Goal: Information Seeking & Learning: Learn about a topic

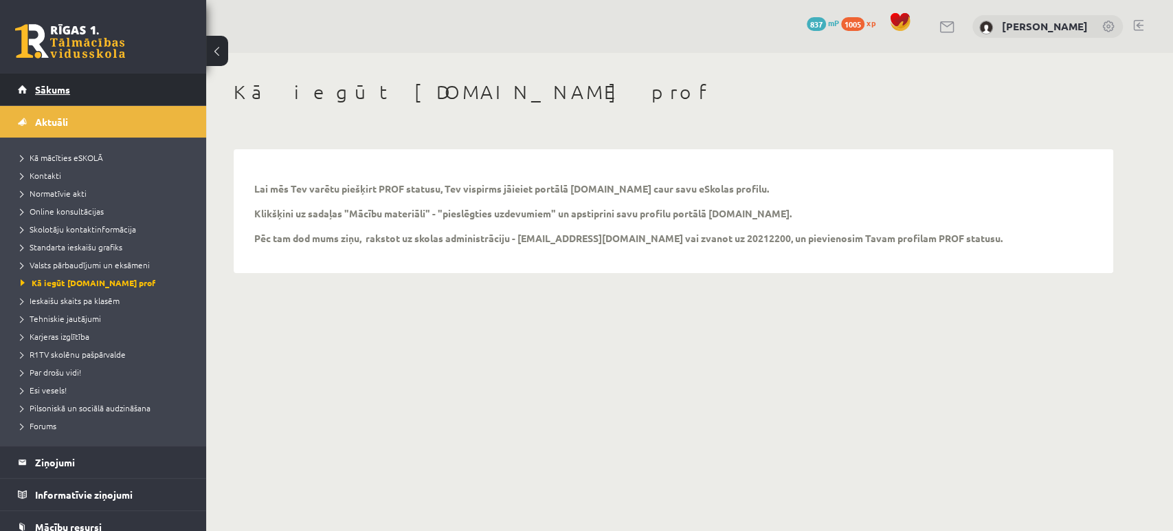
click at [80, 87] on link "Sākums" at bounding box center [103, 90] width 171 height 32
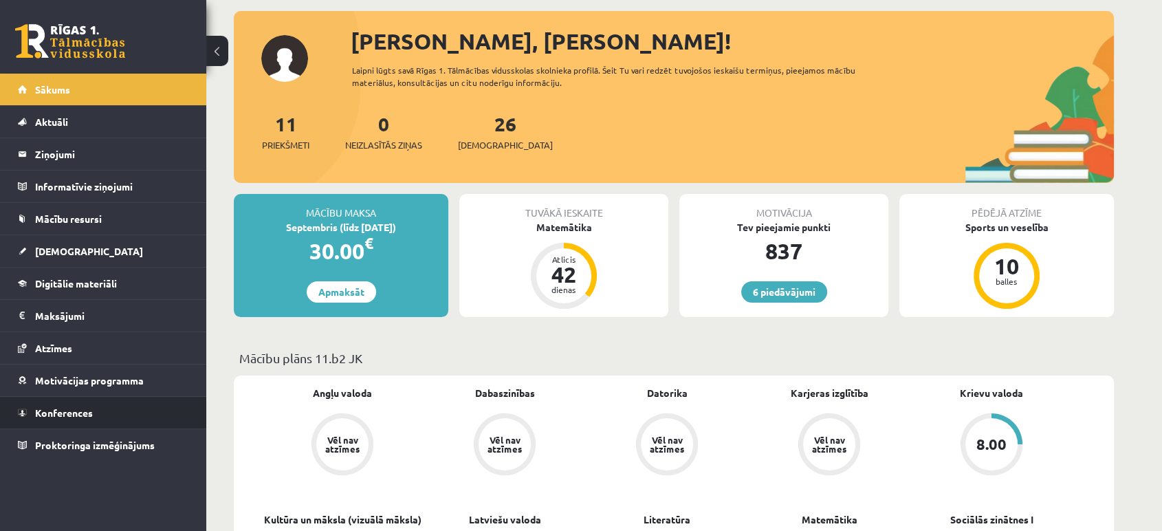
scroll to position [81, 0]
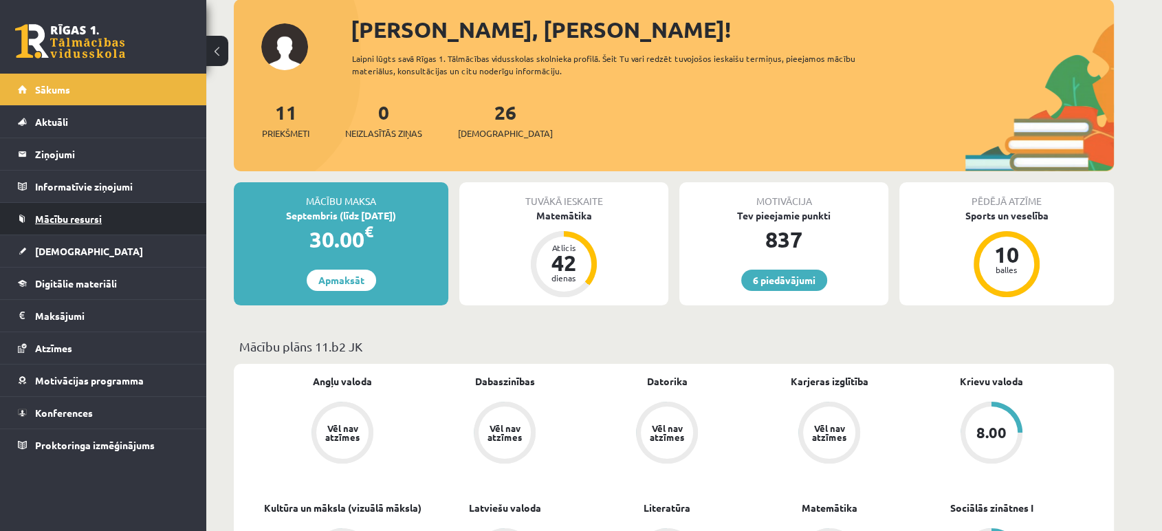
click at [74, 228] on link "Mācību resursi" at bounding box center [103, 219] width 171 height 32
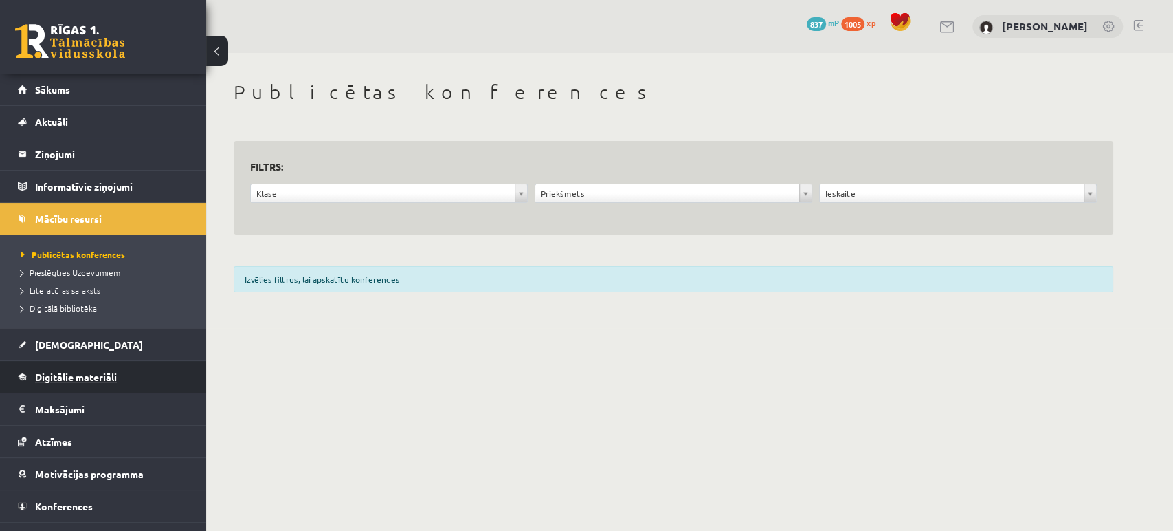
click at [82, 368] on link "Digitālie materiāli" at bounding box center [103, 377] width 171 height 32
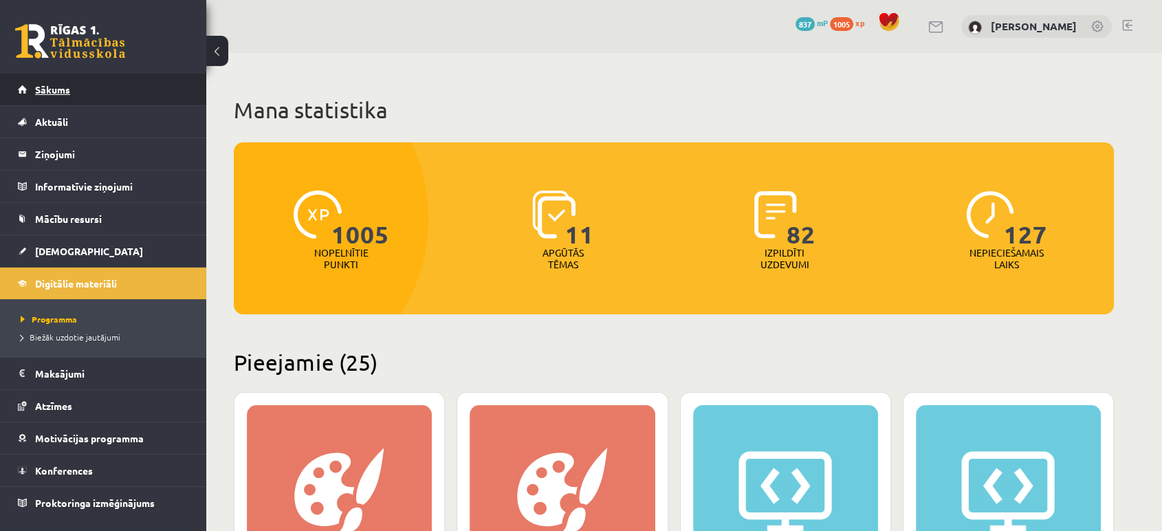
click at [63, 89] on span "Sākums" at bounding box center [52, 89] width 35 height 12
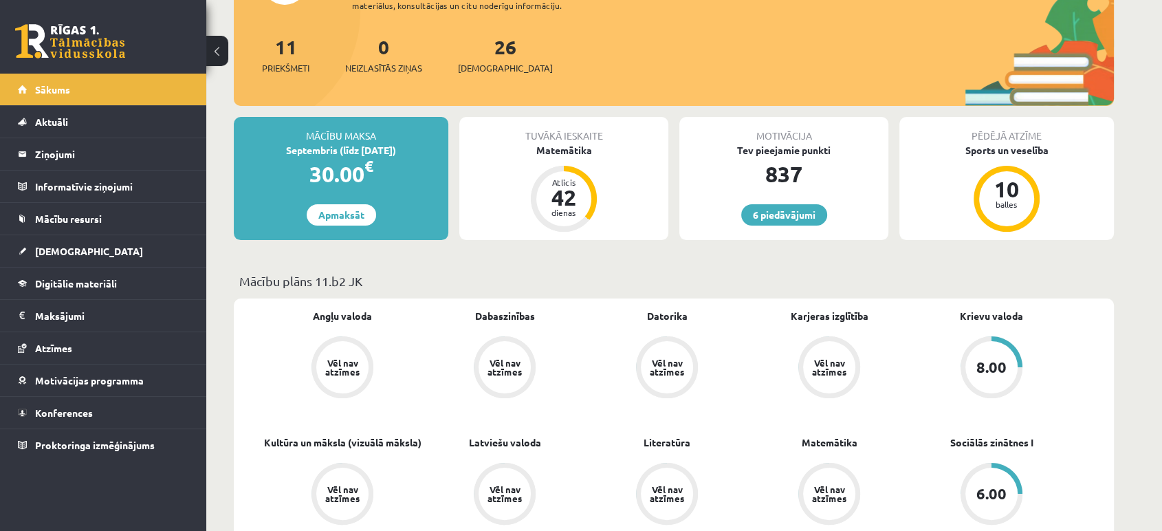
scroll to position [23, 0]
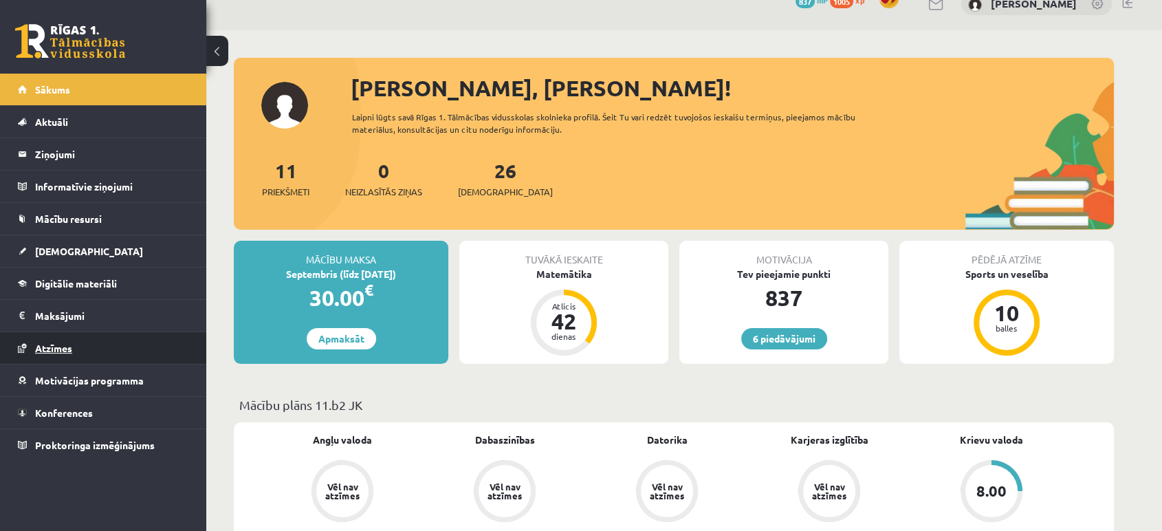
click at [56, 344] on span "Atzīmes" at bounding box center [53, 348] width 37 height 12
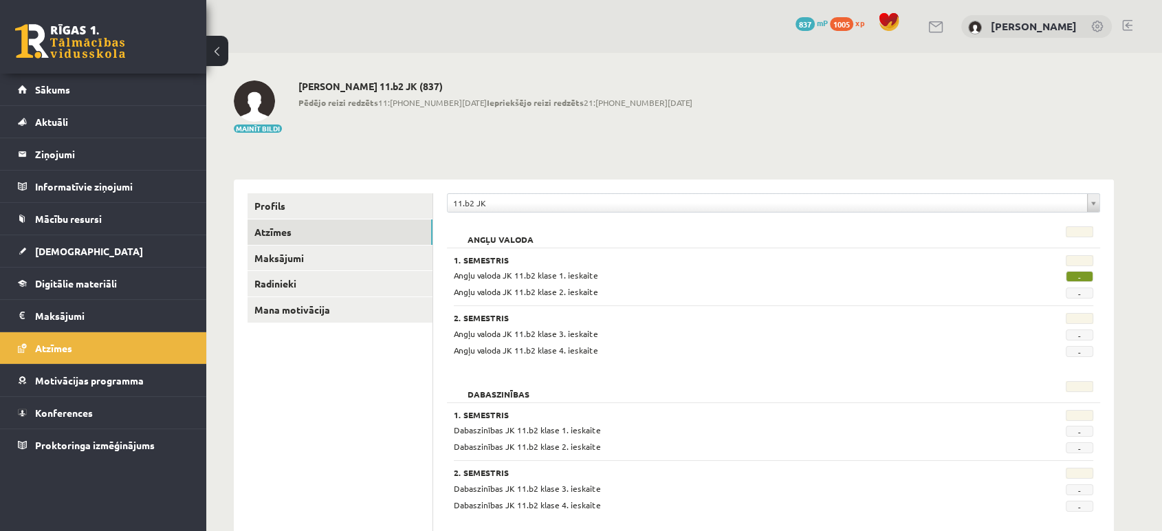
click at [54, 77] on link "Sākums" at bounding box center [103, 90] width 171 height 32
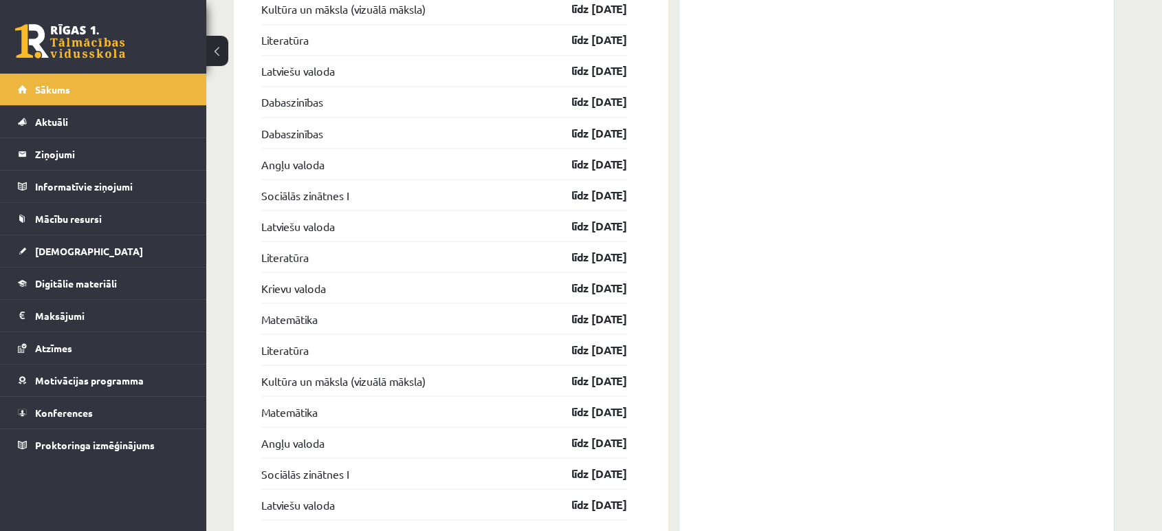
scroll to position [2619, 0]
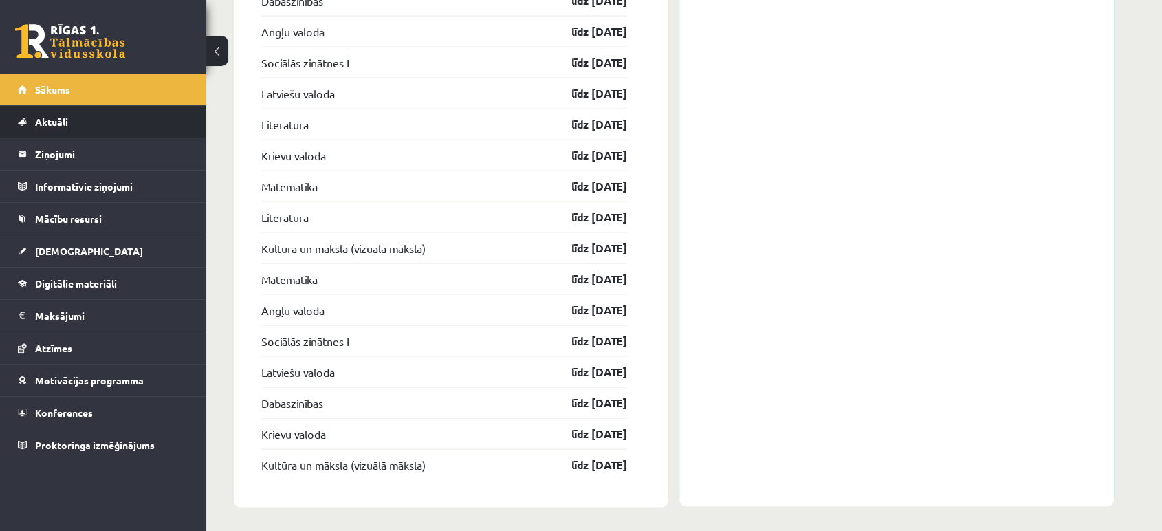
click at [34, 120] on link "Aktuāli" at bounding box center [103, 122] width 171 height 32
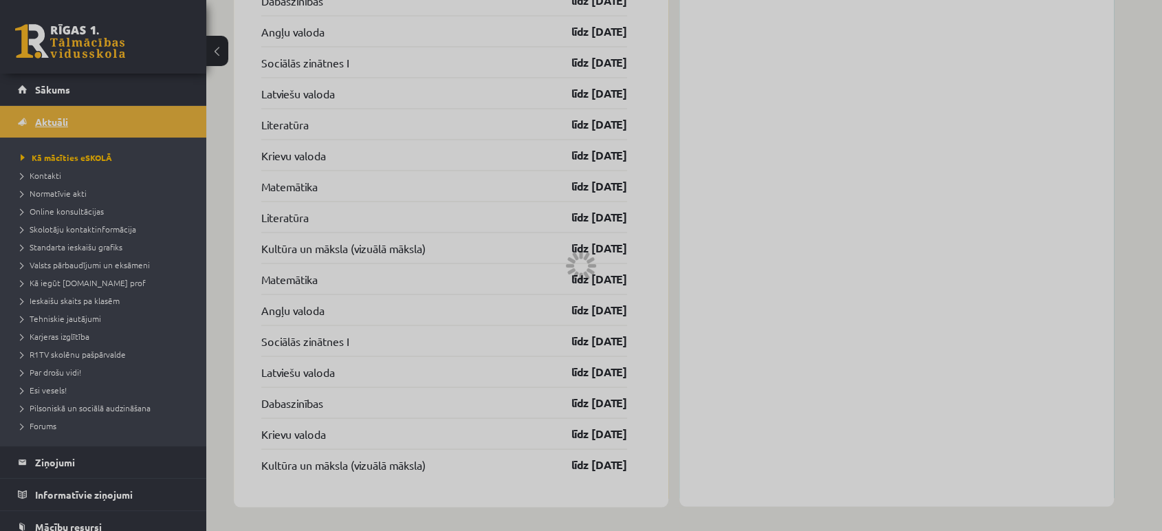
scroll to position [966, 0]
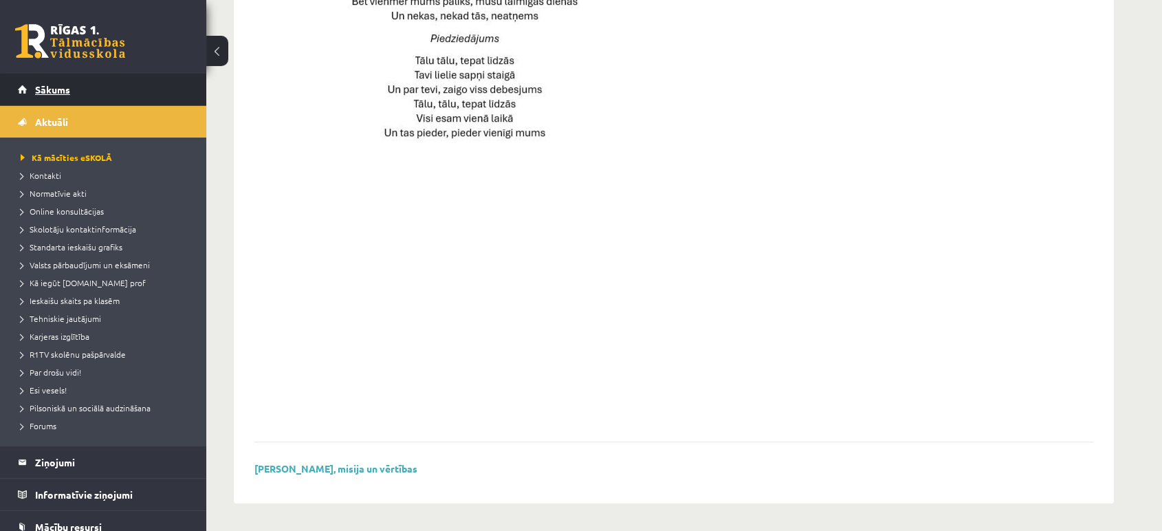
click at [36, 93] on span "Sākums" at bounding box center [52, 89] width 35 height 12
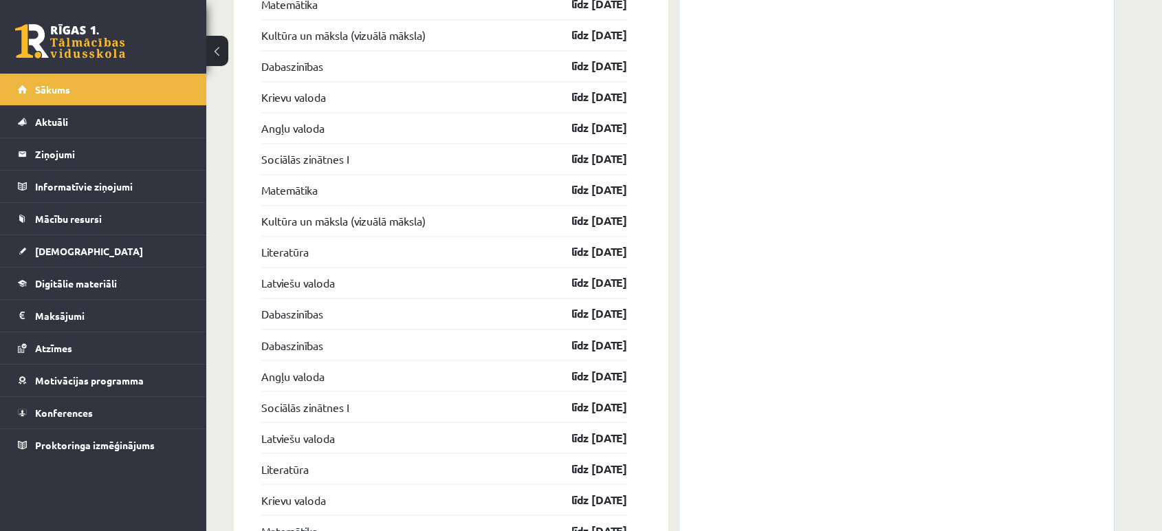
scroll to position [2325, 0]
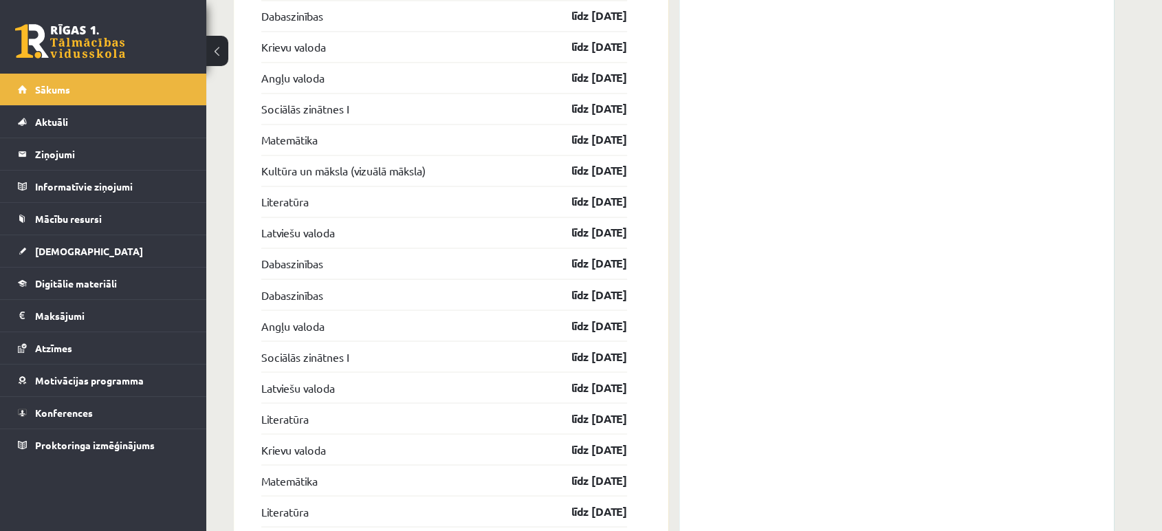
click at [38, 52] on link at bounding box center [70, 41] width 110 height 34
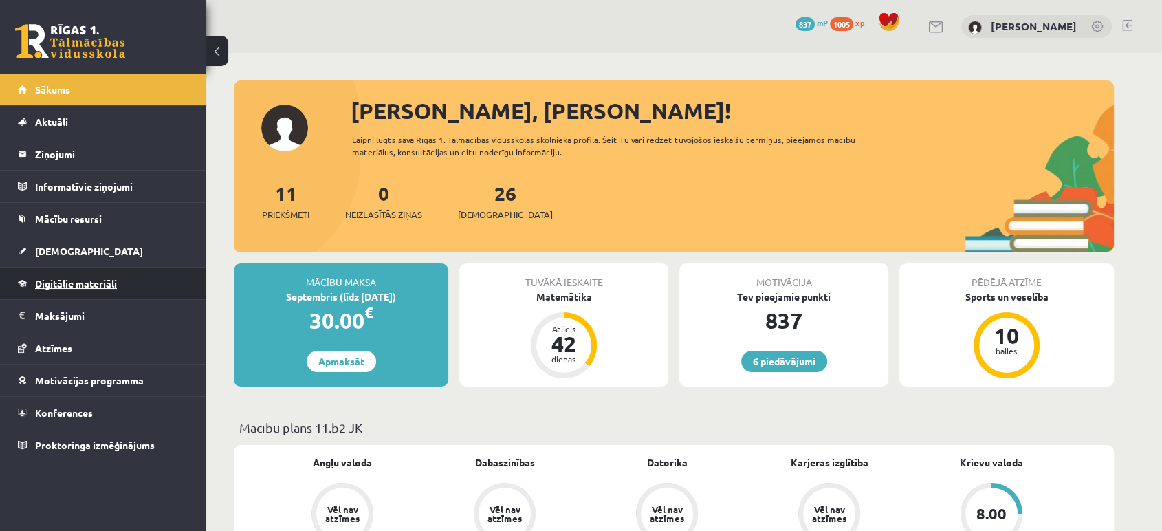
click at [60, 274] on link "Digitālie materiāli" at bounding box center [103, 283] width 171 height 32
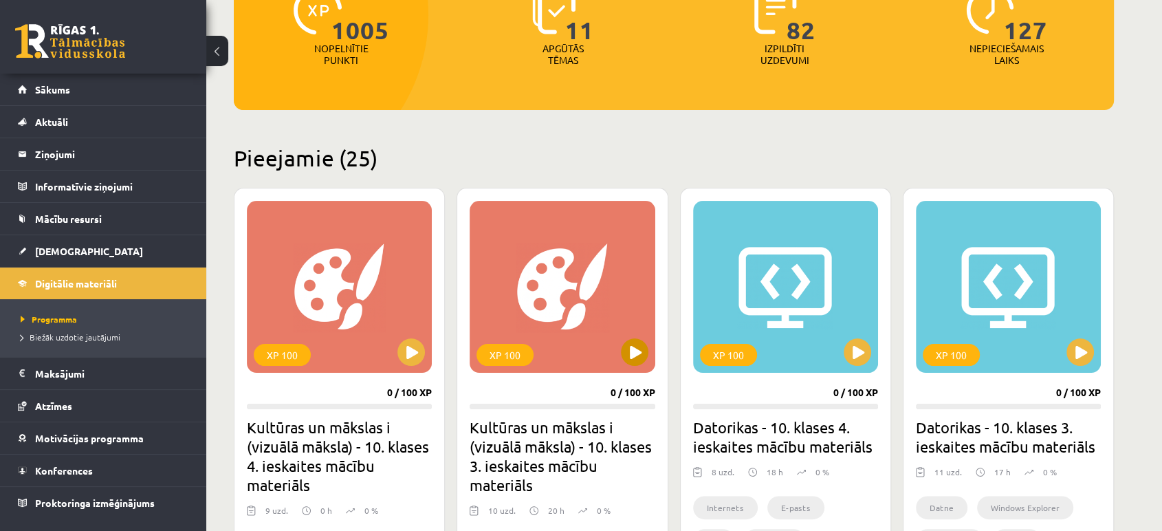
scroll to position [203, 0]
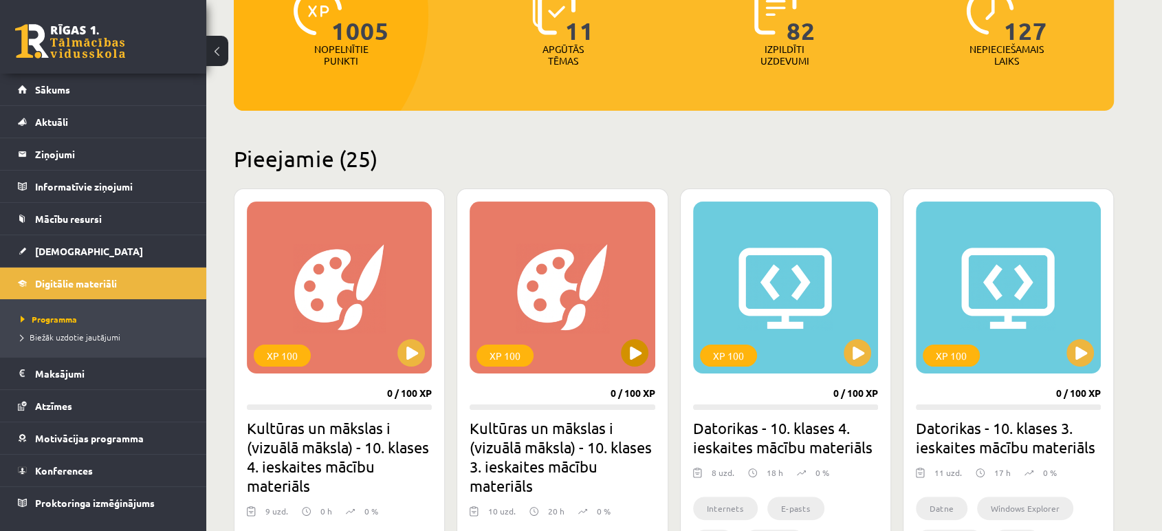
drag, startPoint x: 638, startPoint y: 384, endPoint x: 627, endPoint y: 353, distance: 32.8
click at [627, 353] on div "XP 100 0 / 100 XP Kultūras un mākslas i (vizuālā māksla) - 10. klases 3. ieskai…" at bounding box center [561, 419] width 211 height 463
click at [627, 353] on button at bounding box center [634, 352] width 27 height 27
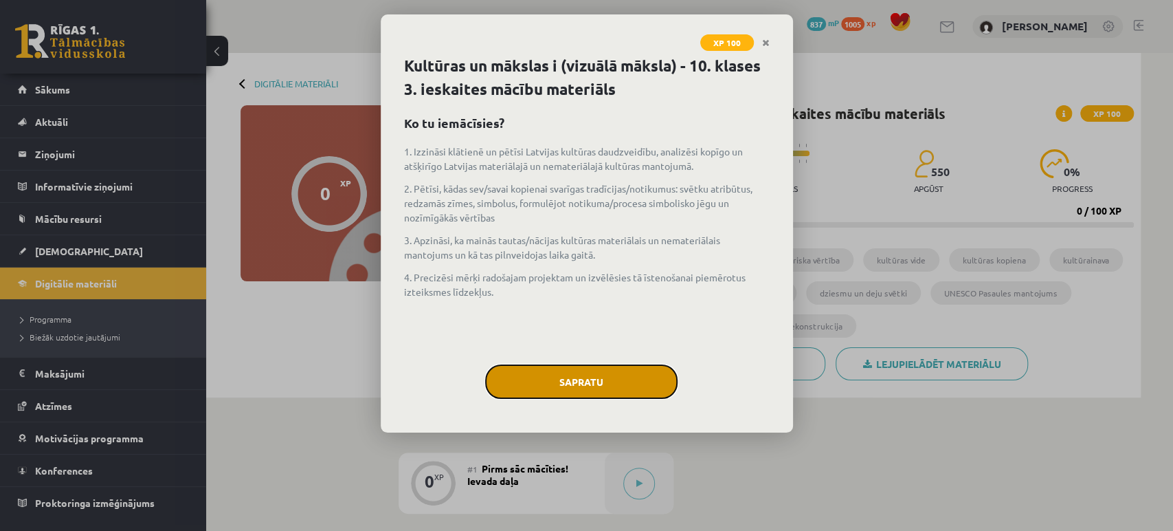
click at [570, 386] on button "Sapratu" at bounding box center [581, 381] width 192 height 34
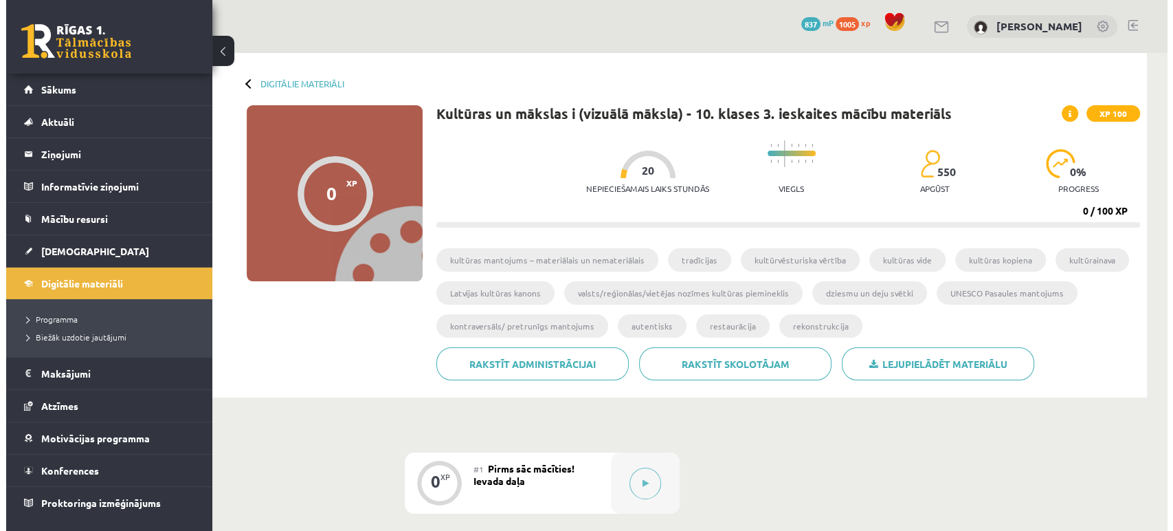
scroll to position [185, 0]
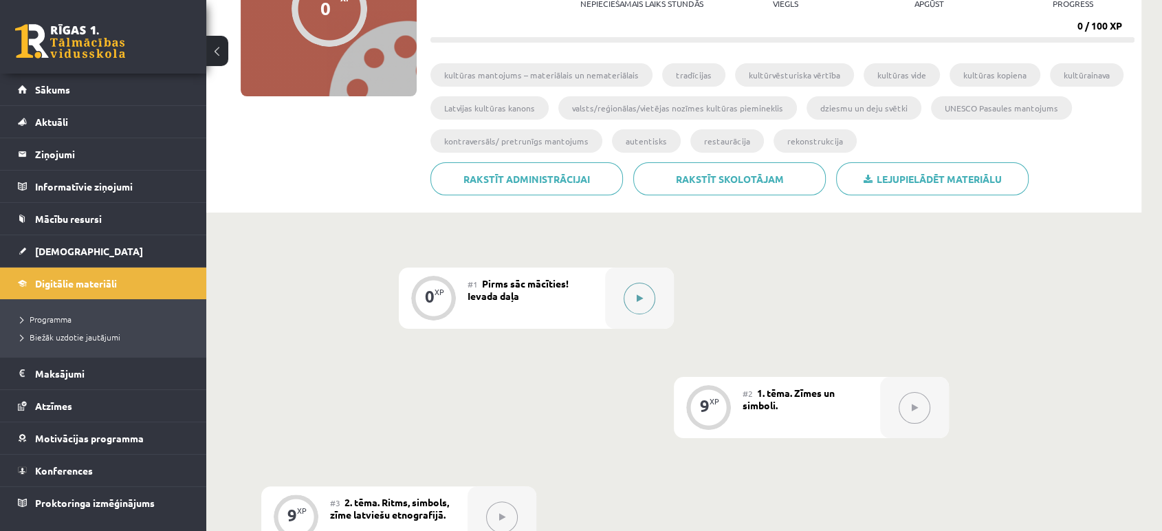
click at [652, 293] on button at bounding box center [639, 298] width 32 height 32
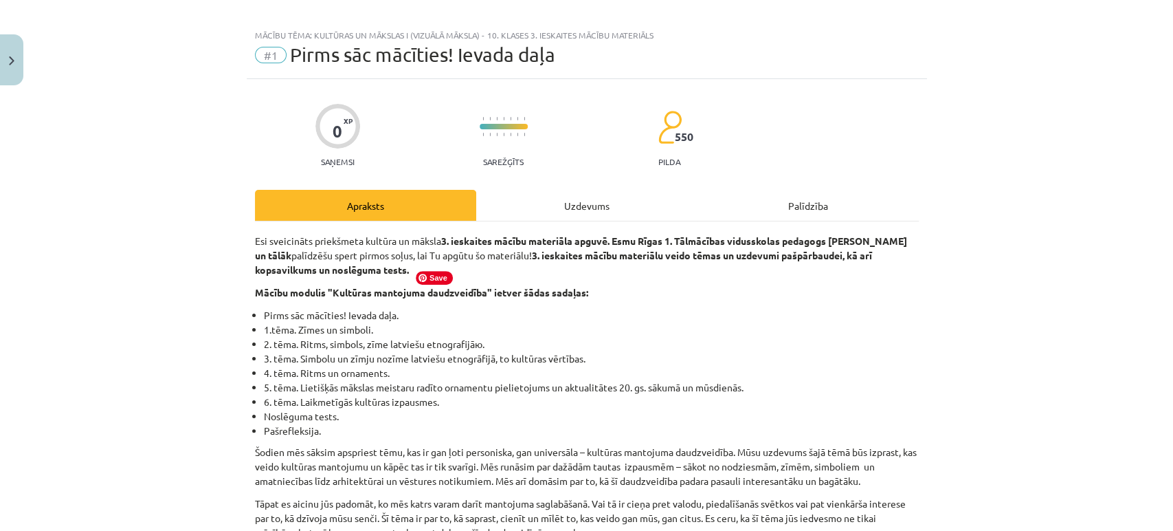
scroll to position [0, 0]
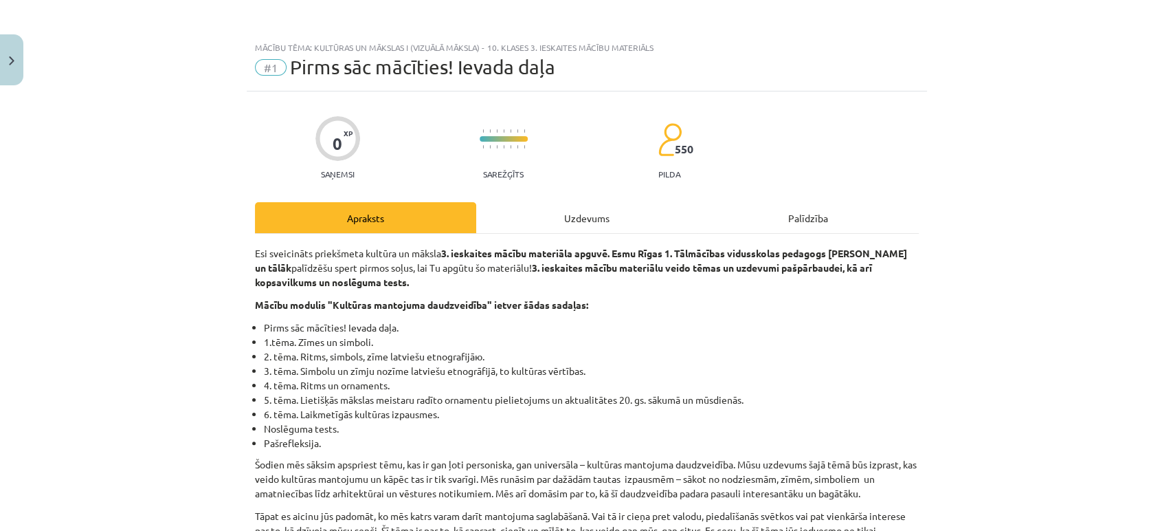
click at [562, 232] on div "Uzdevums" at bounding box center [586, 217] width 221 height 31
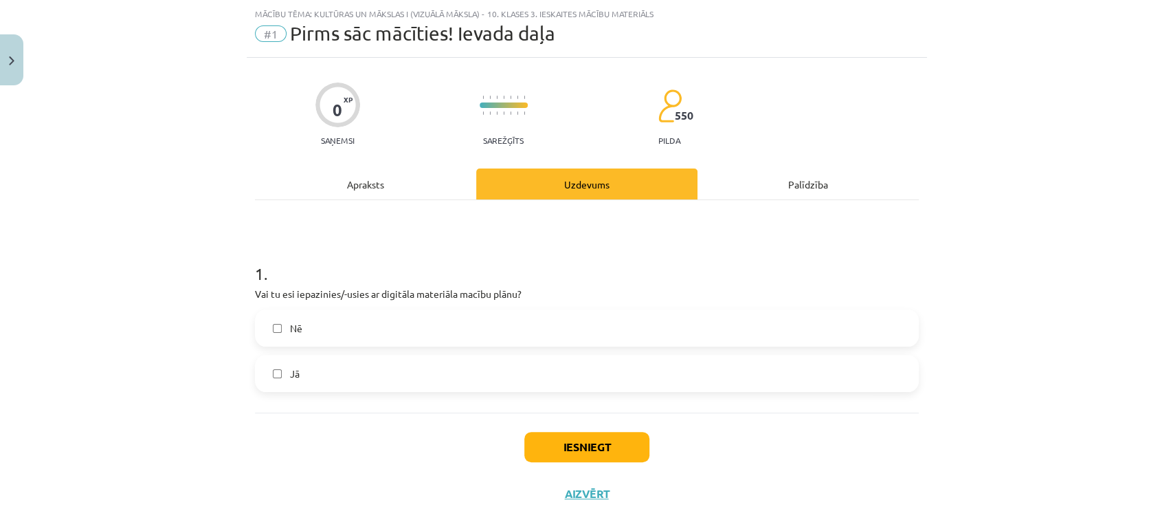
click at [412, 373] on label "Jā" at bounding box center [586, 373] width 661 height 34
click at [586, 450] on button "Iesniegt" at bounding box center [586, 447] width 125 height 30
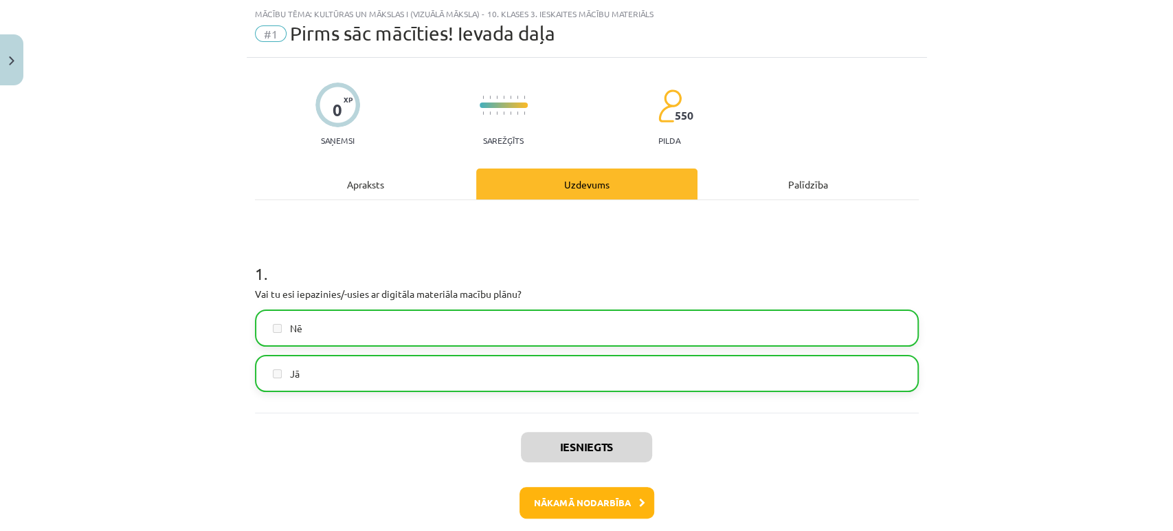
scroll to position [97, 0]
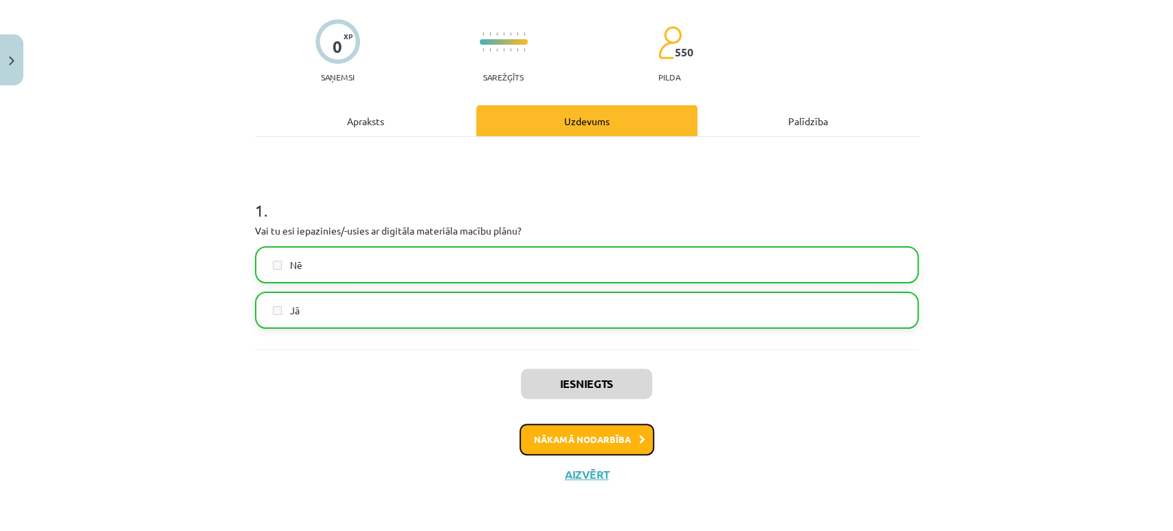
click at [549, 442] on button "Nākamā nodarbība" at bounding box center [587, 439] width 135 height 32
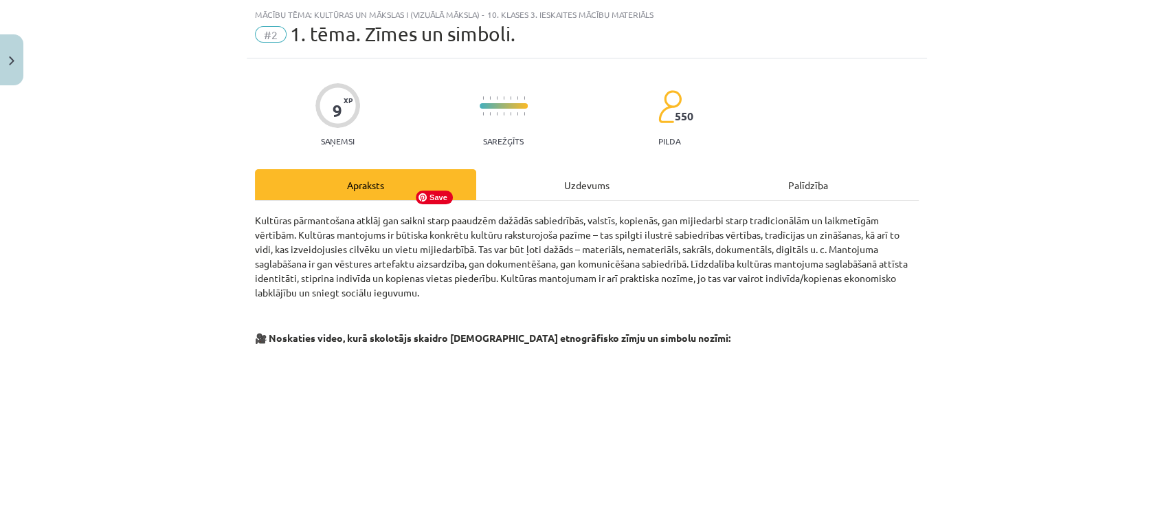
scroll to position [0, 0]
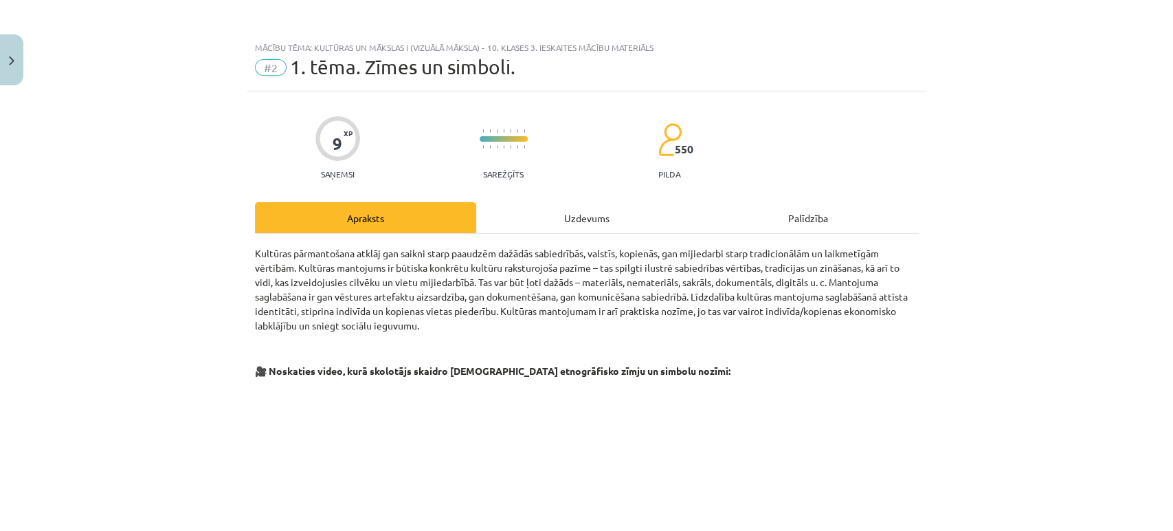
click at [579, 225] on div "Uzdevums" at bounding box center [586, 217] width 221 height 31
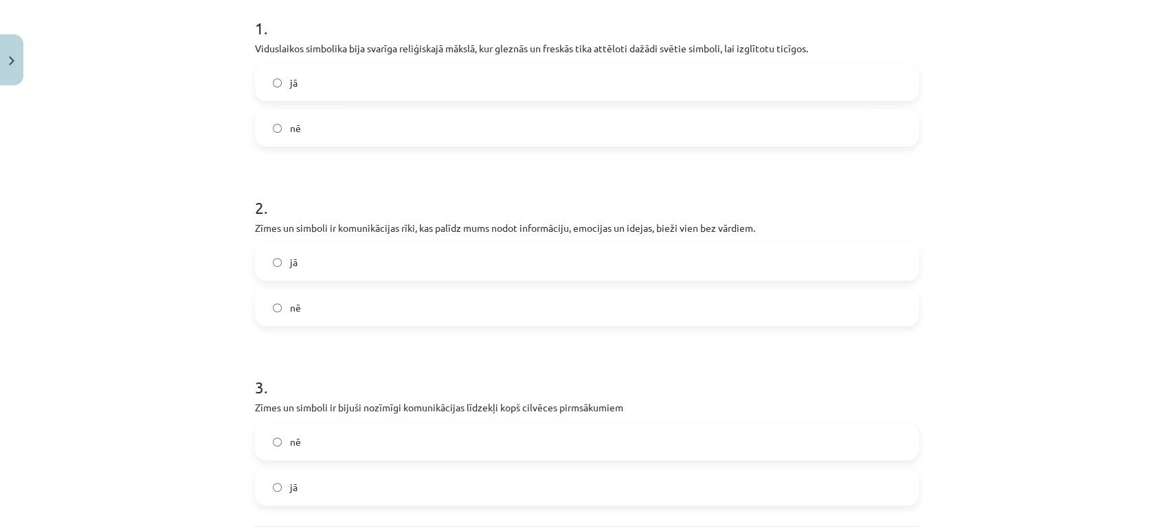
scroll to position [412, 0]
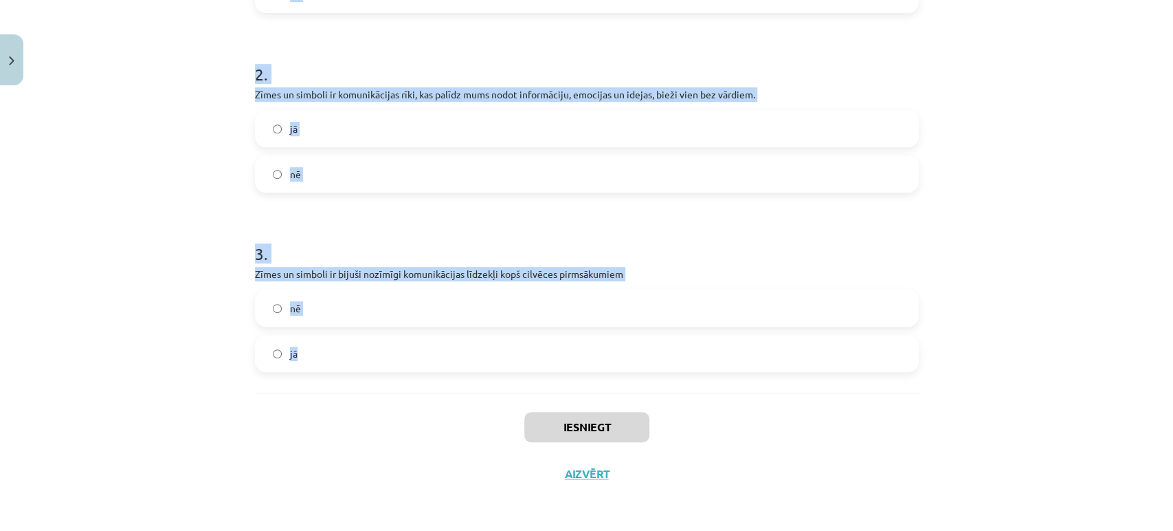
drag, startPoint x: 239, startPoint y: 235, endPoint x: 489, endPoint y: 390, distance: 294.5
click at [489, 390] on div "Mācību tēma: Kultūras un mākslas i (vizuālā māksla) - 10. klases 3. ieskaites m…" at bounding box center [586, 265] width 1173 height 531
copy form "1 . Viduslaikos simbolika bija svarīga reliģiskajā mākslā, kur gleznās un fresk…"
click at [184, 175] on div "Mācību tēma: Kultūras un mākslas i (vizuālā māksla) - 10. klases 3. ieskaites m…" at bounding box center [586, 265] width 1173 height 531
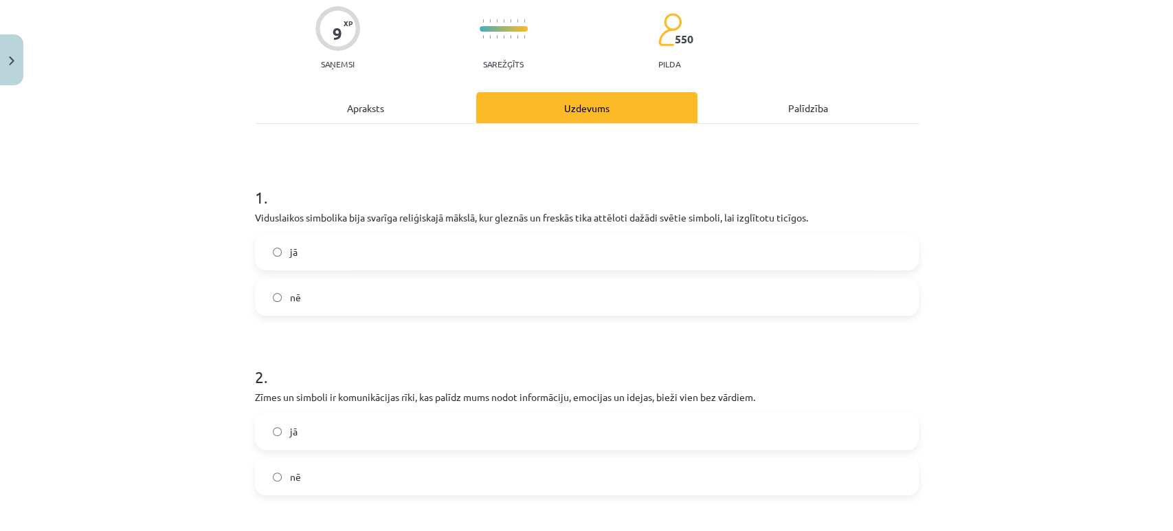
scroll to position [60, 0]
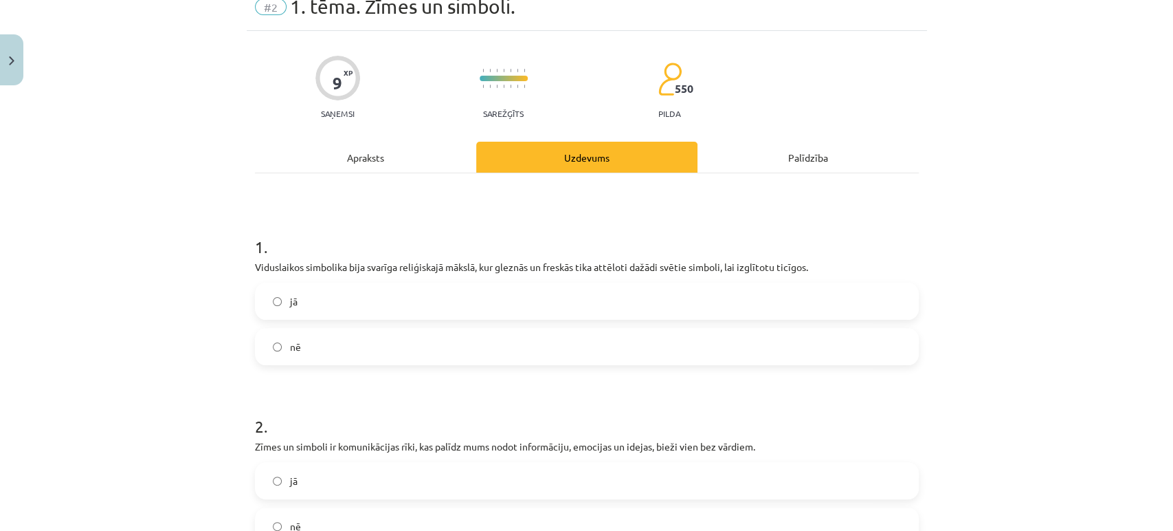
click at [265, 303] on label "jā" at bounding box center [586, 301] width 661 height 34
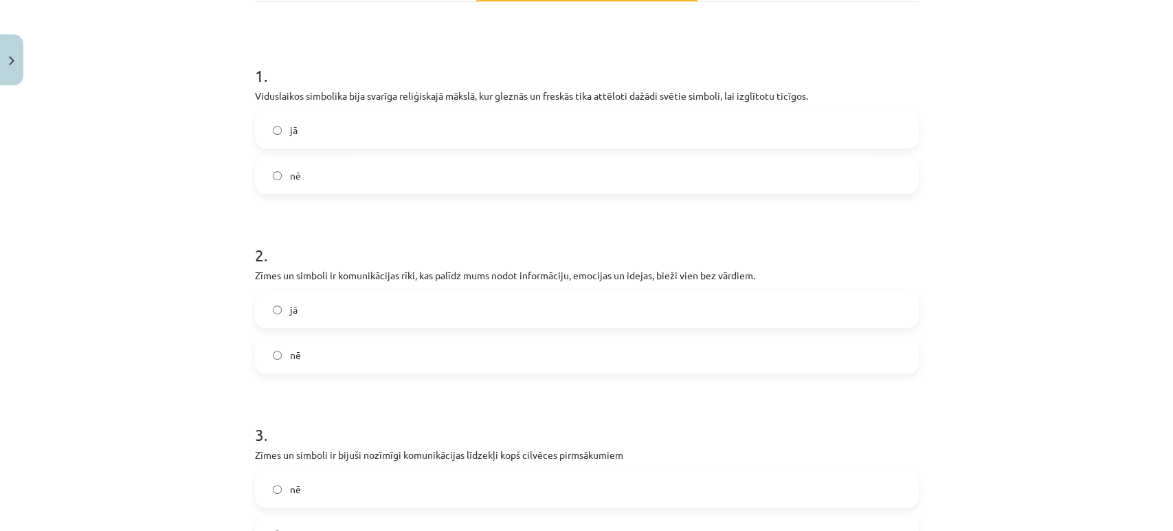
scroll to position [253, 0]
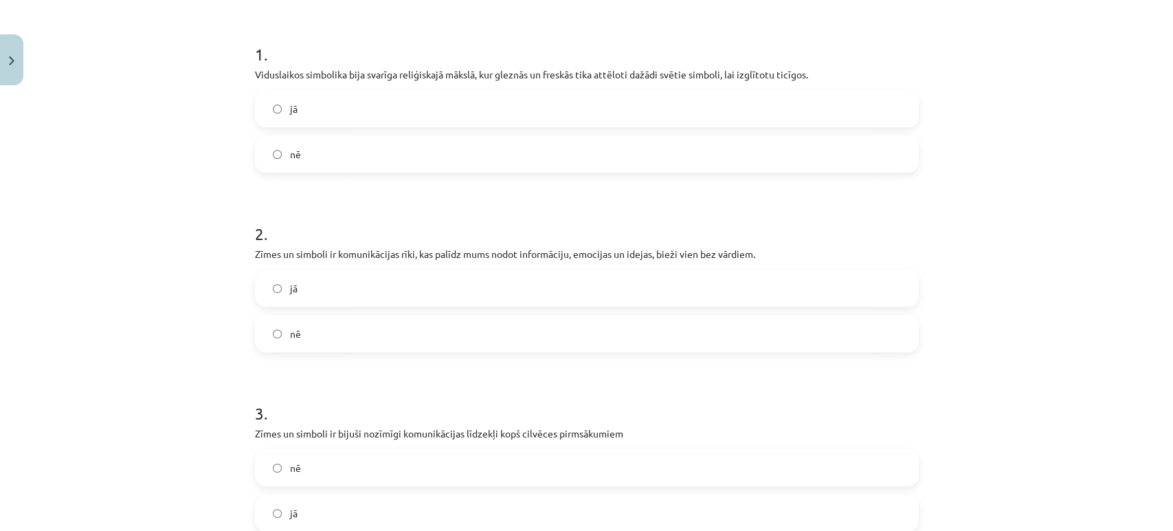
click at [270, 293] on label "jā" at bounding box center [586, 288] width 661 height 34
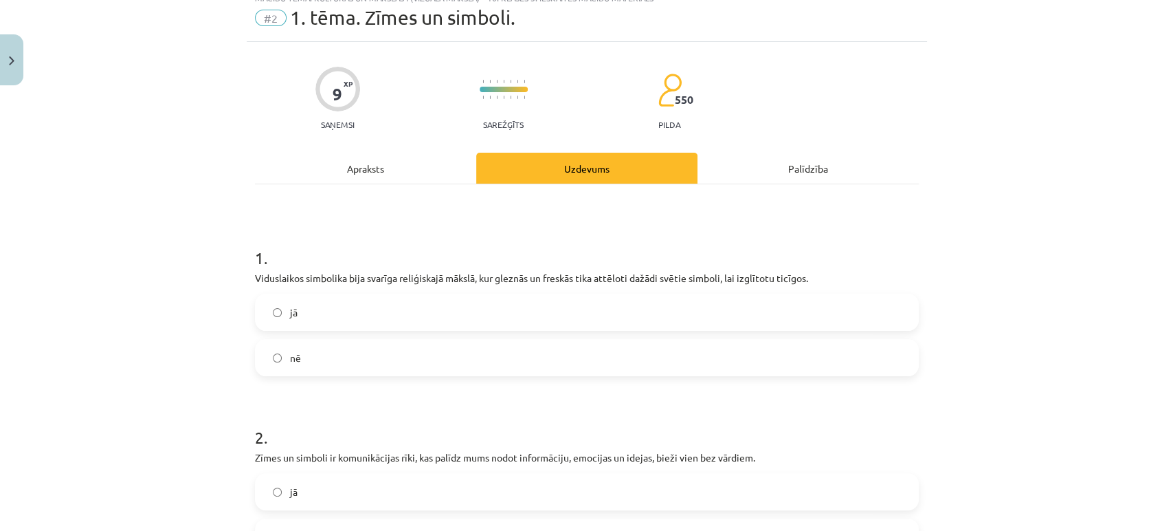
scroll to position [49, 0]
click at [350, 165] on div "Apraksts" at bounding box center [365, 168] width 221 height 31
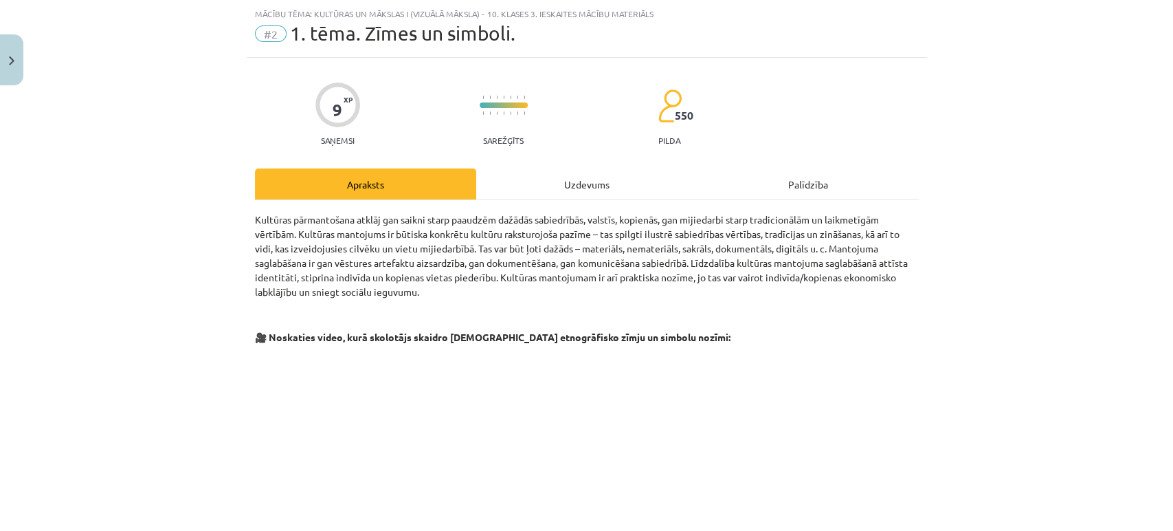
click at [577, 178] on div "Uzdevums" at bounding box center [586, 183] width 221 height 31
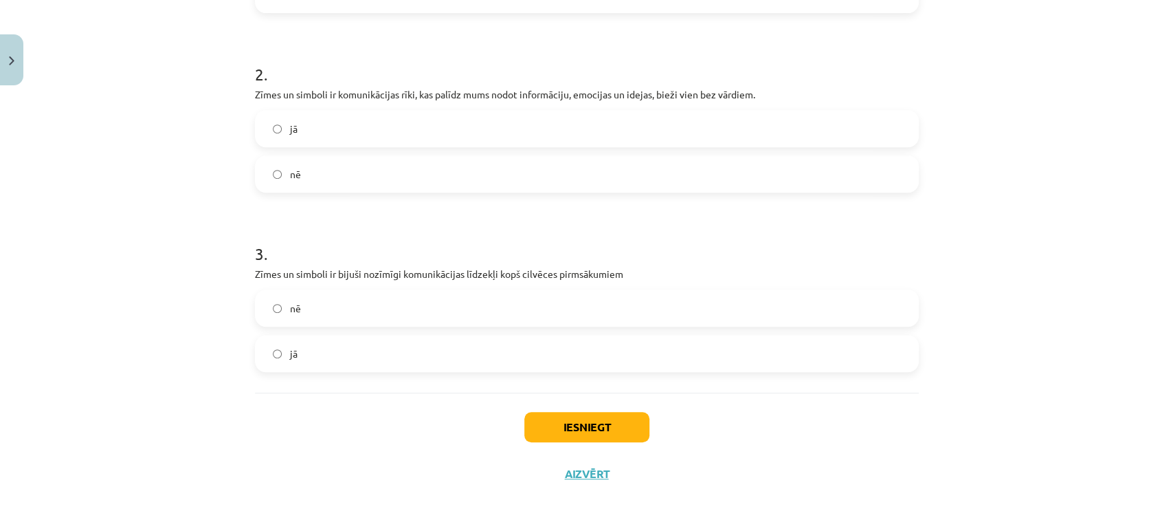
scroll to position [0, 0]
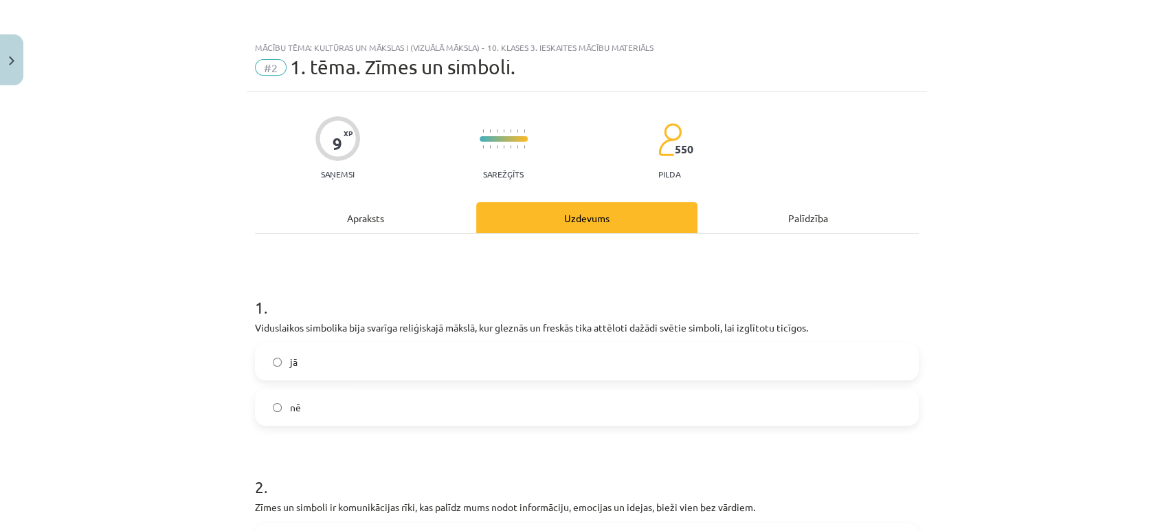
click at [352, 216] on div "Apraksts" at bounding box center [365, 217] width 221 height 31
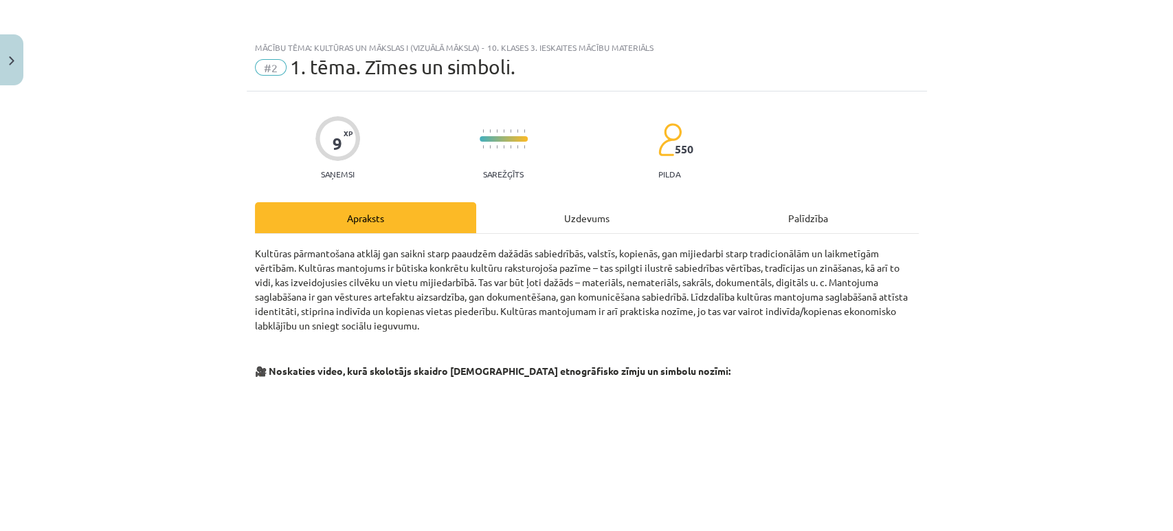
click at [577, 203] on div "Uzdevums" at bounding box center [586, 217] width 221 height 31
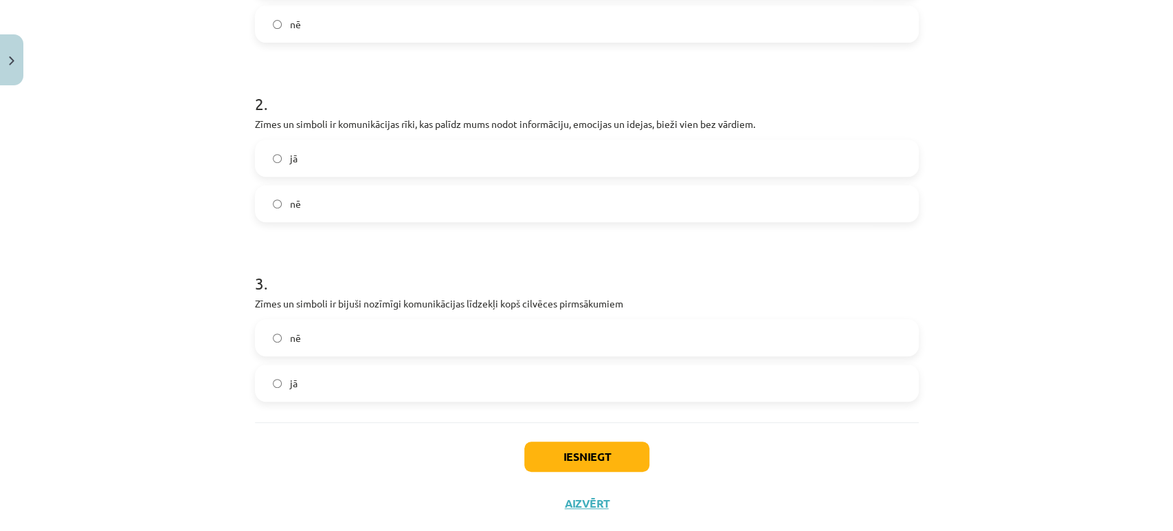
scroll to position [384, 0]
click at [562, 462] on button "Iesniegt" at bounding box center [586, 455] width 125 height 30
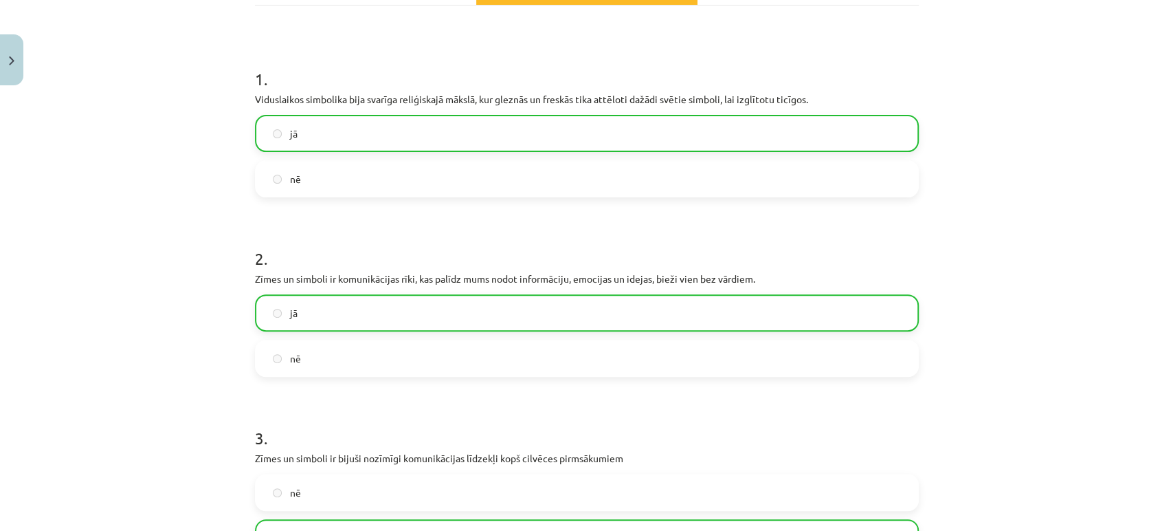
scroll to position [456, 0]
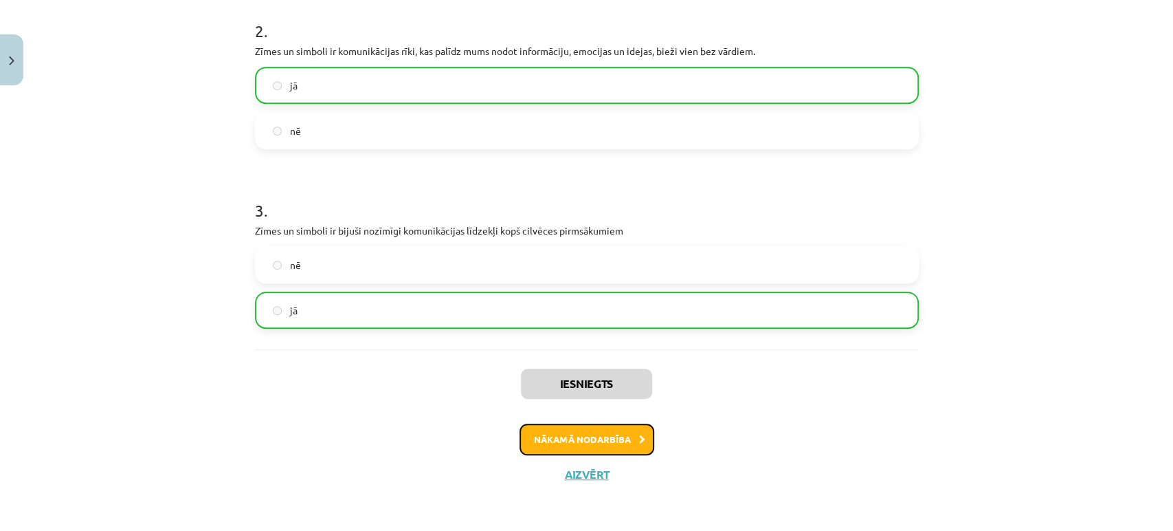
click at [576, 428] on button "Nākamā nodarbība" at bounding box center [587, 439] width 135 height 32
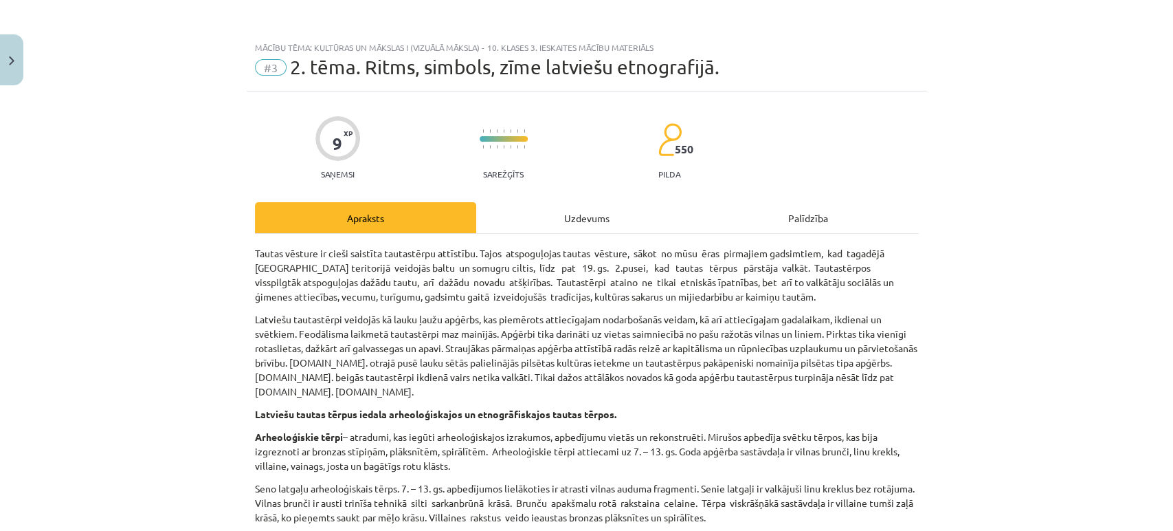
scroll to position [79, 0]
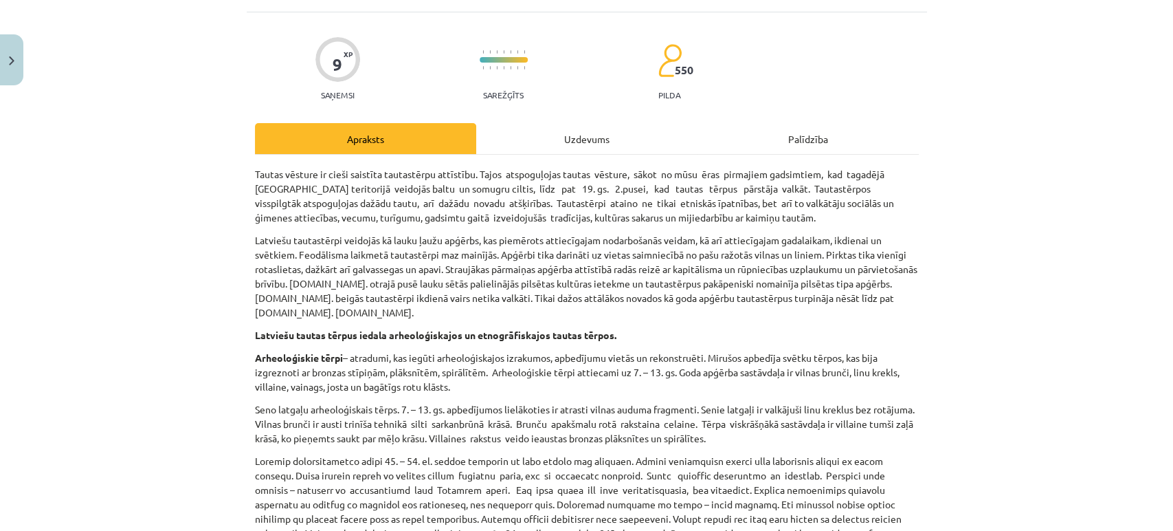
click at [576, 144] on div "Uzdevums" at bounding box center [586, 138] width 221 height 31
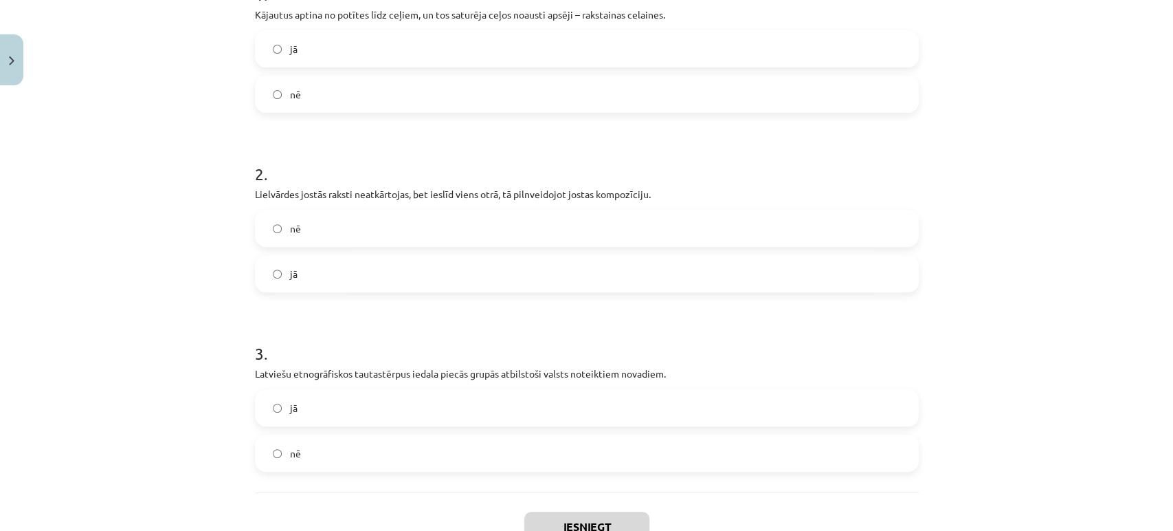
scroll to position [412, 0]
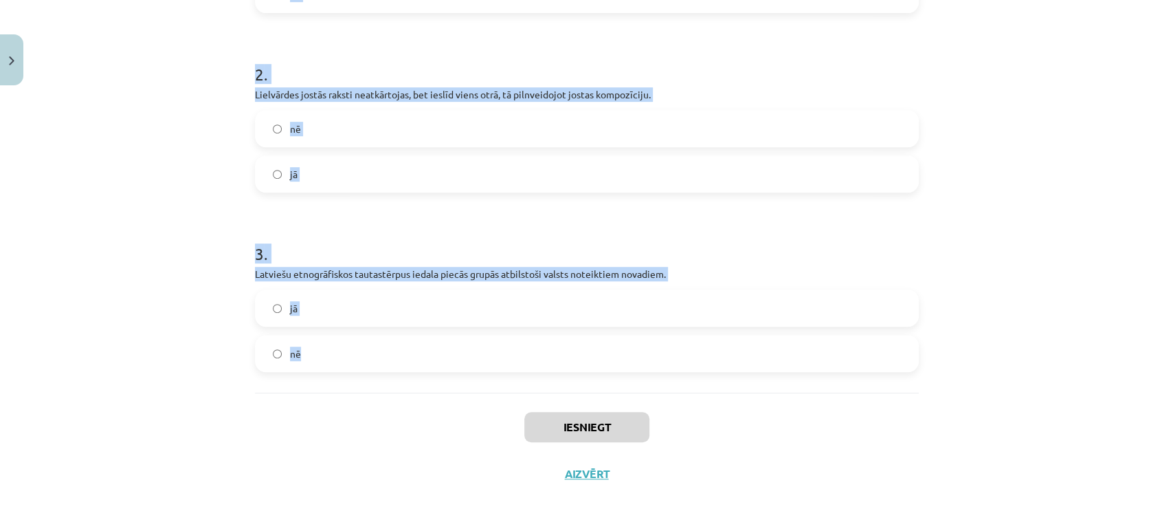
drag, startPoint x: 241, startPoint y: 111, endPoint x: 434, endPoint y: 373, distance: 325.4
click at [434, 373] on div "9 XP Saņemsi Sarežģīts 550 pilda Apraksts Uzdevums Palīdzība 1 . Kājautus aptin…" at bounding box center [587, 88] width 680 height 818
copy form "1 . Kājautus aptina no potītes līdz ceļiem, un tos saturēja ceļos noausti apsēj…"
click at [434, 373] on div "1 . Kājautus aptina no potītes līdz ceļiem, un tos saturēja ceļos noausti apsēj…" at bounding box center [587, 106] width 664 height 571
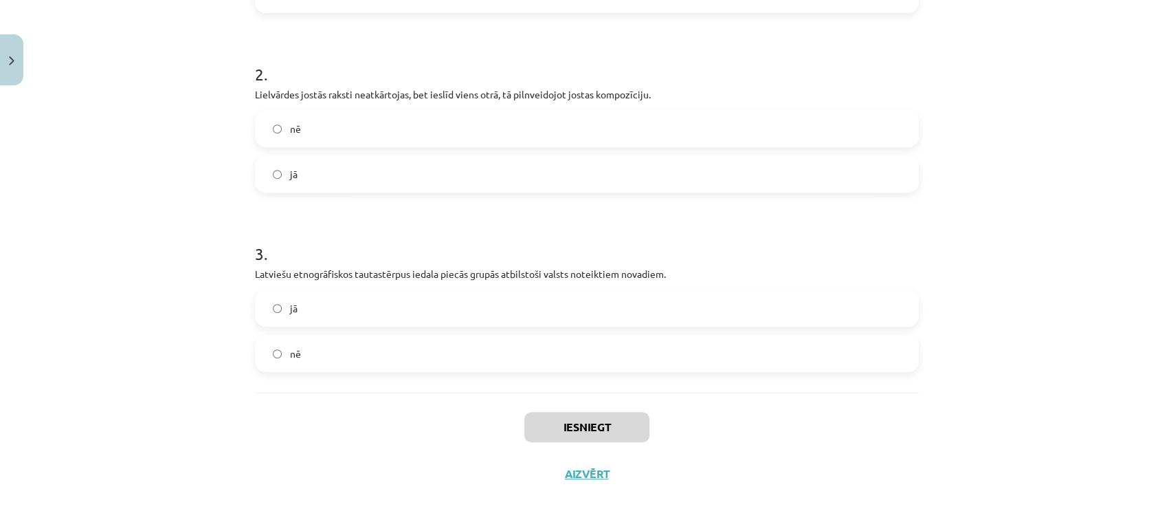
click at [223, 169] on div "Mācību tēma: Kultūras un mākslas i (vizuālā māksla) - 10. klases 3. ieskaites m…" at bounding box center [586, 265] width 1173 height 531
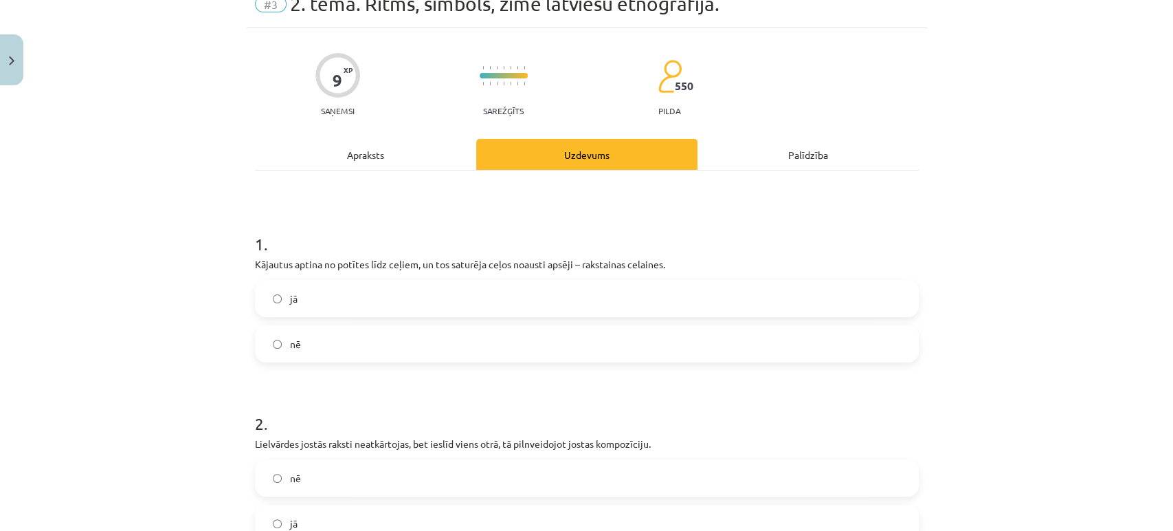
scroll to position [62, 0]
click at [302, 300] on label "jā" at bounding box center [586, 299] width 661 height 34
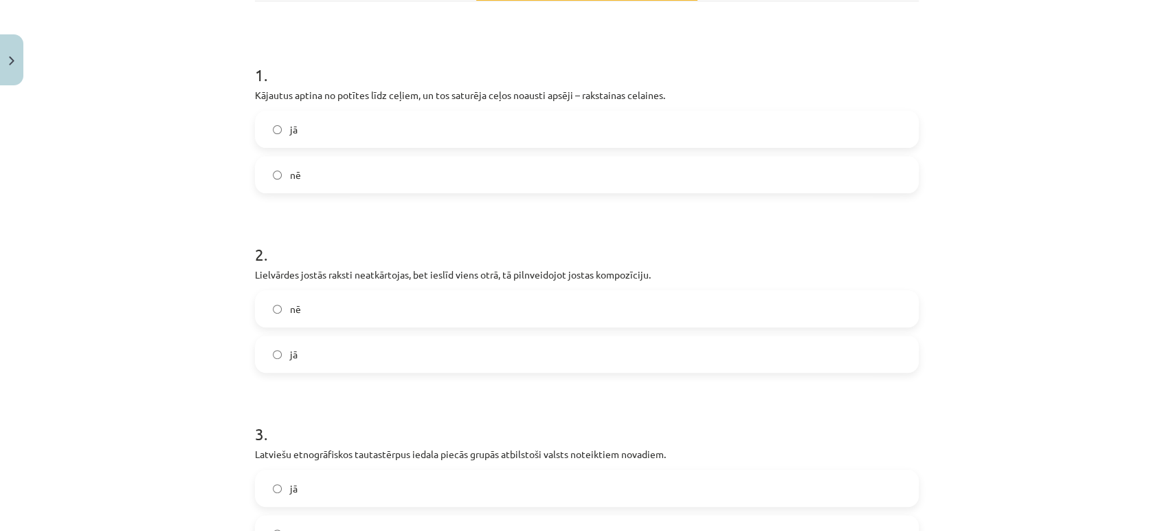
scroll to position [233, 0]
click at [293, 356] on label "jā" at bounding box center [586, 353] width 661 height 34
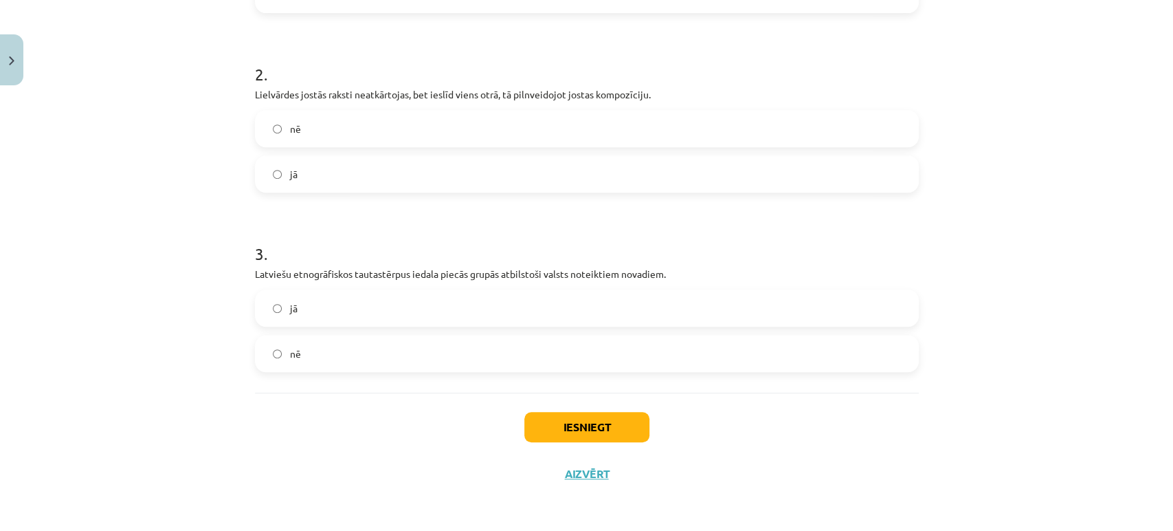
click at [296, 360] on label "nē" at bounding box center [586, 353] width 661 height 34
click at [186, 281] on div "Mācību tēma: Kultūras un mākslas i (vizuālā māksla) - 10. klases 3. ieskaites m…" at bounding box center [586, 265] width 1173 height 531
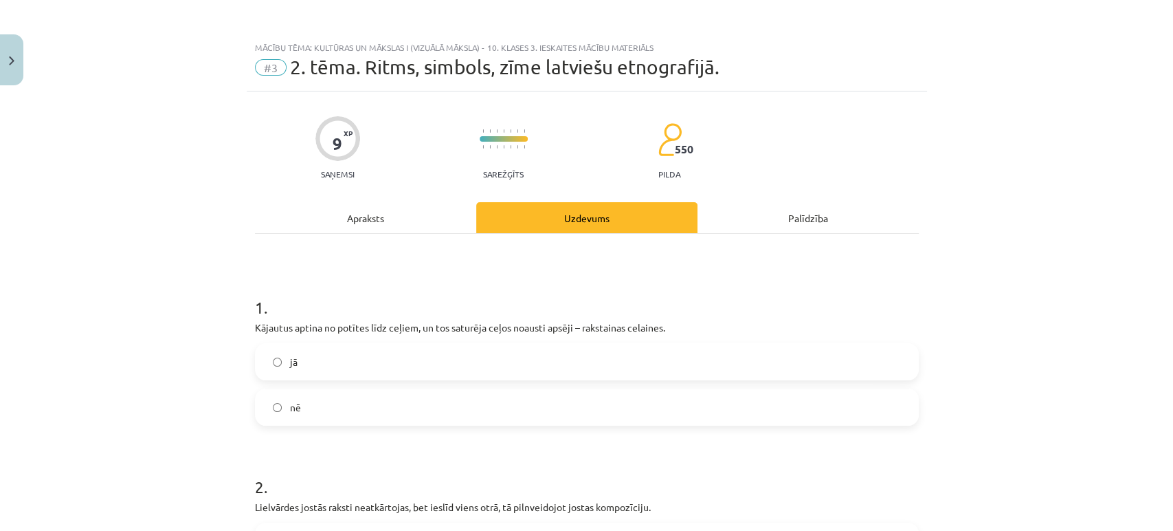
click at [379, 206] on div "Apraksts" at bounding box center [365, 217] width 221 height 31
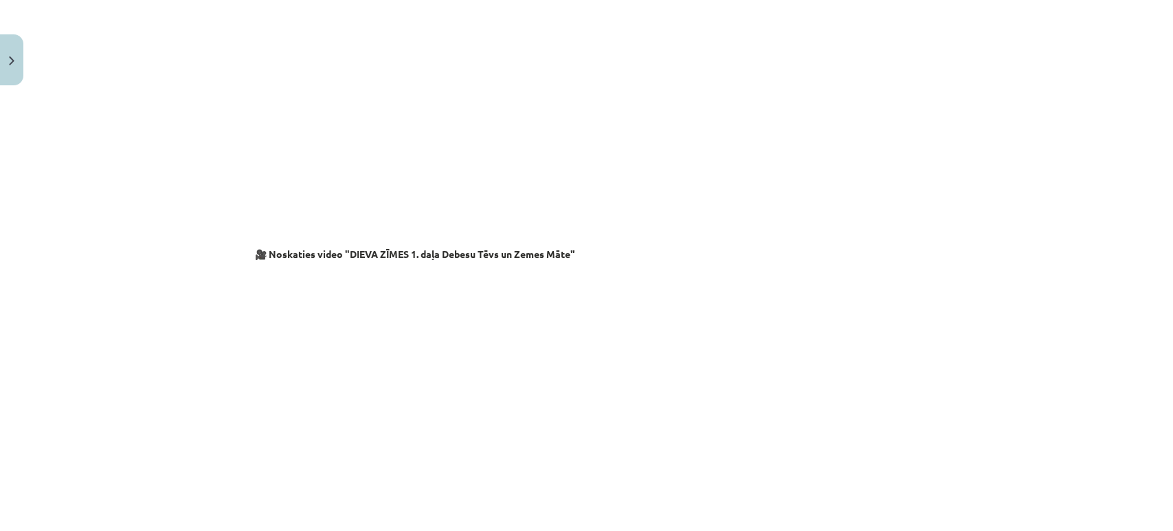
scroll to position [2282, 0]
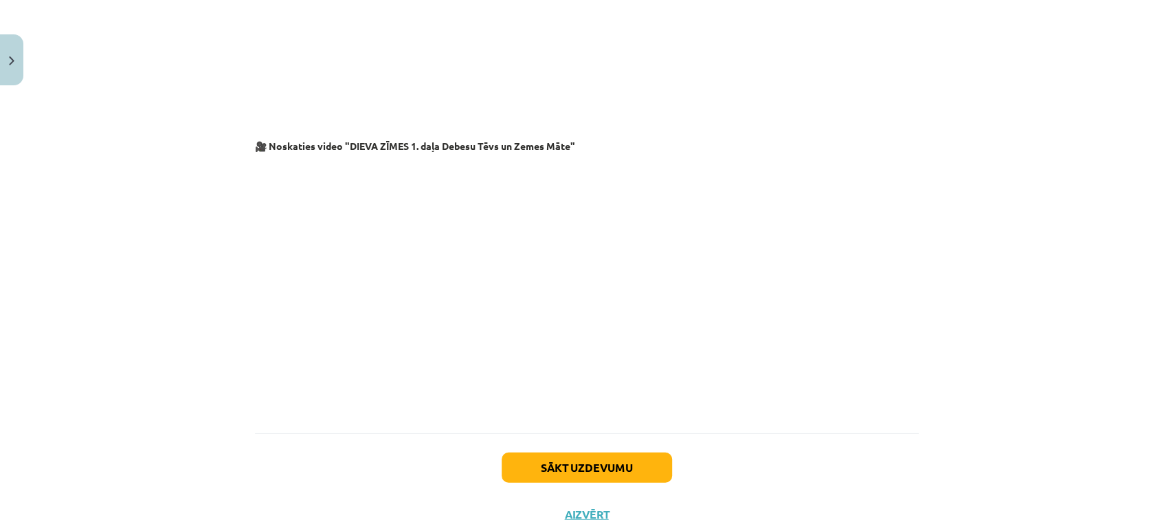
click at [152, 180] on div "Mācību tēma: Kultūras un mākslas i (vizuālā māksla) - 10. klases 3. ieskaites m…" at bounding box center [586, 265] width 1173 height 531
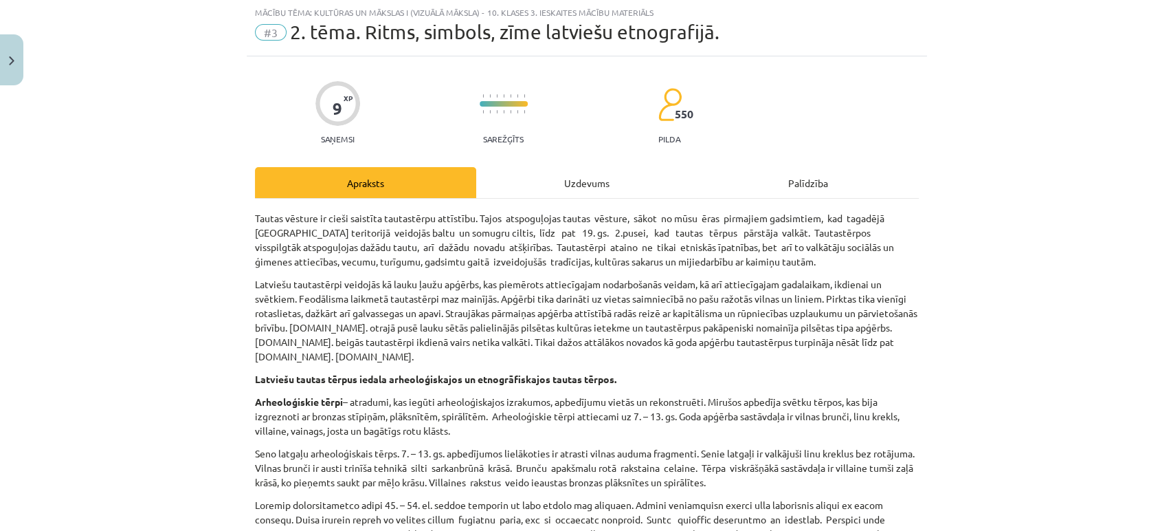
scroll to position [0, 0]
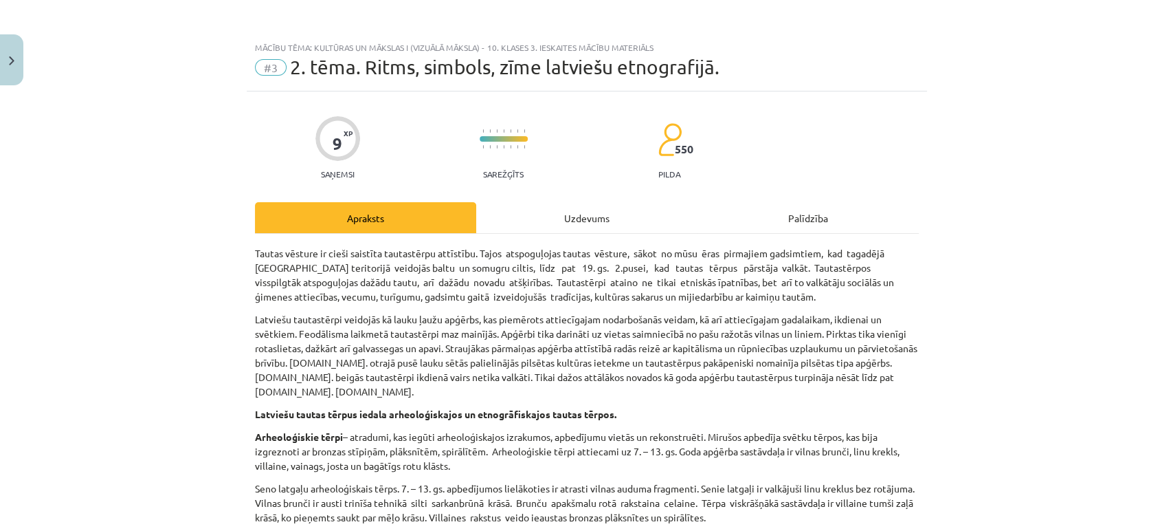
click at [561, 212] on div "Uzdevums" at bounding box center [586, 217] width 221 height 31
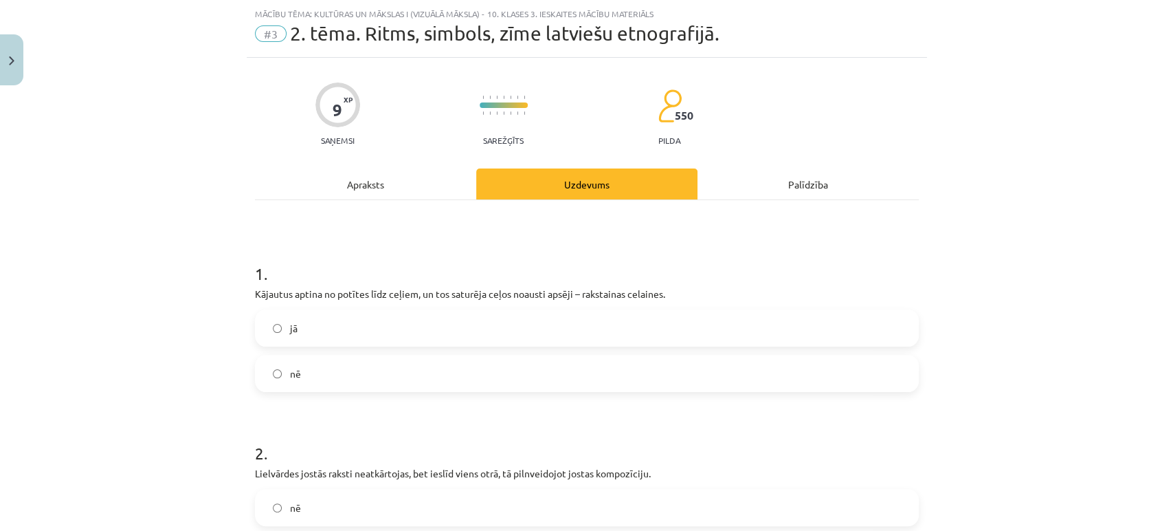
scroll to position [412, 0]
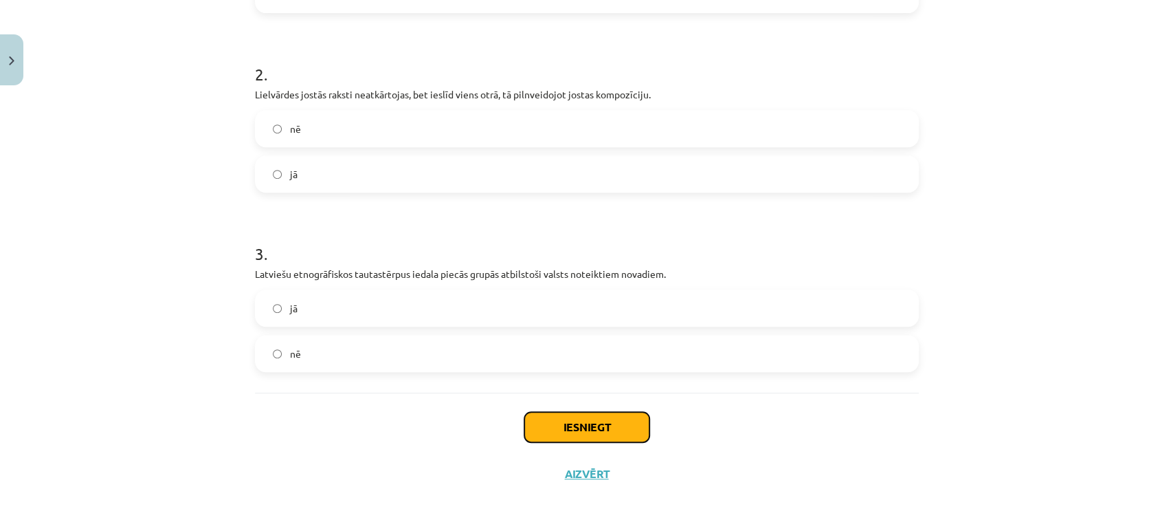
click at [566, 429] on button "Iesniegt" at bounding box center [586, 427] width 125 height 30
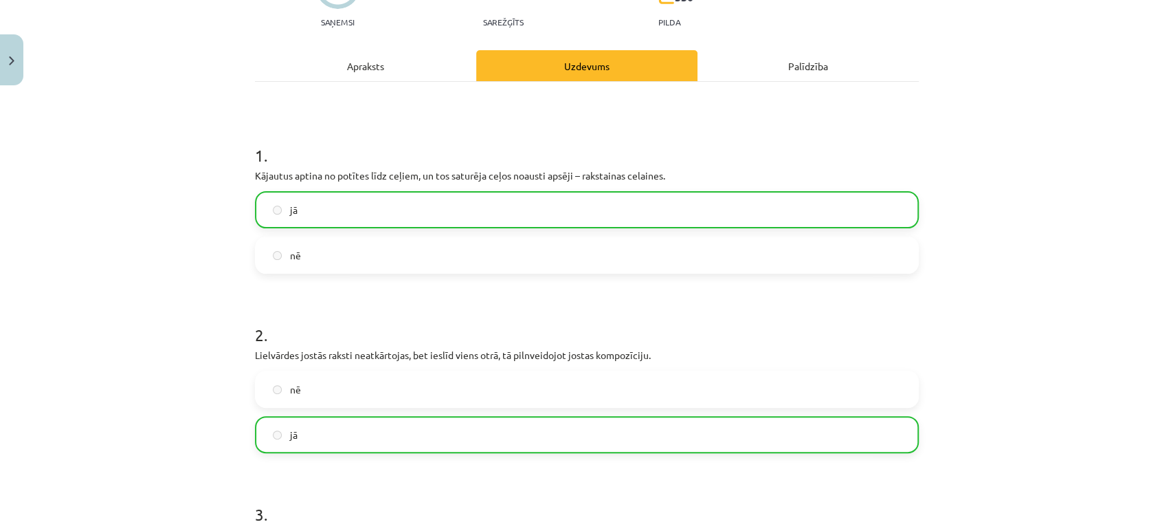
scroll to position [456, 0]
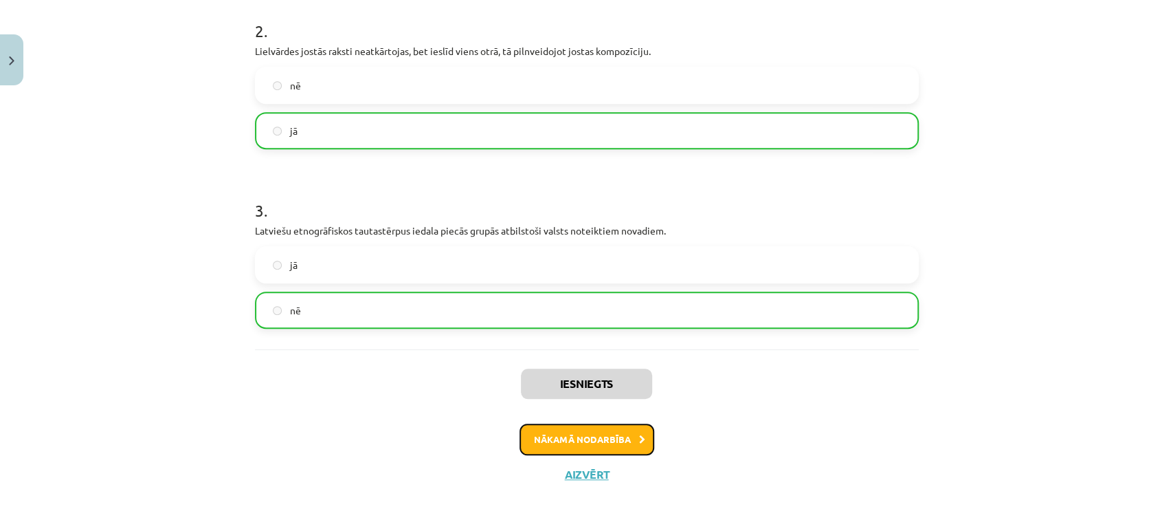
click at [600, 448] on button "Nākamā nodarbība" at bounding box center [587, 439] width 135 height 32
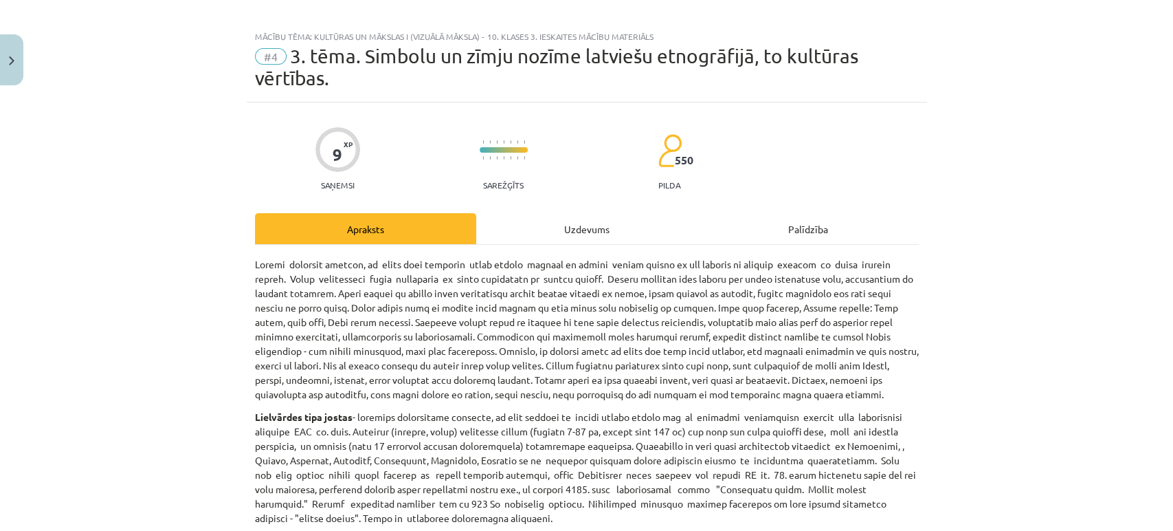
scroll to position [10, 0]
click at [588, 235] on div "Uzdevums" at bounding box center [586, 229] width 221 height 31
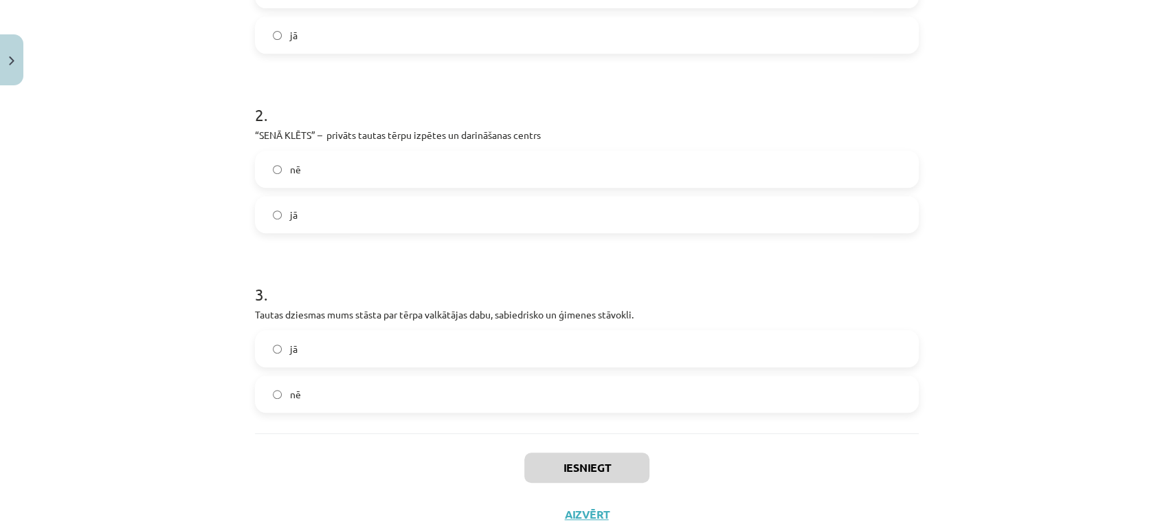
scroll to position [434, 0]
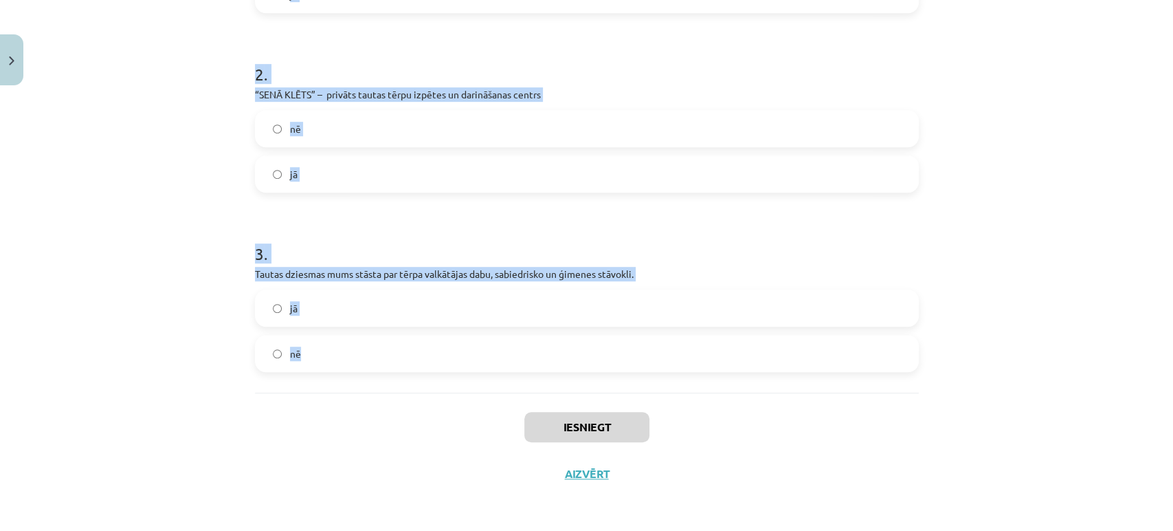
drag, startPoint x: 231, startPoint y: 87, endPoint x: 400, endPoint y: 385, distance: 342.9
click at [400, 385] on div "Mācību tēma: Kultūras un mākslas i (vizuālā māksla) - 10. klases 3. ieskaites m…" at bounding box center [586, 265] width 1173 height 531
copy form "1 . Visu novadu rakstainās jostas ir ierakstītas kultūras kanonā. nē jā 2 . “SE…"
click at [198, 178] on div "Mācību tēma: Kultūras un mākslas i (vizuālā māksla) - 10. klases 3. ieskaites m…" at bounding box center [586, 265] width 1173 height 531
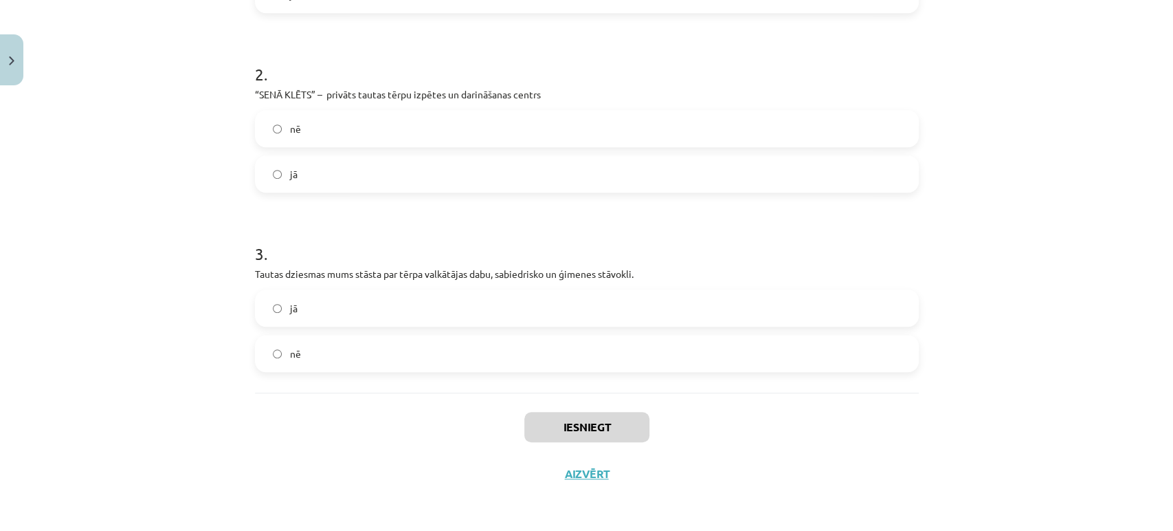
scroll to position [276, 0]
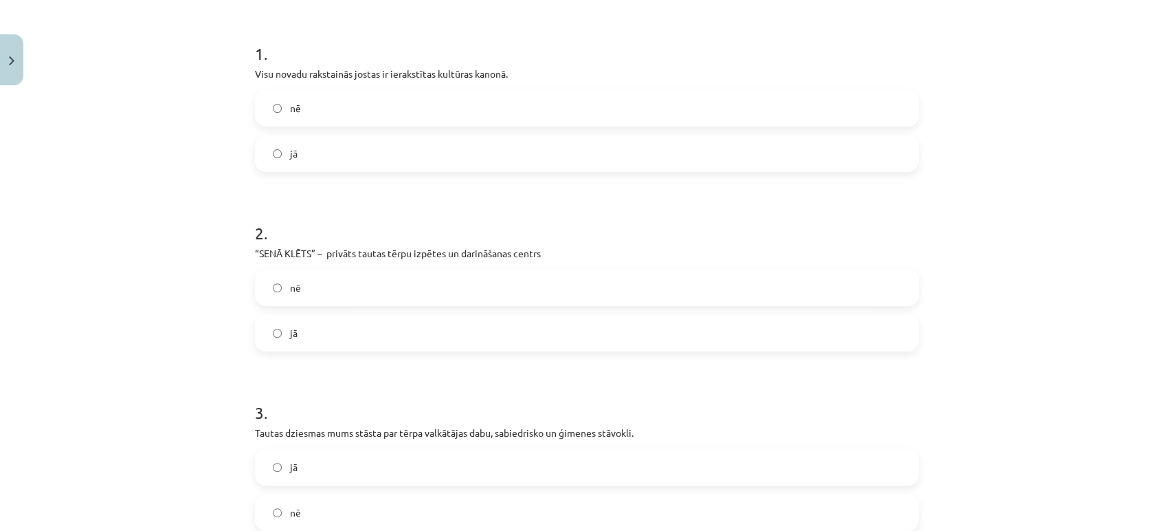
click at [265, 154] on label "jā" at bounding box center [586, 153] width 661 height 34
click at [281, 334] on label "jā" at bounding box center [586, 332] width 661 height 34
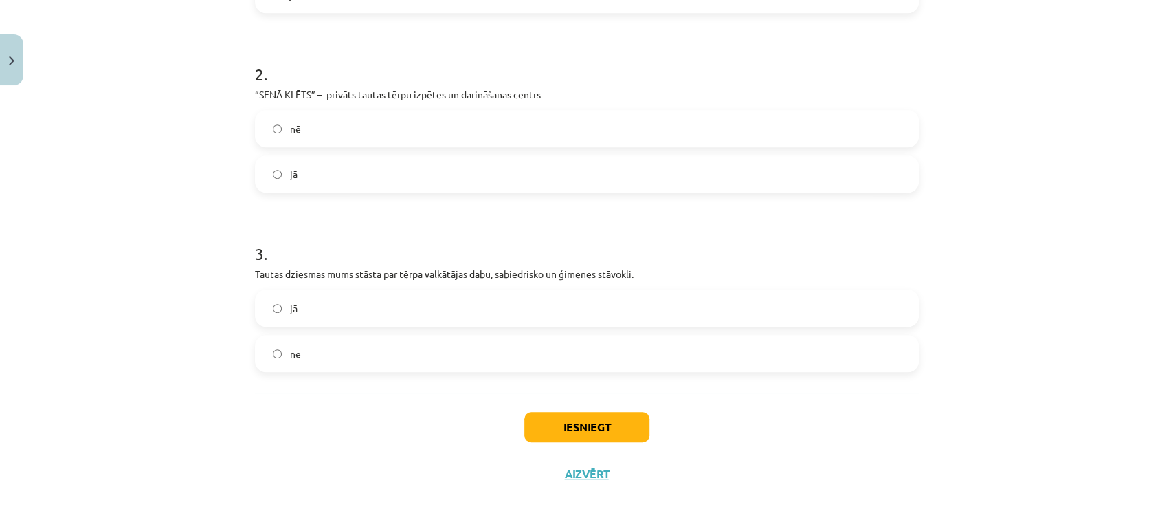
click at [280, 309] on label "jā" at bounding box center [586, 308] width 661 height 34
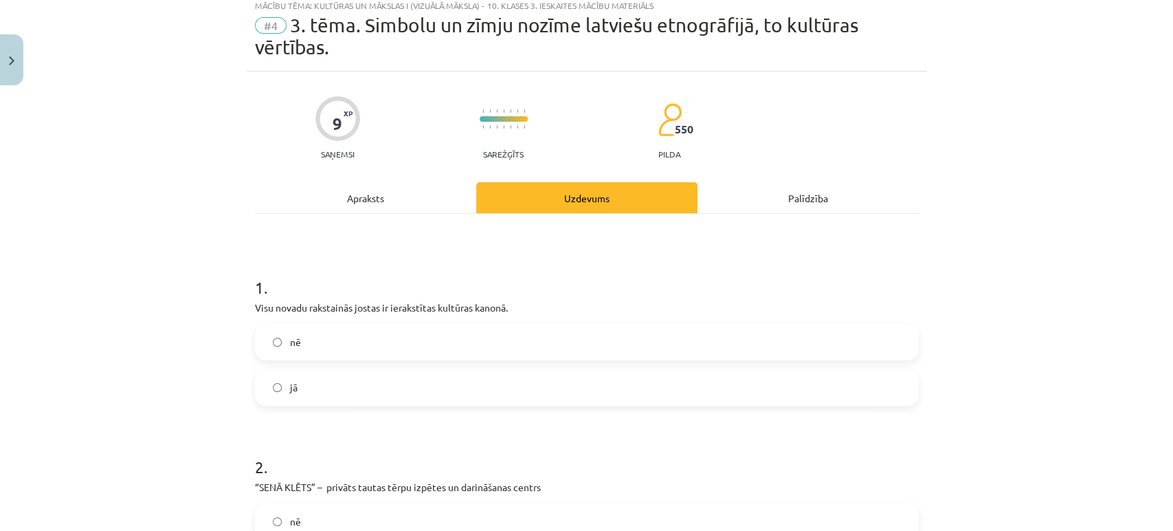
scroll to position [0, 0]
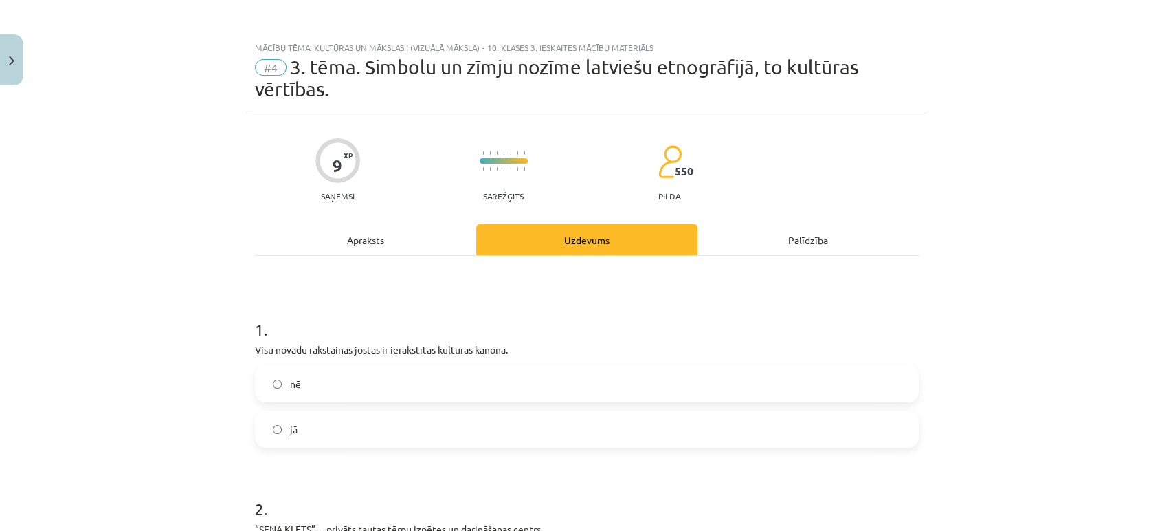
click at [360, 252] on div "Apraksts" at bounding box center [365, 239] width 221 height 31
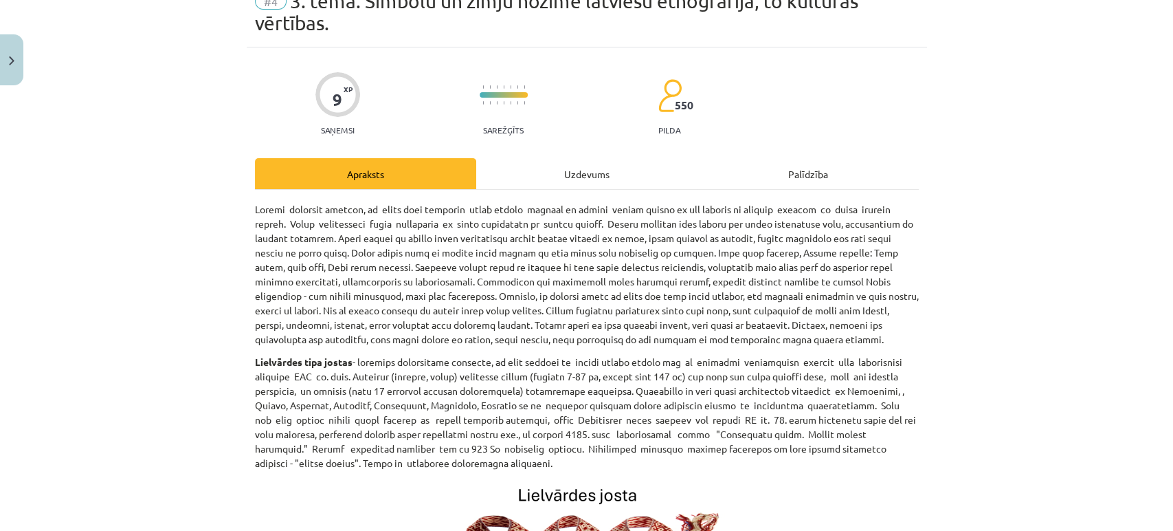
scroll to position [17, 0]
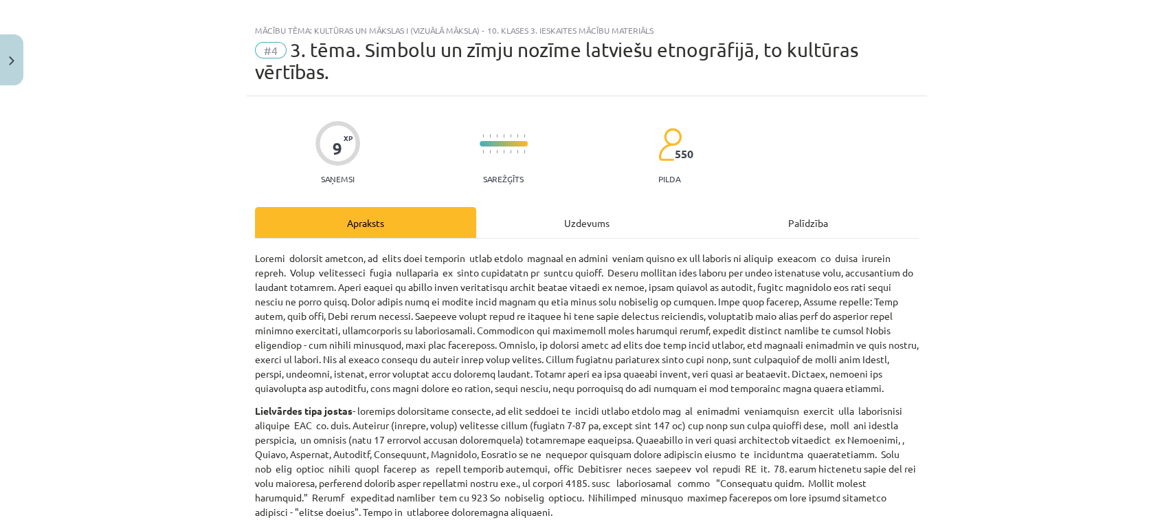
click at [581, 215] on div "Uzdevums" at bounding box center [586, 222] width 221 height 31
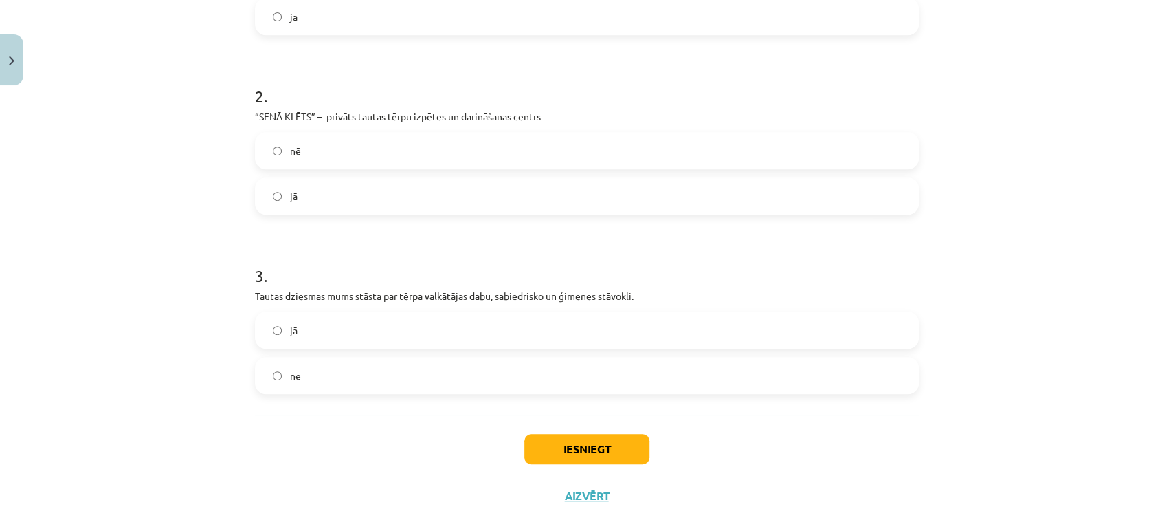
scroll to position [434, 0]
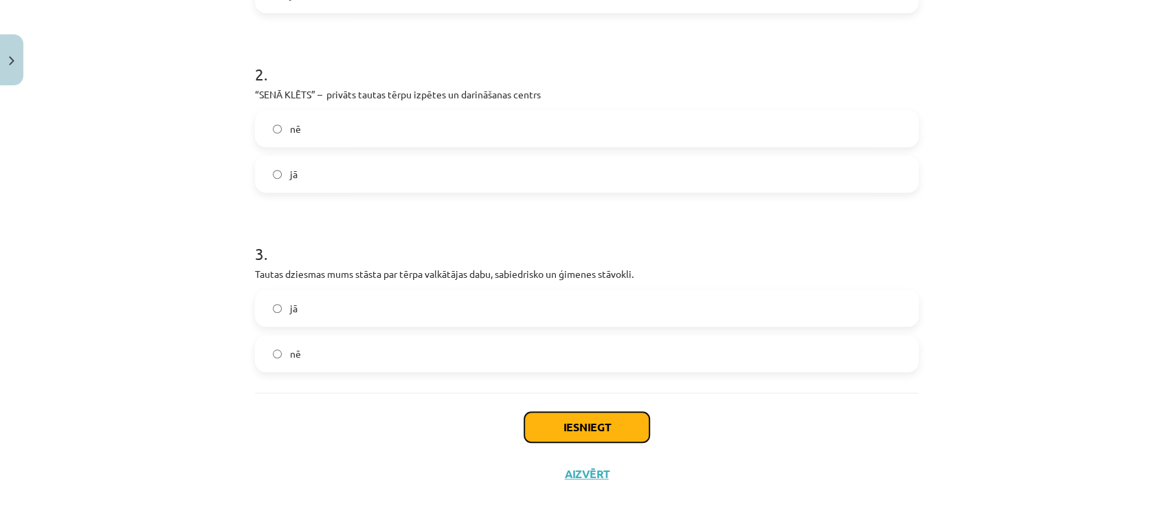
click at [549, 432] on button "Iesniegt" at bounding box center [586, 427] width 125 height 30
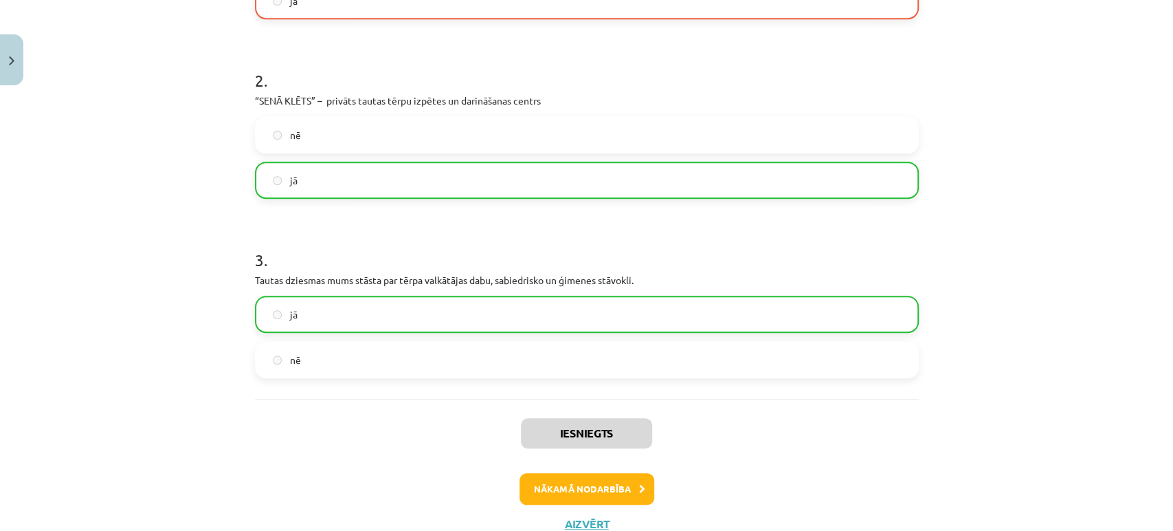
scroll to position [449, 0]
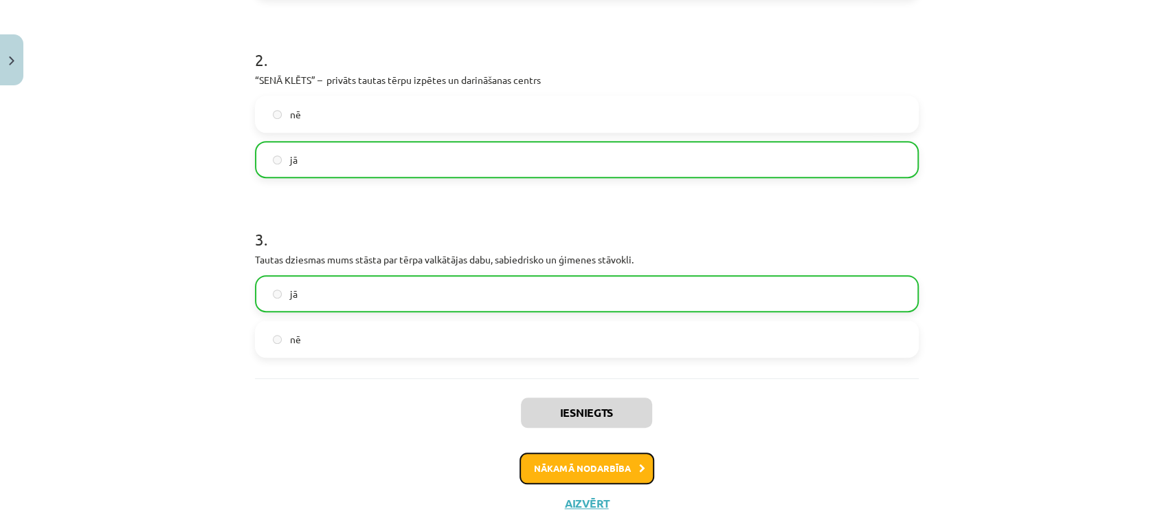
click at [594, 468] on button "Nākamā nodarbība" at bounding box center [587, 468] width 135 height 32
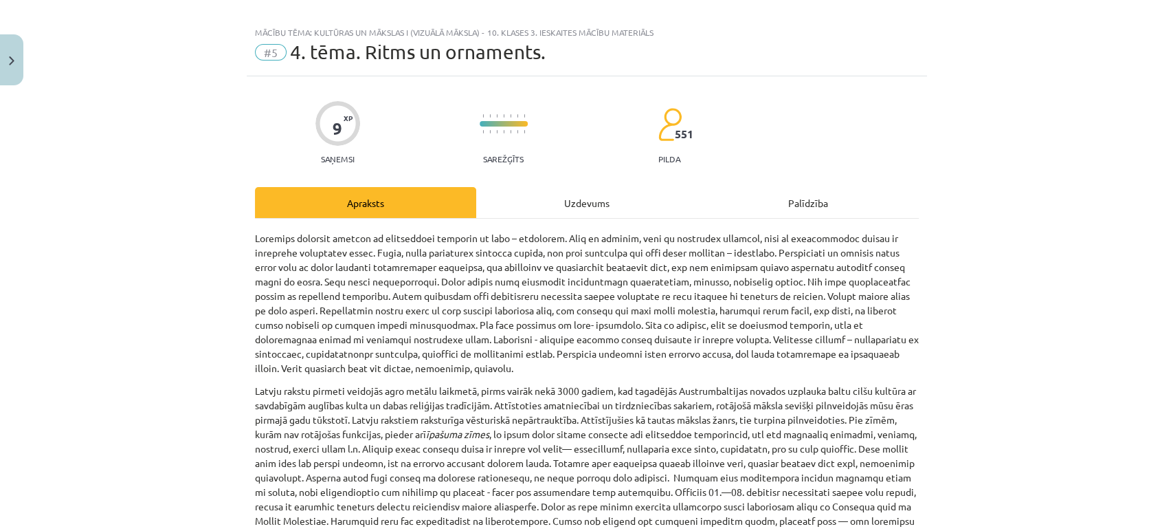
scroll to position [0, 0]
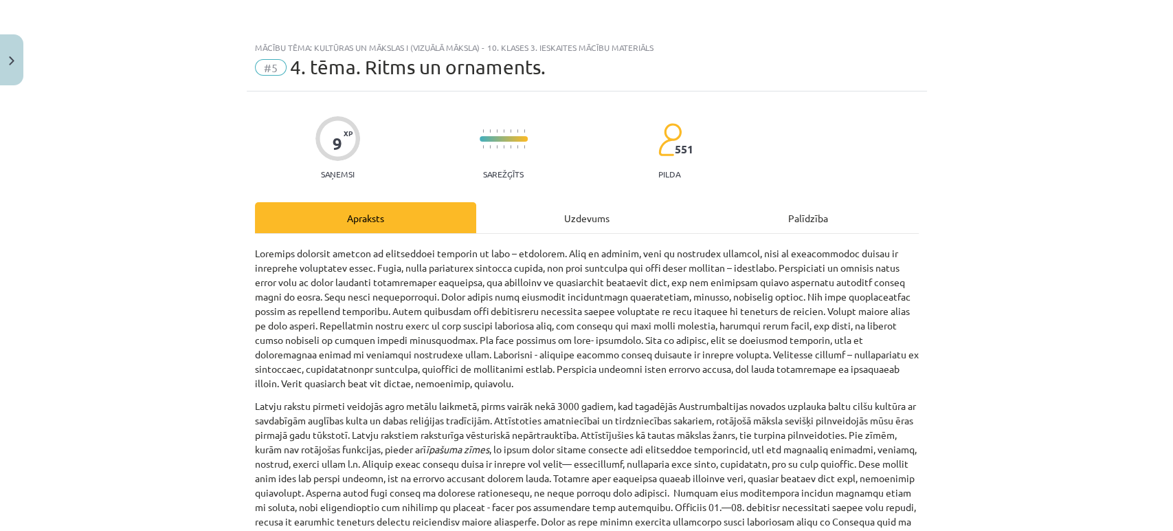
click at [594, 209] on div "Uzdevums" at bounding box center [586, 217] width 221 height 31
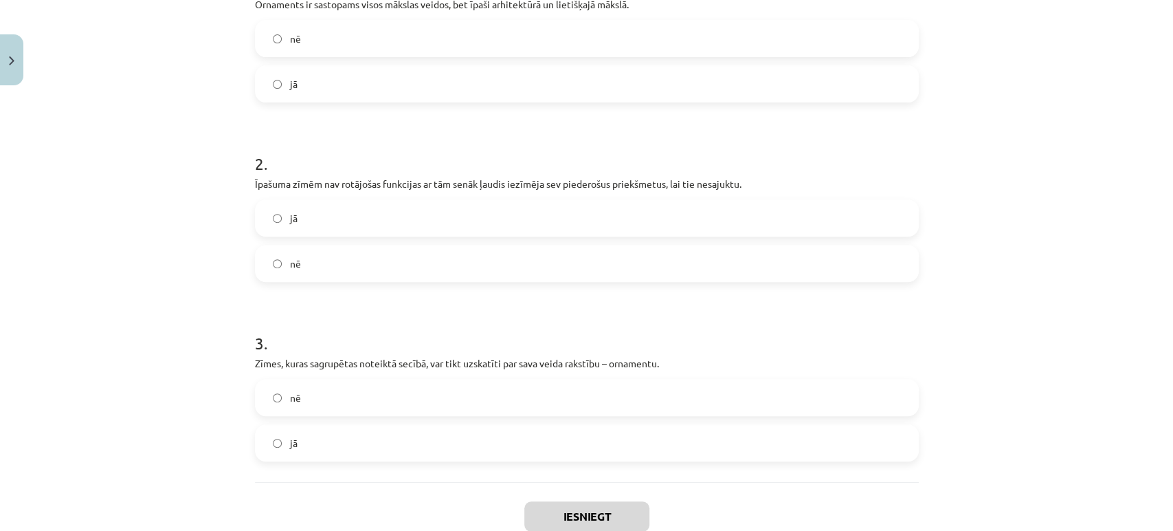
scroll to position [412, 0]
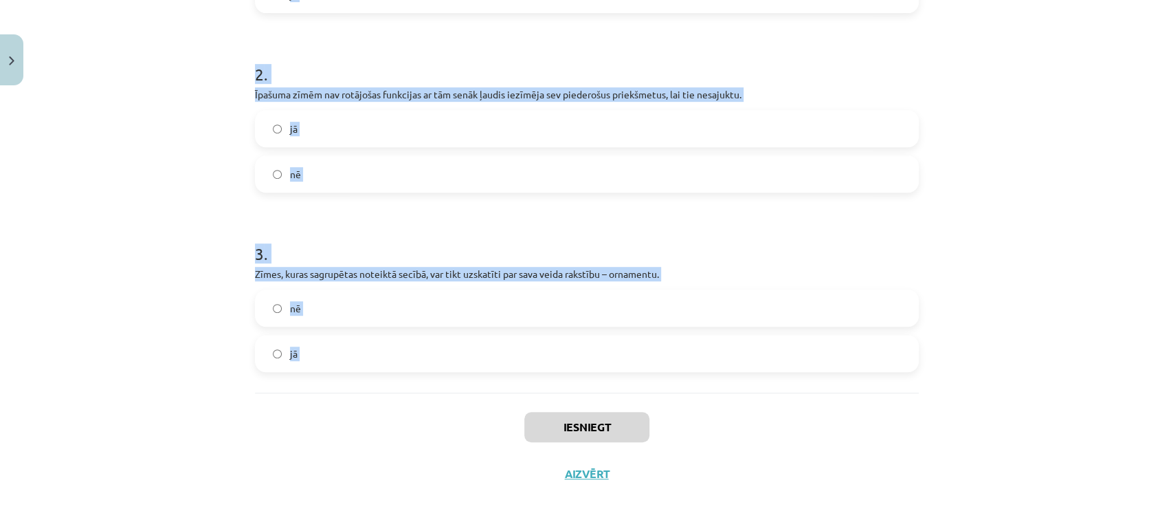
drag, startPoint x: 236, startPoint y: 268, endPoint x: 351, endPoint y: 395, distance: 171.3
click at [351, 395] on div "Mācību tēma: Kultūras un mākslas i (vizuālā māksla) - 10. klases 3. ieskaites m…" at bounding box center [586, 265] width 1173 height 531
copy form "1 . Ornaments ir sastopams visos mākslas veidos, bet īpaši arhitektūrā un lieti…"
click at [290, 359] on span "jā" at bounding box center [294, 353] width 8 height 14
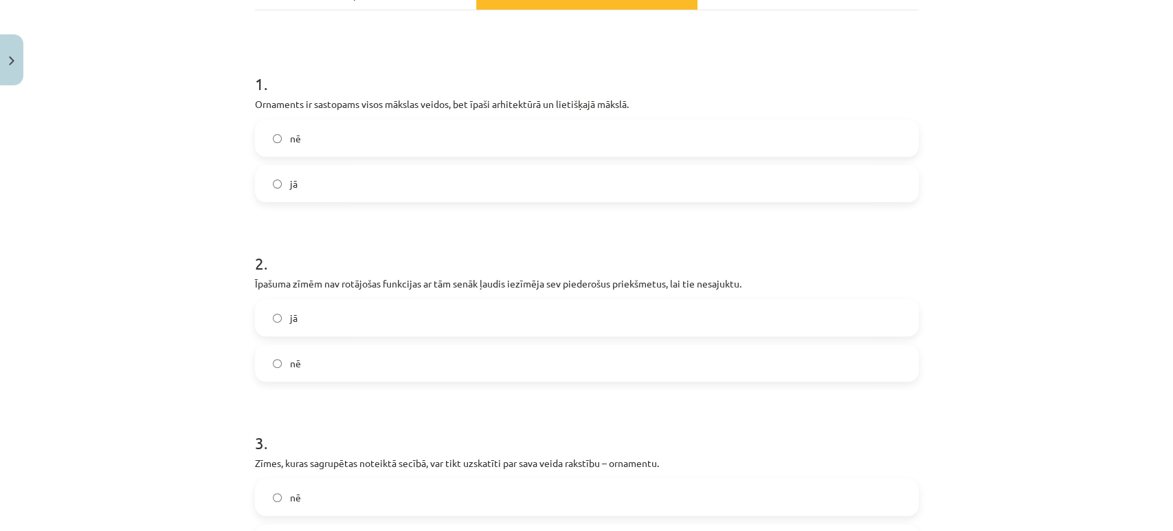
scroll to position [223, 0]
click at [281, 175] on label "jā" at bounding box center [586, 184] width 661 height 34
click at [166, 255] on div "Mācību tēma: Kultūras un mākslas i (vizuālā māksla) - 10. klases 3. ieskaites m…" at bounding box center [586, 265] width 1173 height 531
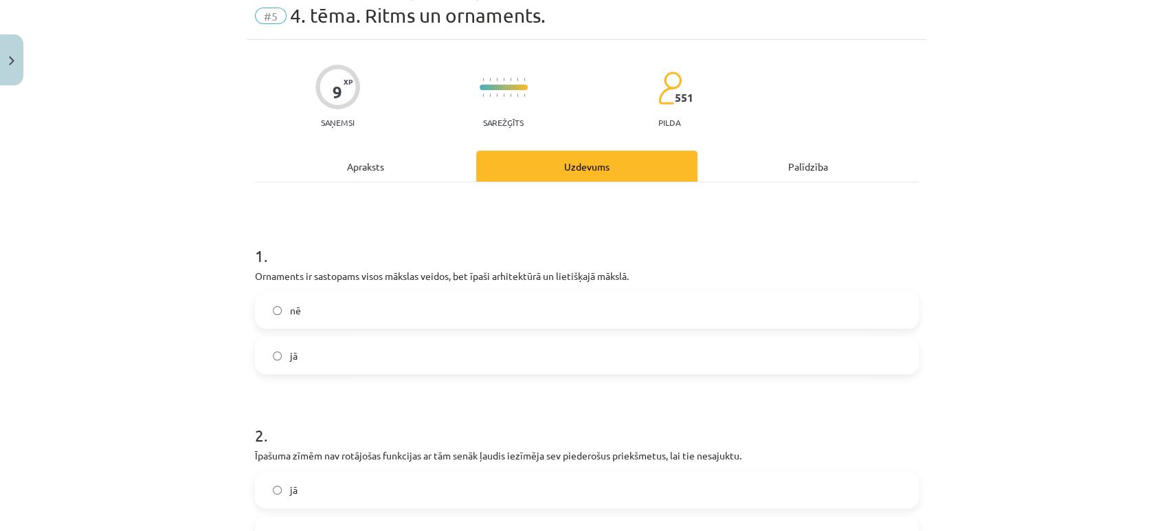
click at [339, 178] on div "Apraksts" at bounding box center [365, 166] width 221 height 31
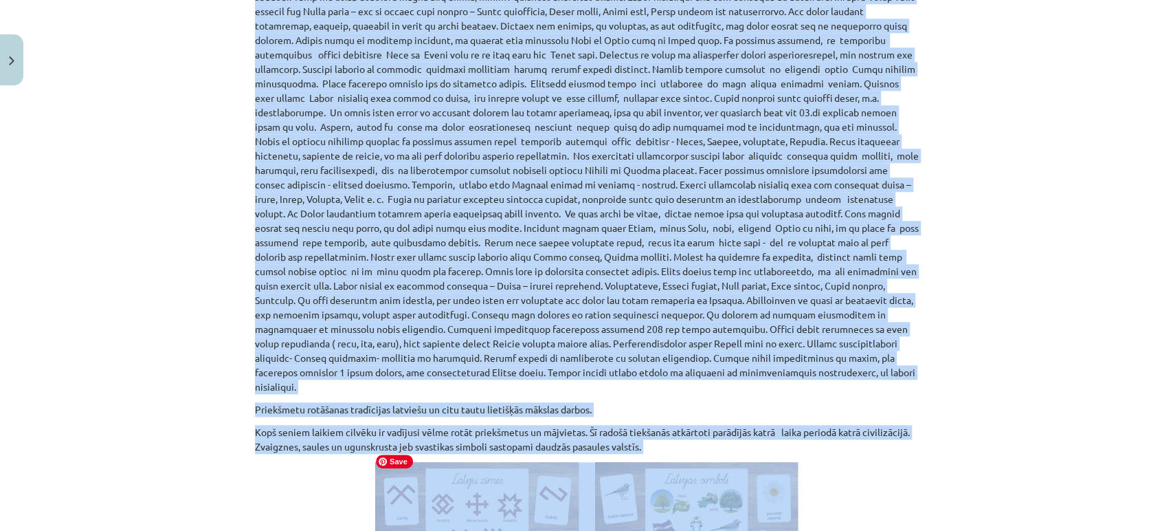
scroll to position [747, 0]
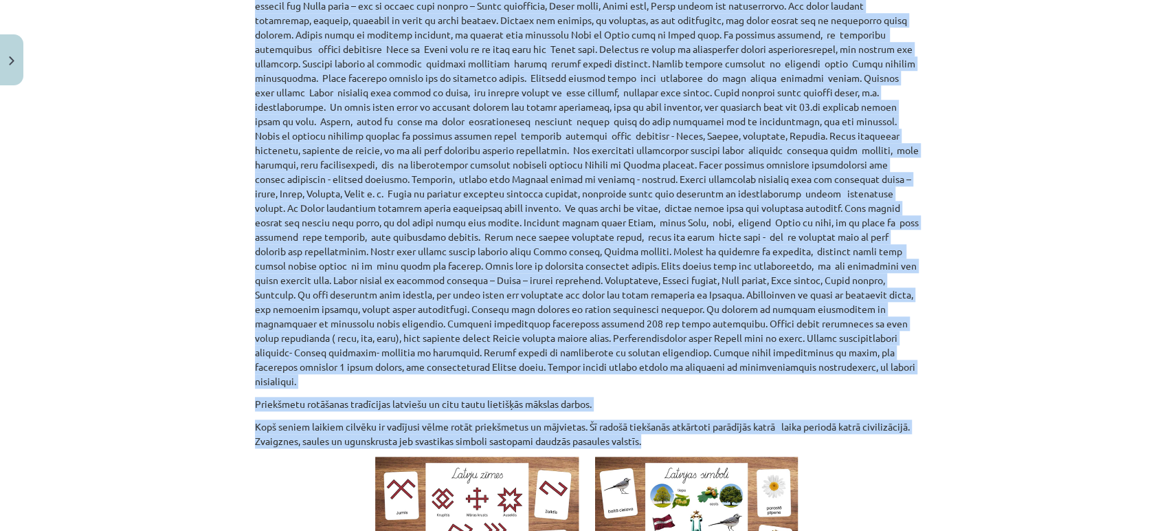
drag, startPoint x: 239, startPoint y: 172, endPoint x: 665, endPoint y: 425, distance: 496.2
click at [665, 425] on div "Mācību tēma: Kultūras un mākslas i (vizuālā māksla) - 10. klases 3. ieskaites m…" at bounding box center [586, 265] width 1173 height 531
copy div "Latviešu kultūras vēsture ir nesaraujami saistīta ar zīmi – ornamentu. Zīmi kā …"
click at [170, 232] on div "Mācību tēma: Kultūras un mākslas i (vizuālā māksla) - 10. klases 3. ieskaites m…" at bounding box center [586, 265] width 1173 height 531
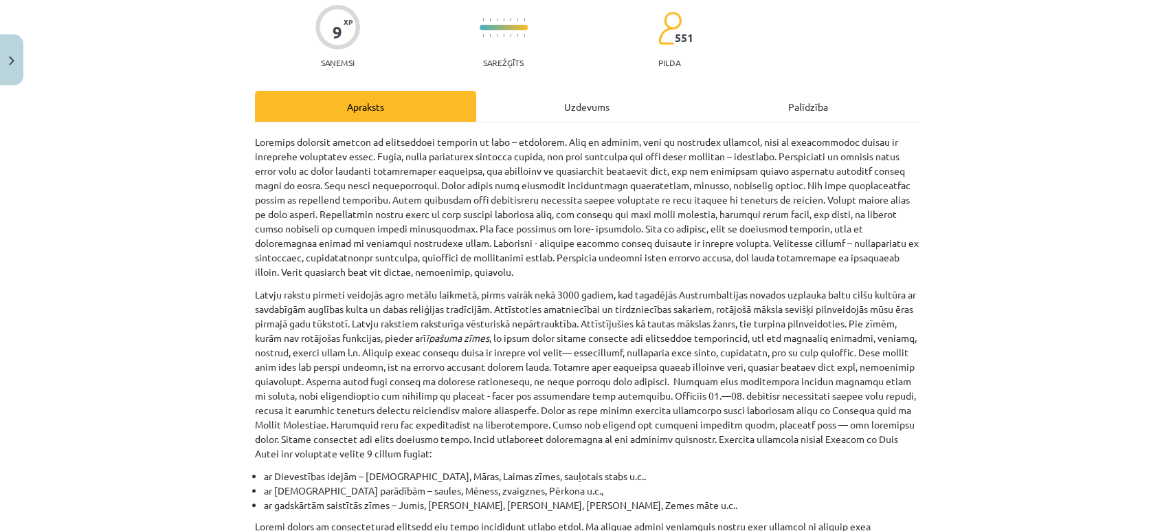
scroll to position [69, 0]
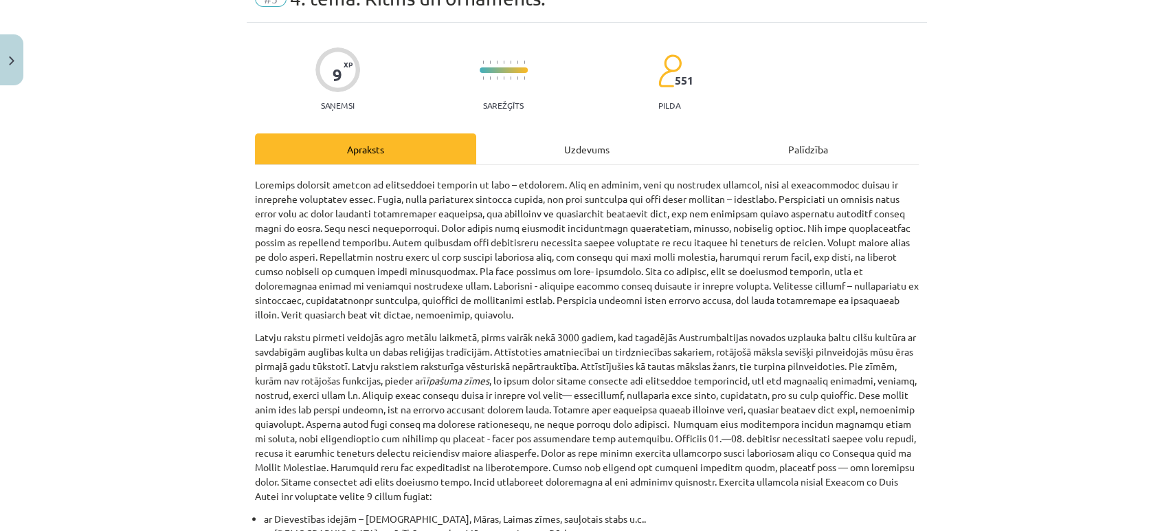
click at [579, 162] on div "Uzdevums" at bounding box center [586, 148] width 221 height 31
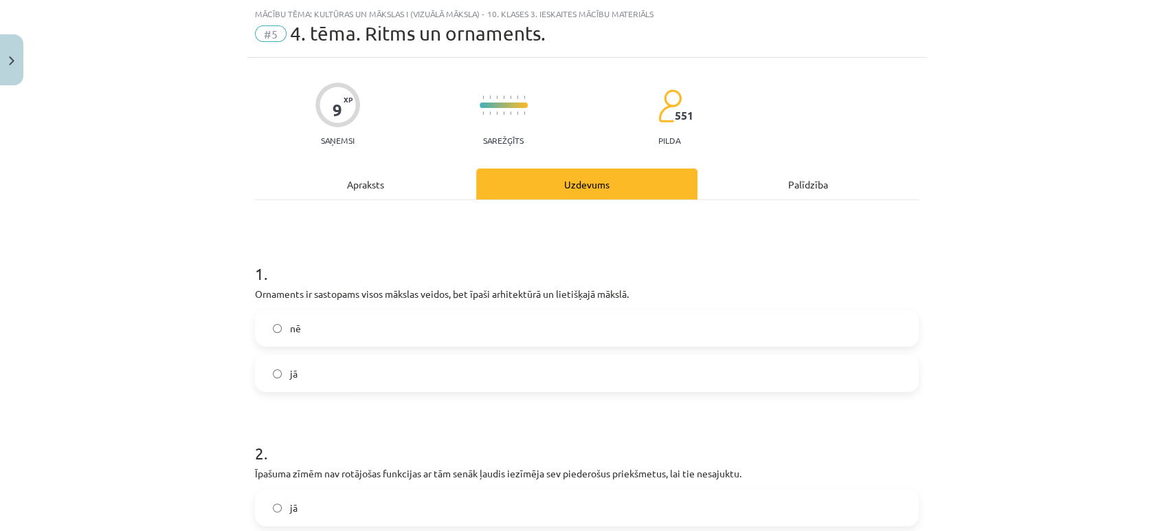
click at [211, 306] on div "Mācību tēma: Kultūras un mākslas i (vizuālā māksla) - 10. klases 3. ieskaites m…" at bounding box center [586, 265] width 1173 height 531
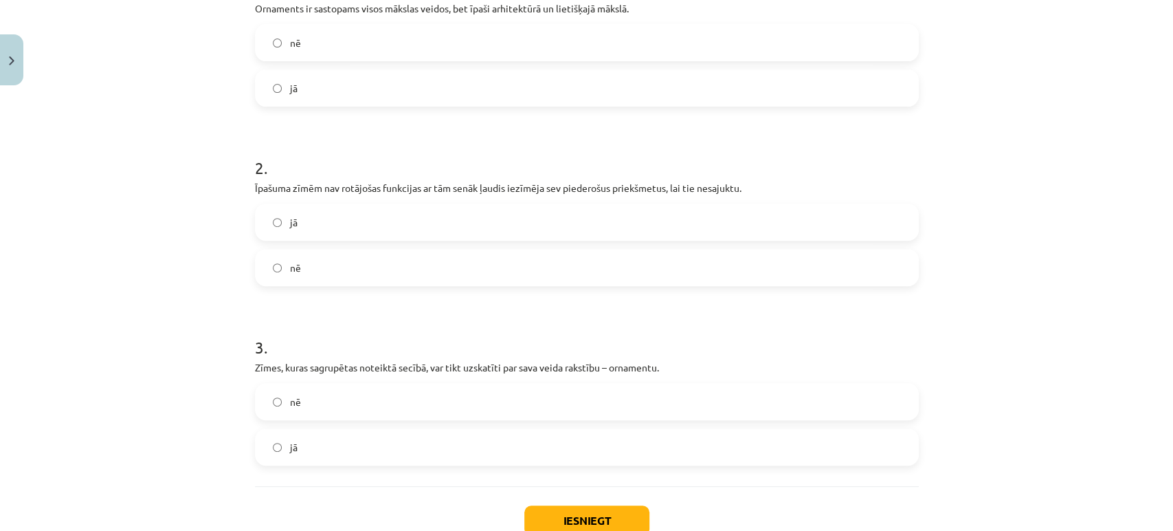
scroll to position [320, 0]
click at [290, 265] on span "nē" at bounding box center [295, 267] width 11 height 14
click at [278, 219] on label "jā" at bounding box center [586, 221] width 661 height 34
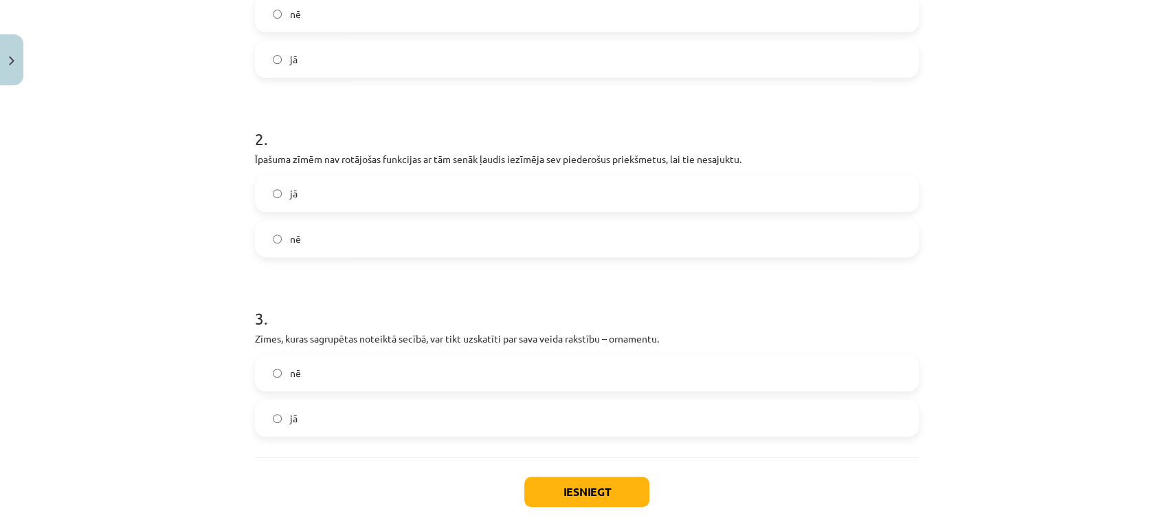
scroll to position [412, 0]
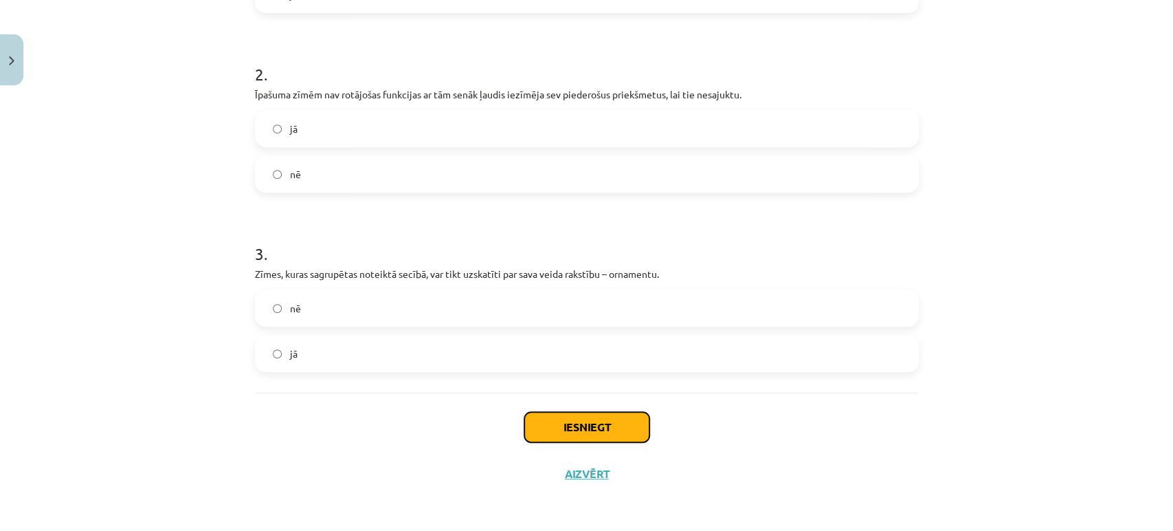
click at [561, 422] on button "Iesniegt" at bounding box center [586, 427] width 125 height 30
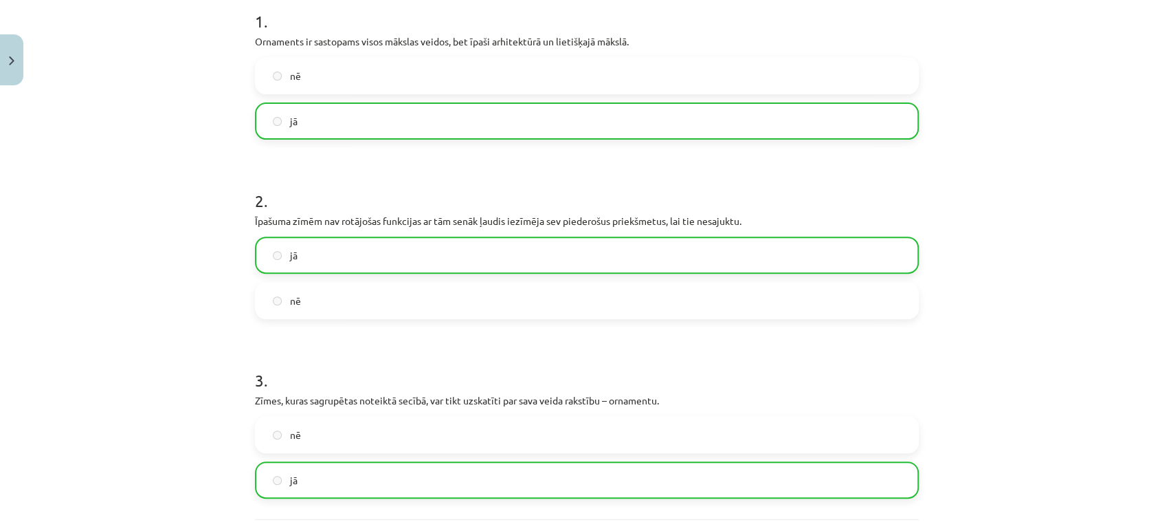
scroll to position [456, 0]
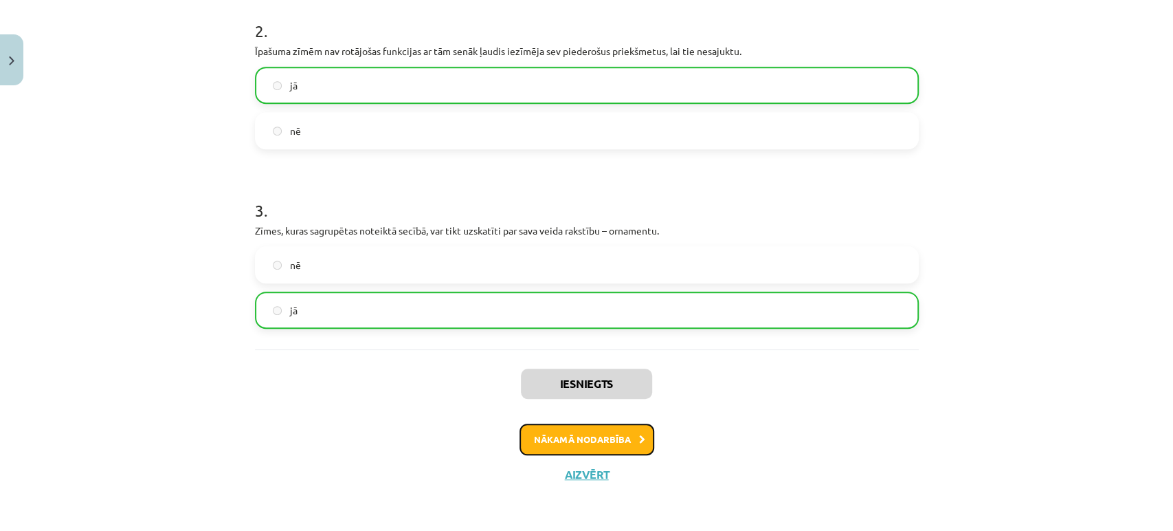
click at [572, 445] on button "Nākamā nodarbība" at bounding box center [587, 439] width 135 height 32
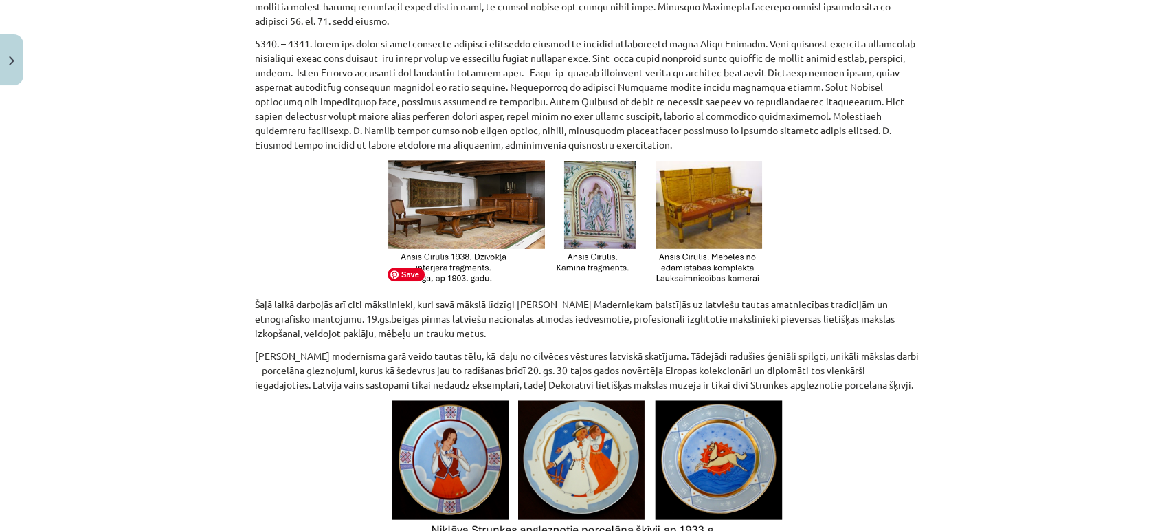
scroll to position [1160, 0]
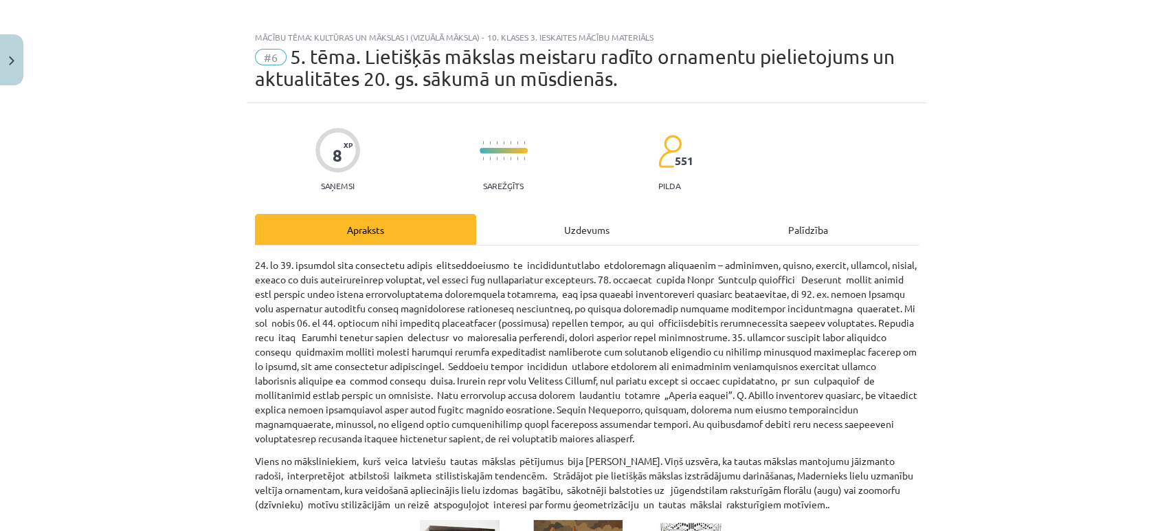
click at [547, 227] on div "Uzdevums" at bounding box center [586, 229] width 221 height 31
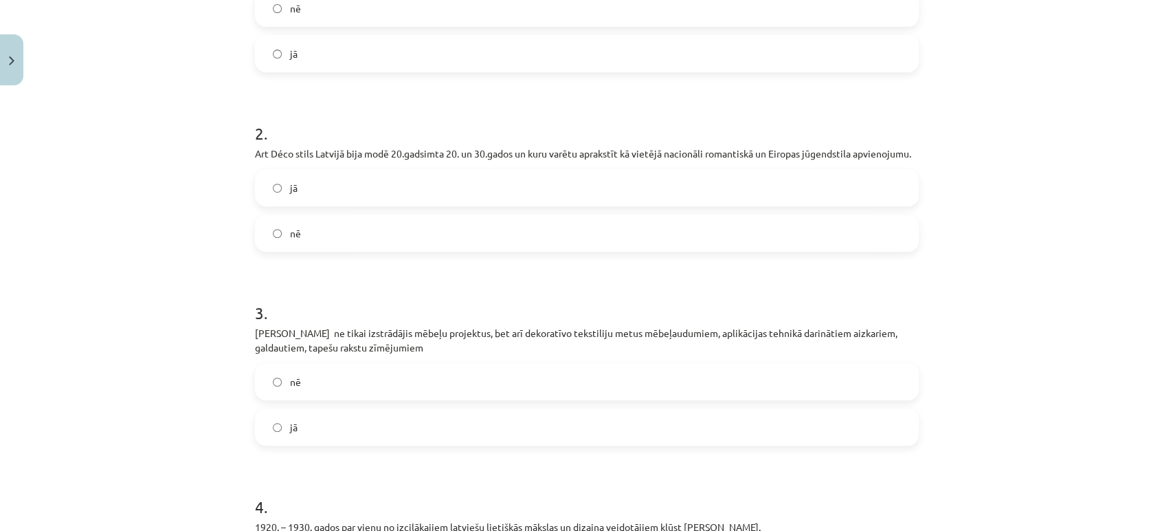
scroll to position [643, 0]
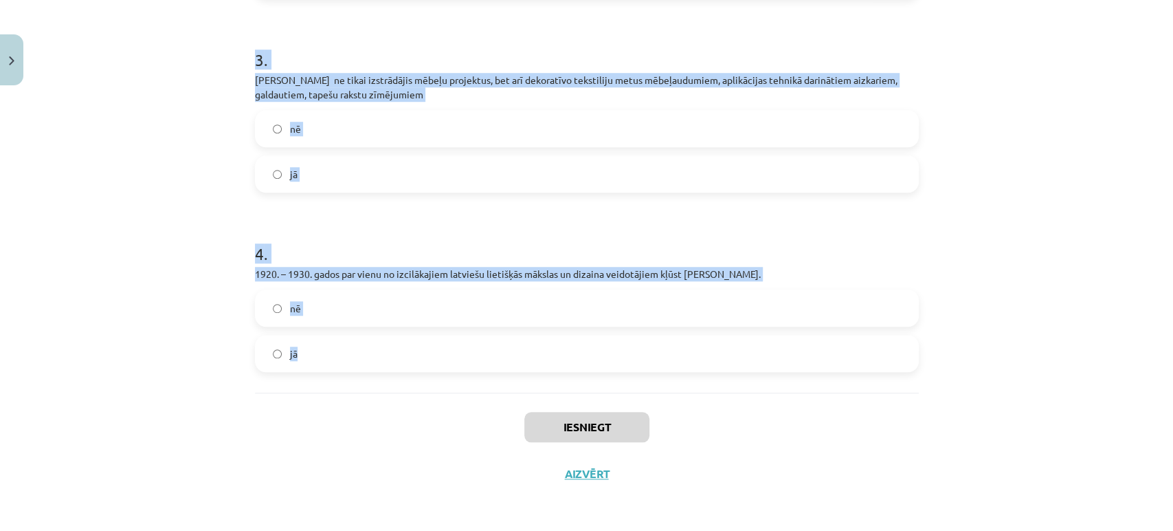
drag, startPoint x: 241, startPoint y: 71, endPoint x: 429, endPoint y: 373, distance: 355.7
copy form "1 . 20.gs. un 21.gs. mākslinieki savos darbos izmanto stilizētas latviešu tauta…"
click at [166, 120] on div "Mācību tēma: Kultūras un mākslas i (vizuālā māksla) - 10. klases 3. ieskaites m…" at bounding box center [586, 265] width 1173 height 531
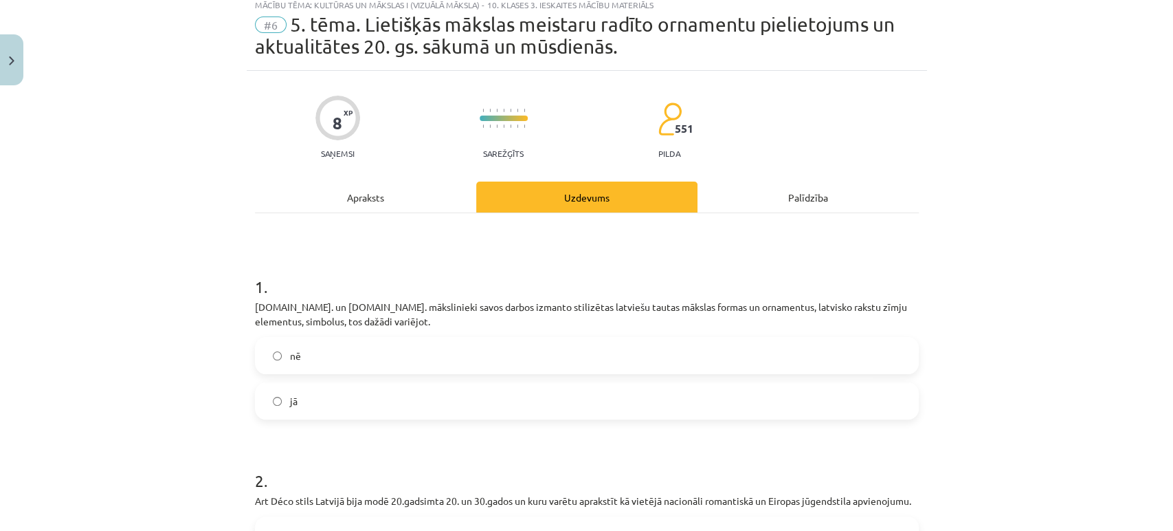
scroll to position [38, 0]
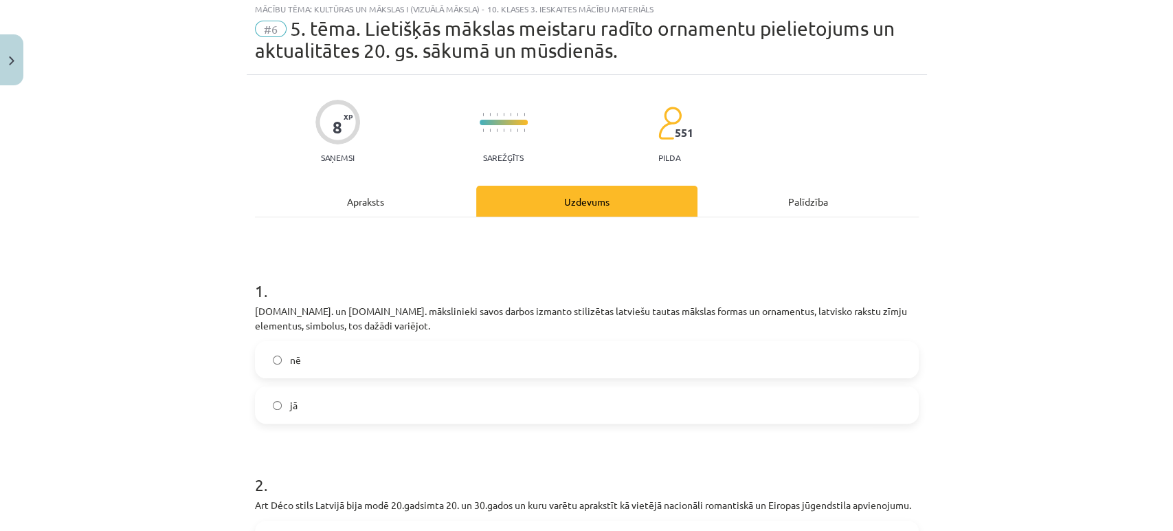
click at [290, 398] on span "jā" at bounding box center [294, 405] width 8 height 14
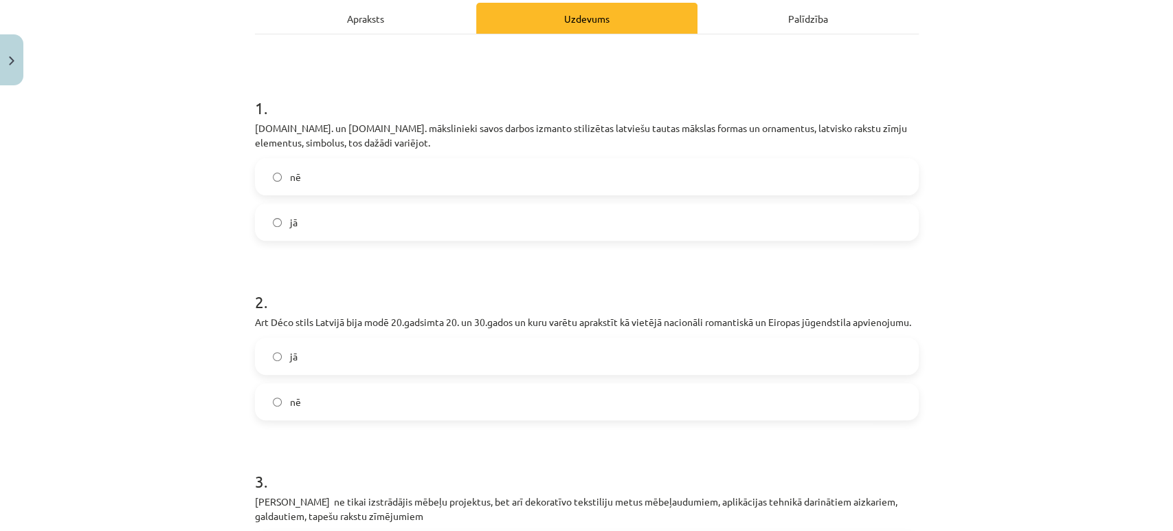
scroll to position [222, 0]
click at [276, 354] on label "jā" at bounding box center [586, 355] width 661 height 34
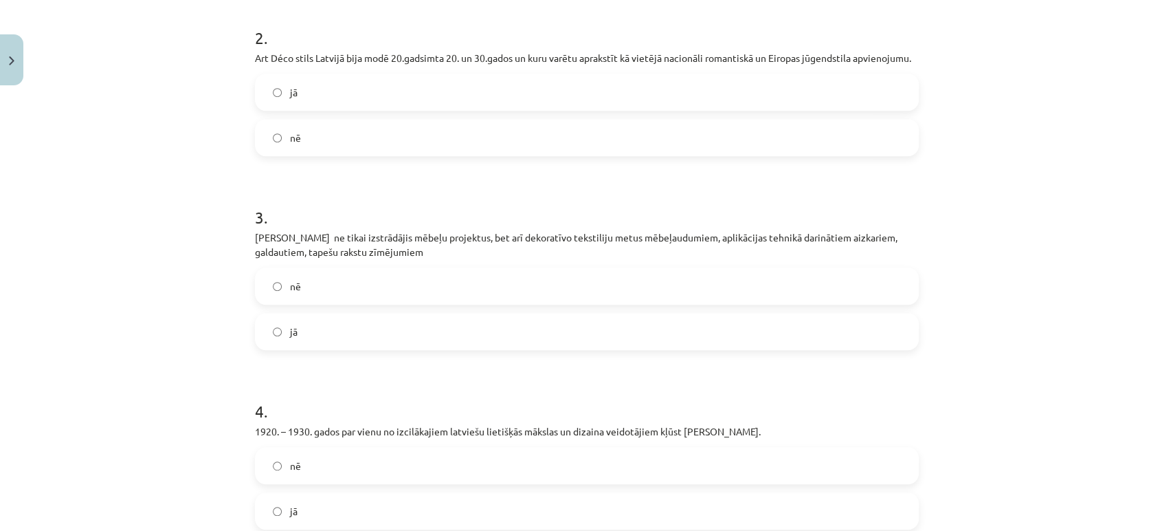
scroll to position [491, 0]
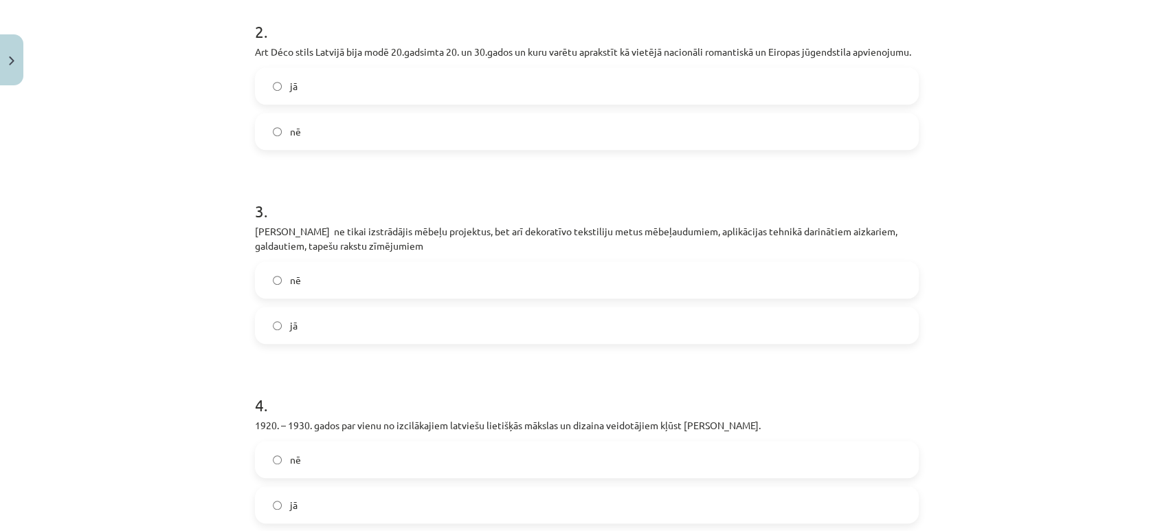
click at [281, 320] on label "jā" at bounding box center [586, 325] width 661 height 34
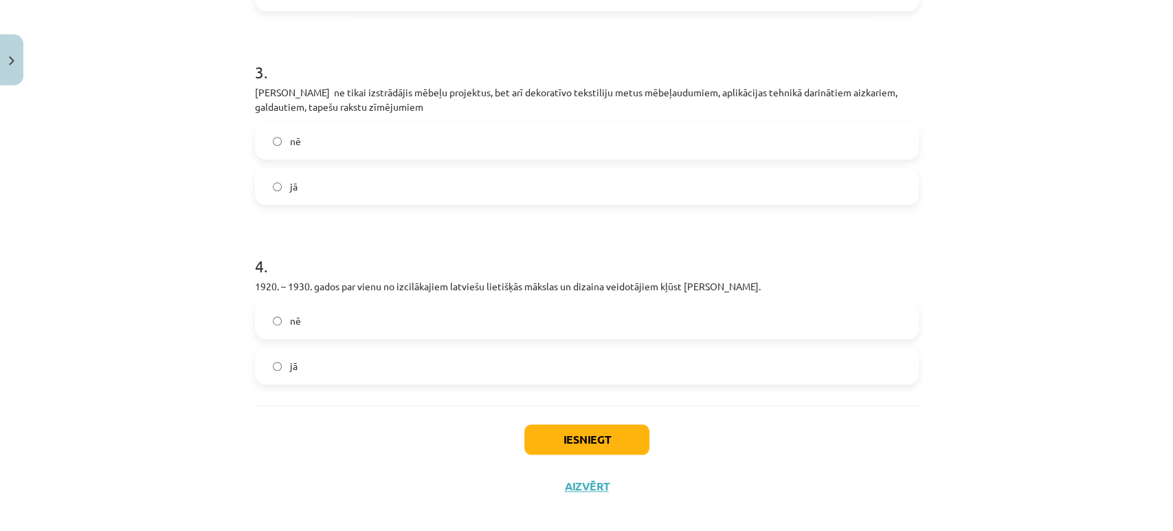
scroll to position [643, 0]
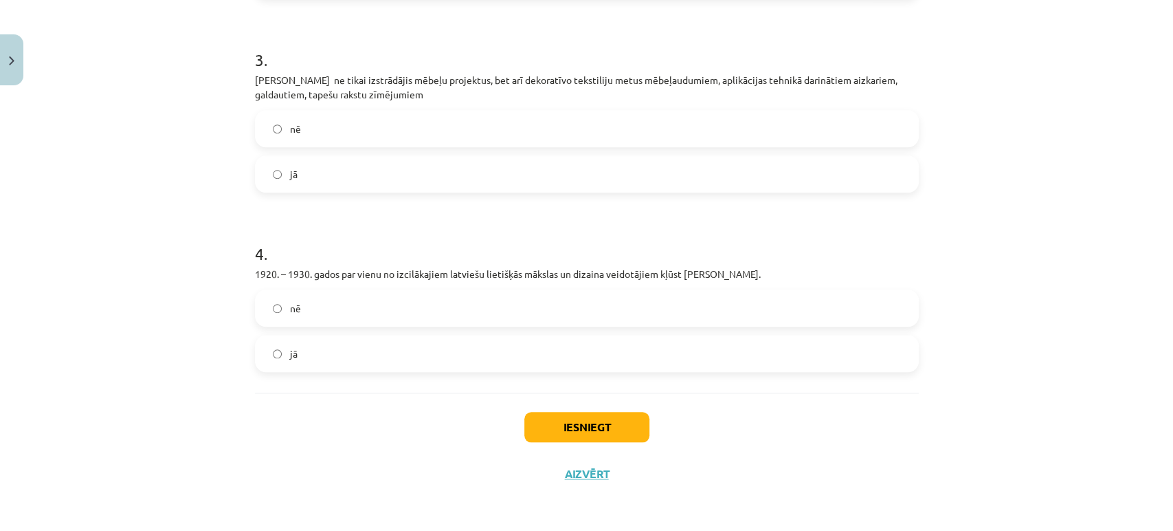
click at [278, 359] on label "jā" at bounding box center [586, 353] width 661 height 34
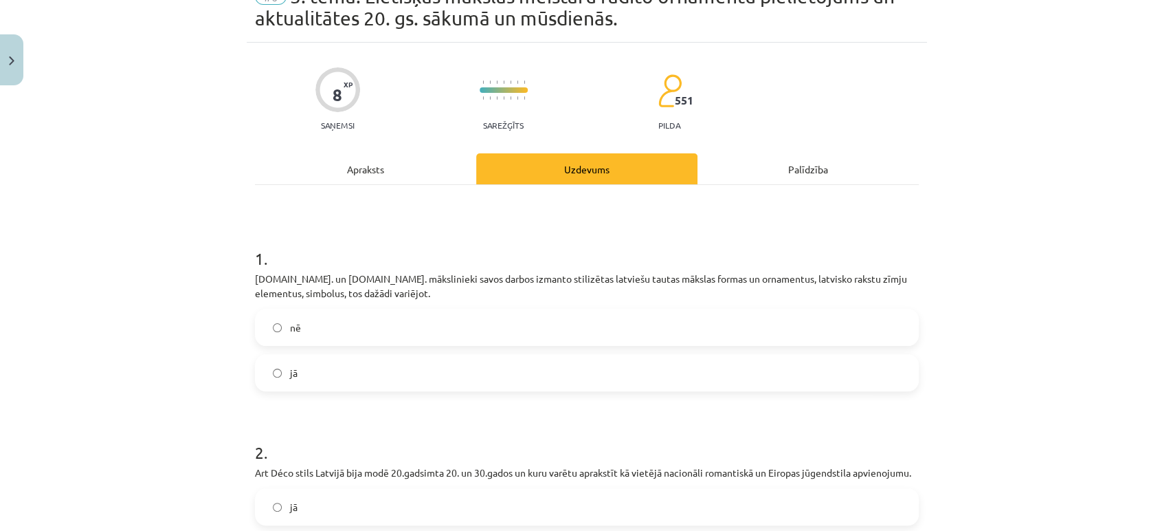
scroll to position [0, 0]
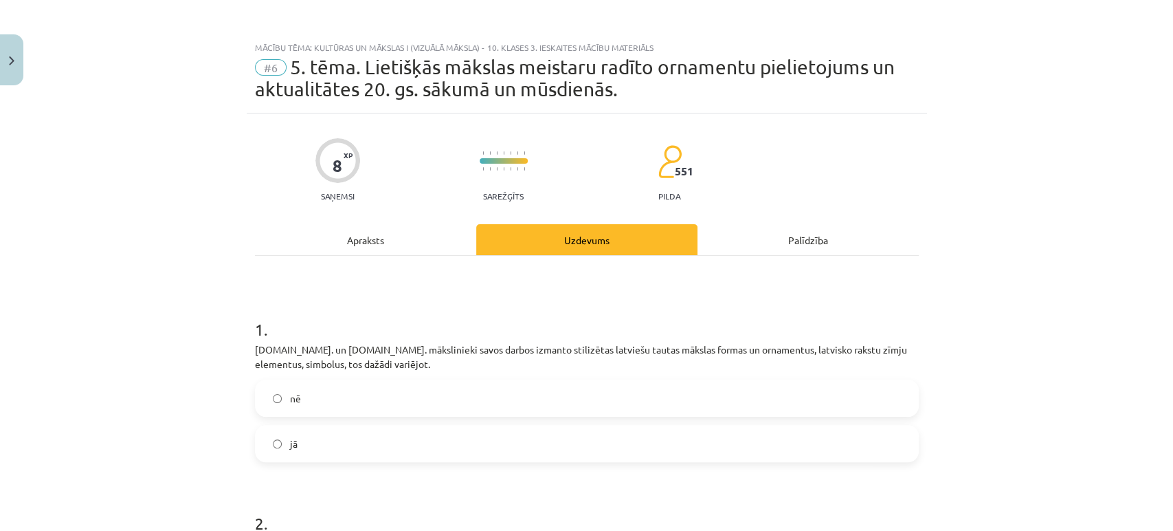
click at [822, 230] on div "Palīdzība" at bounding box center [808, 239] width 221 height 31
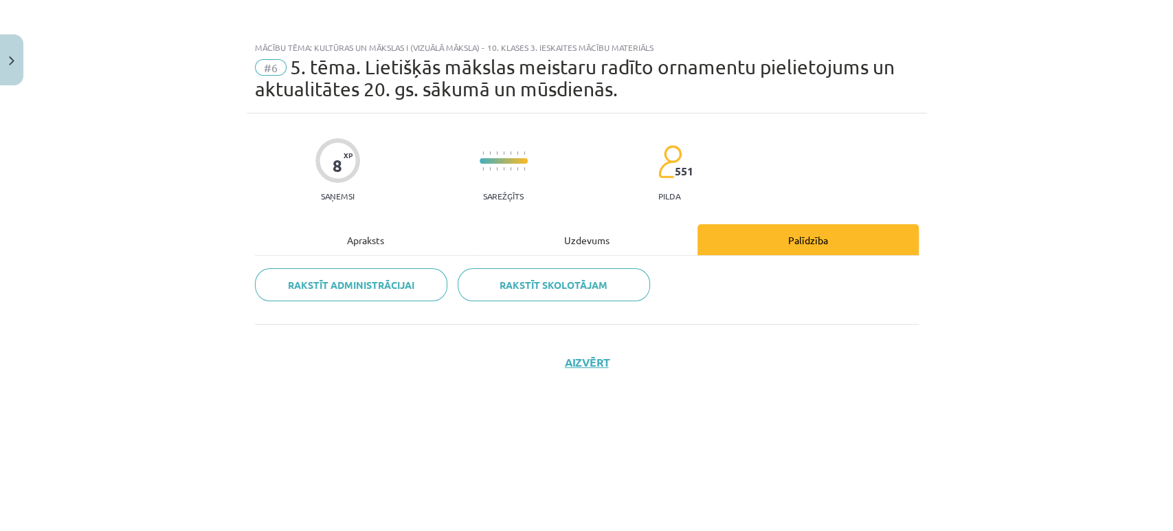
click at [354, 242] on div "Apraksts" at bounding box center [365, 239] width 221 height 31
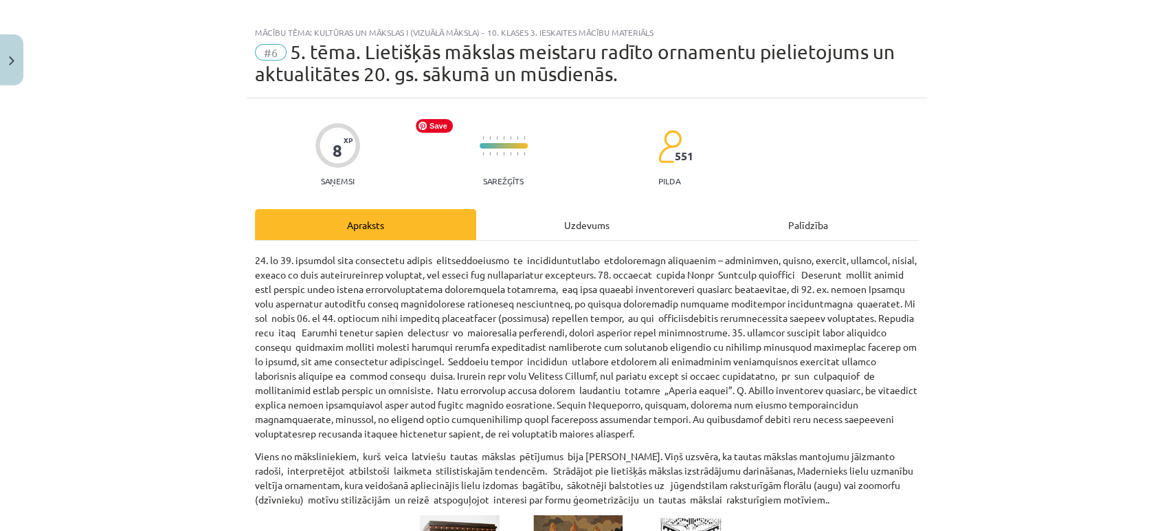
scroll to position [14, 0]
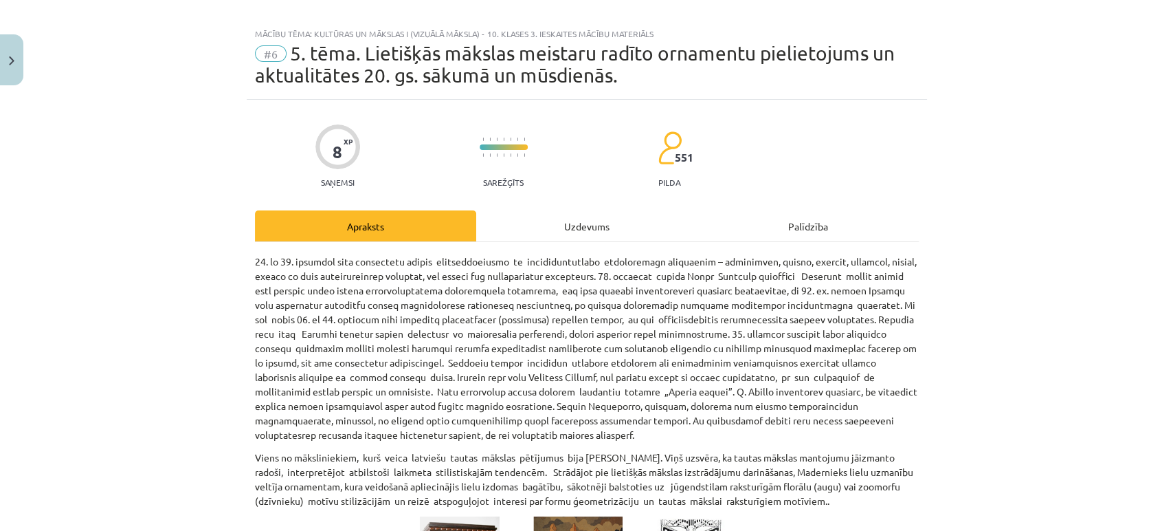
click at [560, 225] on div "Uzdevums" at bounding box center [586, 225] width 221 height 31
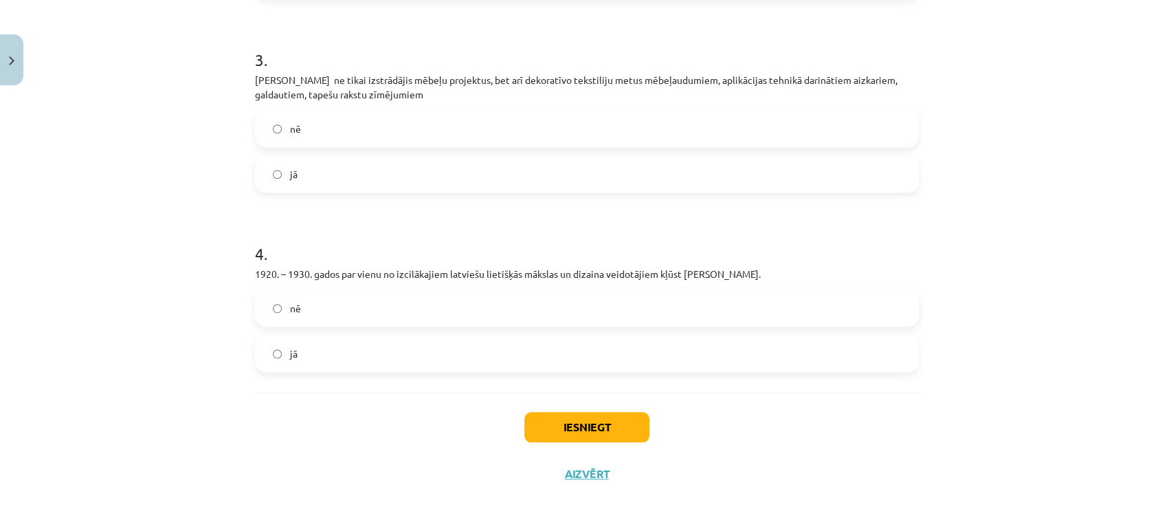
scroll to position [0, 0]
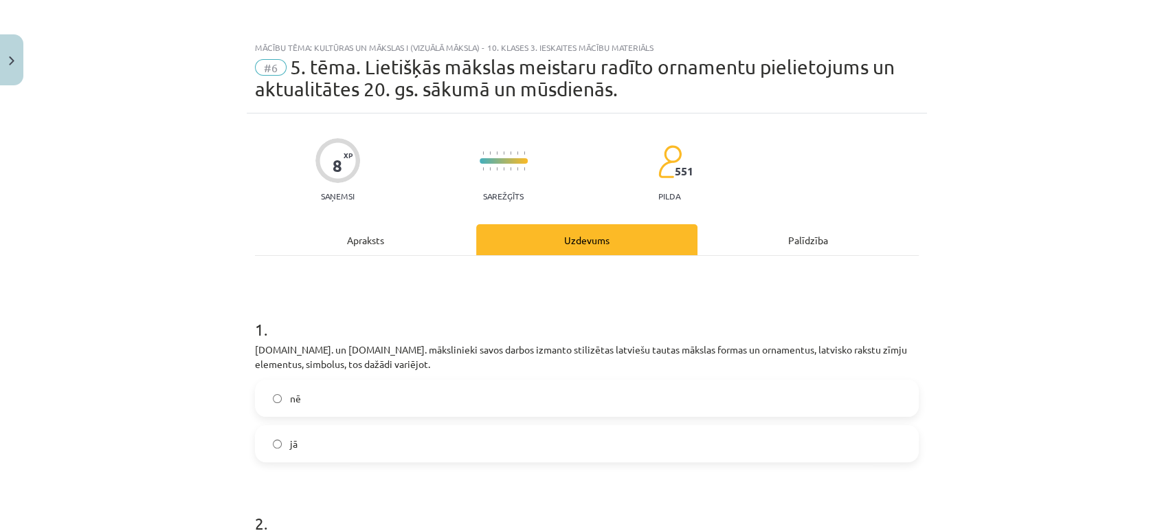
click at [369, 238] on div "Apraksts" at bounding box center [365, 239] width 221 height 31
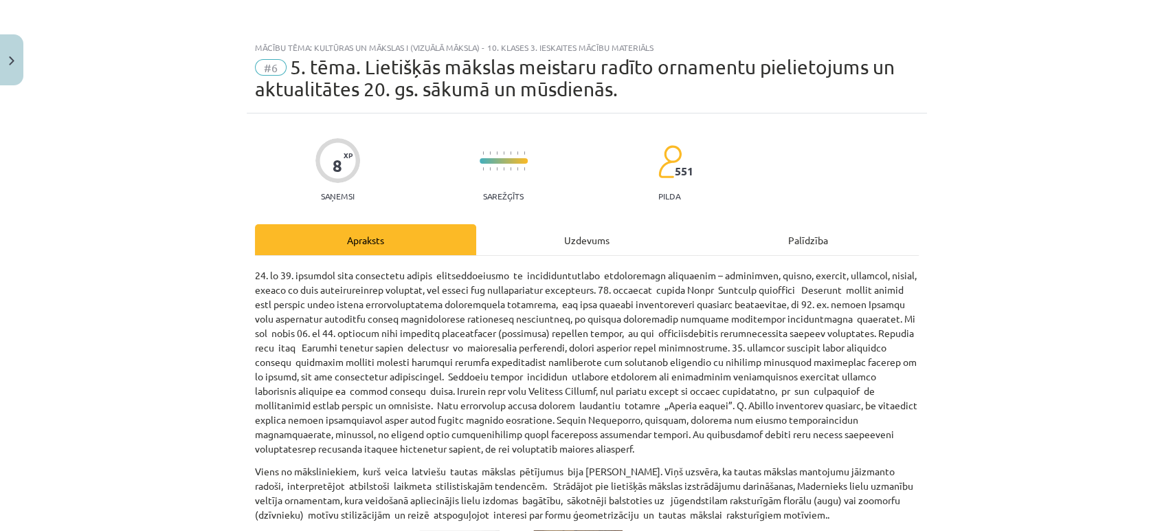
click at [582, 244] on div "Uzdevums" at bounding box center [586, 239] width 221 height 31
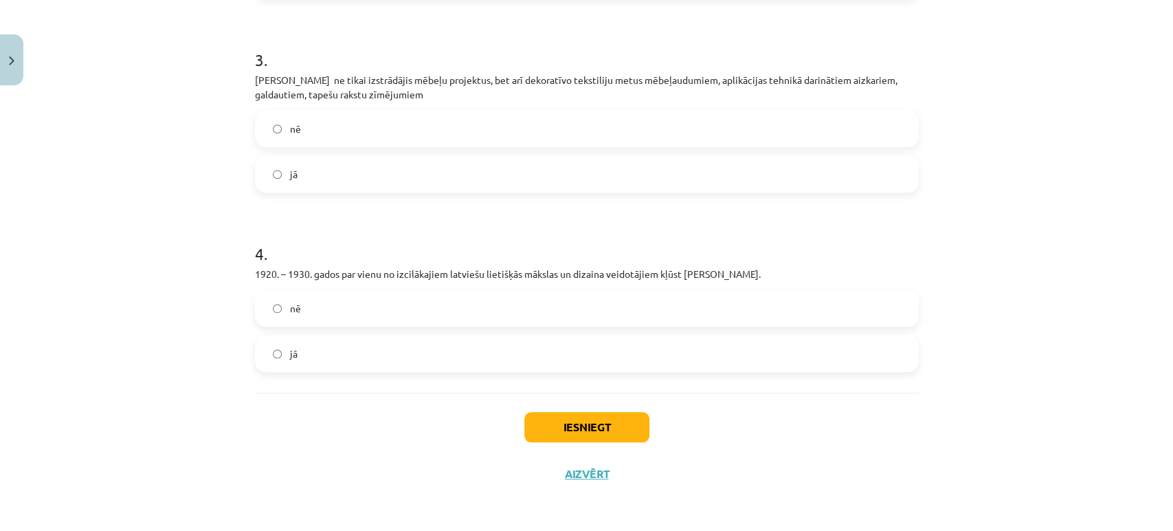
scroll to position [642, 0]
click at [557, 439] on button "Iesniegt" at bounding box center [586, 427] width 125 height 30
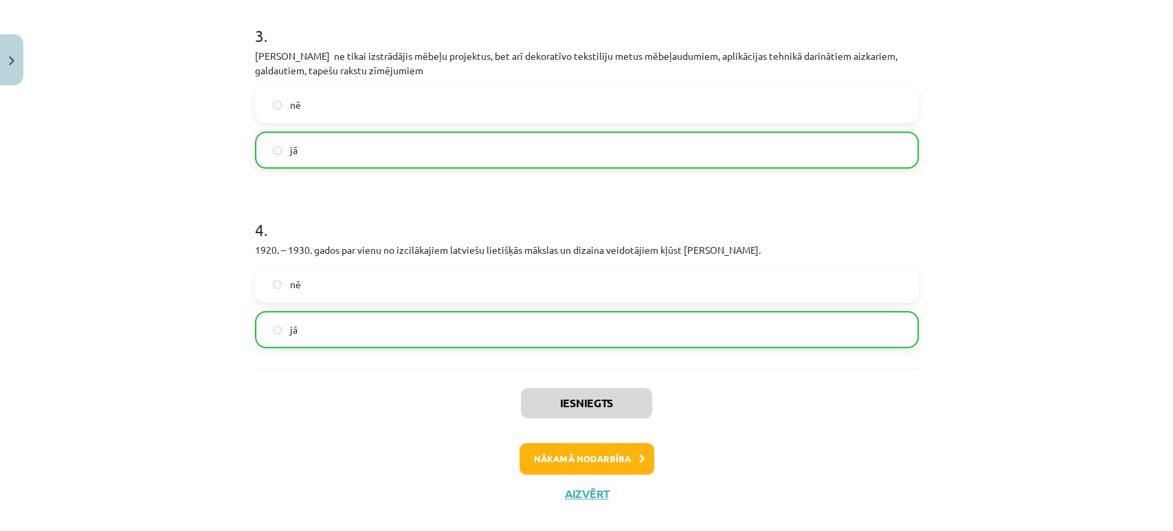
scroll to position [686, 0]
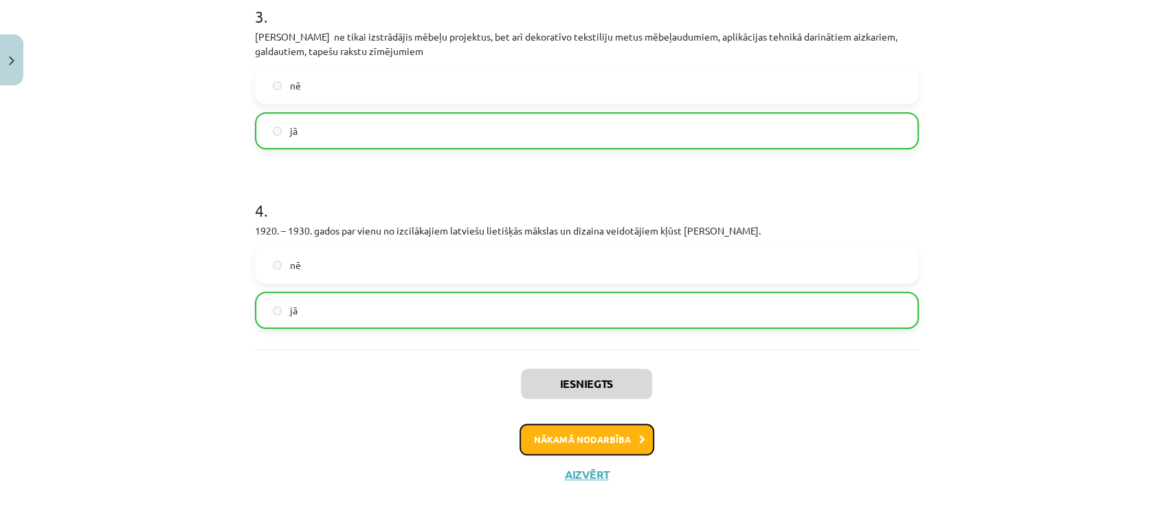
click at [544, 439] on button "Nākamā nodarbība" at bounding box center [587, 439] width 135 height 32
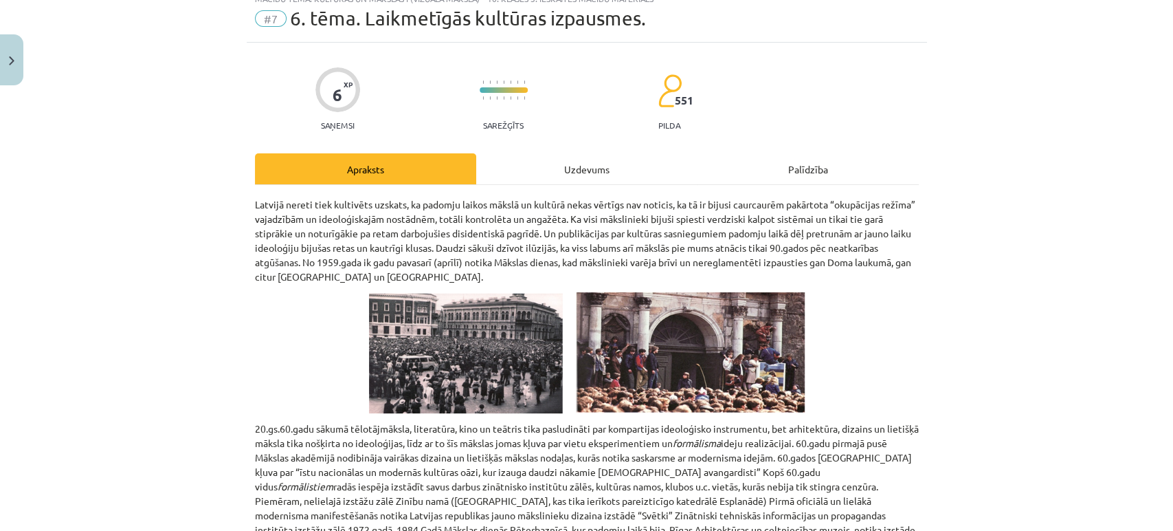
scroll to position [0, 0]
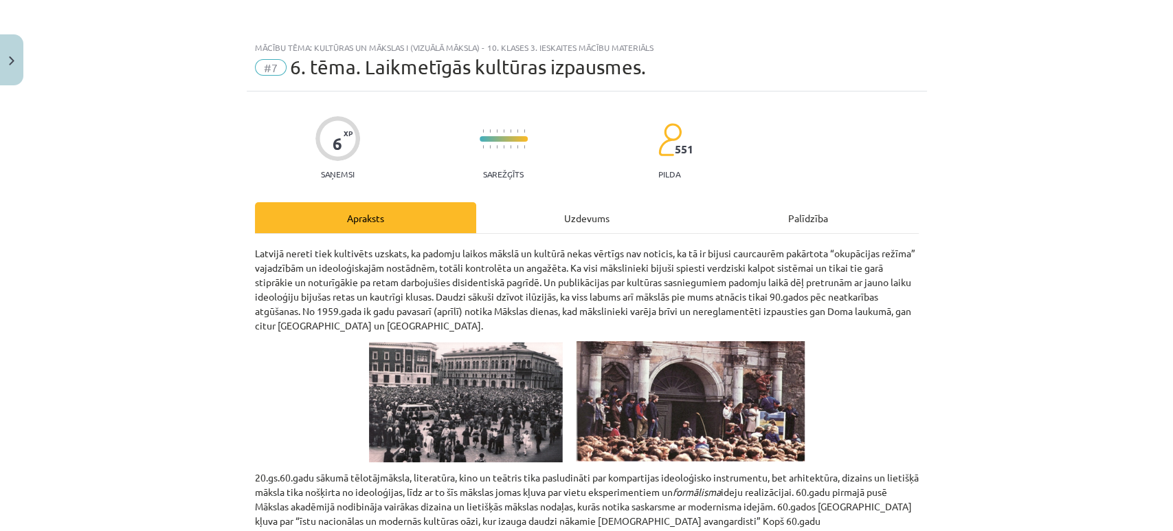
click at [564, 224] on div "Uzdevums" at bounding box center [586, 217] width 221 height 31
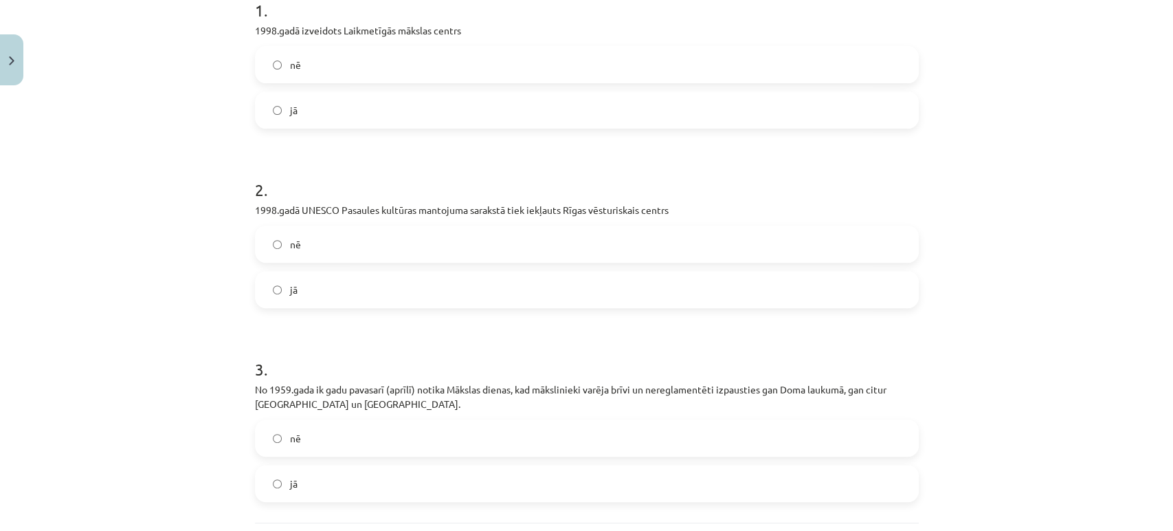
scroll to position [427, 0]
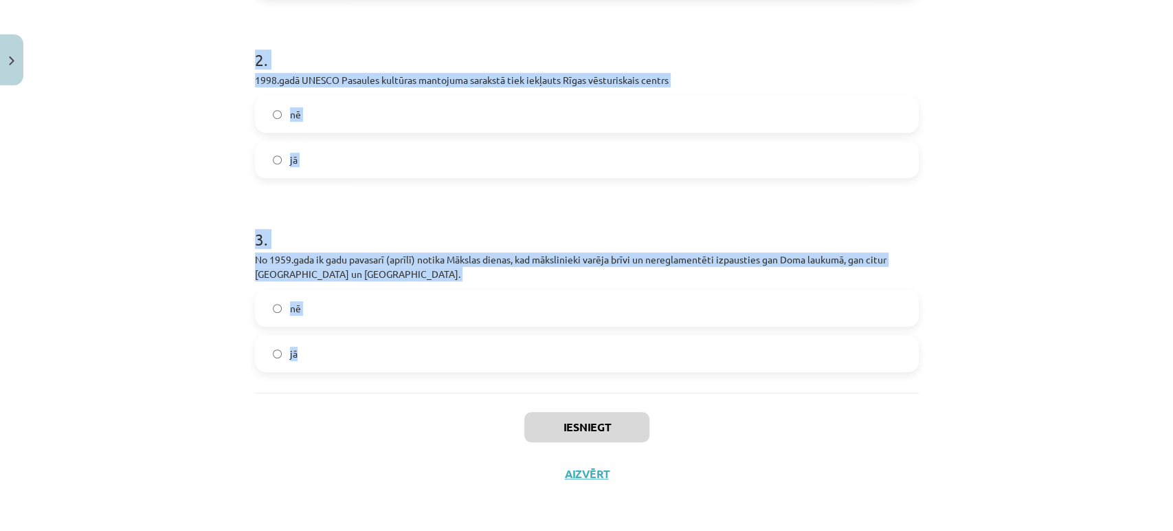
drag, startPoint x: 235, startPoint y: 269, endPoint x: 390, endPoint y: 364, distance: 182.0
click at [390, 364] on div "Mācību tēma: Kultūras un mākslas i (vizuālā māksla) - 10. klases 3. ieskaites m…" at bounding box center [586, 265] width 1173 height 531
copy form "1 . 1998.gadā izveidots Laikmetīgās mākslas centrs nē jā 2 . 1998.gadā UNESCO P…"
click at [132, 182] on div "Mācību tēma: Kultūras un mākslas i (vizuālā māksla) - 10. klases 3. ieskaites m…" at bounding box center [586, 265] width 1173 height 531
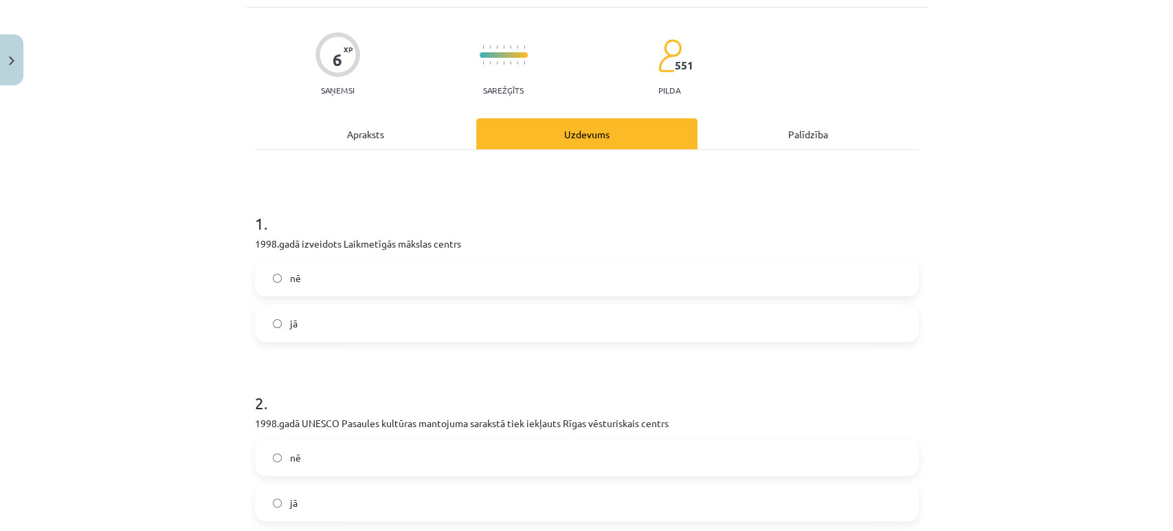
scroll to position [83, 0]
click at [275, 326] on label "jā" at bounding box center [586, 324] width 661 height 34
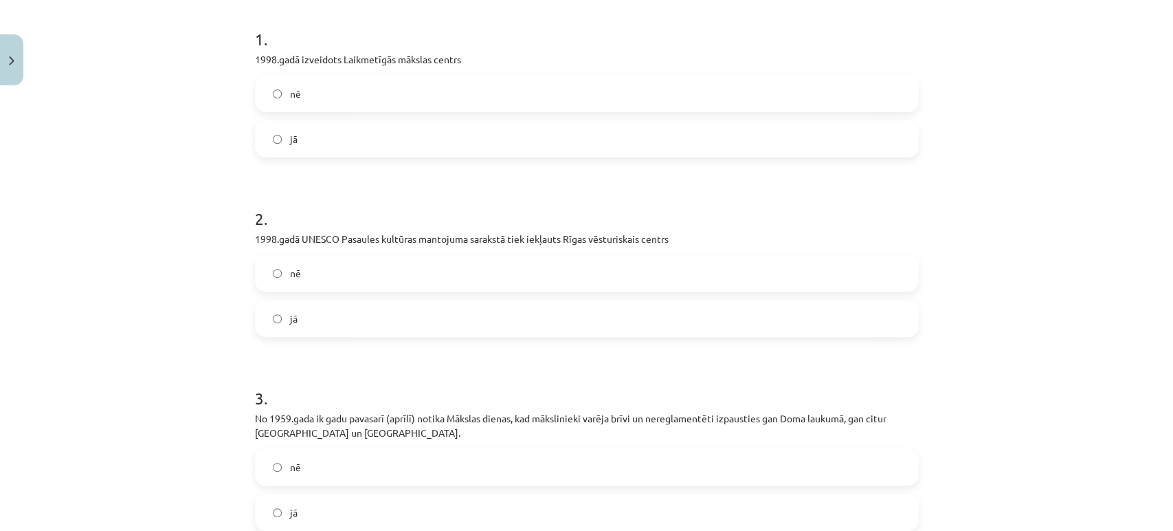
scroll to position [269, 0]
click at [275, 326] on label "jā" at bounding box center [586, 317] width 661 height 34
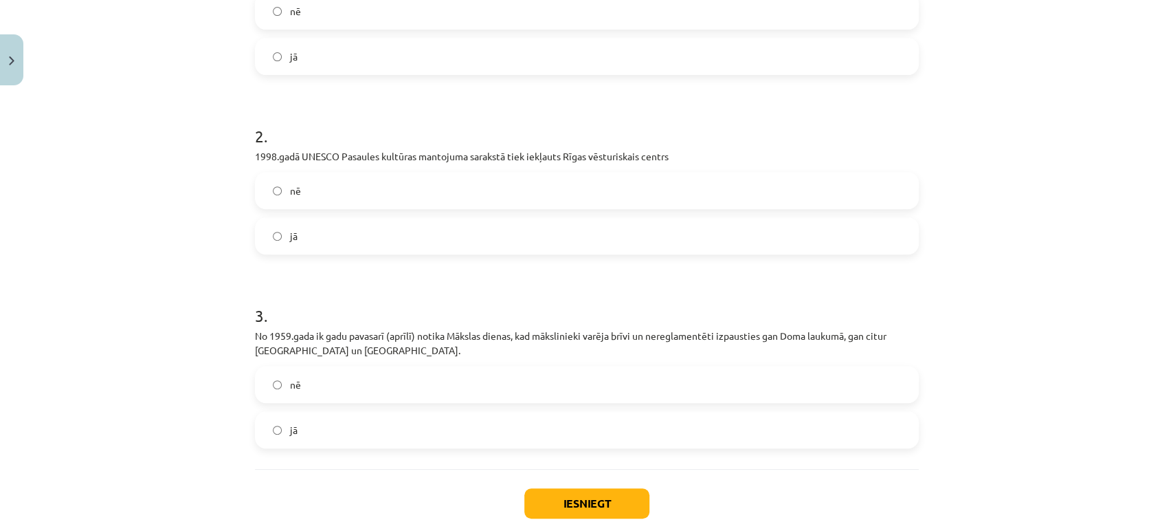
click at [292, 377] on span "nē" at bounding box center [295, 384] width 11 height 14
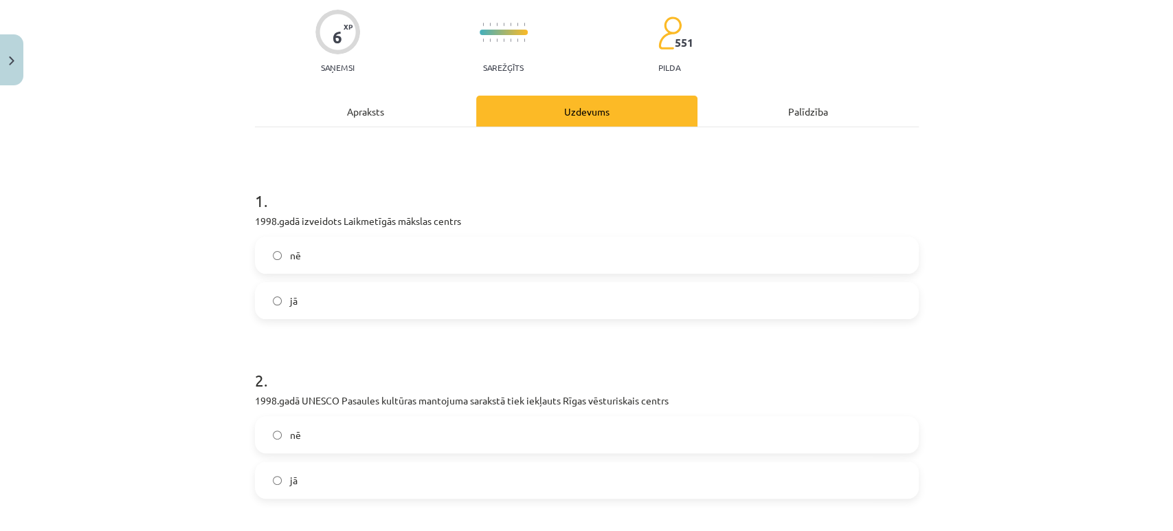
scroll to position [0, 0]
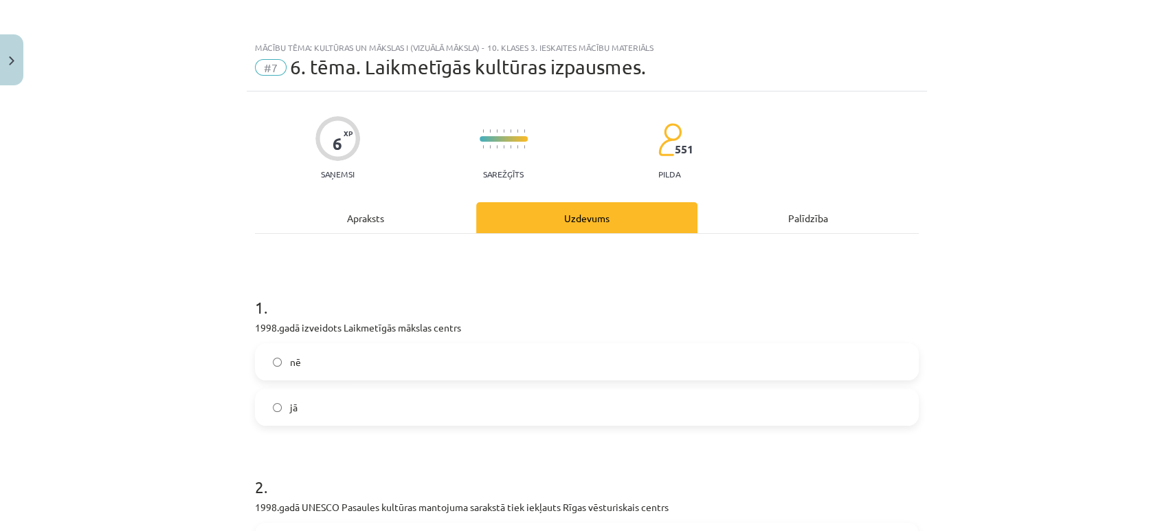
click at [335, 214] on div "Apraksts" at bounding box center [365, 217] width 221 height 31
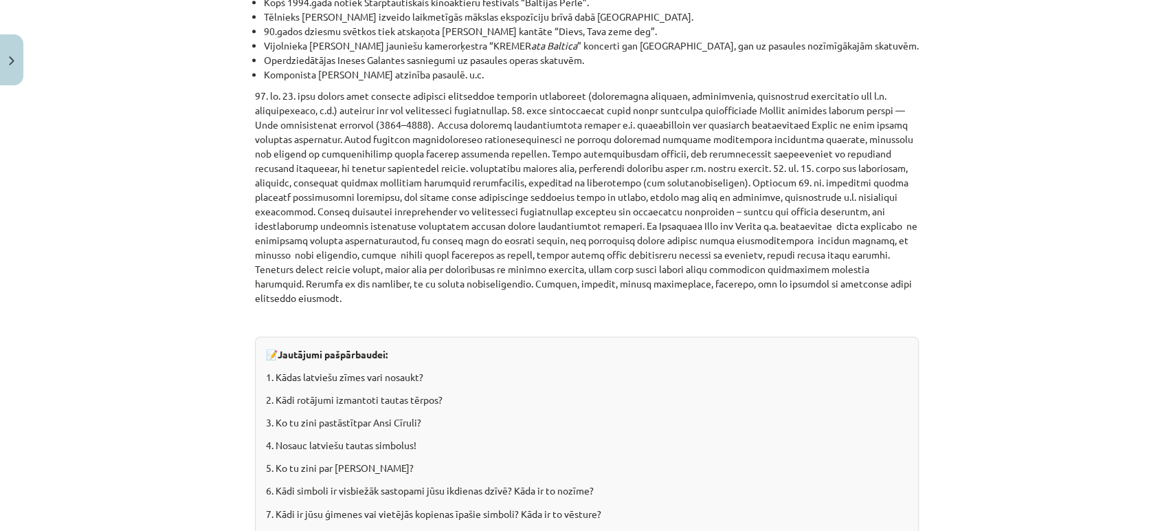
scroll to position [1259, 0]
click at [509, 379] on div "📝 Jautājumi pašpārbaudei: 1. Kādas latviešu zīmes vari nosaukt? 2. Kādi rotājum…" at bounding box center [587, 459] width 664 height 249
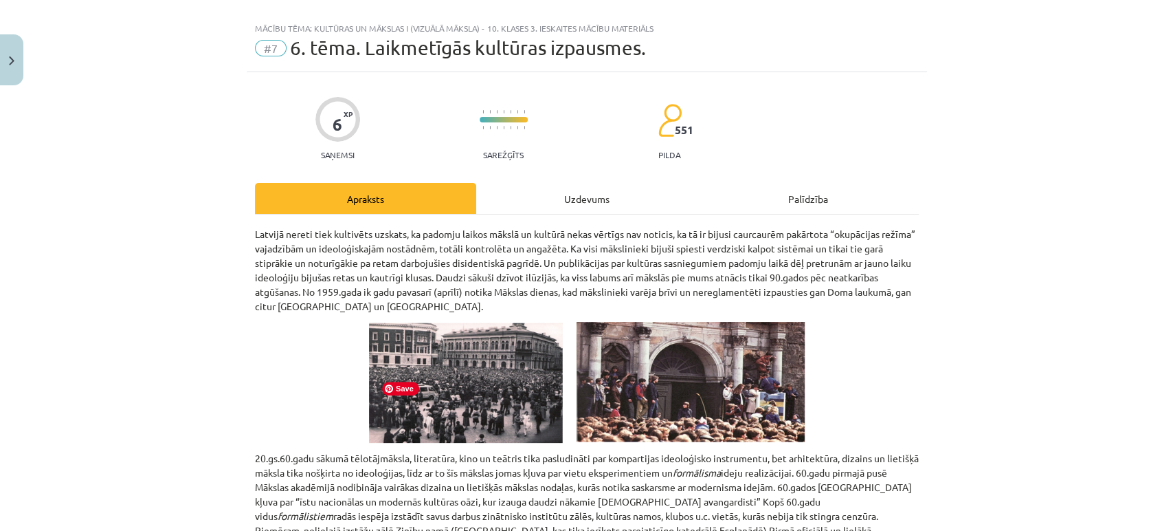
scroll to position [0, 0]
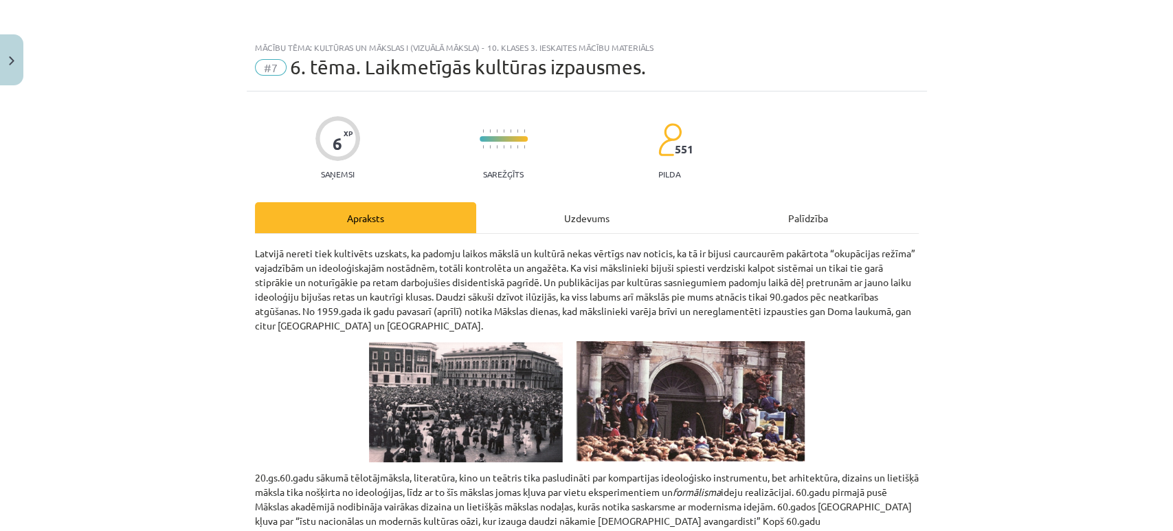
click at [591, 221] on div "Uzdevums" at bounding box center [586, 217] width 221 height 31
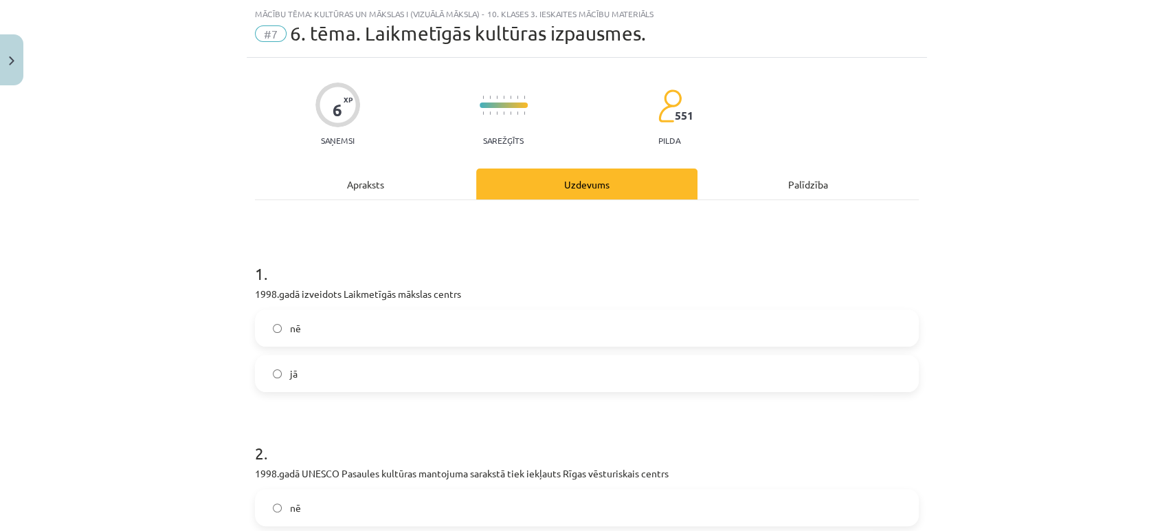
scroll to position [427, 0]
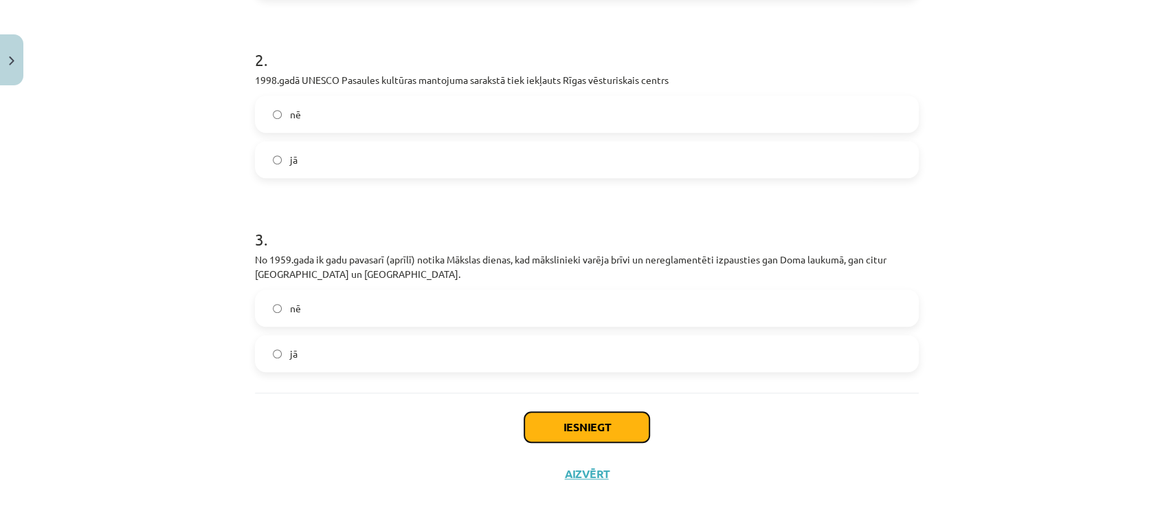
click at [560, 422] on button "Iesniegt" at bounding box center [586, 427] width 125 height 30
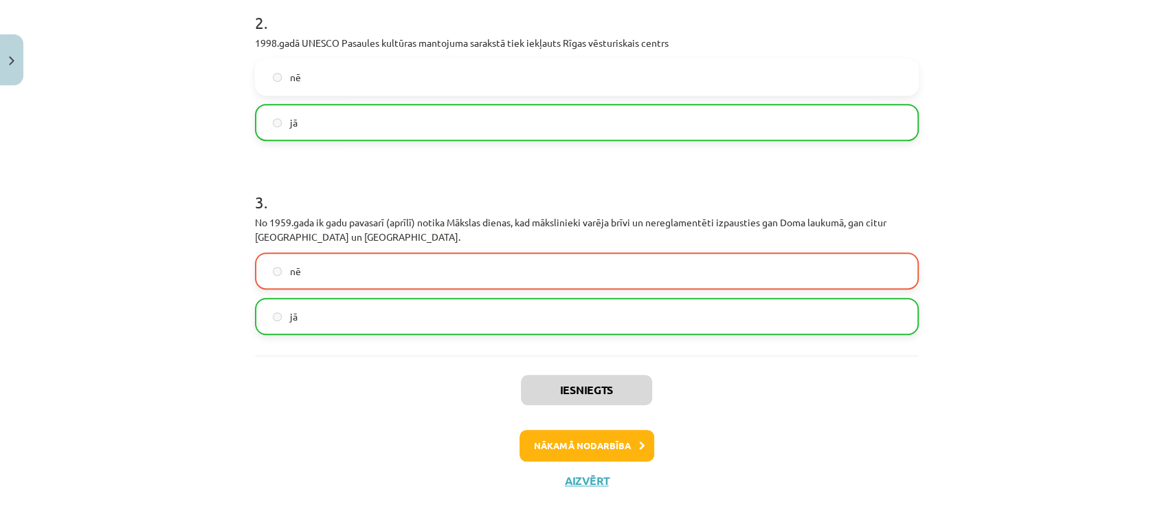
scroll to position [465, 0]
click at [564, 457] on button "Nākamā nodarbība" at bounding box center [587, 445] width 135 height 32
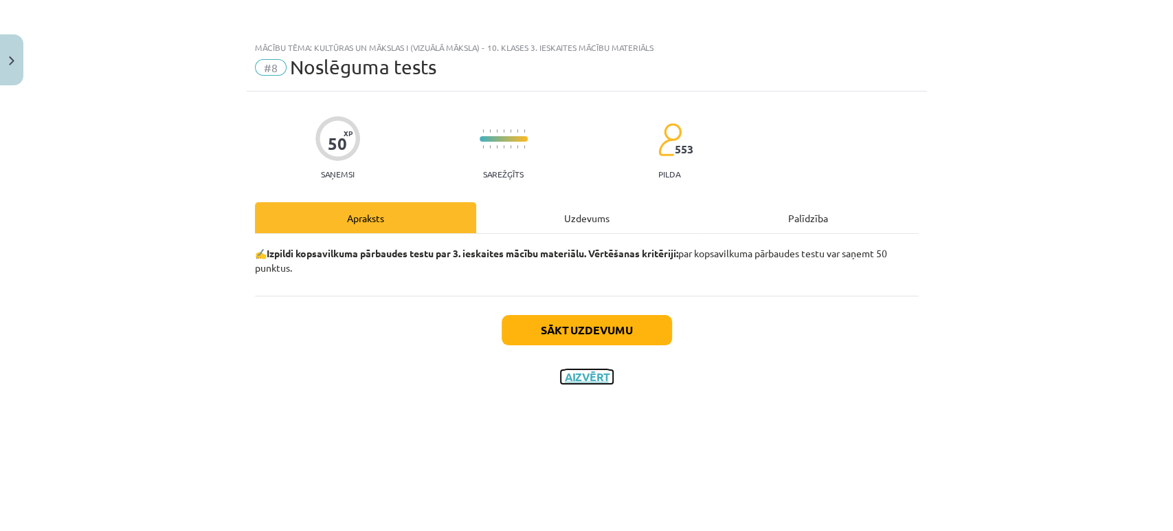
click at [575, 372] on button "Aizvērt" at bounding box center [587, 377] width 52 height 14
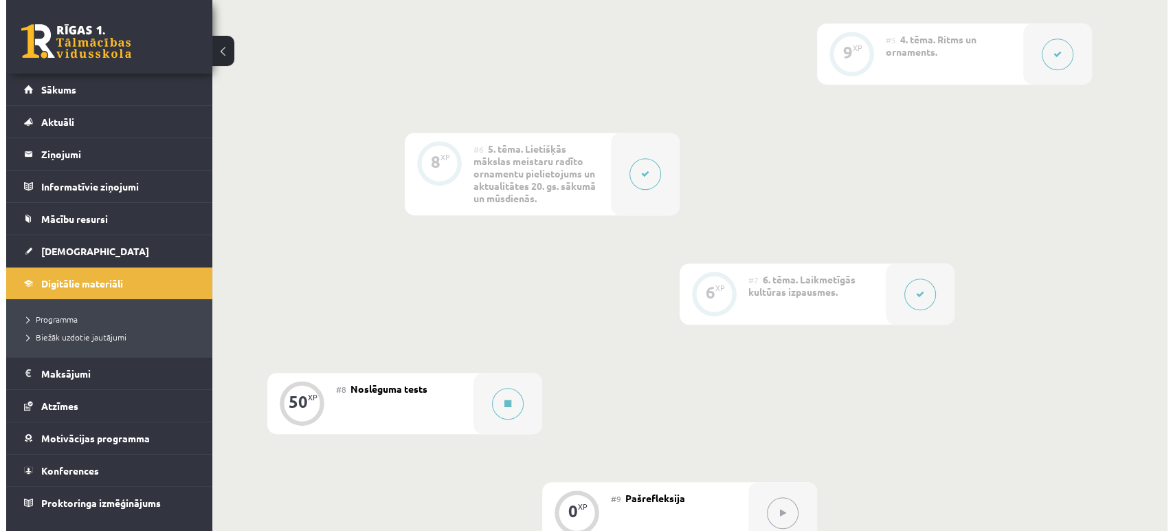
scroll to position [868, 0]
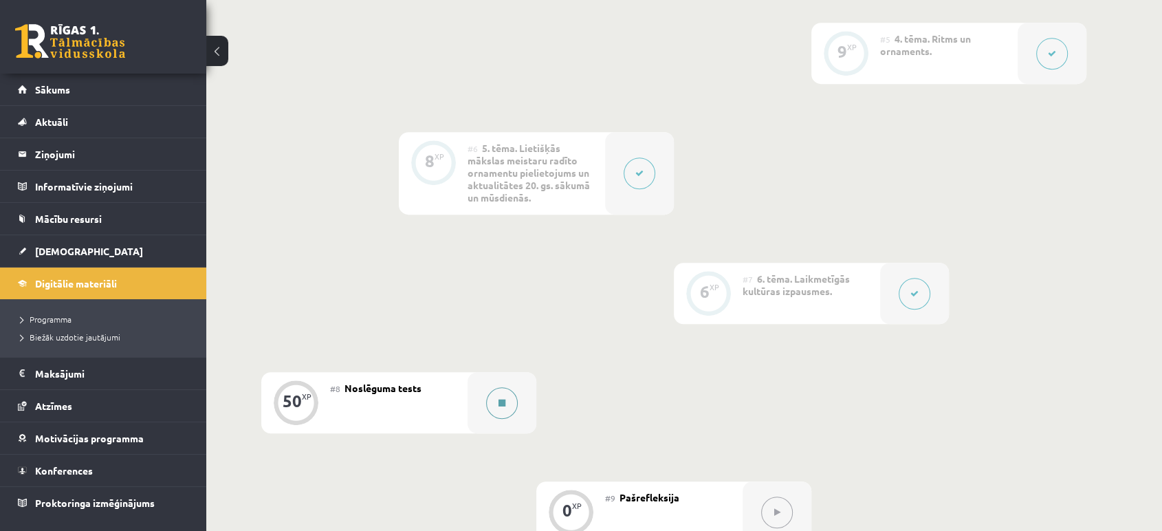
click at [505, 402] on button at bounding box center [502, 403] width 32 height 32
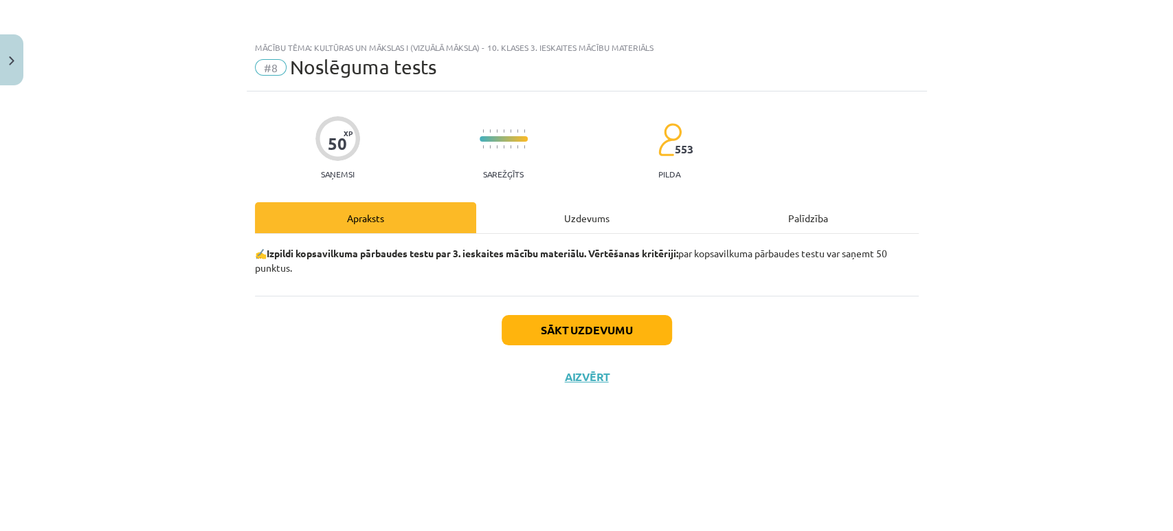
click at [555, 220] on div "Uzdevums" at bounding box center [586, 217] width 221 height 31
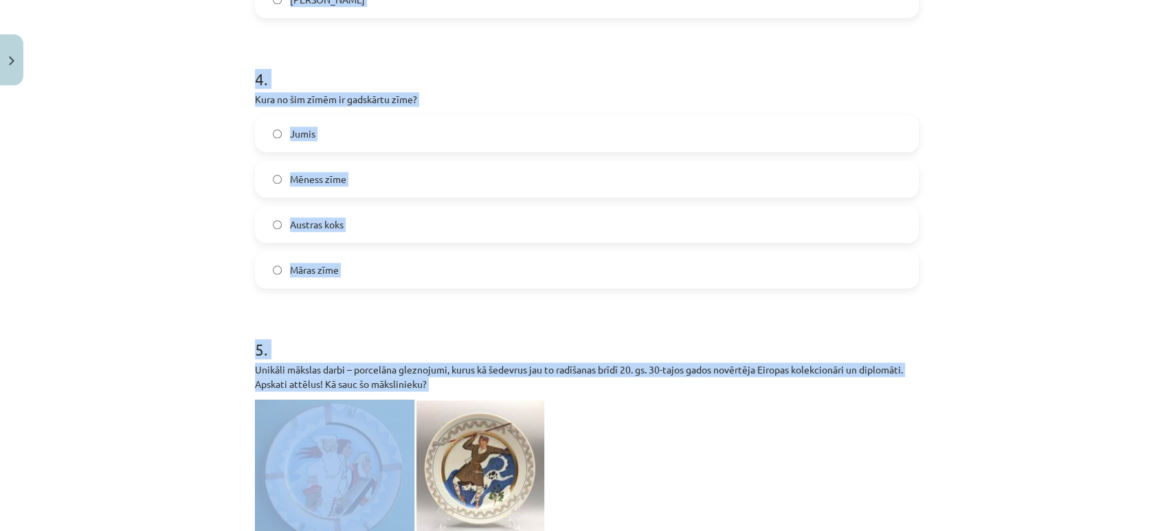
scroll to position [1048, 0]
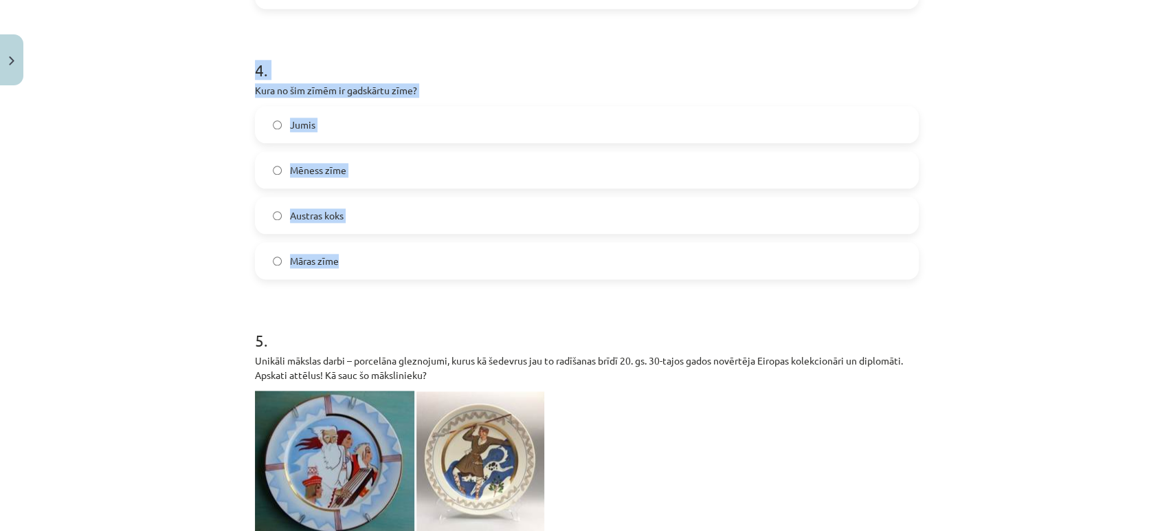
drag, startPoint x: 242, startPoint y: 300, endPoint x: 377, endPoint y: 276, distance: 137.0
copy form "1 . Atzīmē pareizo atbildi! Zīme tika izmantota kā… kā ornamenta elements kā si…"
click at [184, 215] on div "Mācību tēma: Kultūras un mākslas i (vizuālā māksla) - 10. klases 3. ieskaites m…" at bounding box center [586, 265] width 1173 height 531
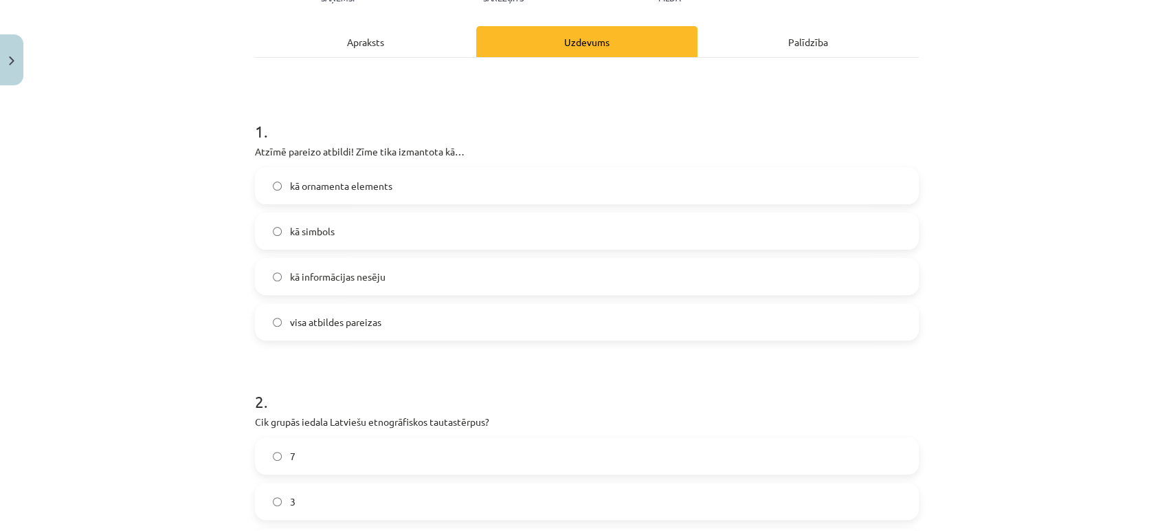
scroll to position [177, 0]
click at [300, 320] on span "visa atbildes pareizas" at bounding box center [335, 321] width 91 height 14
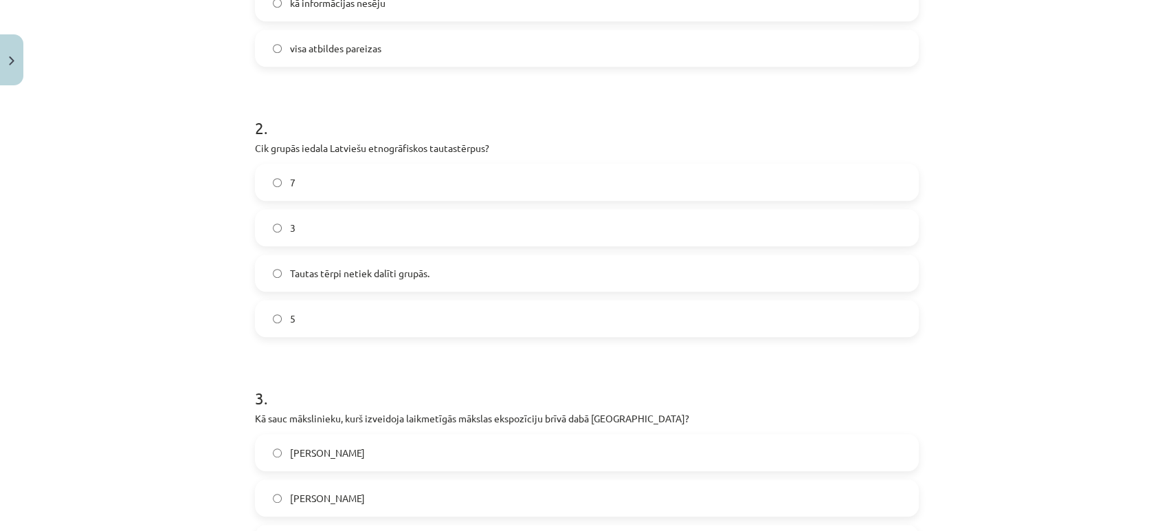
scroll to position [451, 0]
click at [300, 304] on label "5" at bounding box center [586, 317] width 661 height 34
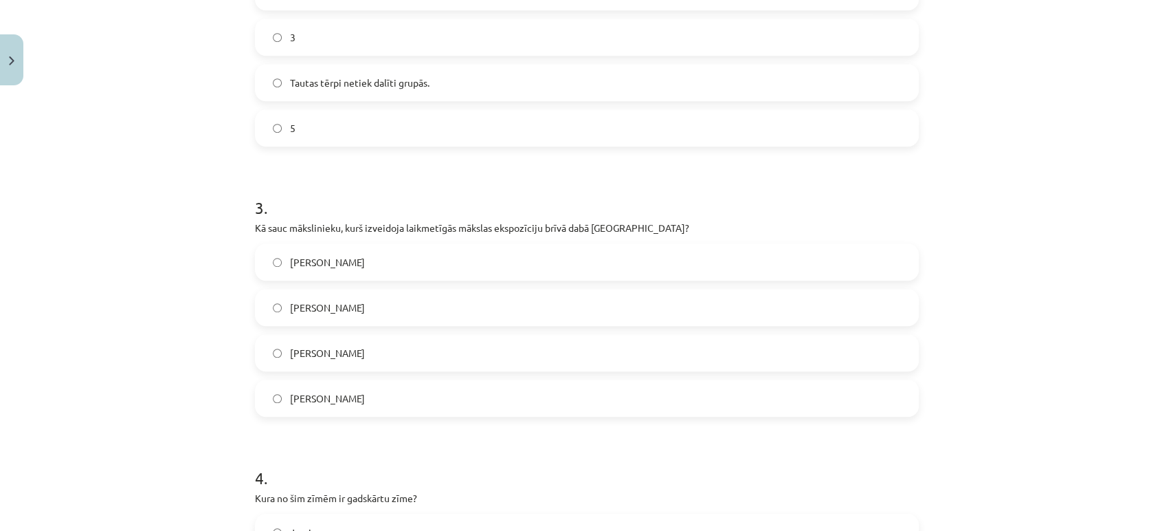
scroll to position [642, 0]
click at [306, 304] on span "Ojārs Feldbergs" at bounding box center [327, 305] width 75 height 14
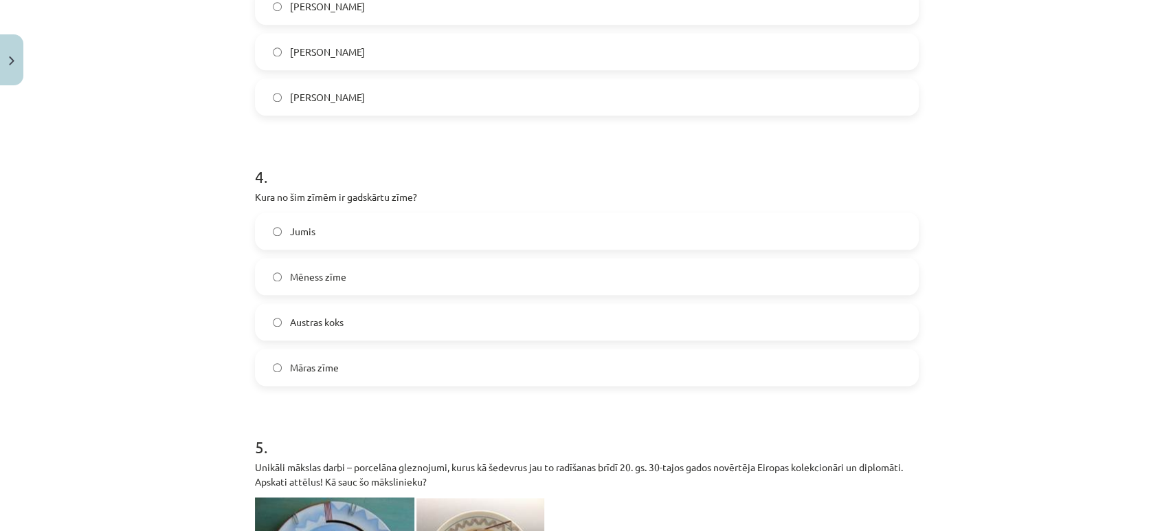
scroll to position [953, 0]
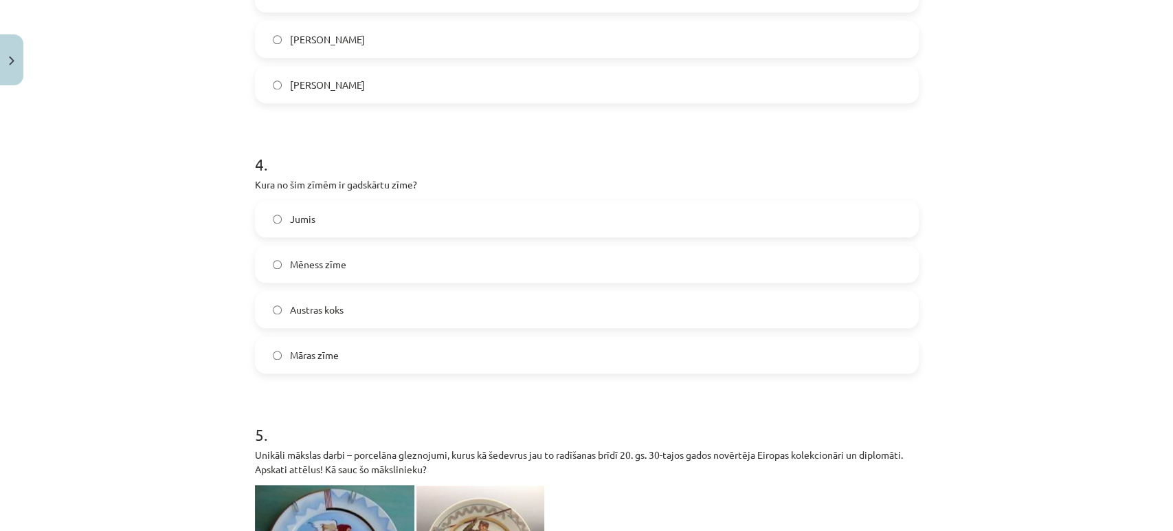
click at [291, 212] on span "Jumis" at bounding box center [302, 219] width 25 height 14
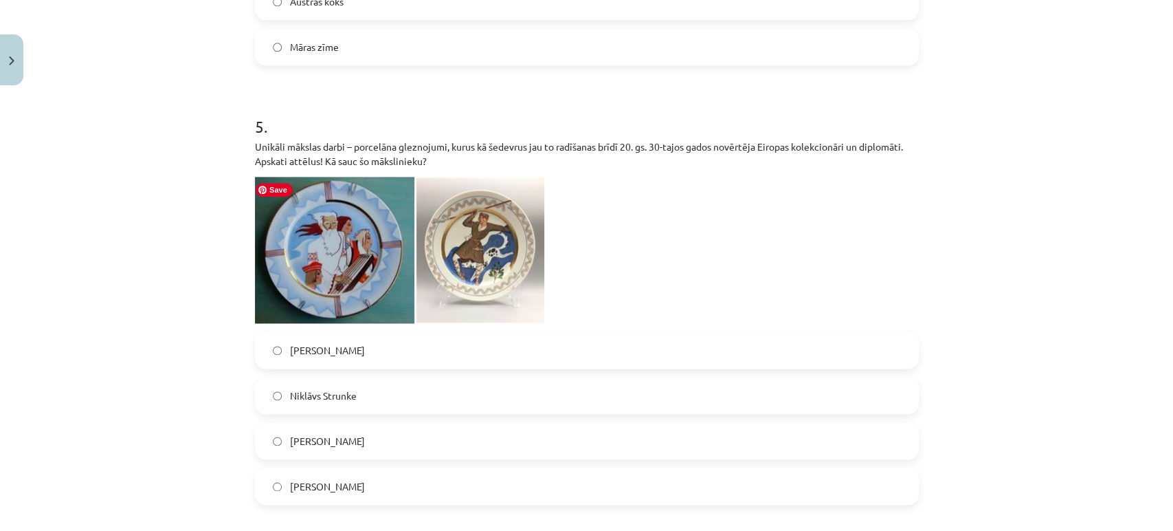
scroll to position [1328, 0]
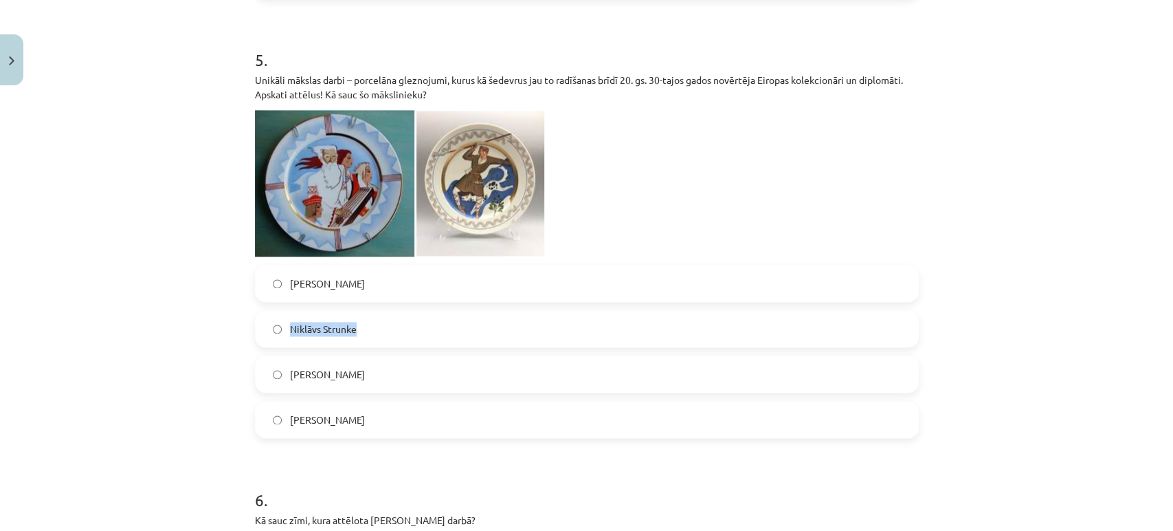
drag, startPoint x: 286, startPoint y: 329, endPoint x: 359, endPoint y: 329, distance: 73.5
click at [359, 329] on label "Niklāvs Strunke" at bounding box center [586, 328] width 661 height 34
copy span "Niklāvs Strunke"
click at [278, 322] on label "Niklāvs Strunke" at bounding box center [586, 328] width 661 height 34
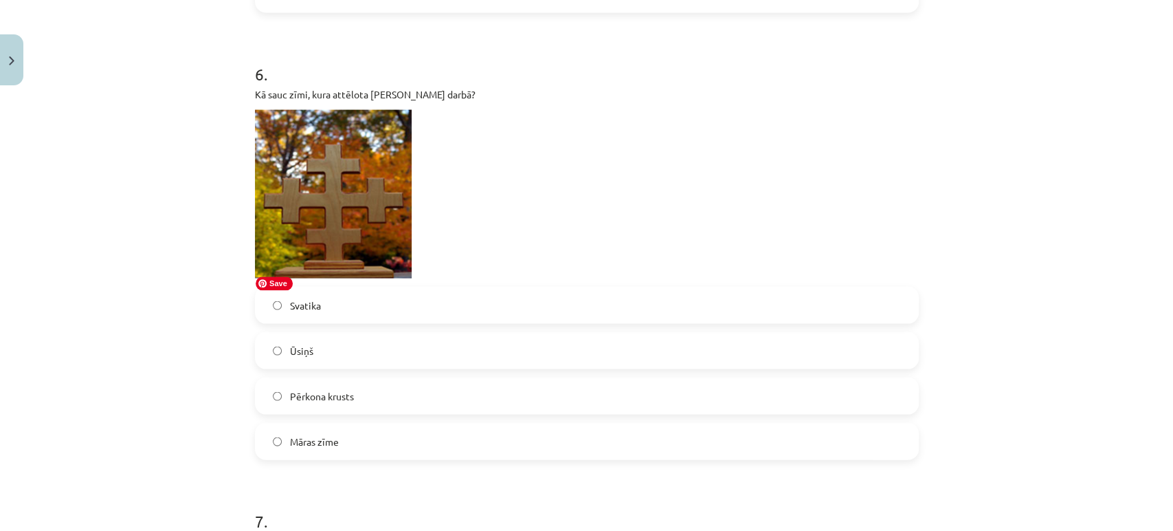
scroll to position [1754, 0]
drag, startPoint x: 280, startPoint y: 300, endPoint x: 363, endPoint y: 438, distance: 160.9
click at [363, 438] on div "Svatika Ūsiņš Pērkona krusts Māras zīme" at bounding box center [587, 371] width 664 height 173
click at [228, 378] on div "Mācību tēma: Kultūras un mākslas i (vizuālā māksla) - 10. klases 3. ieskaites m…" at bounding box center [586, 265] width 1173 height 531
click at [313, 430] on label "Māras zīme" at bounding box center [586, 440] width 661 height 34
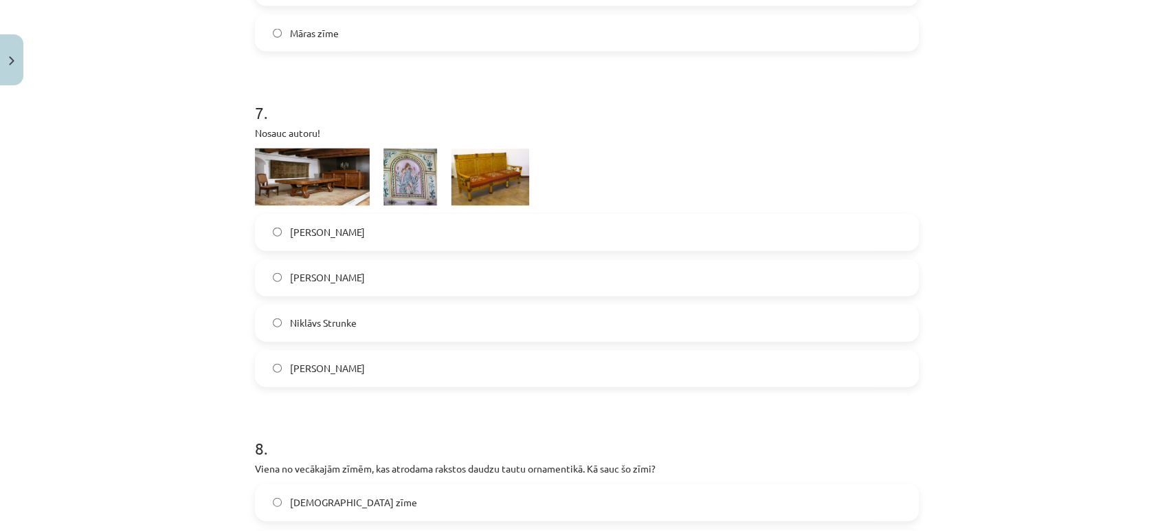
scroll to position [2166, 0]
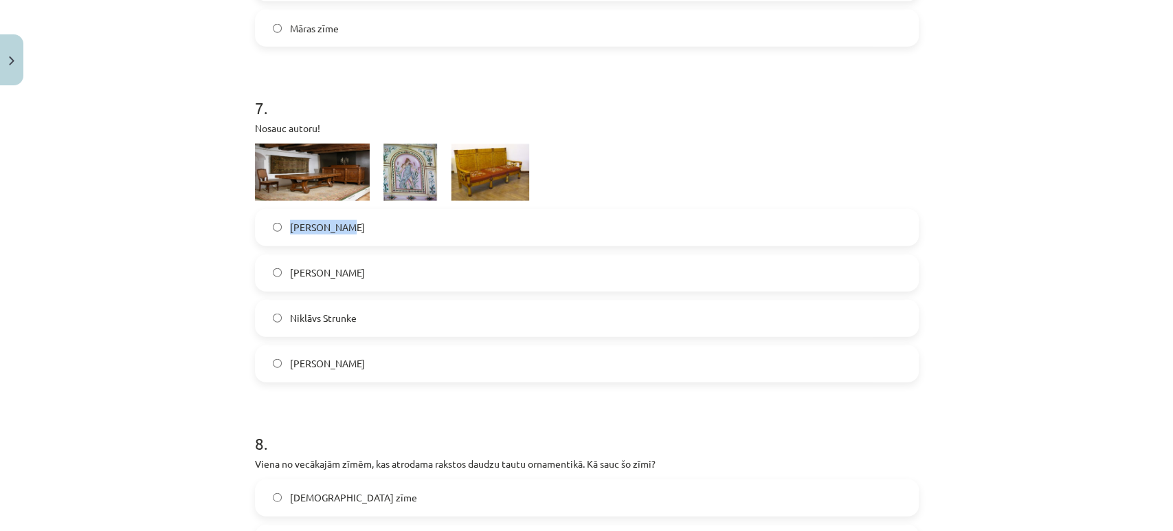
drag, startPoint x: 280, startPoint y: 223, endPoint x: 357, endPoint y: 228, distance: 77.1
click at [357, 228] on label "Romāns Suta" at bounding box center [586, 227] width 661 height 34
copy span "Romāns Suta"
drag, startPoint x: 288, startPoint y: 271, endPoint x: 368, endPoint y: 276, distance: 79.9
click at [368, 276] on label "Jūlijs Madernieks" at bounding box center [586, 273] width 661 height 34
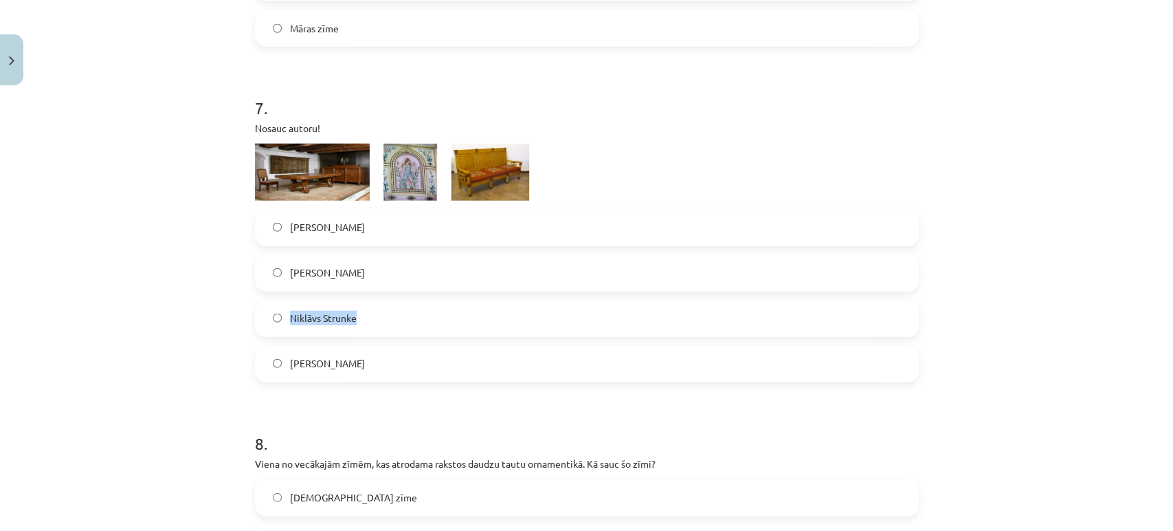
drag, startPoint x: 280, startPoint y: 315, endPoint x: 368, endPoint y: 313, distance: 88.0
click at [368, 313] on label "Niklāvs Strunke" at bounding box center [586, 318] width 661 height 34
drag, startPoint x: 282, startPoint y: 358, endPoint x: 349, endPoint y: 364, distance: 66.9
click at [349, 364] on label "Ansis Cīrulis" at bounding box center [586, 363] width 661 height 34
click at [273, 352] on label "Ansis Cīrulis" at bounding box center [586, 363] width 661 height 34
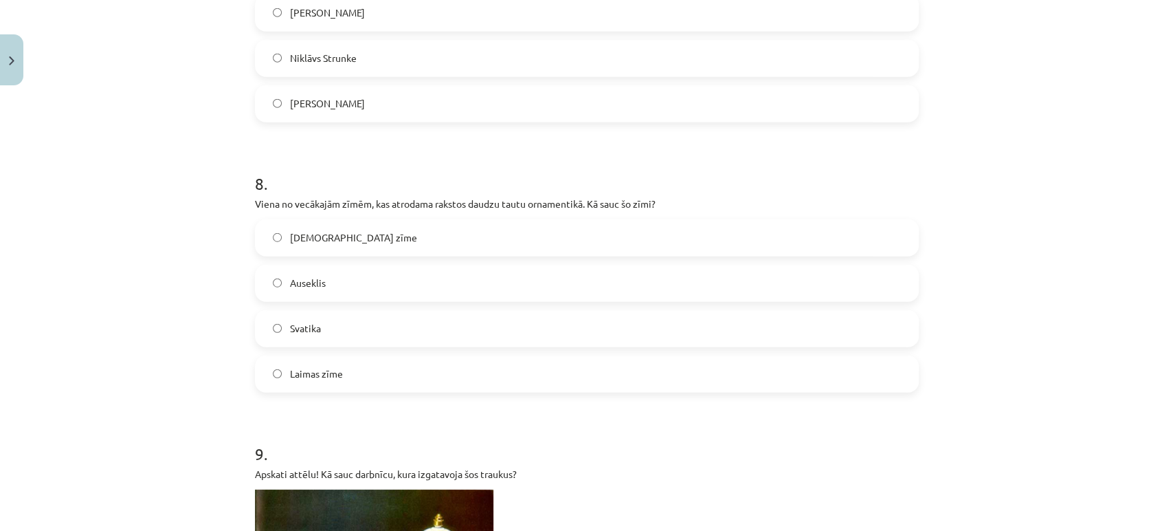
scroll to position [2428, 0]
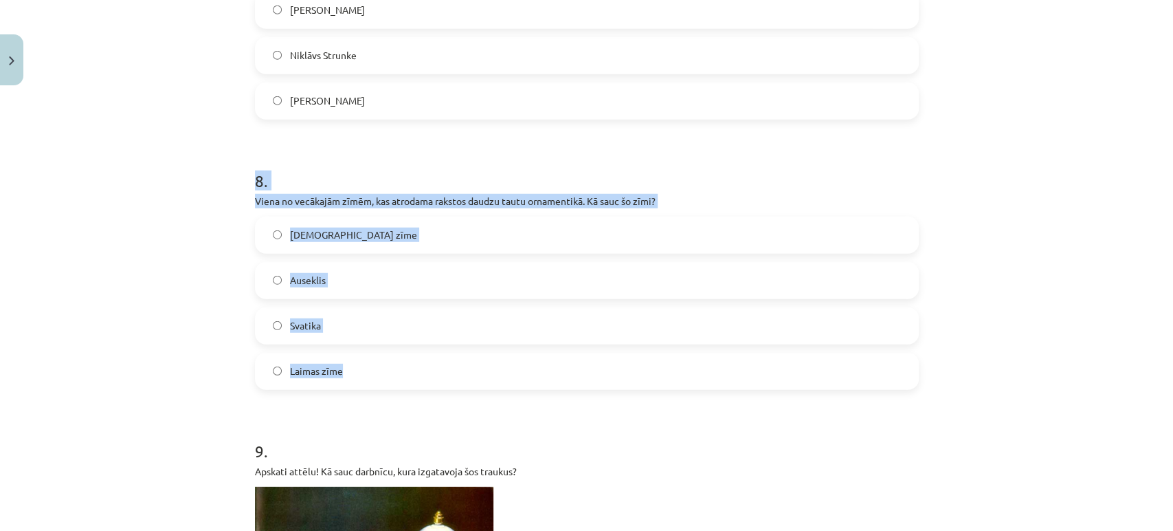
drag, startPoint x: 241, startPoint y: 175, endPoint x: 382, endPoint y: 365, distance: 236.3
click at [302, 333] on label "Svatika" at bounding box center [586, 326] width 661 height 34
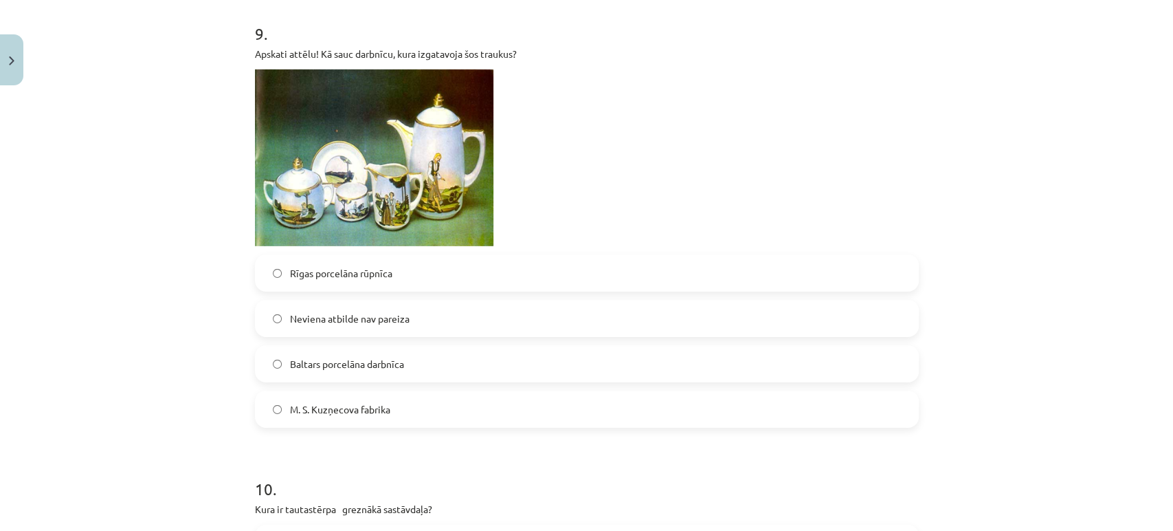
scroll to position [2854, 0]
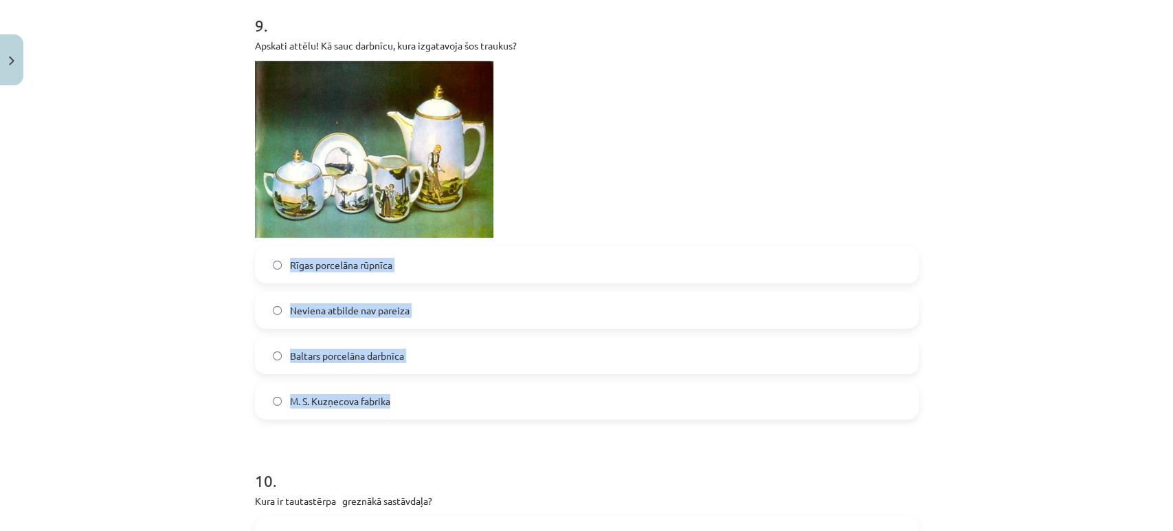
drag, startPoint x: 280, startPoint y: 261, endPoint x: 402, endPoint y: 412, distance: 194.6
click at [402, 412] on div "Rīgas porcelāna rūpnīca Neviena atbilde nav pareiza Baltars porcelāna darbnīca …" at bounding box center [587, 332] width 664 height 173
click at [165, 293] on div "Mācību tēma: Kultūras un mākslas i (vizuālā māksla) - 10. klases 3. ieskaites m…" at bounding box center [586, 265] width 1173 height 531
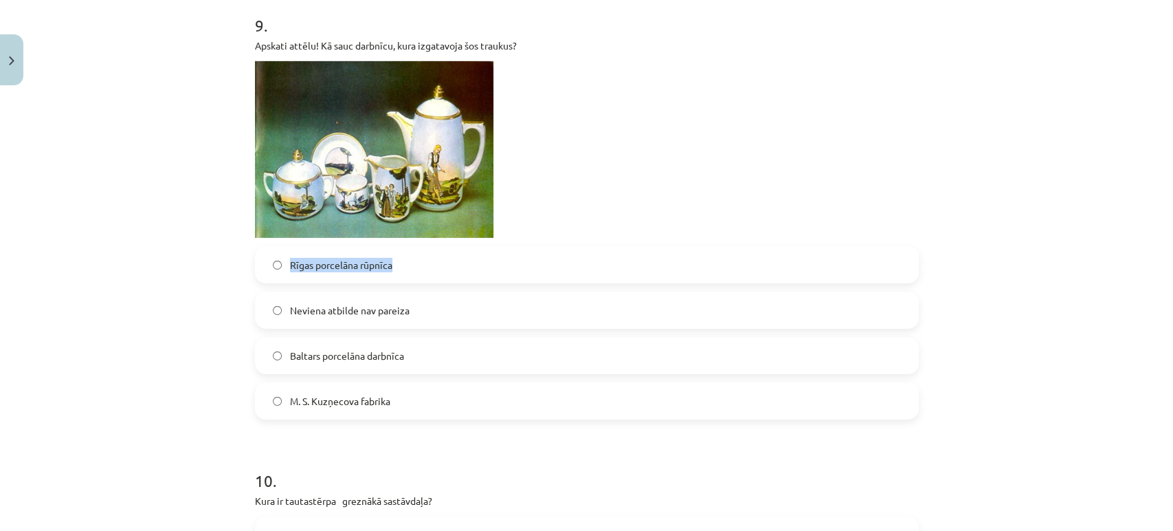
drag, startPoint x: 400, startPoint y: 274, endPoint x: 282, endPoint y: 268, distance: 117.7
click at [282, 268] on label "Rīgas porcelāna rūpnīca" at bounding box center [586, 264] width 661 height 34
drag, startPoint x: 420, startPoint y: 361, endPoint x: 284, endPoint y: 355, distance: 136.2
click at [284, 355] on label "Baltars porcelāna darbnīca" at bounding box center [586, 355] width 661 height 34
drag, startPoint x: 399, startPoint y: 409, endPoint x: 276, endPoint y: 410, distance: 123.0
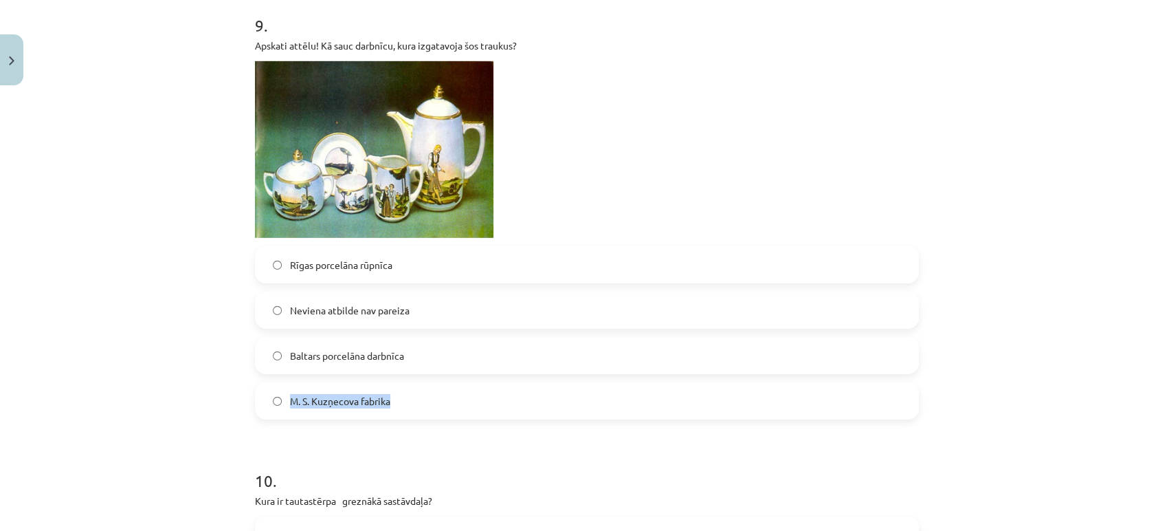
click at [276, 410] on label "M. S. Kuzņecova fabrika" at bounding box center [586, 401] width 661 height 34
click at [231, 301] on div "Mācību tēma: Kultūras un mākslas i (vizuālā māksla) - 10. klases 3. ieskaites m…" at bounding box center [586, 265] width 1173 height 531
click at [321, 405] on span "M. S. Kuzņecova fabrika" at bounding box center [340, 401] width 100 height 14
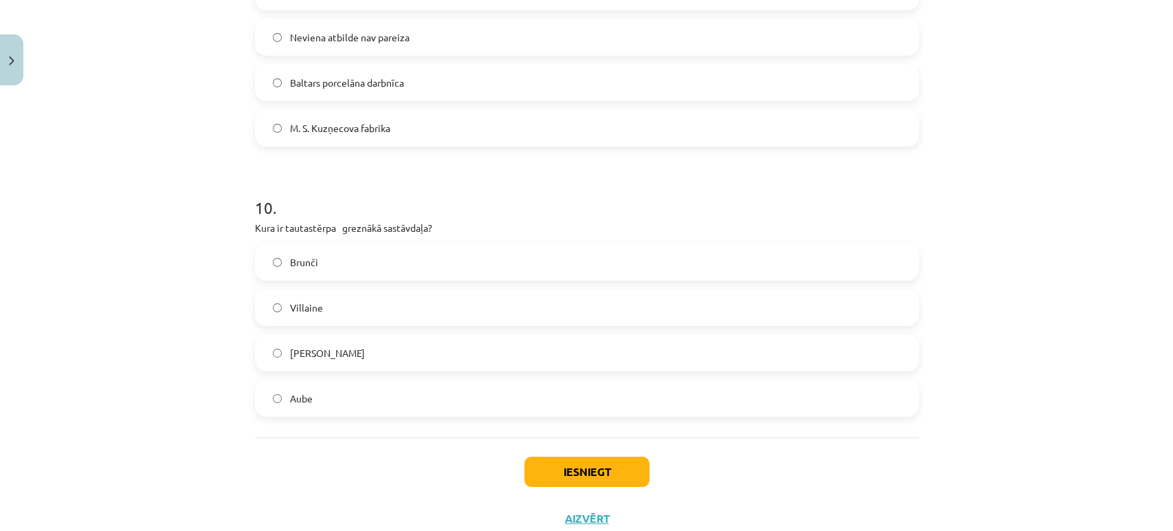
scroll to position [3171, 0]
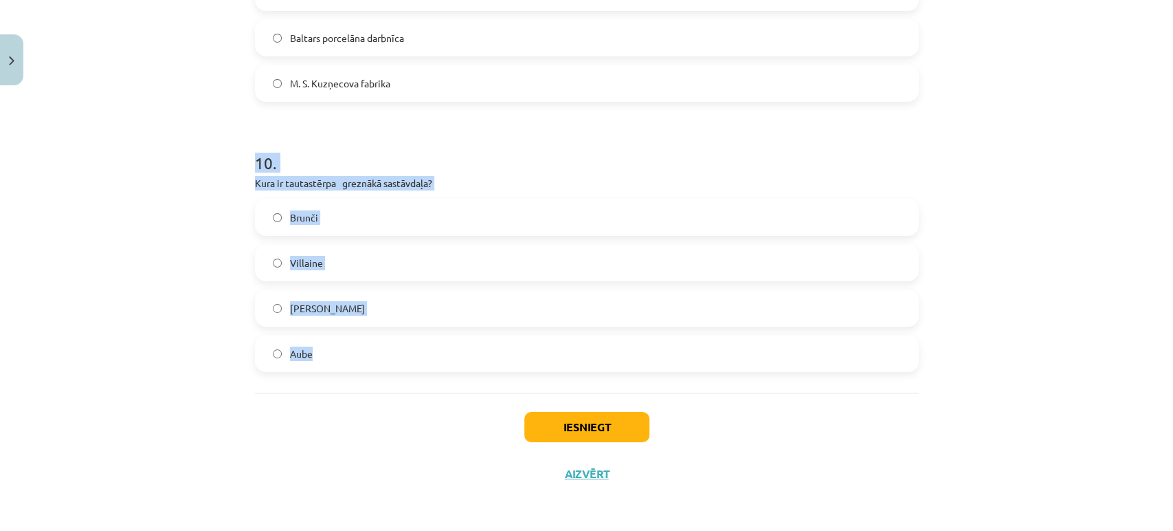
drag, startPoint x: 239, startPoint y: 157, endPoint x: 399, endPoint y: 350, distance: 250.9
click at [399, 350] on div "Mācību tēma: Kultūras un mākslas i (vizuālā māksla) - 10. klases 3. ieskaites m…" at bounding box center [586, 265] width 1173 height 531
click at [328, 256] on label "Villaine" at bounding box center [586, 262] width 661 height 34
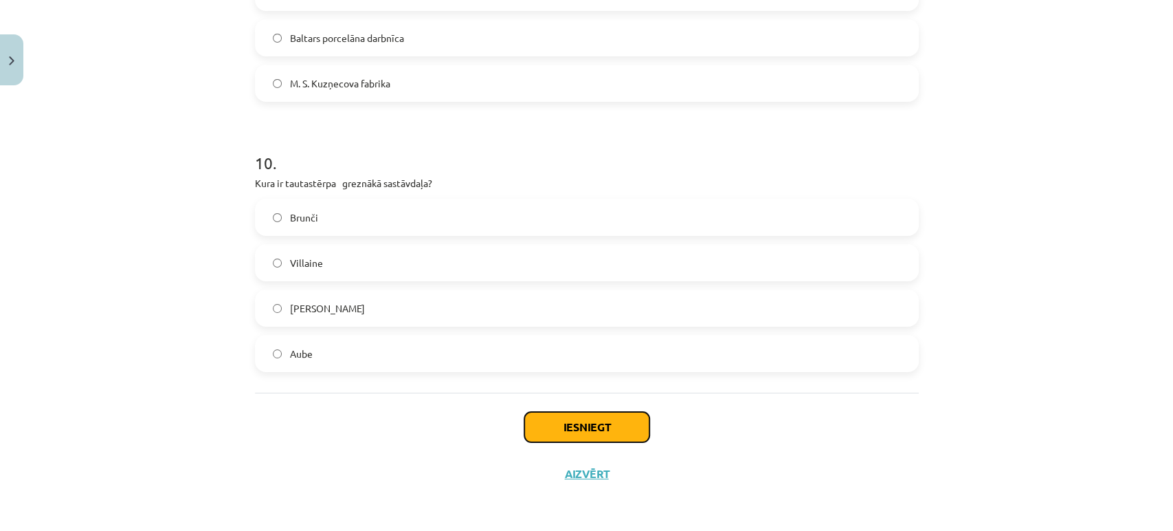
click at [600, 424] on button "Iesniegt" at bounding box center [586, 427] width 125 height 30
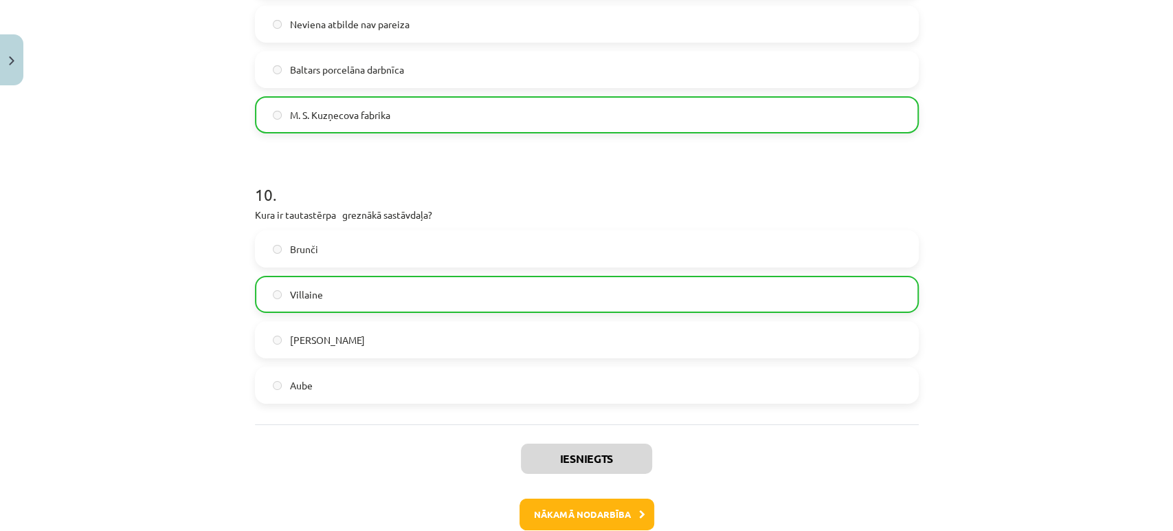
scroll to position [3215, 0]
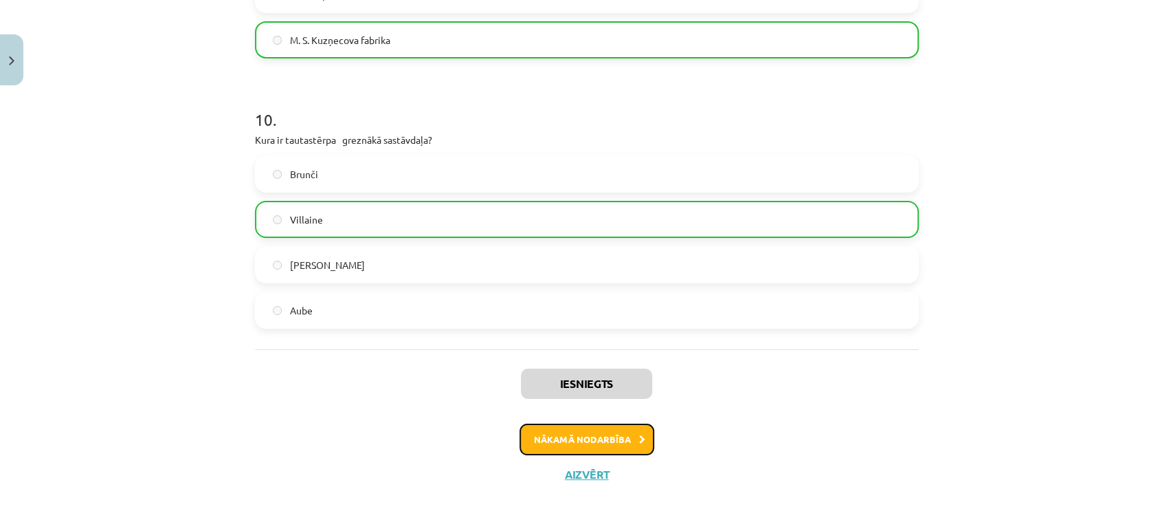
click at [571, 439] on button "Nākamā nodarbība" at bounding box center [587, 439] width 135 height 32
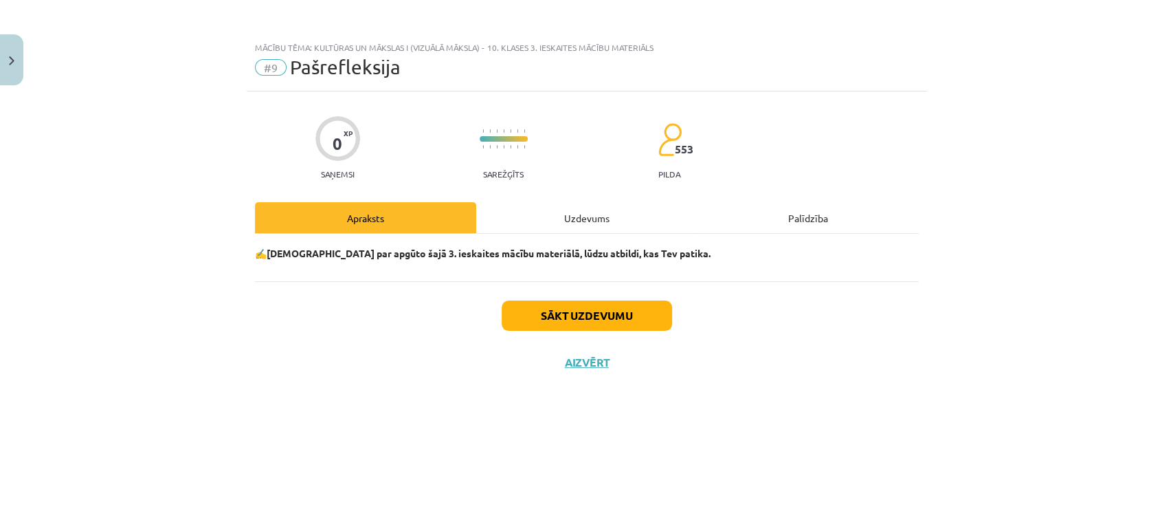
scroll to position [0, 0]
click at [582, 214] on div "Uzdevums" at bounding box center [586, 217] width 221 height 31
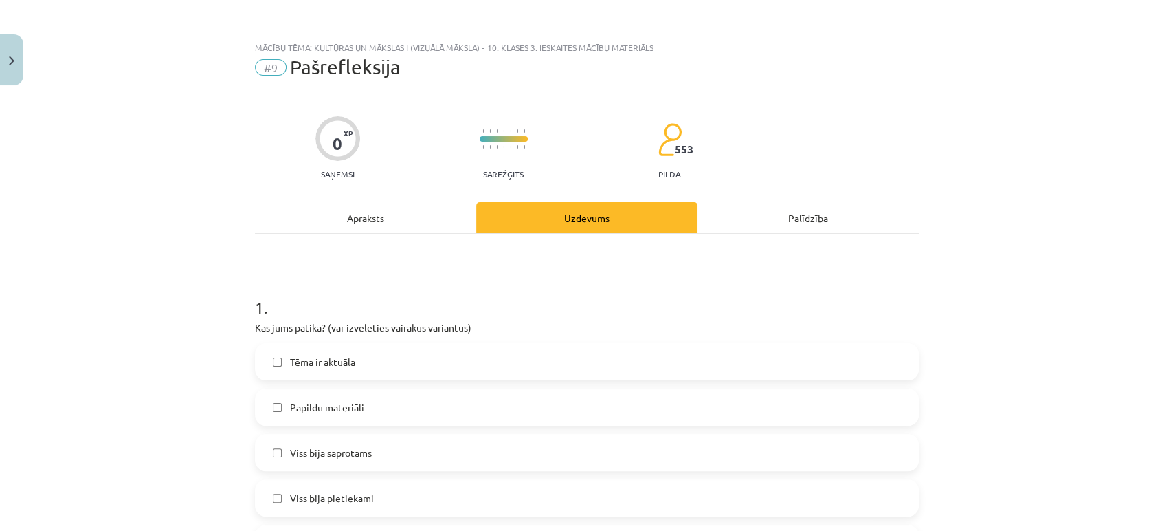
scroll to position [156, 0]
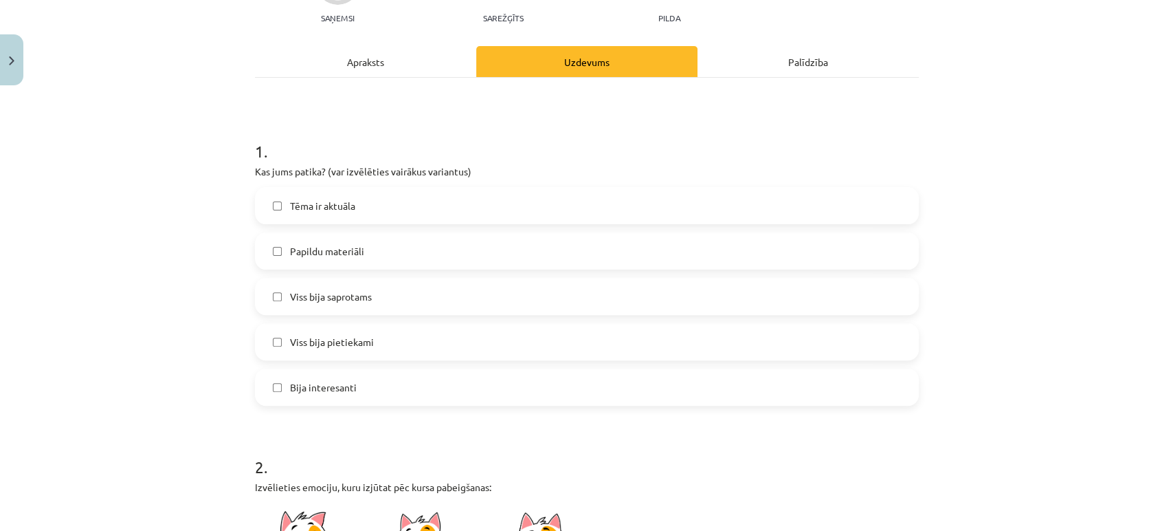
click at [328, 208] on span "Tēma ir aktuāla" at bounding box center [322, 206] width 65 height 14
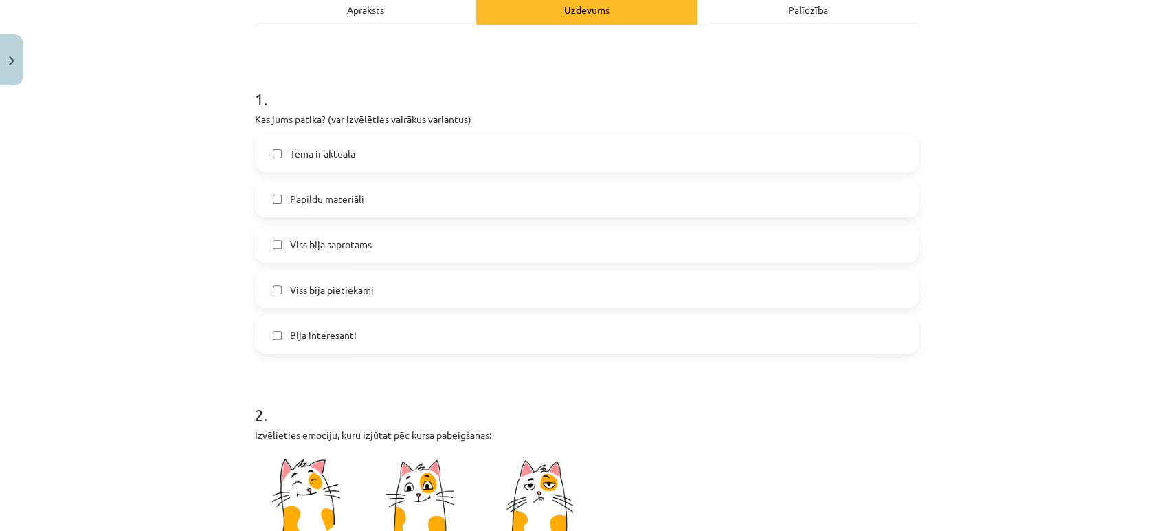
click at [290, 212] on label "Papildu materiāli" at bounding box center [586, 198] width 661 height 34
click at [296, 238] on span "Viss bija saprotams" at bounding box center [331, 244] width 82 height 14
click at [309, 345] on label "Bija interesanti" at bounding box center [586, 335] width 661 height 34
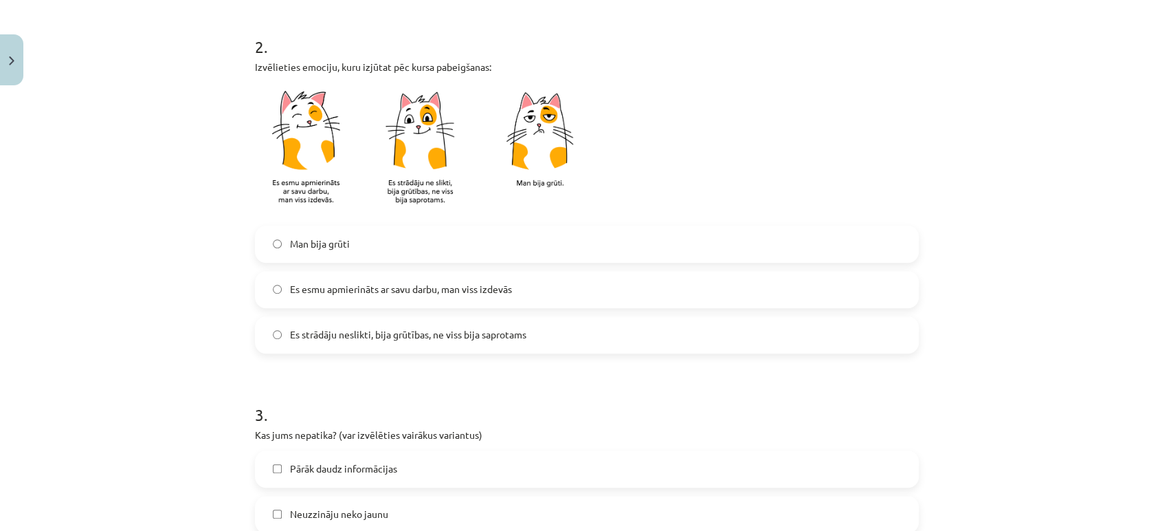
scroll to position [577, 0]
click at [310, 246] on span "Man bija grūti" at bounding box center [320, 243] width 60 height 14
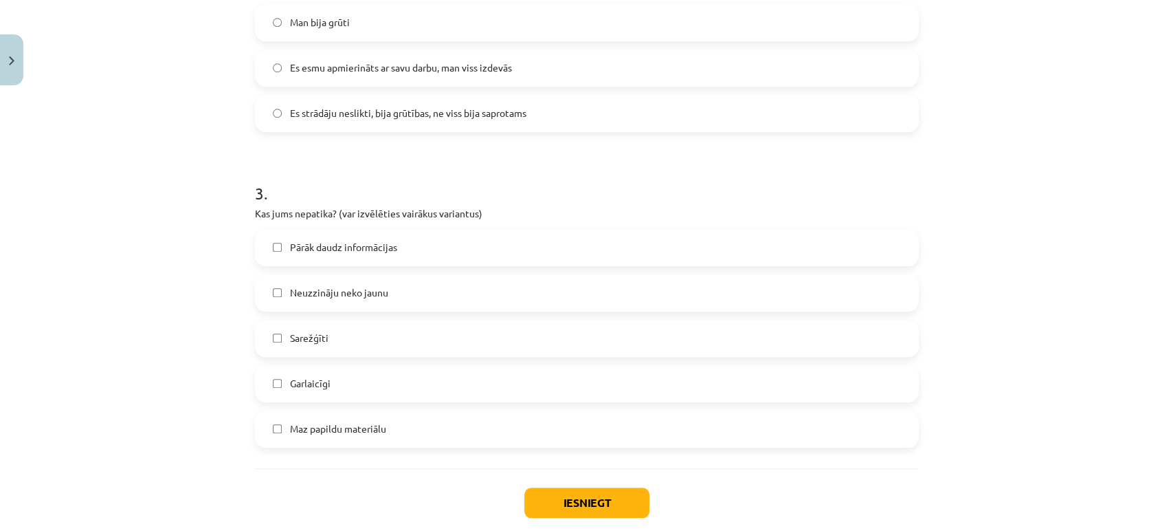
scroll to position [869, 0]
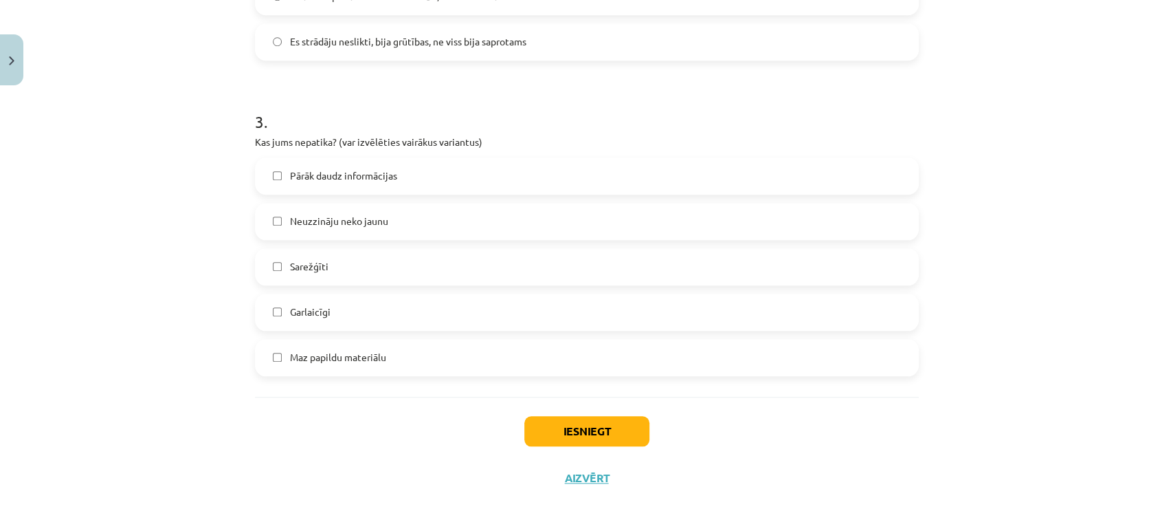
click at [361, 265] on label "Sarežģīti" at bounding box center [586, 267] width 661 height 34
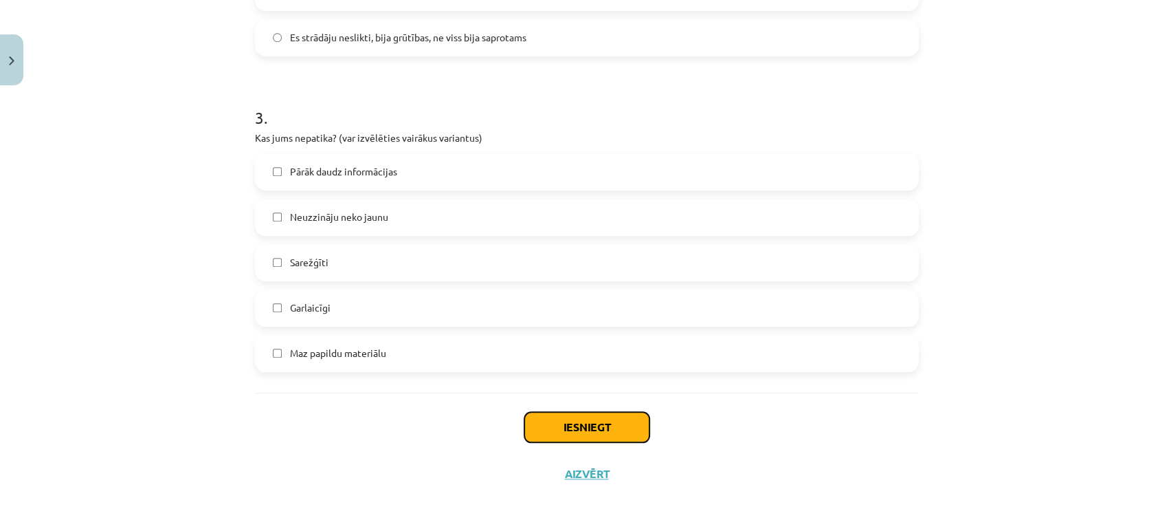
click at [579, 423] on button "Iesniegt" at bounding box center [586, 427] width 125 height 30
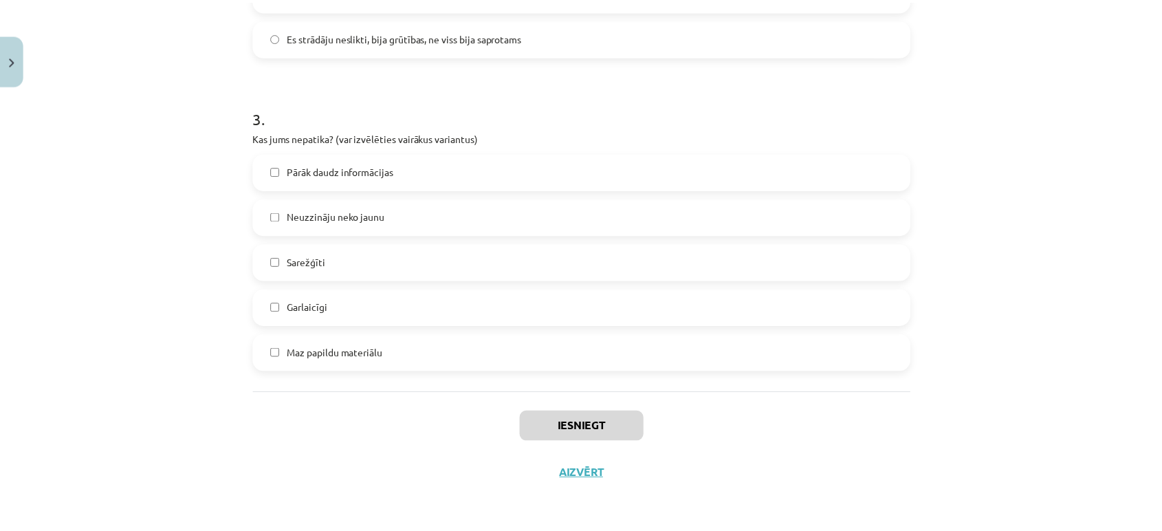
scroll to position [867, 0]
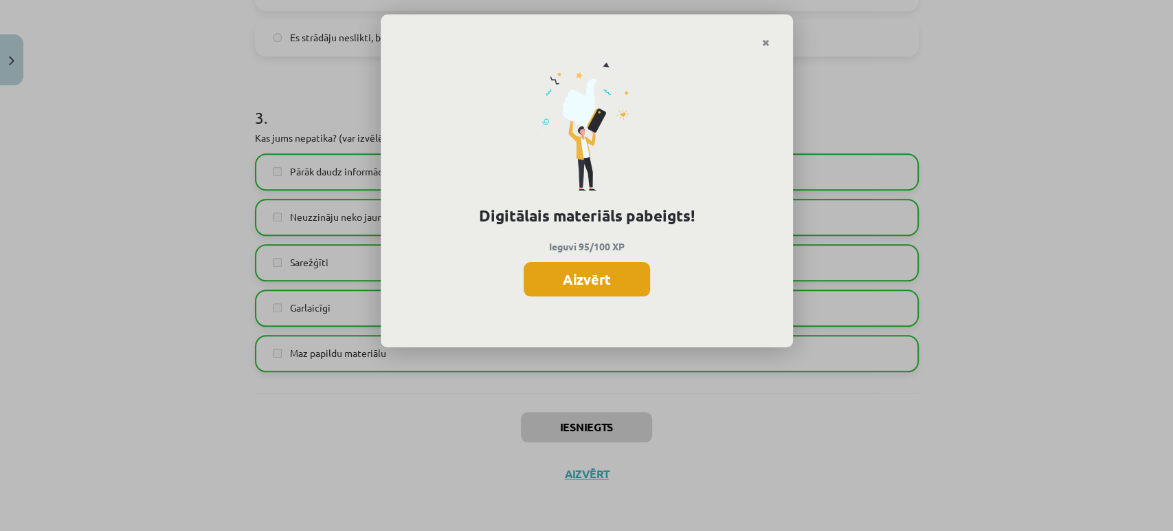
click at [573, 287] on button "Aizvērt" at bounding box center [587, 279] width 126 height 34
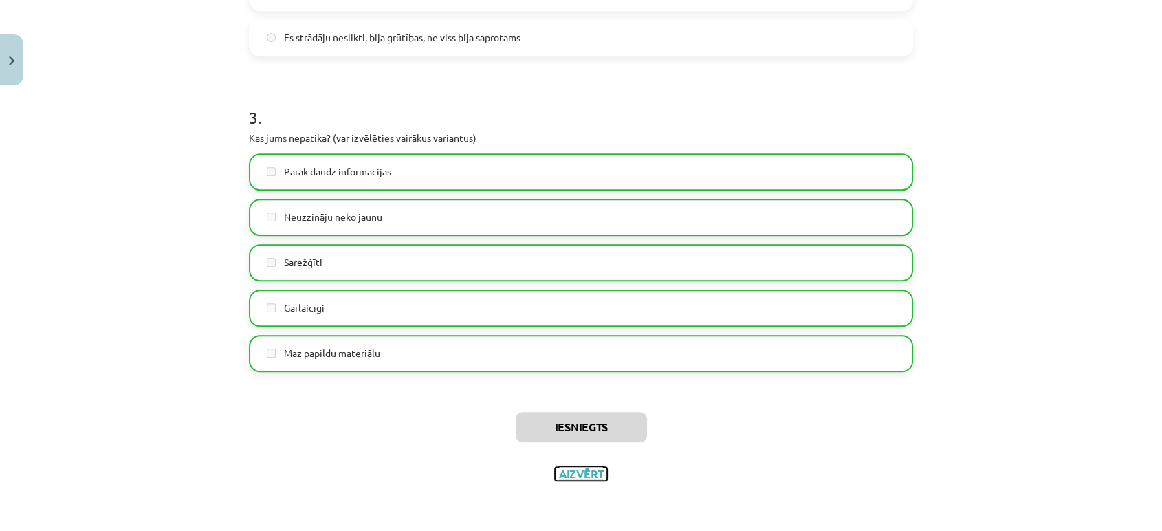
click at [575, 473] on button "Aizvērt" at bounding box center [581, 474] width 52 height 14
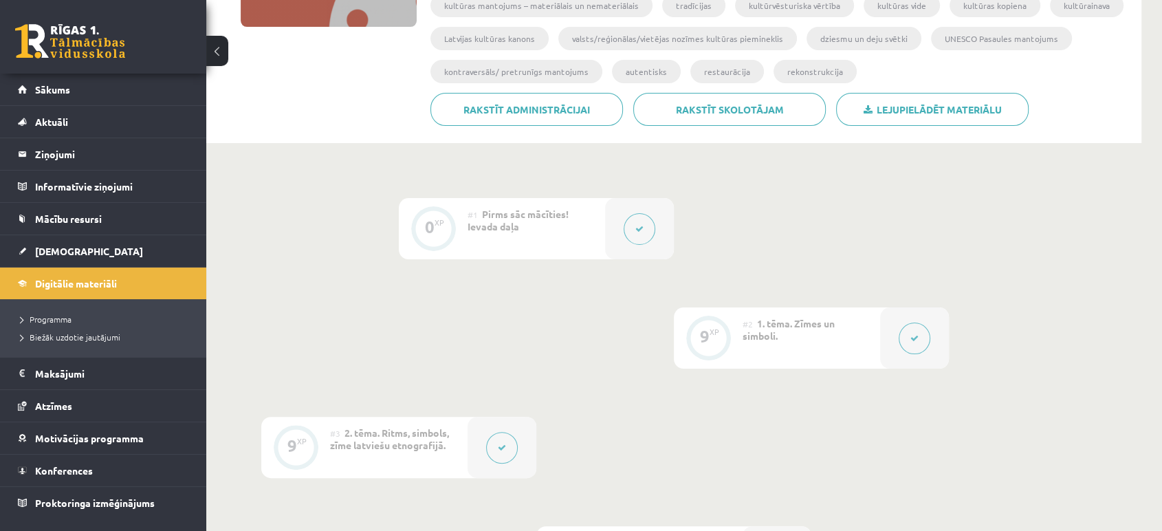
scroll to position [0, 0]
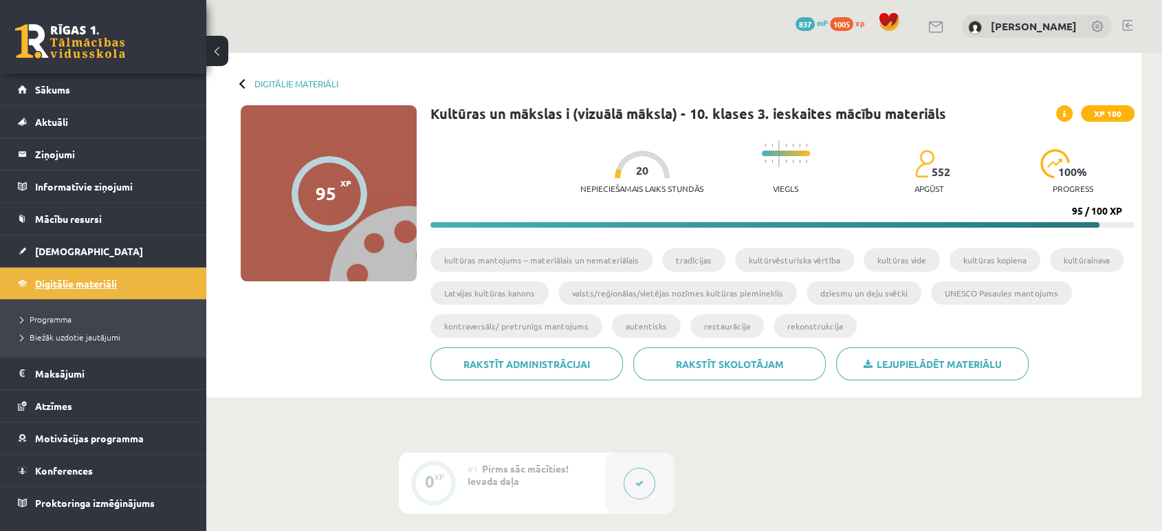
click at [67, 270] on link "Digitālie materiāli" at bounding box center [103, 283] width 171 height 32
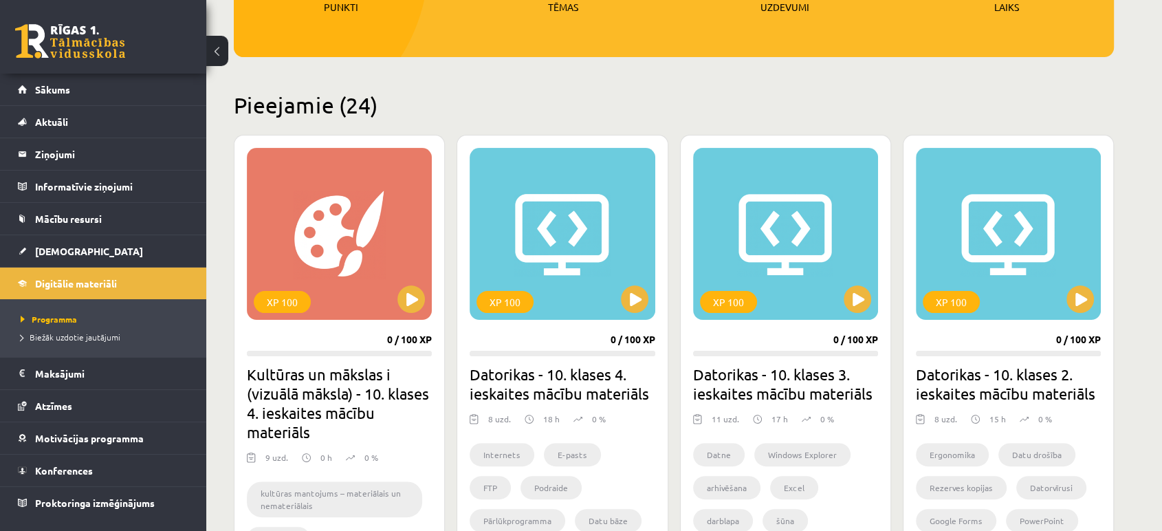
scroll to position [280, 0]
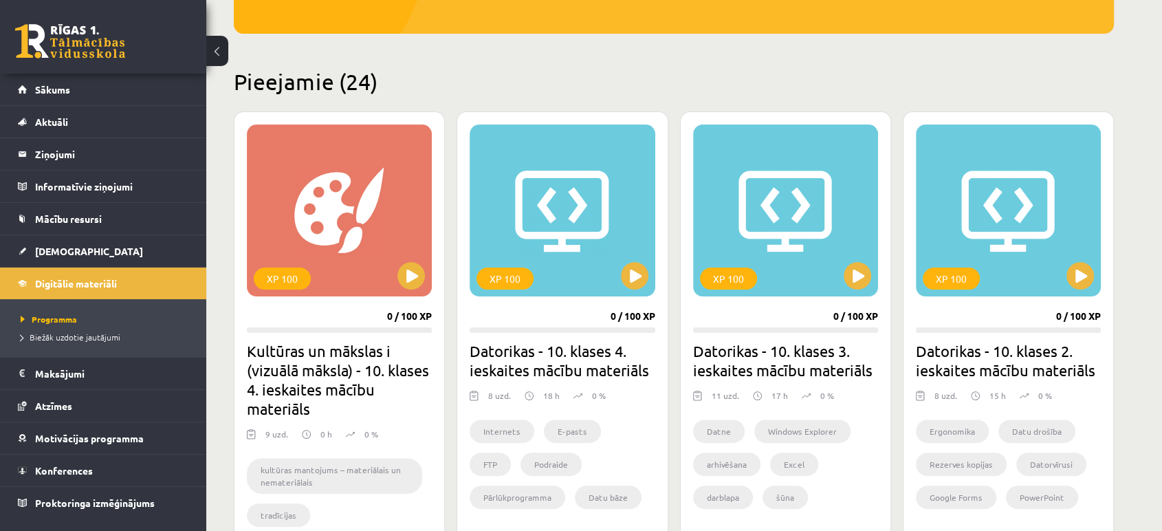
click at [830, 201] on div "XP 100" at bounding box center [785, 210] width 185 height 172
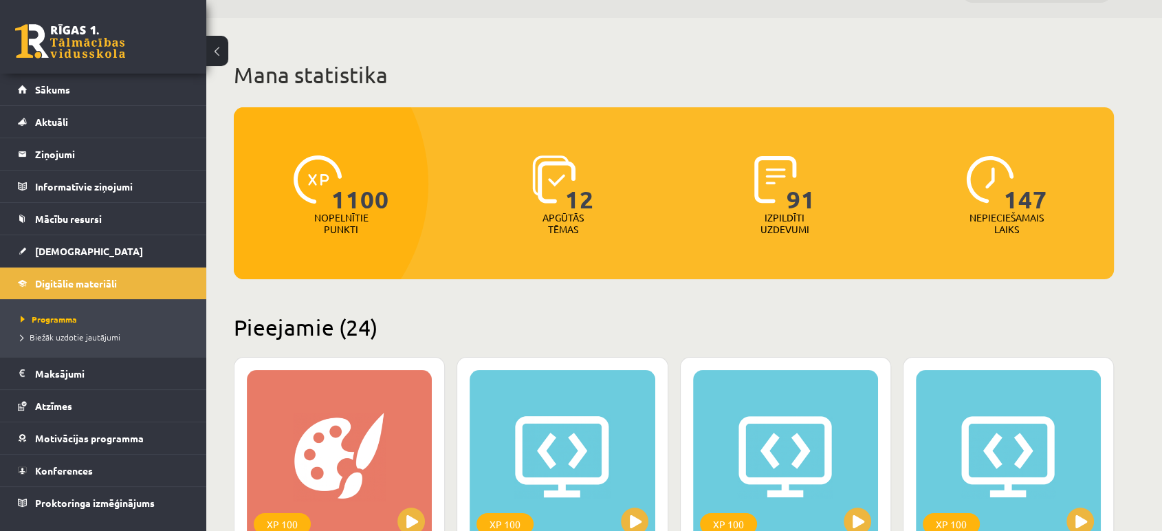
scroll to position [0, 0]
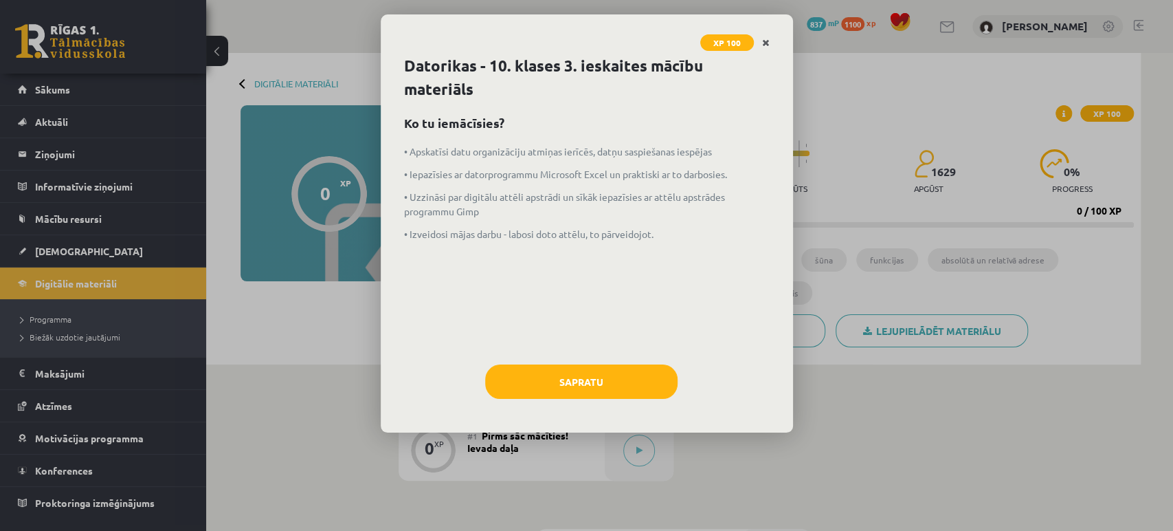
click at [764, 38] on icon "Close" at bounding box center [766, 43] width 8 height 10
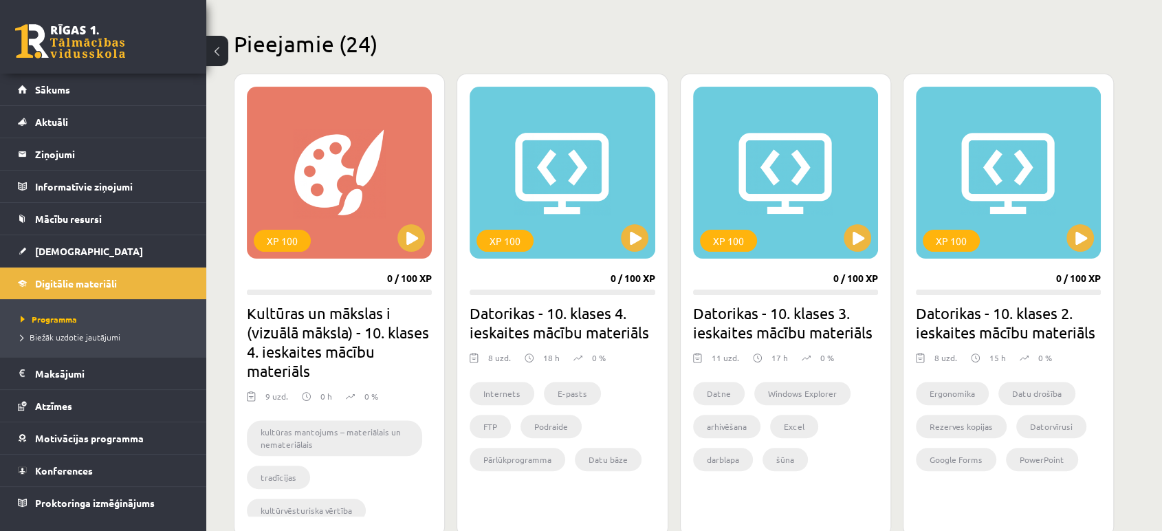
scroll to position [319, 0]
click at [419, 247] on div "XP 100" at bounding box center [339, 172] width 185 height 172
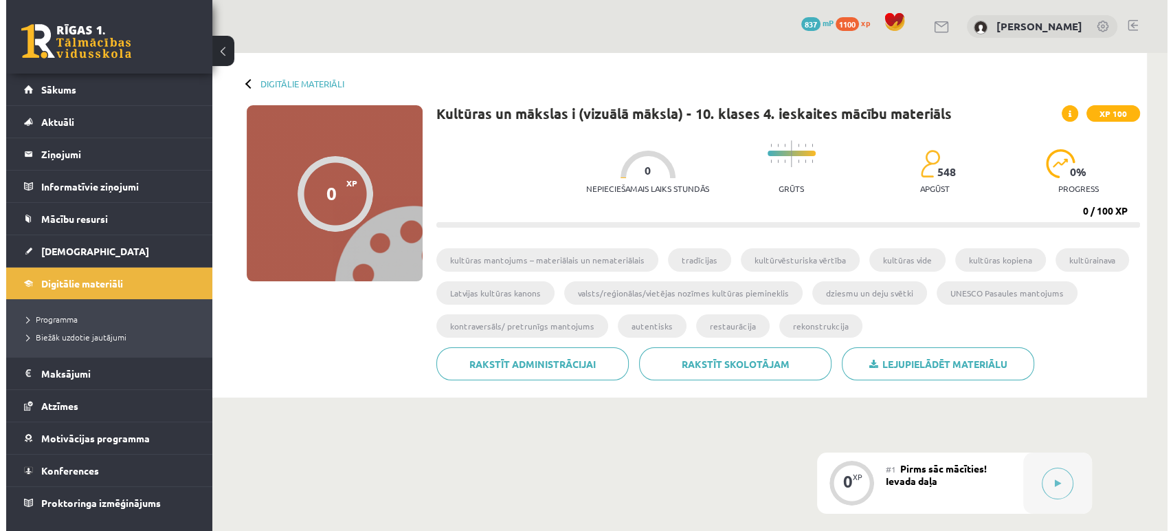
scroll to position [353, 0]
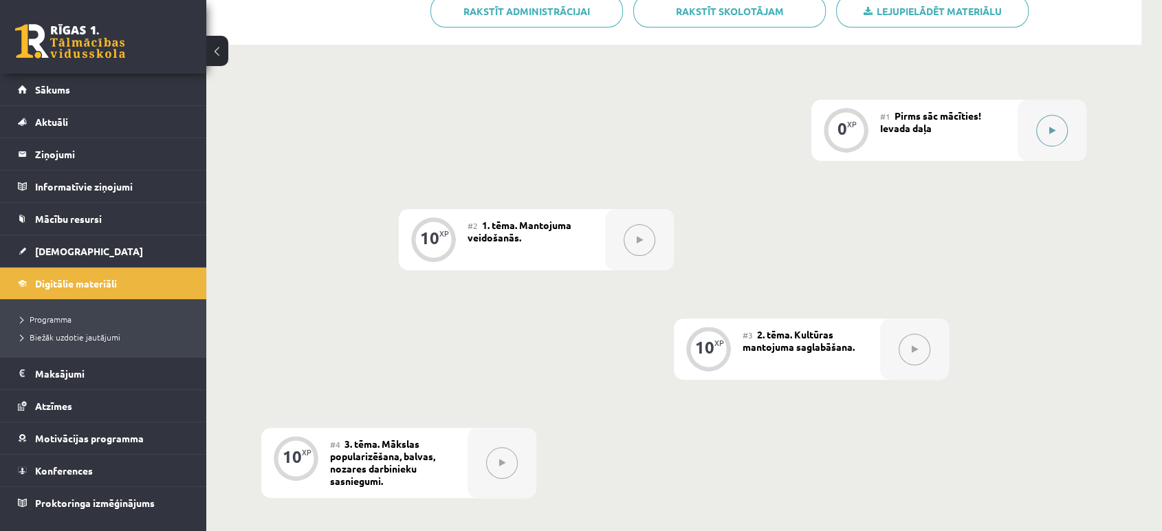
click at [1058, 131] on button at bounding box center [1052, 131] width 32 height 32
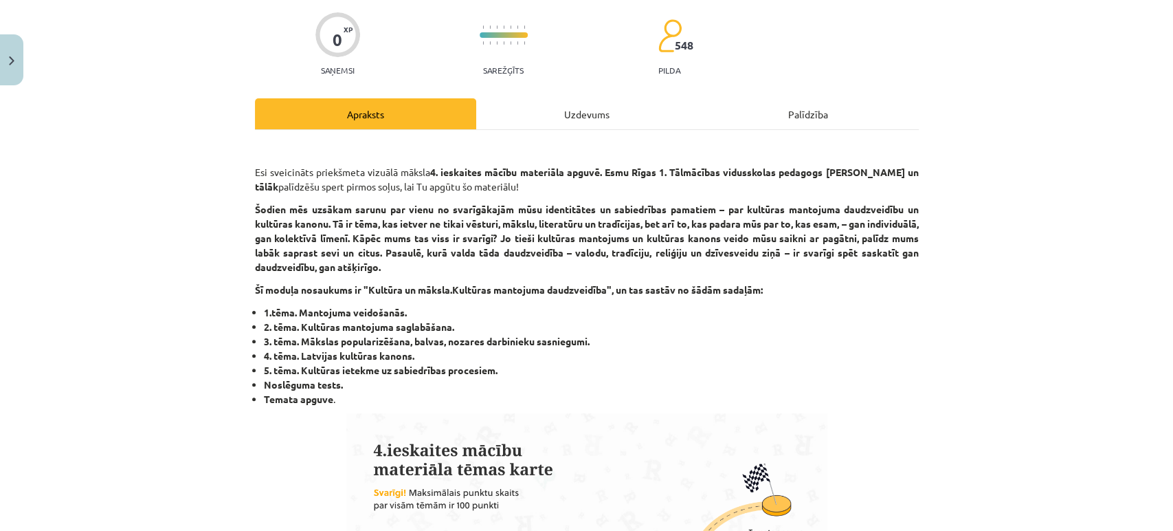
scroll to position [0, 0]
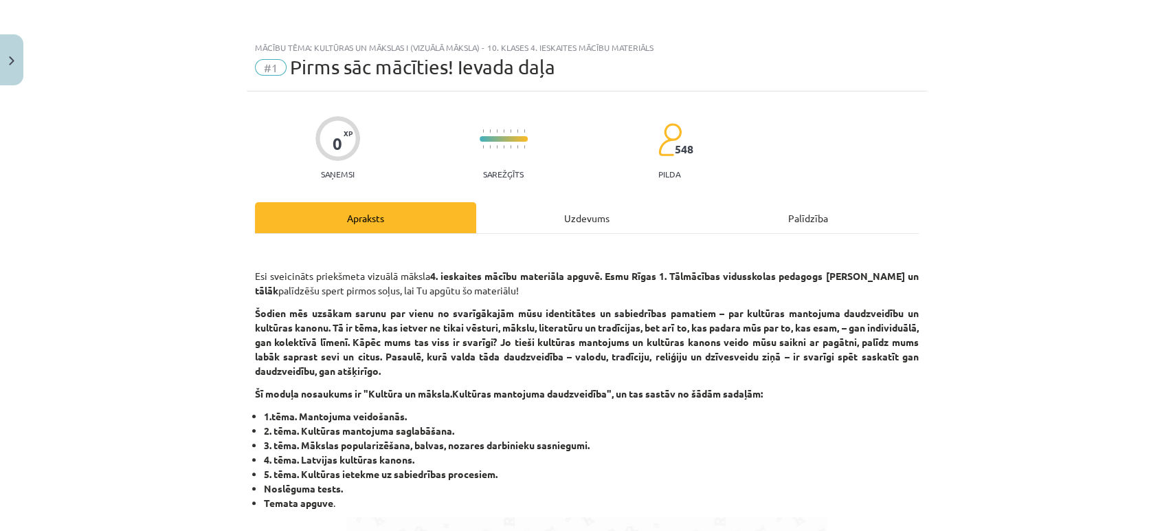
click at [579, 217] on div "Uzdevums" at bounding box center [586, 217] width 221 height 31
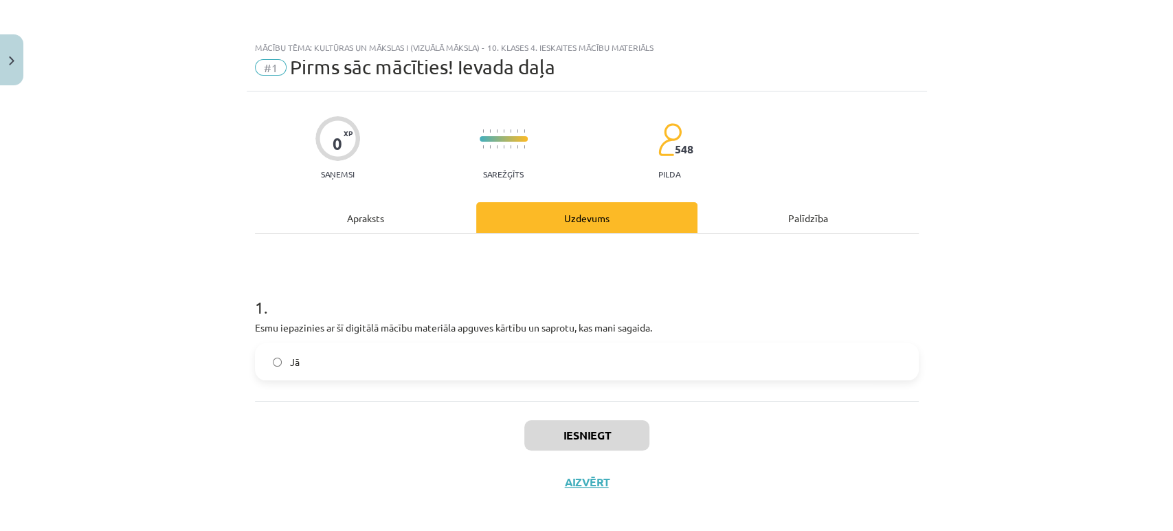
scroll to position [8, 0]
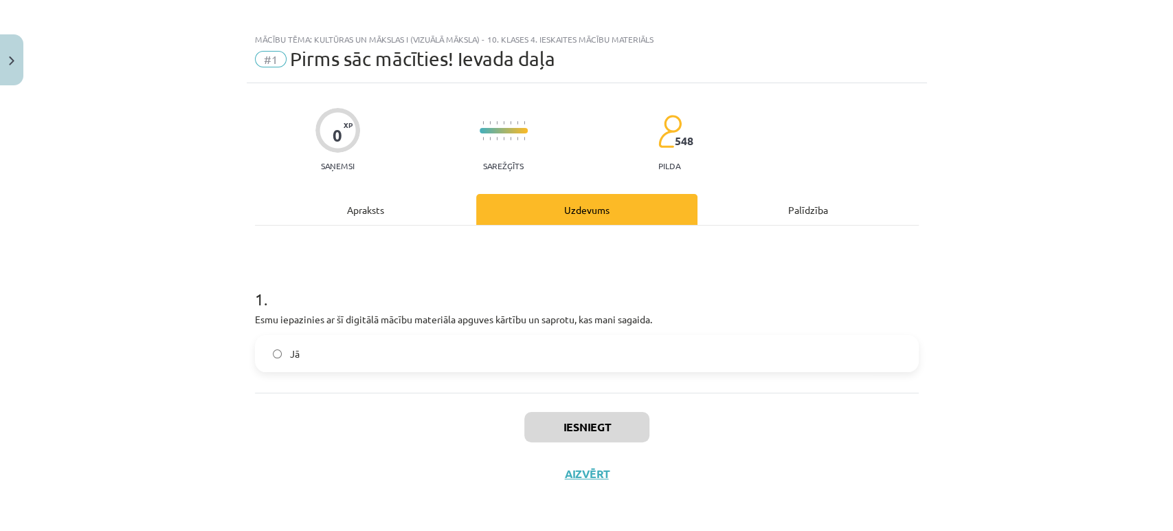
click at [390, 355] on label "Jā" at bounding box center [586, 353] width 661 height 34
click at [573, 439] on button "Iesniegt" at bounding box center [586, 427] width 125 height 30
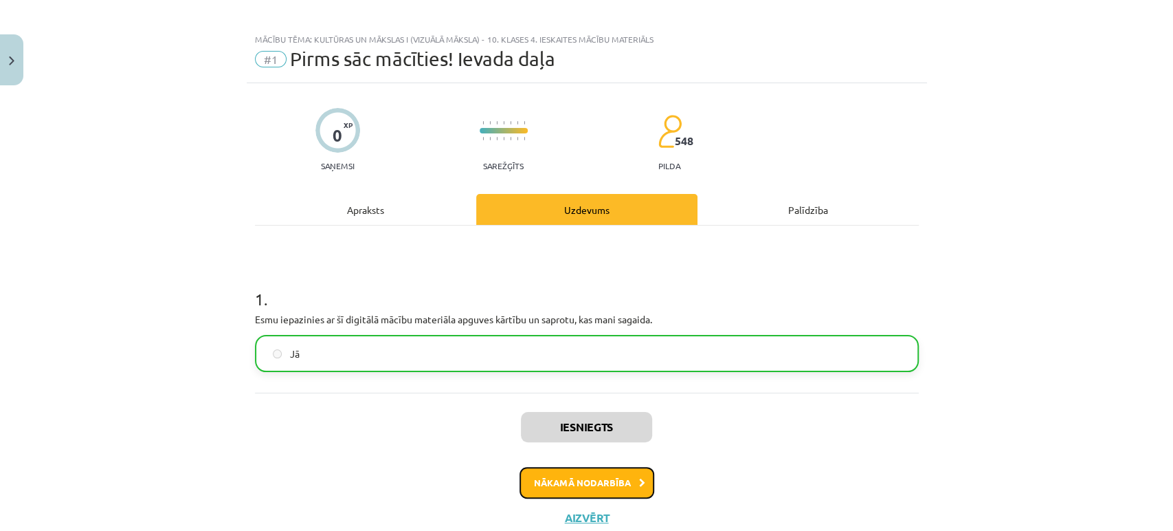
click at [520, 489] on button "Nākamā nodarbība" at bounding box center [587, 483] width 135 height 32
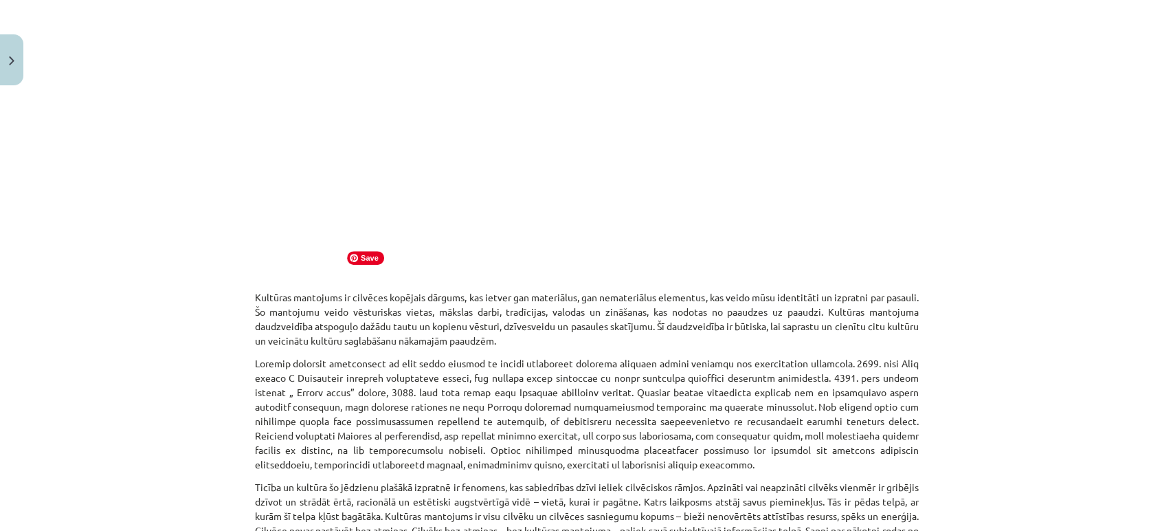
scroll to position [0, 0]
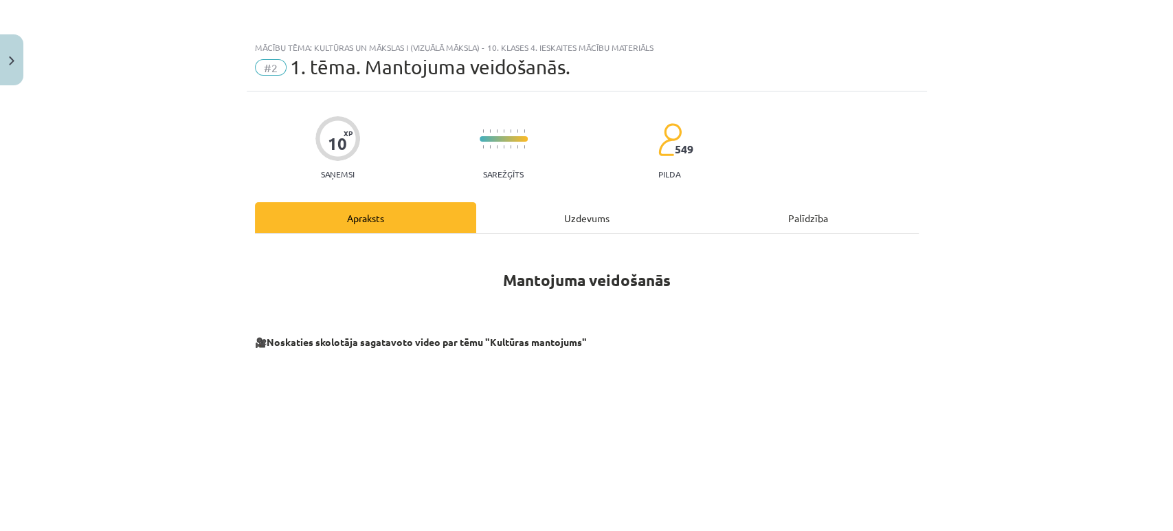
click at [594, 210] on div "Uzdevums" at bounding box center [586, 217] width 221 height 31
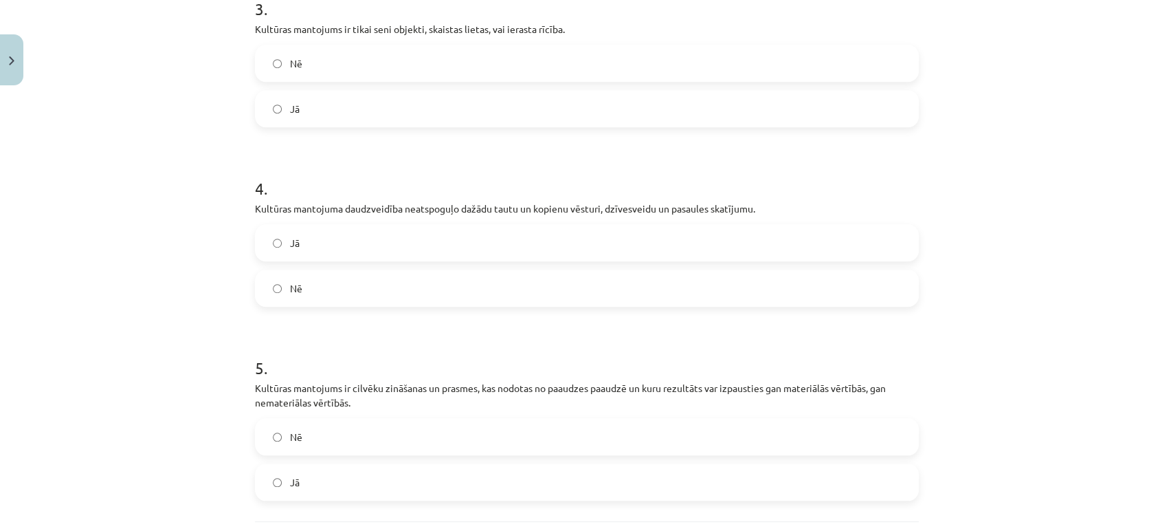
scroll to position [786, 0]
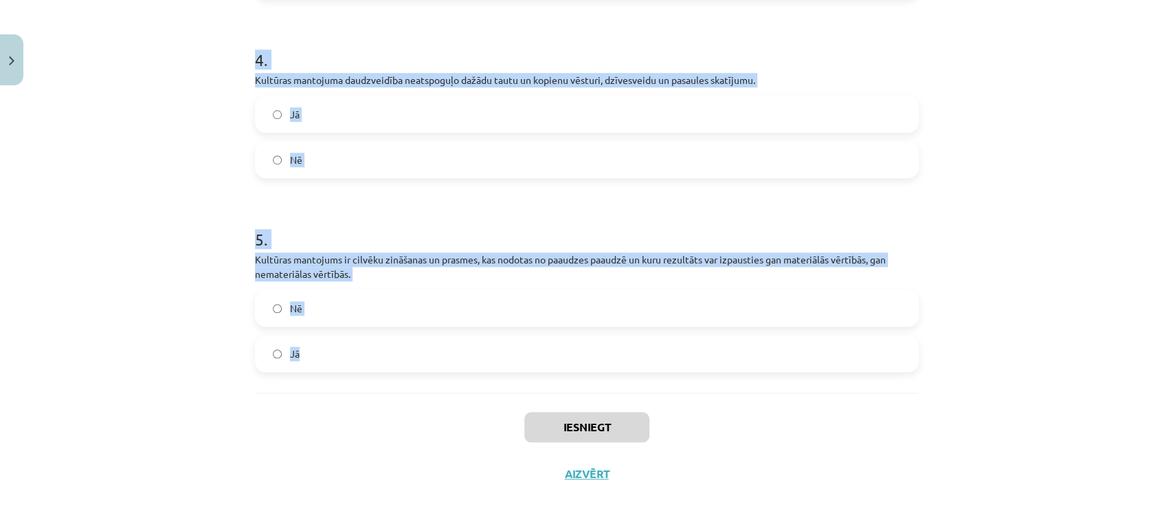
drag, startPoint x: 236, startPoint y: 264, endPoint x: 379, endPoint y: 354, distance: 169.0
click at [379, 354] on div "Mācību tēma: Kultūras un mākslas i (vizuālā māksla) - 10. klases 4. ieskaites m…" at bounding box center [586, 265] width 1173 height 531
copy form "1 . Pasaules mantojuma saglabāšanas un aizsardzības pamatā ir 1972. gadā pieņem…"
click at [156, 234] on div "Mācību tēma: Kultūras un mākslas i (vizuālā māksla) - 10. klases 4. ieskaites m…" at bounding box center [586, 265] width 1173 height 531
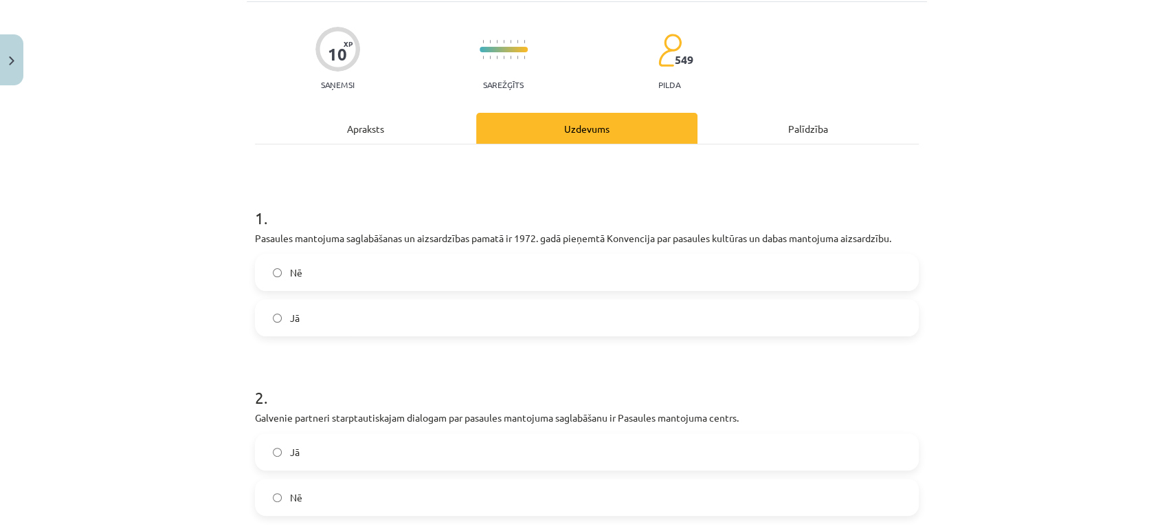
scroll to position [0, 0]
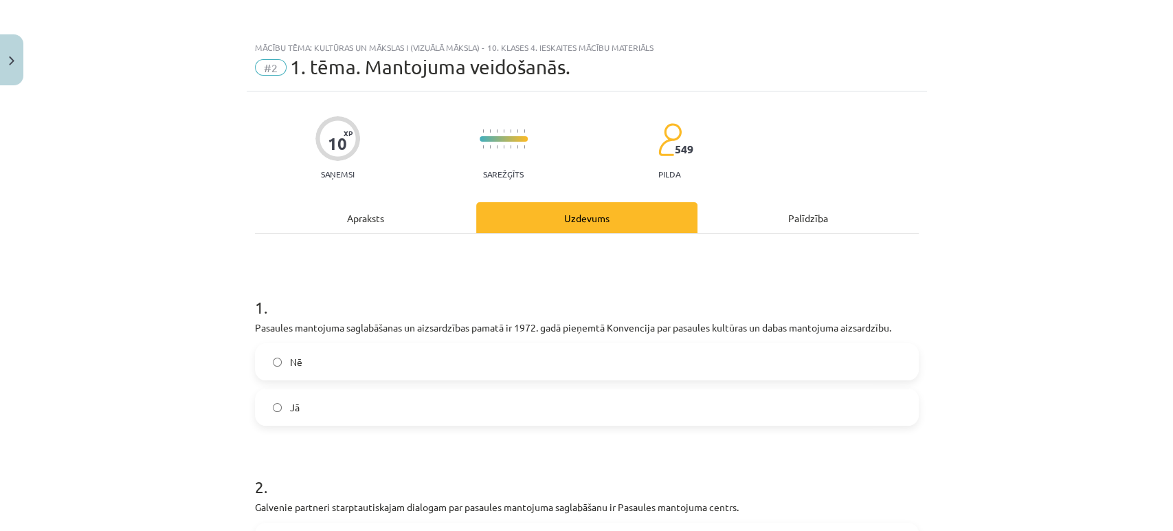
click at [307, 407] on label "Jā" at bounding box center [586, 407] width 661 height 34
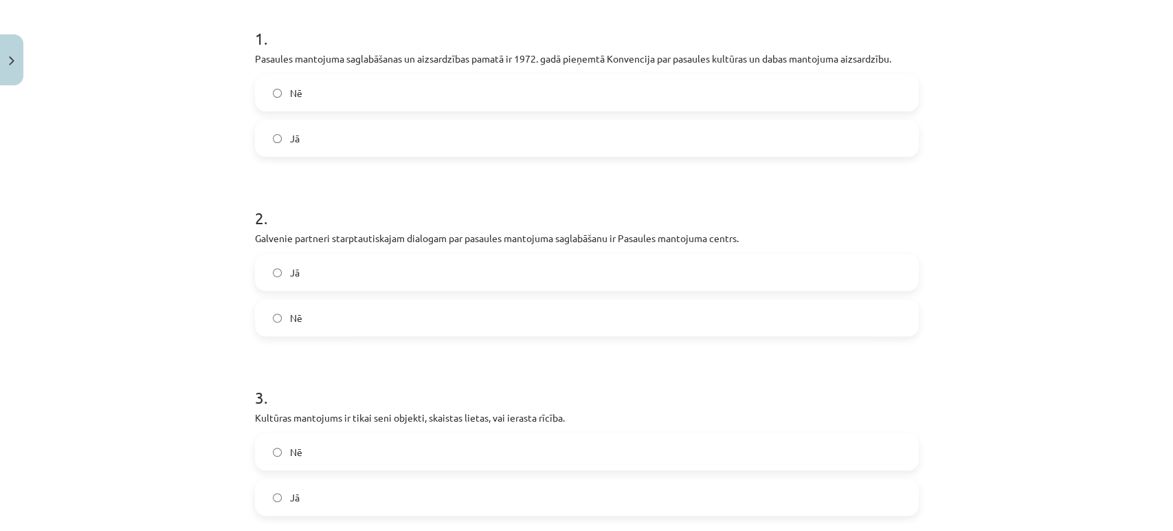
scroll to position [275, 0]
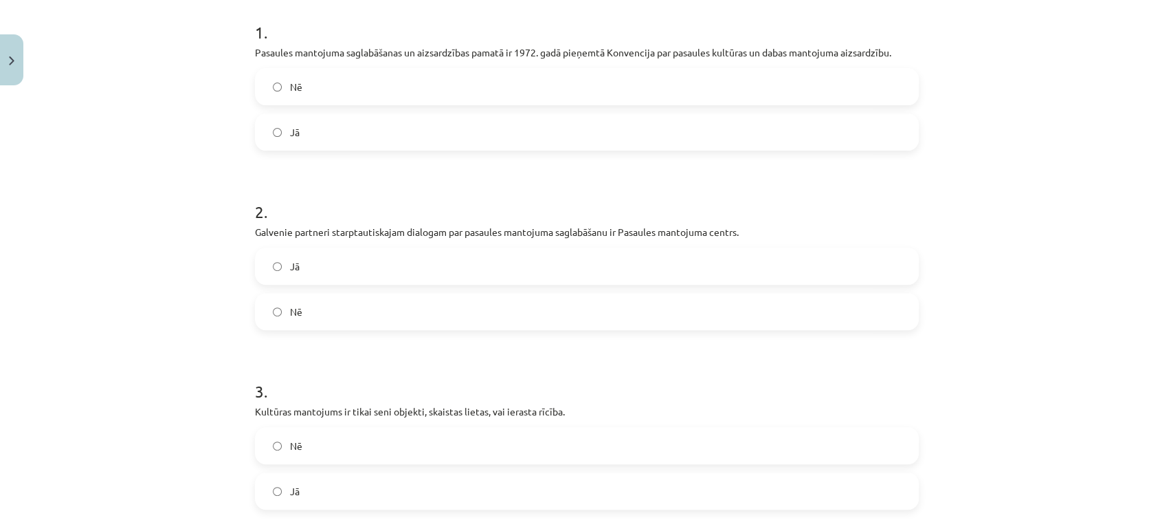
click at [280, 262] on label "Jā" at bounding box center [586, 266] width 661 height 34
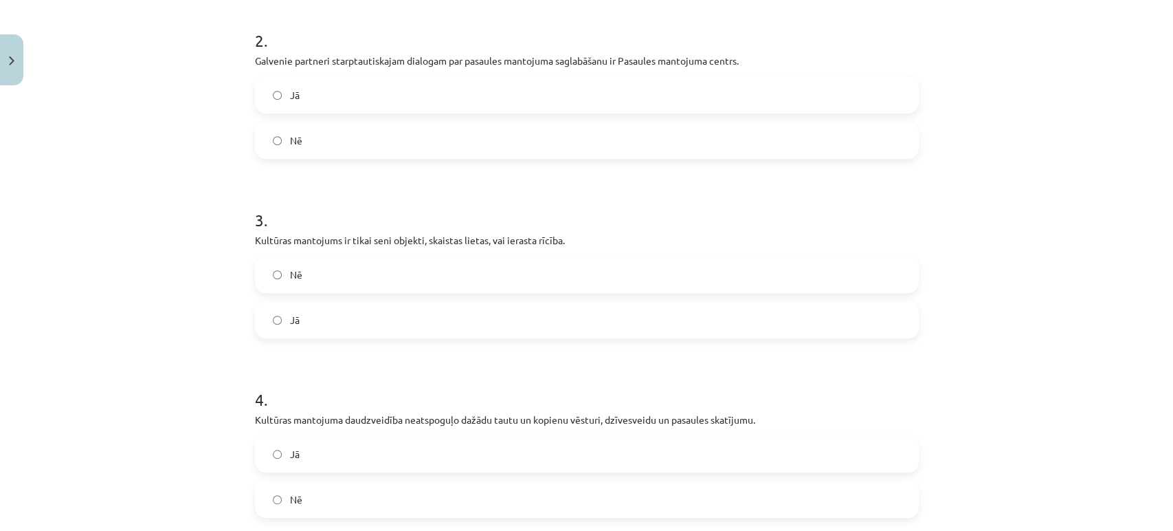
scroll to position [449, 0]
click at [290, 271] on span "Nē" at bounding box center [296, 272] width 12 height 14
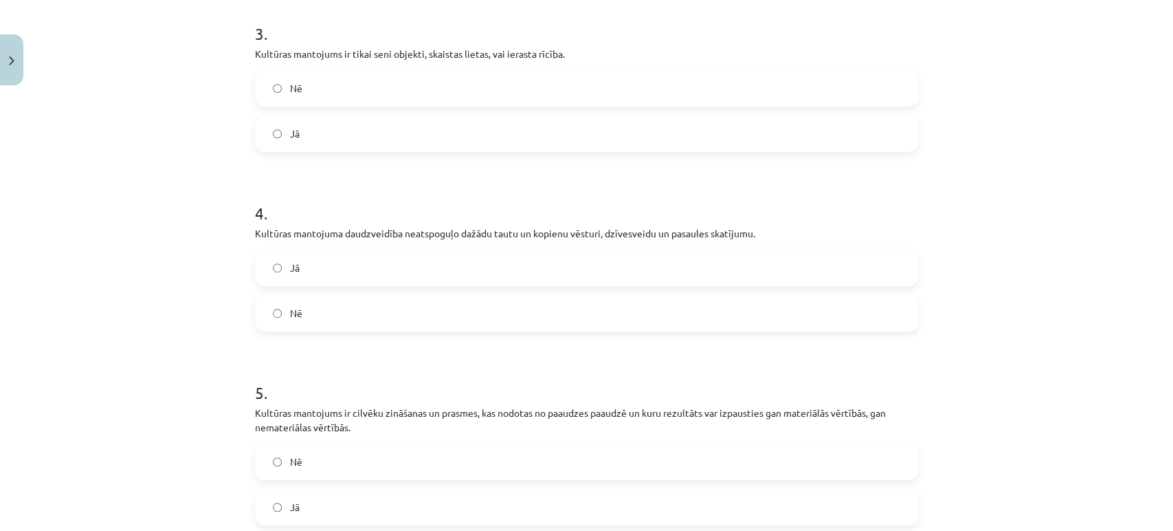
scroll to position [636, 0]
click at [286, 320] on label "Nē" at bounding box center [586, 309] width 661 height 34
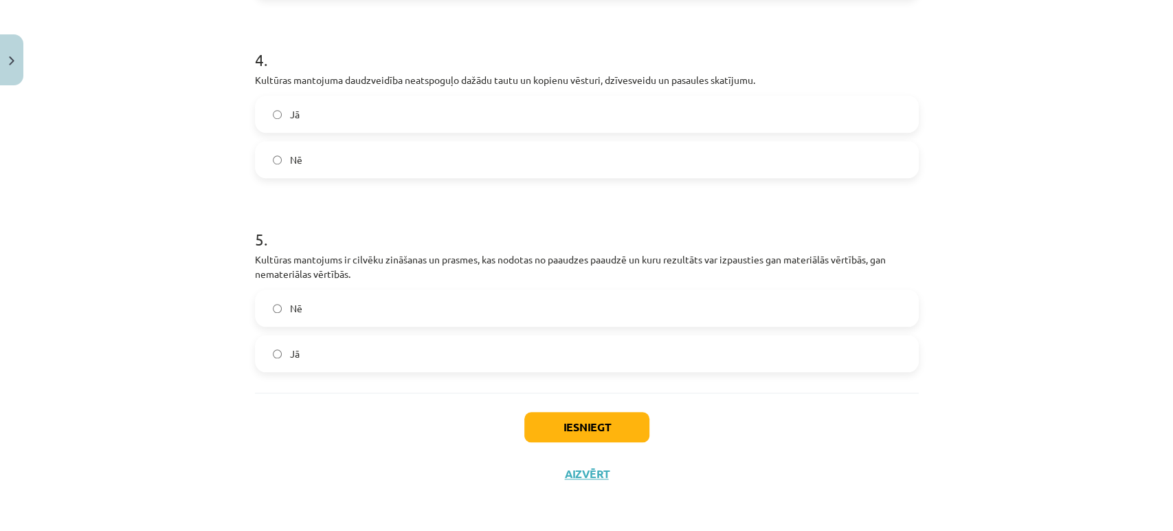
click at [280, 356] on label "Jā" at bounding box center [586, 353] width 661 height 34
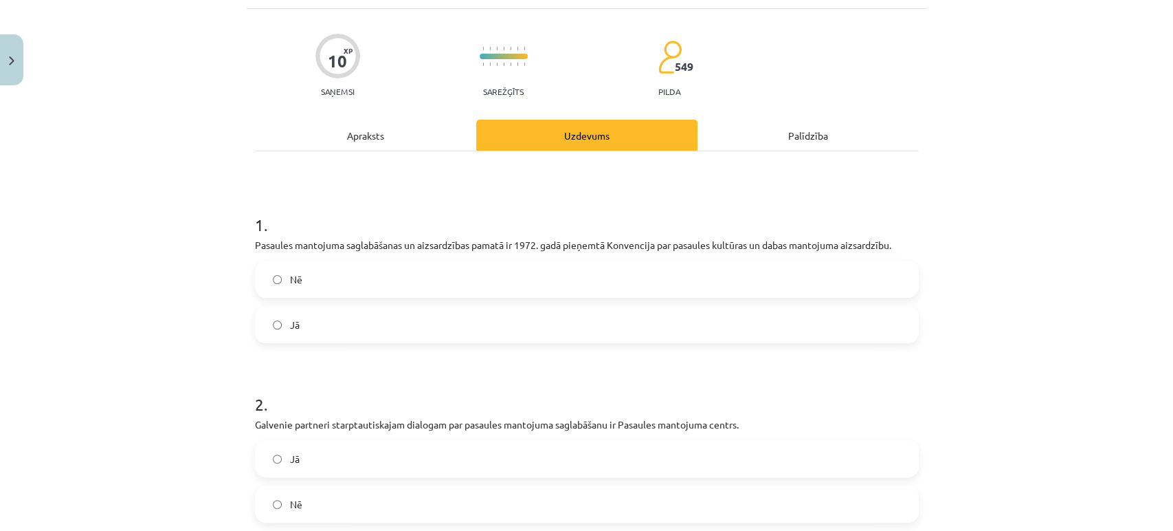
scroll to position [0, 0]
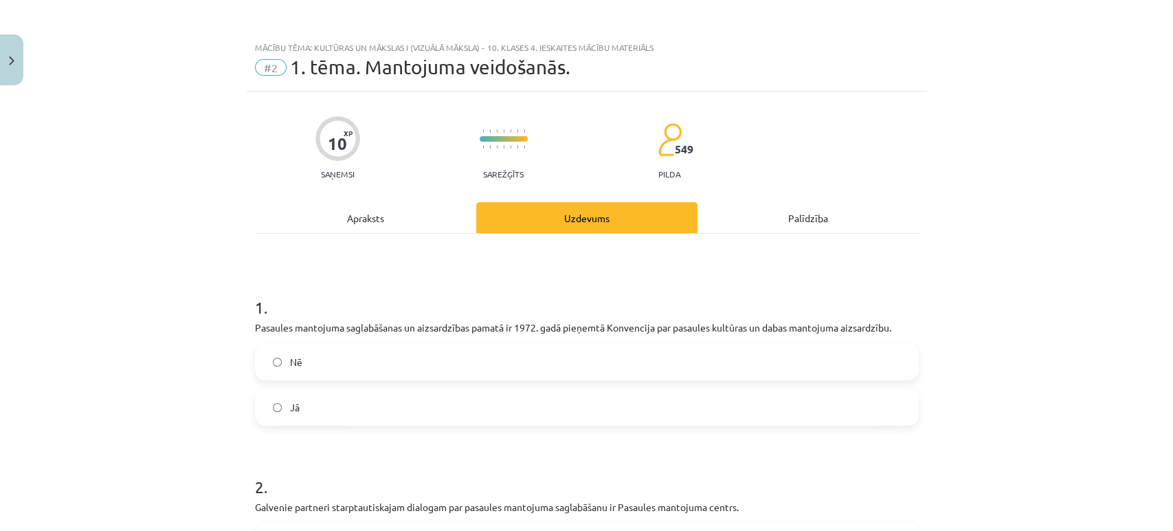
click at [357, 214] on div "Apraksts" at bounding box center [365, 217] width 221 height 31
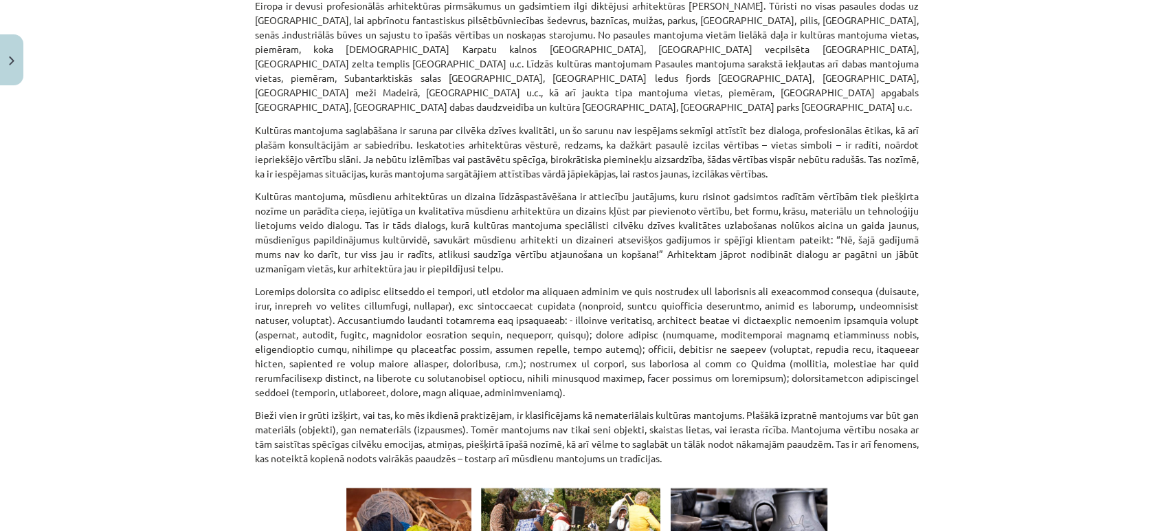
scroll to position [1866, 0]
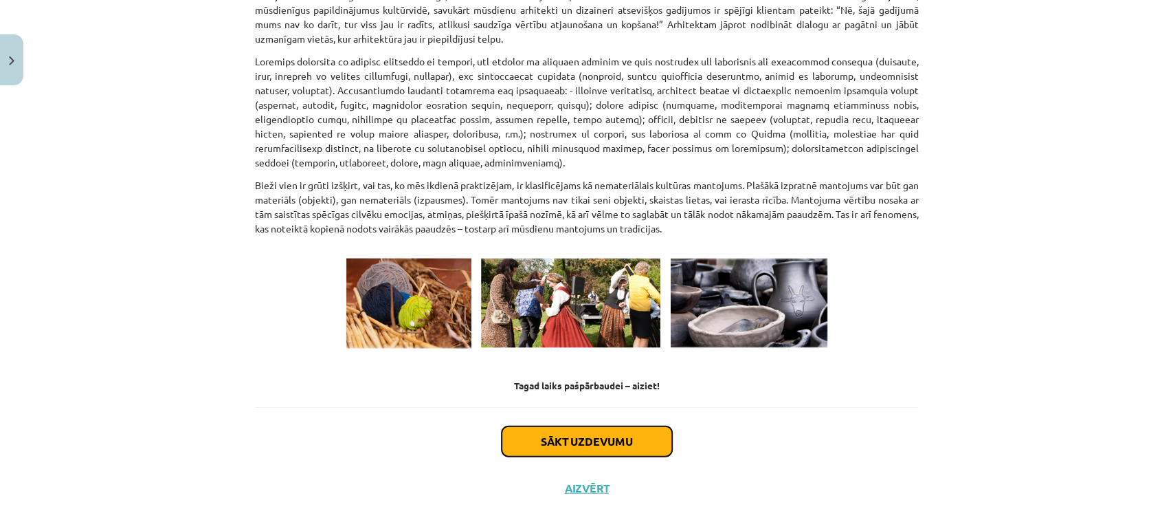
click at [518, 426] on button "Sākt uzdevumu" at bounding box center [587, 441] width 170 height 30
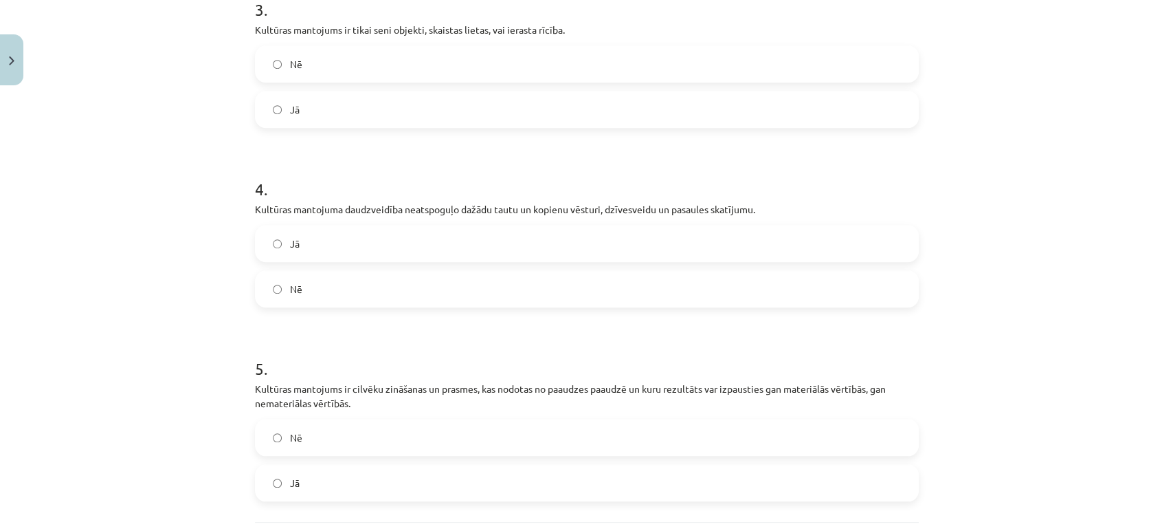
scroll to position [786, 0]
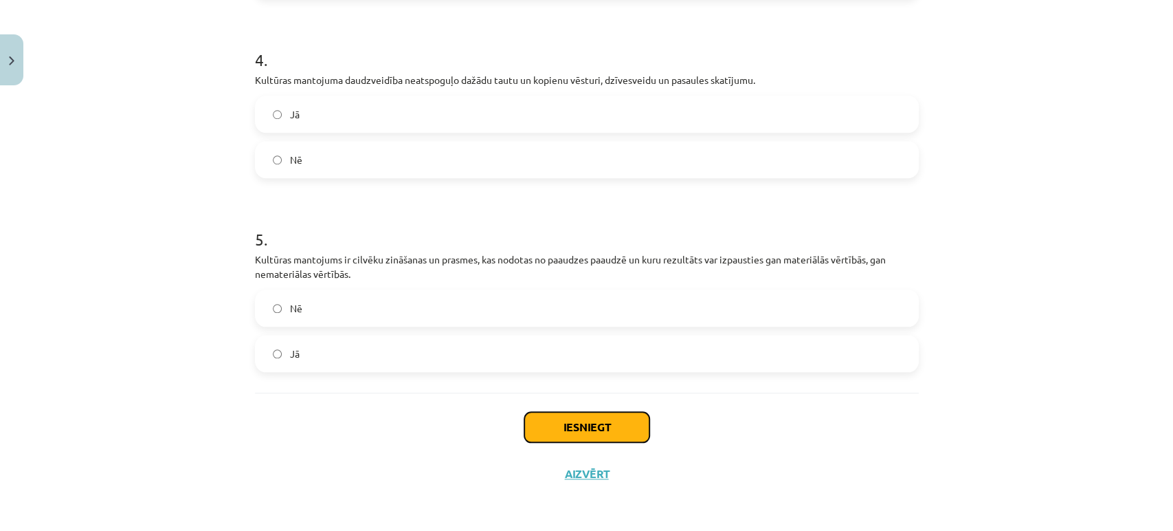
click at [586, 419] on button "Iesniegt" at bounding box center [586, 427] width 125 height 30
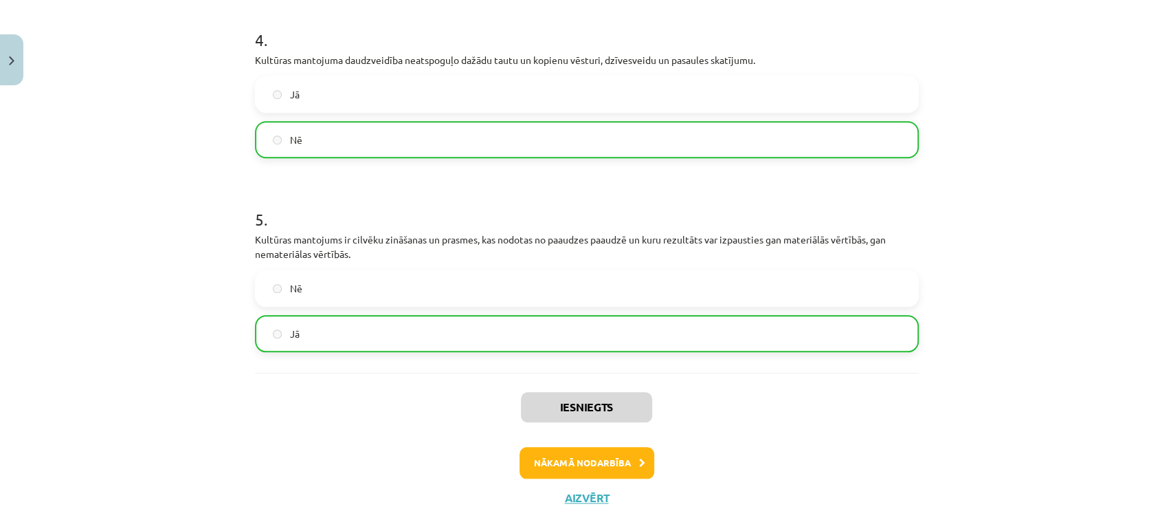
scroll to position [829, 0]
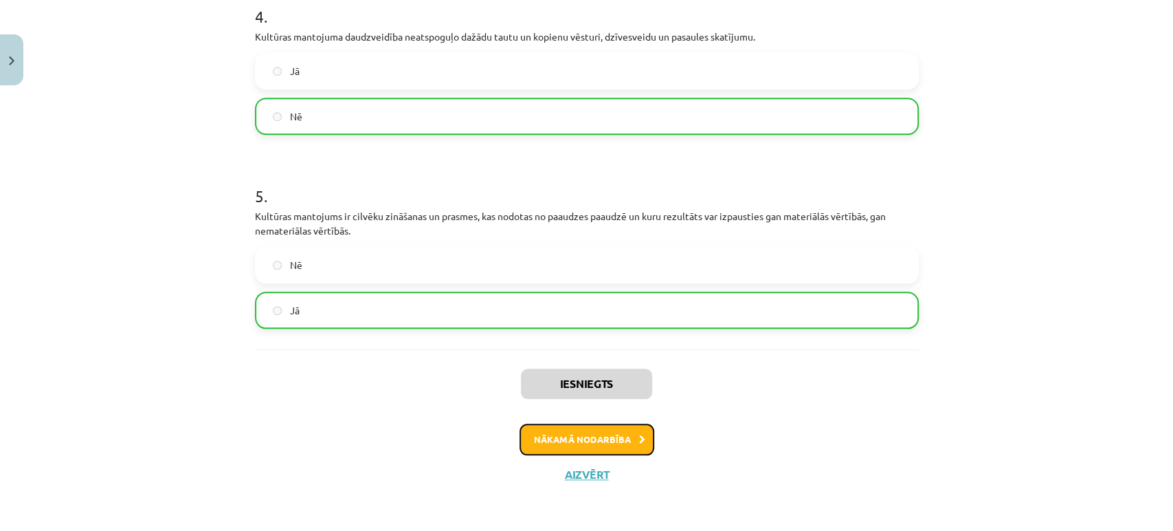
click at [584, 436] on button "Nākamā nodarbība" at bounding box center [587, 439] width 135 height 32
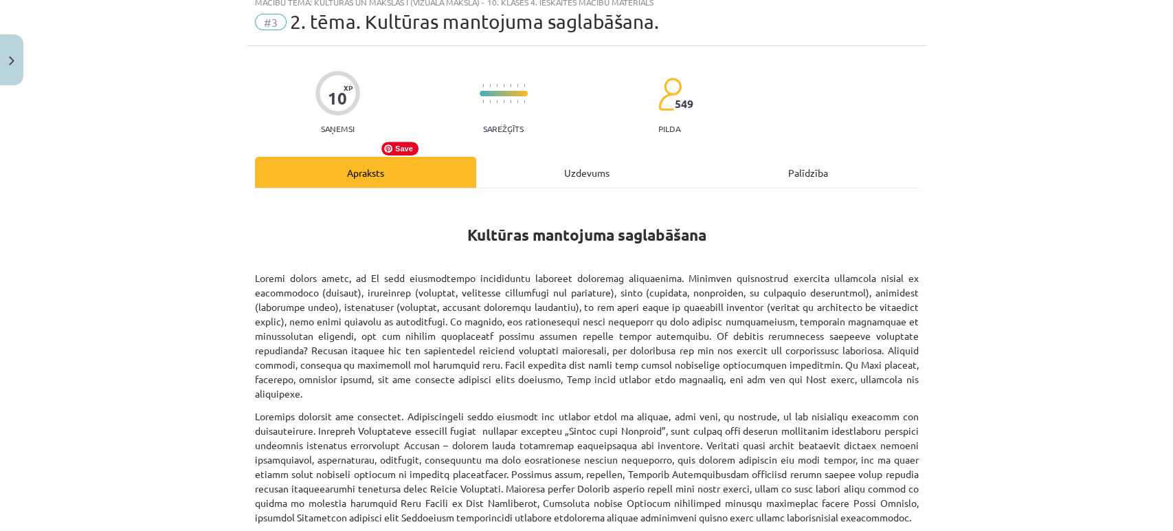
scroll to position [0, 0]
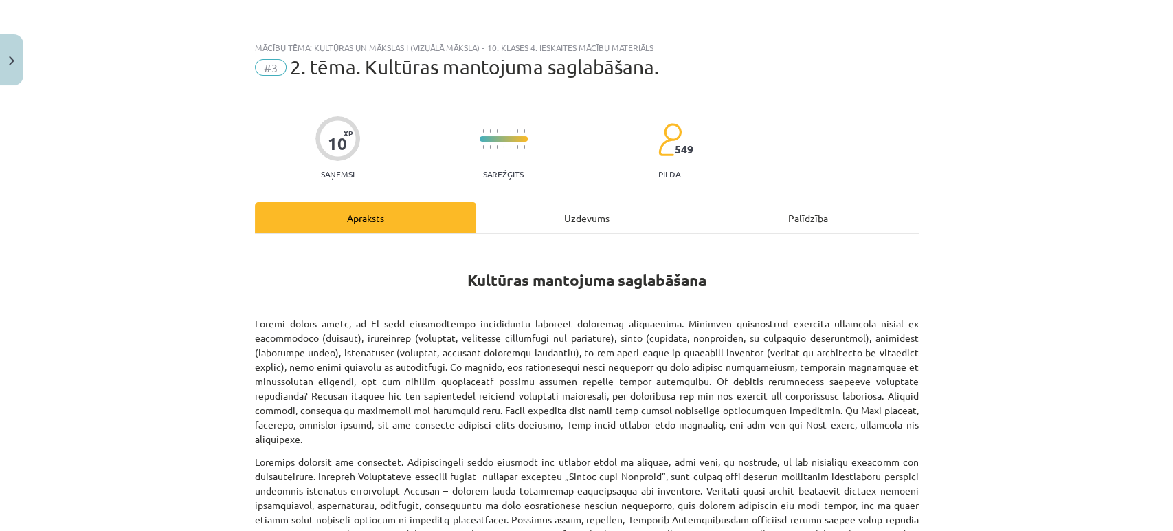
click at [564, 213] on div "Uzdevums" at bounding box center [586, 217] width 221 height 31
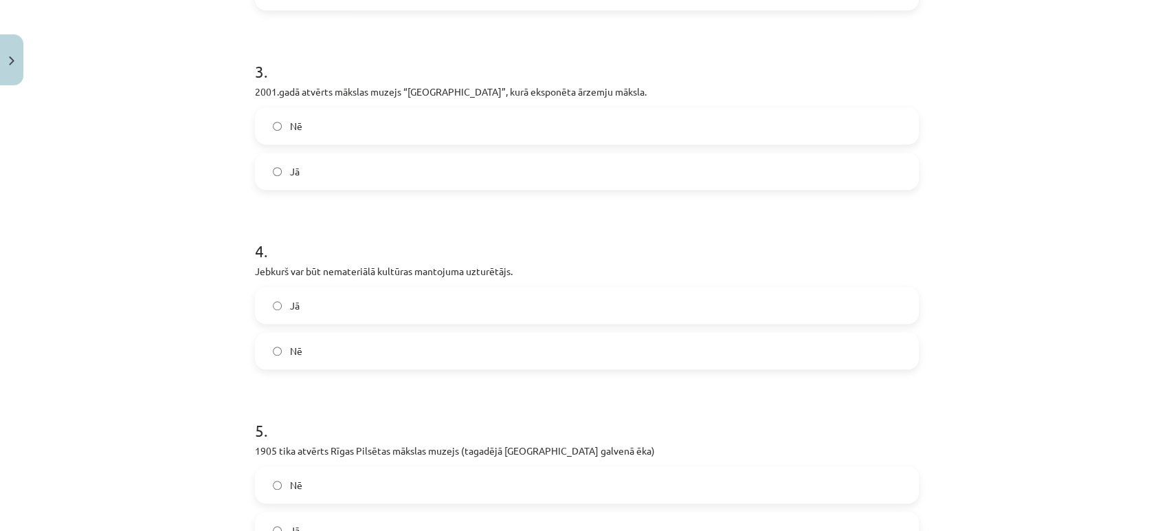
scroll to position [771, 0]
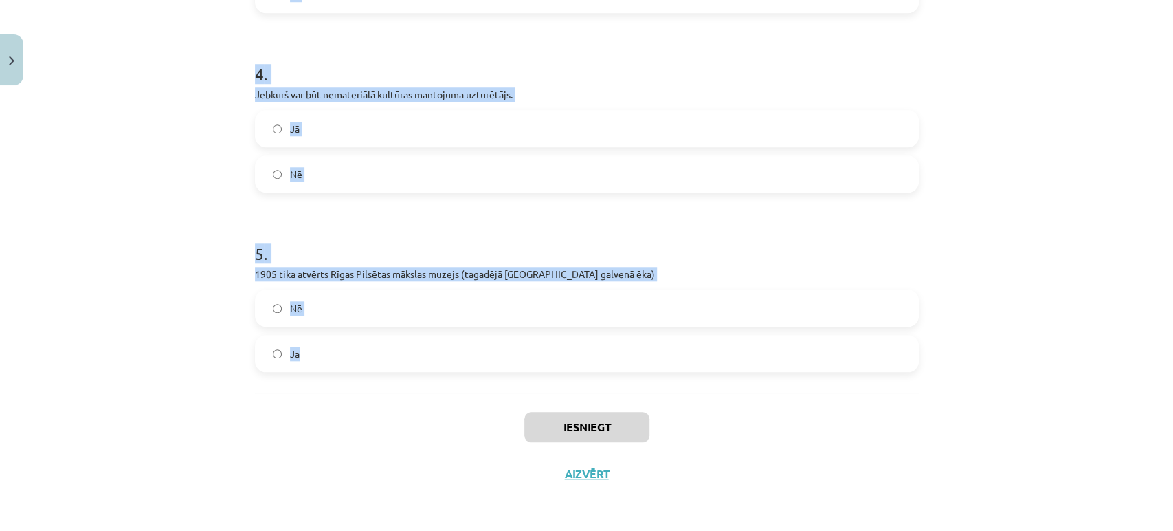
drag, startPoint x: 247, startPoint y: 306, endPoint x: 443, endPoint y: 362, distance: 204.3
copy form "1 . Latvijas Nacionālais kultūras centrs īstenoja projektu „Satiec savu Meistar…"
click at [165, 198] on div "Mācību tēma: Kultūras un mākslas i (vizuālā māksla) - 10. klases 4. ieskaites m…" at bounding box center [586, 265] width 1173 height 531
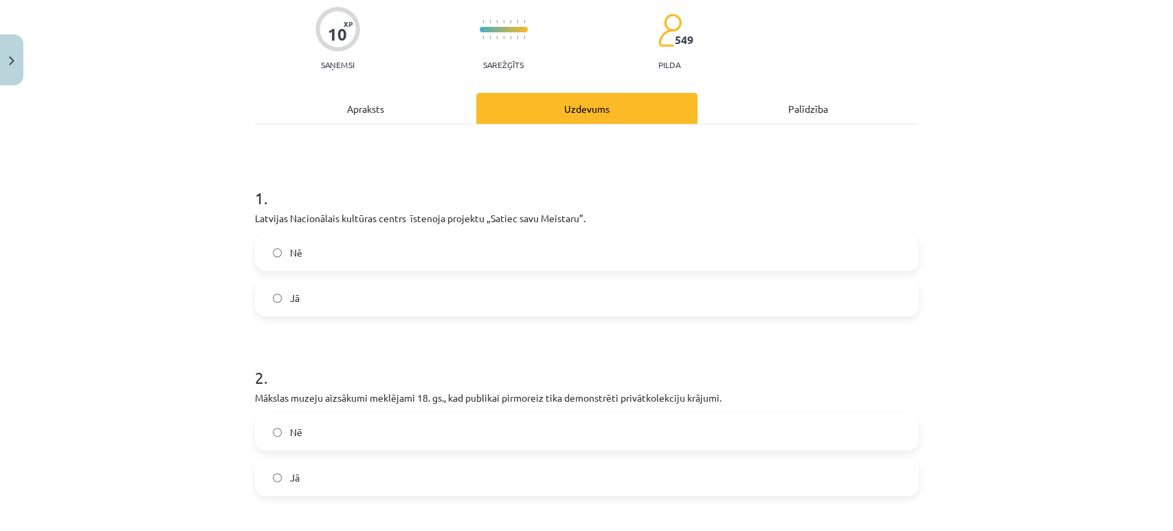
scroll to position [5, 0]
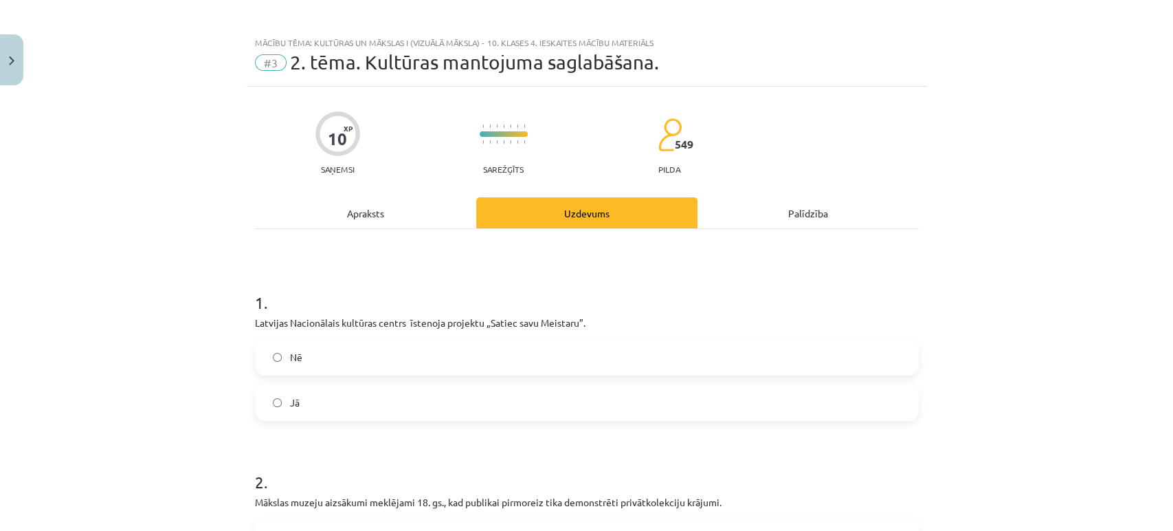
click at [294, 399] on label "Jā" at bounding box center [586, 402] width 661 height 34
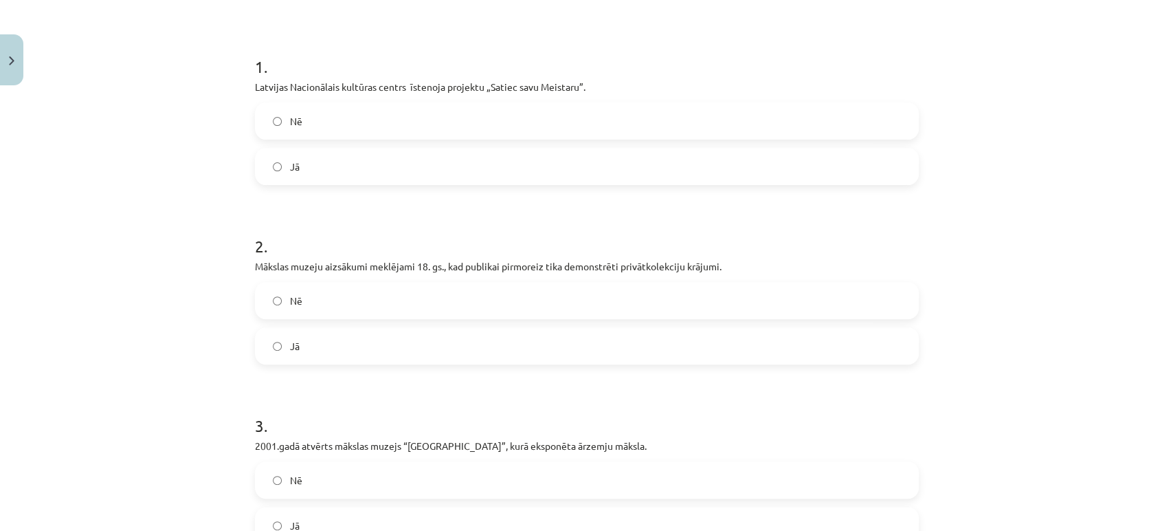
scroll to position [243, 0]
click at [279, 340] on label "Jā" at bounding box center [586, 343] width 661 height 34
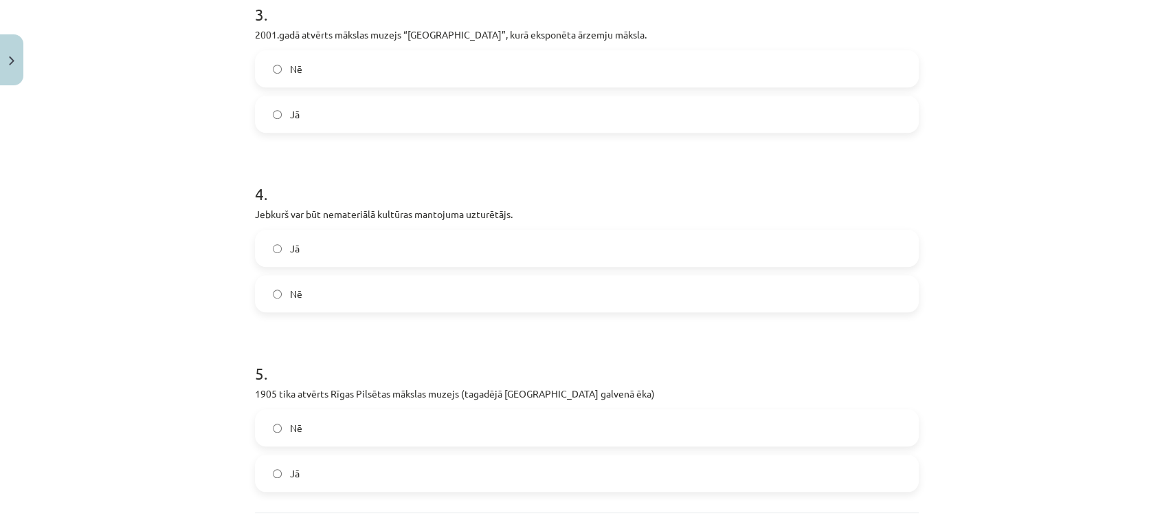
scroll to position [652, 0]
click at [291, 107] on span "Jā" at bounding box center [295, 114] width 10 height 14
click at [290, 253] on span "Jā" at bounding box center [295, 248] width 10 height 14
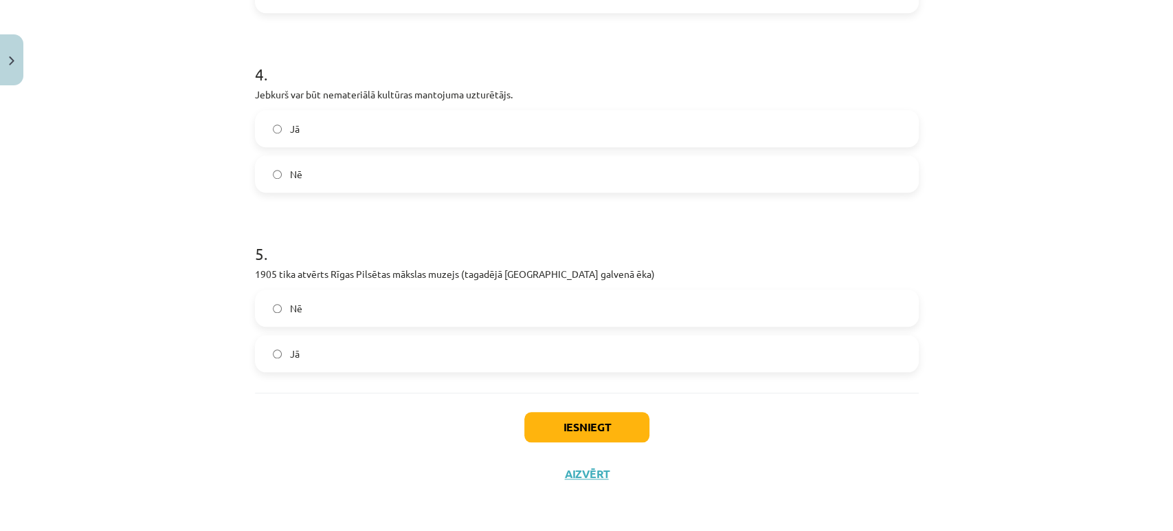
click at [290, 351] on span "Jā" at bounding box center [295, 353] width 10 height 14
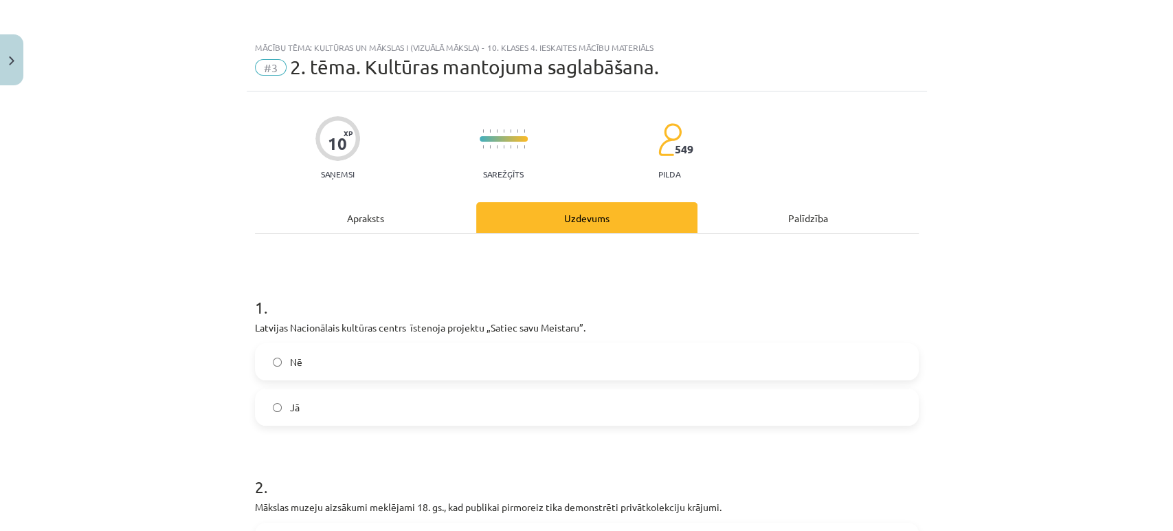
click at [352, 214] on div "Apraksts" at bounding box center [365, 217] width 221 height 31
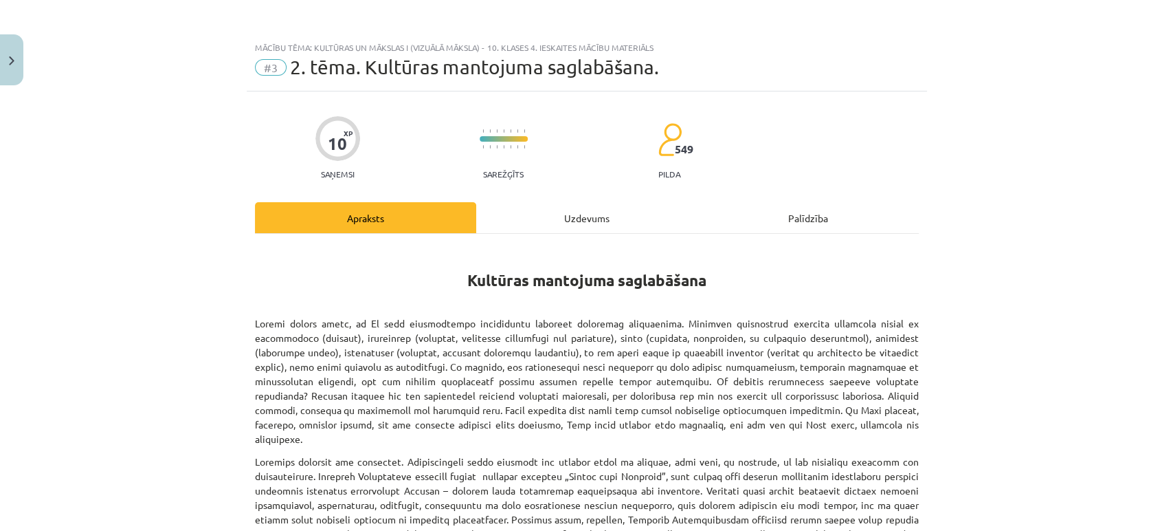
click at [587, 215] on div "Uzdevums" at bounding box center [586, 217] width 221 height 31
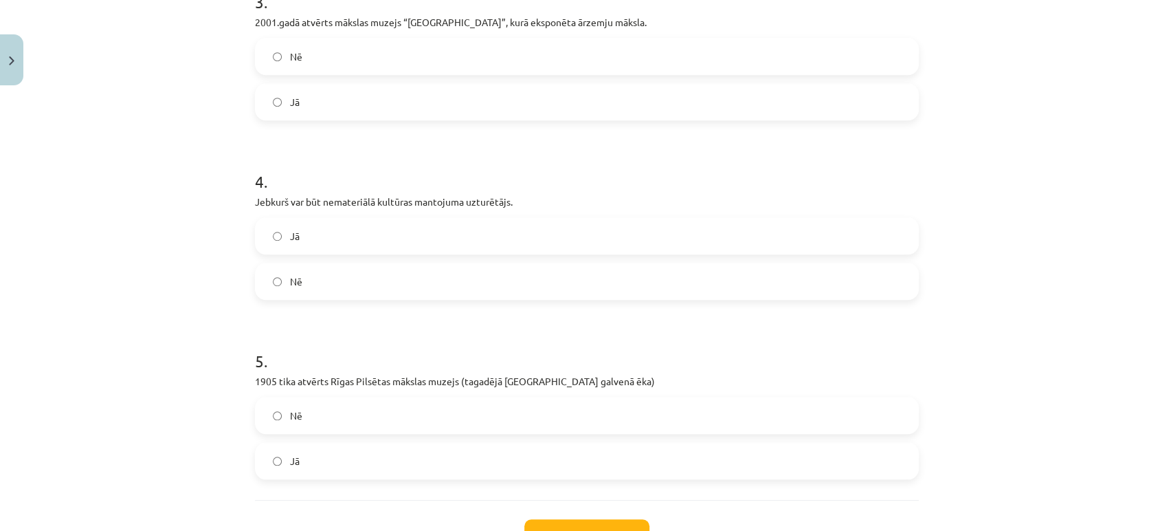
scroll to position [771, 0]
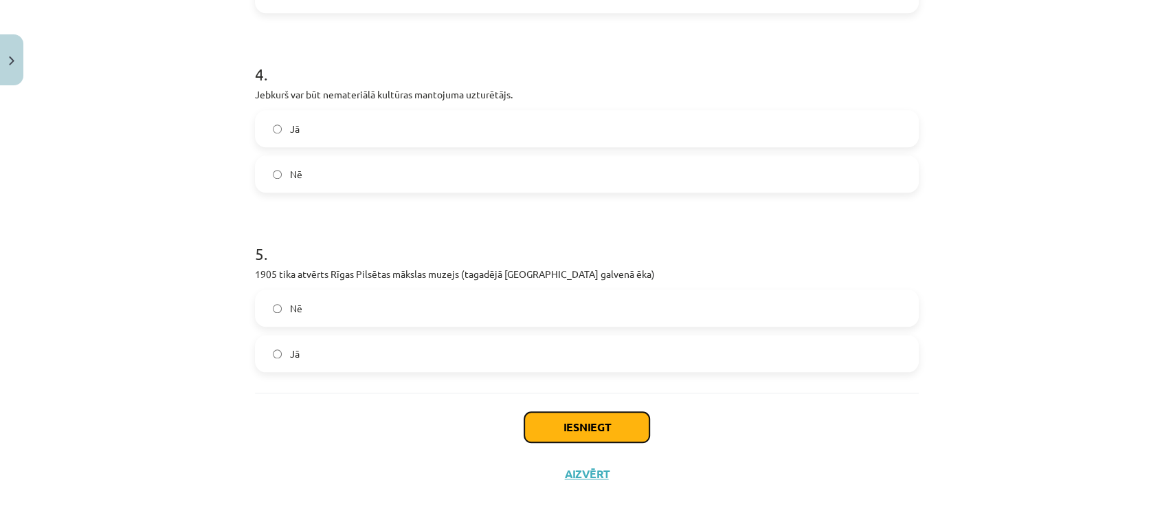
click at [599, 436] on button "Iesniegt" at bounding box center [586, 427] width 125 height 30
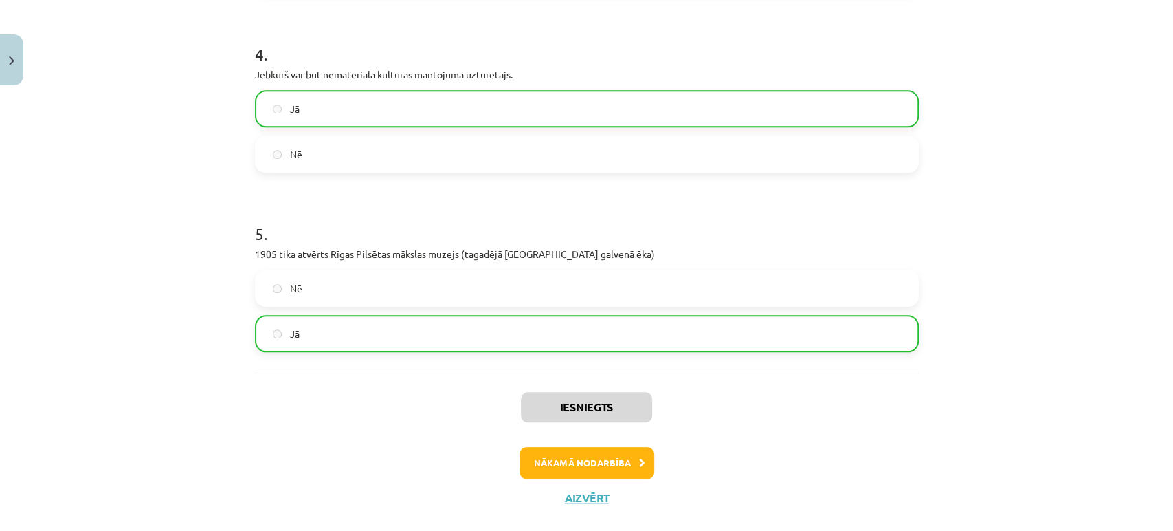
scroll to position [815, 0]
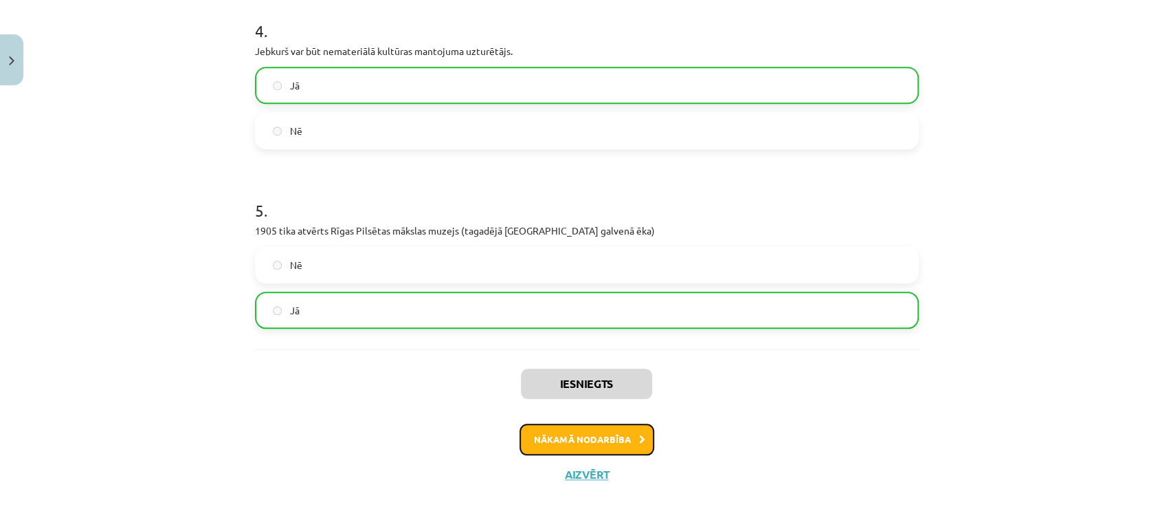
click at [623, 438] on button "Nākamā nodarbība" at bounding box center [587, 439] width 135 height 32
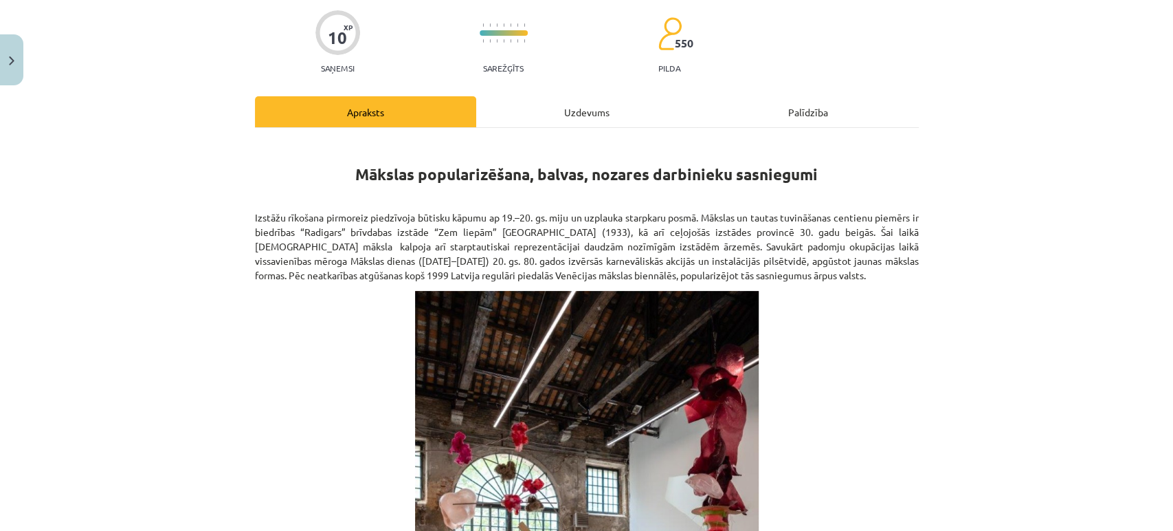
scroll to position [113, 0]
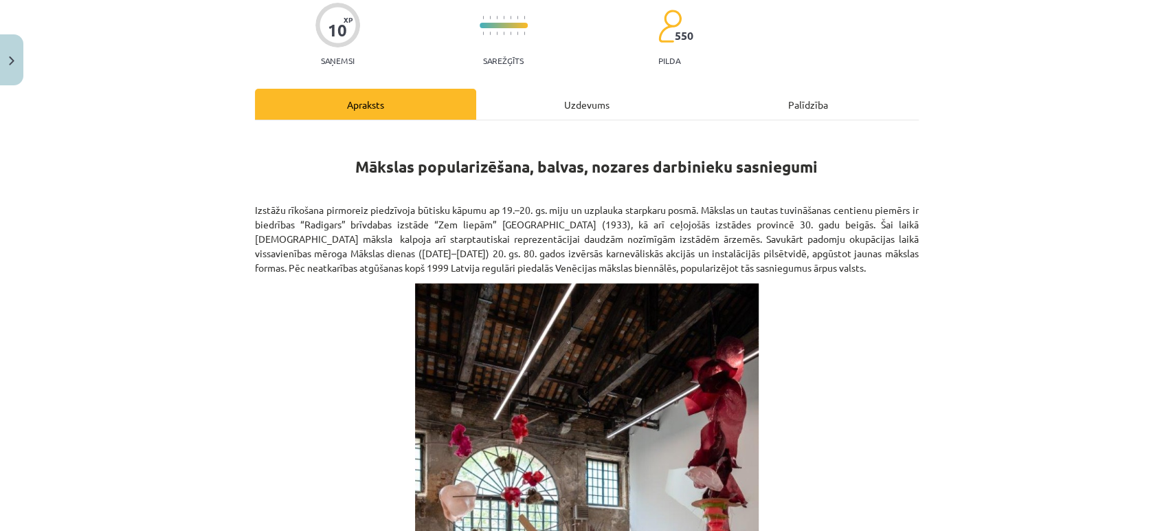
click at [560, 120] on div "Uzdevums" at bounding box center [586, 104] width 221 height 31
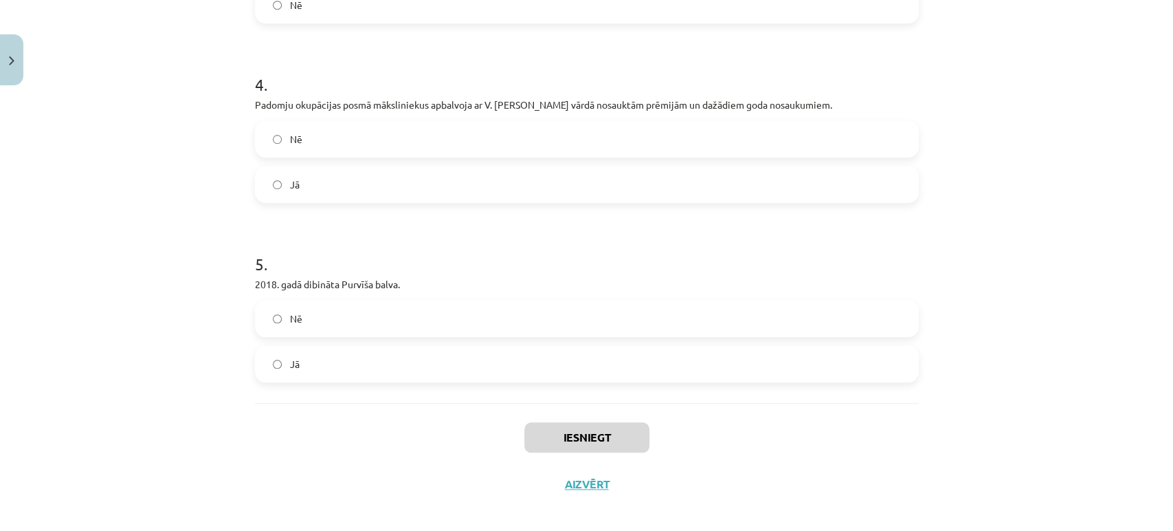
scroll to position [808, 0]
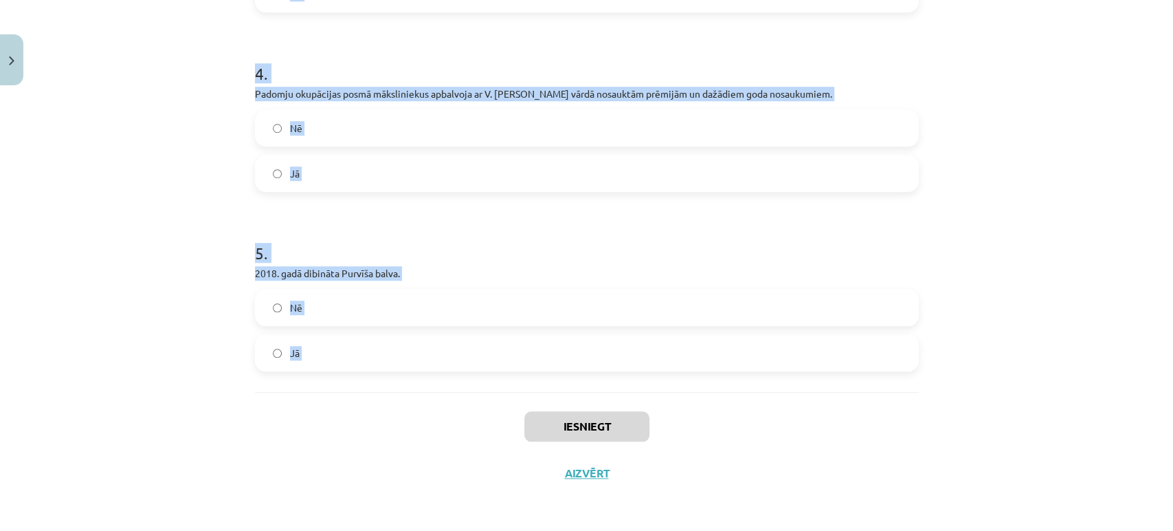
drag, startPoint x: 236, startPoint y: 289, endPoint x: 359, endPoint y: 399, distance: 165.0
click at [359, 399] on div "Mācību tēma: Kultūras un mākslas i (vizuālā māksla) - 10. klases 4. ieskaites m…" at bounding box center [586, 265] width 1173 height 531
copy form "1 . Mākslas dienas ([DATE]–[DATE]) 20. gs. 80. gados izvērsās karnevāliskās akc…"
click at [78, 221] on div "Mācību tēma: Kultūras un mākslas i (vizuālā māksla) - 10. klases 4. ieskaites m…" at bounding box center [586, 265] width 1173 height 531
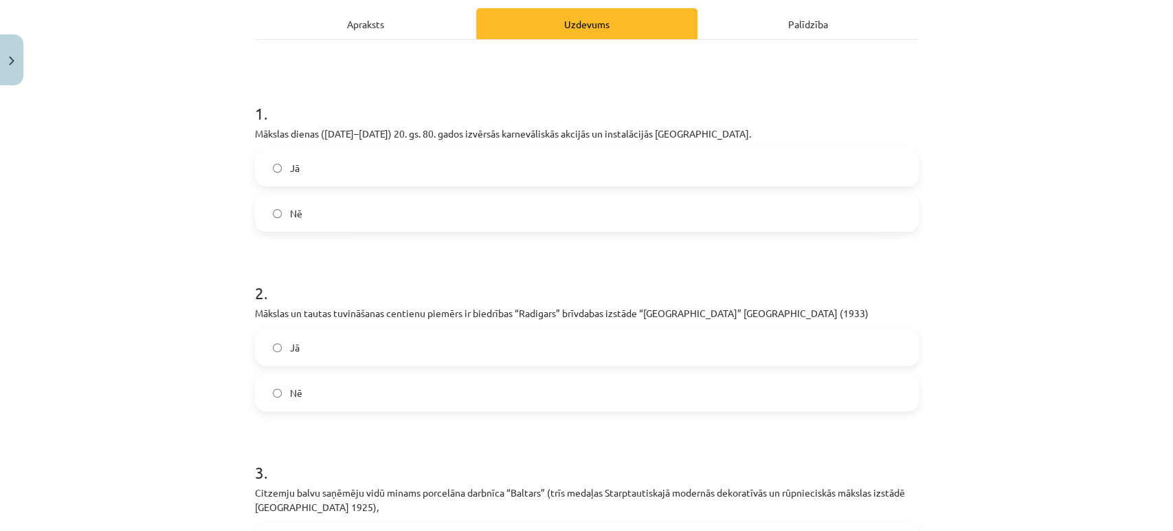
scroll to position [117, 0]
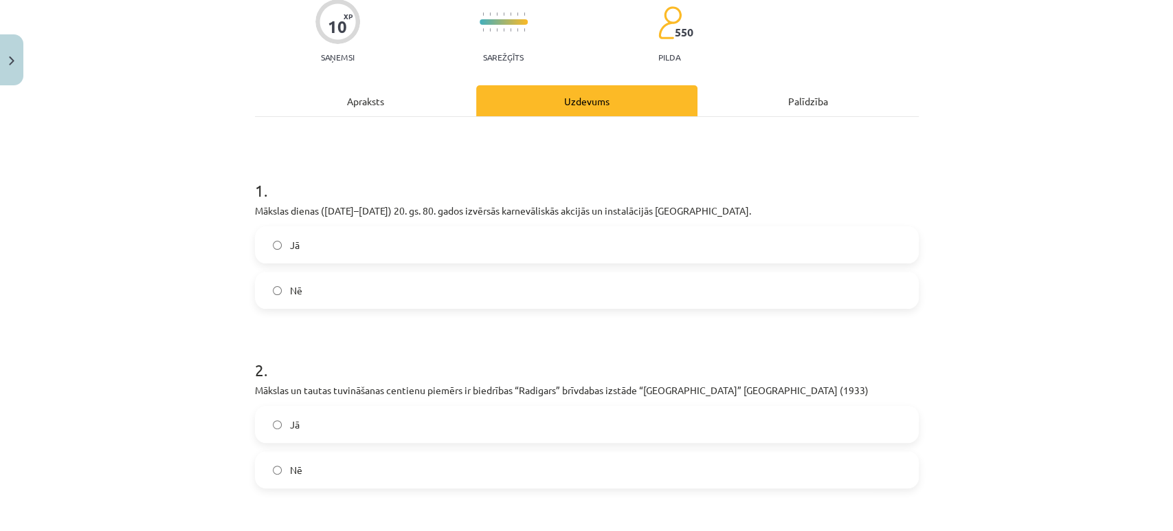
click at [312, 262] on label "Jā" at bounding box center [586, 245] width 661 height 34
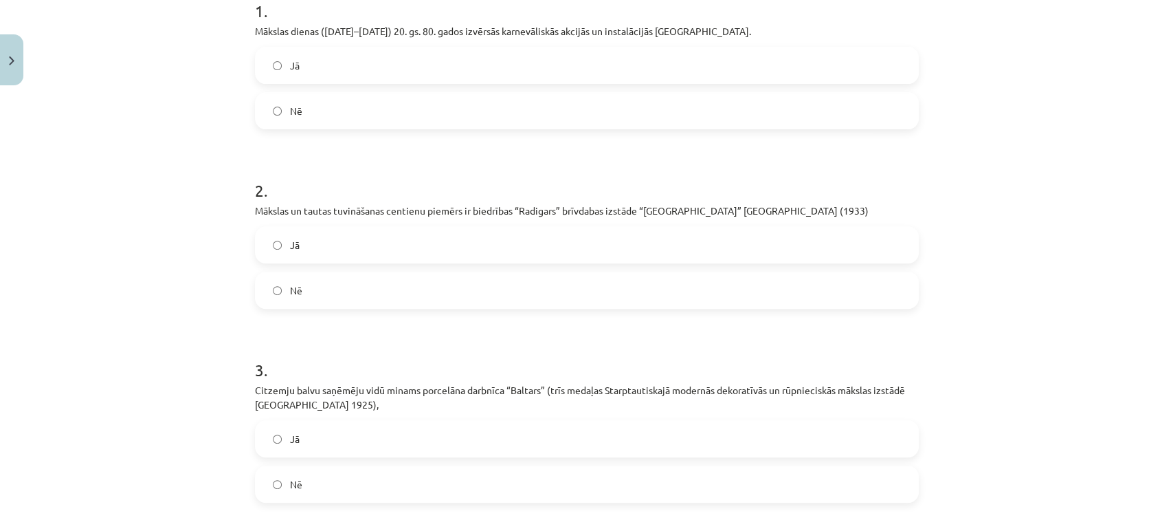
scroll to position [297, 0]
click at [312, 261] on label "Jā" at bounding box center [586, 244] width 661 height 34
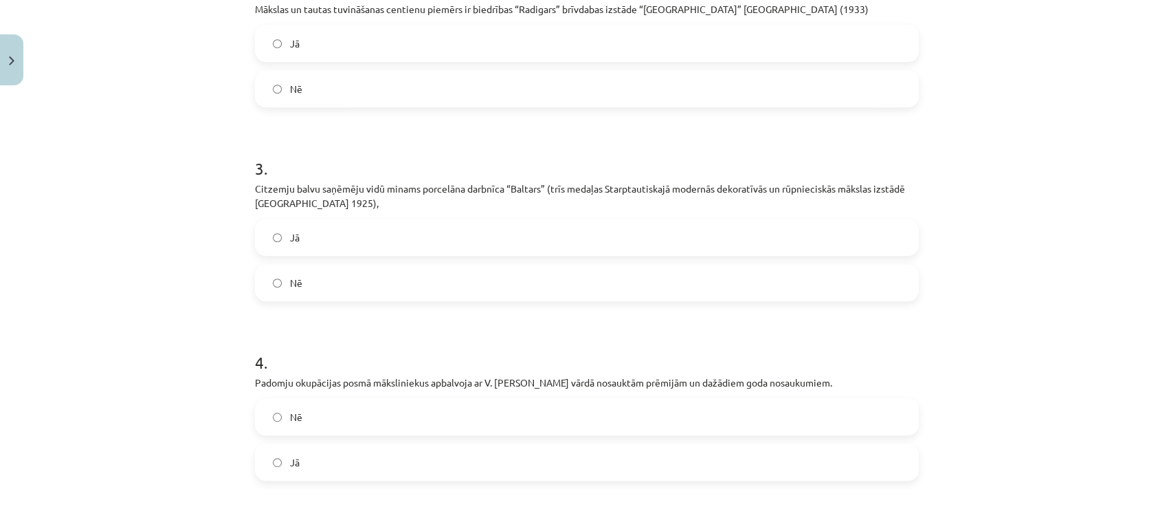
click at [312, 254] on label "Jā" at bounding box center [586, 237] width 661 height 34
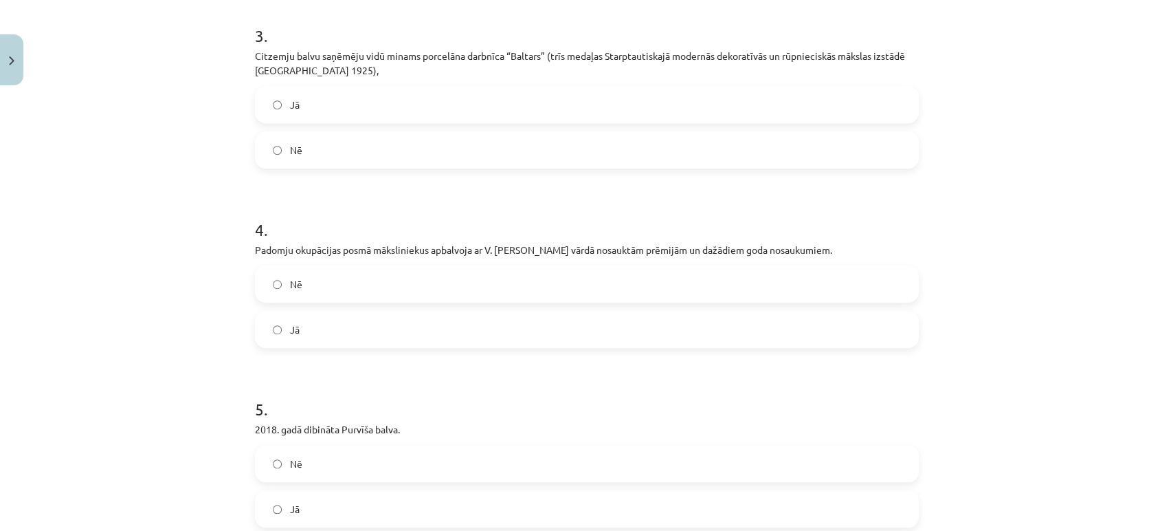
scroll to position [645, 0]
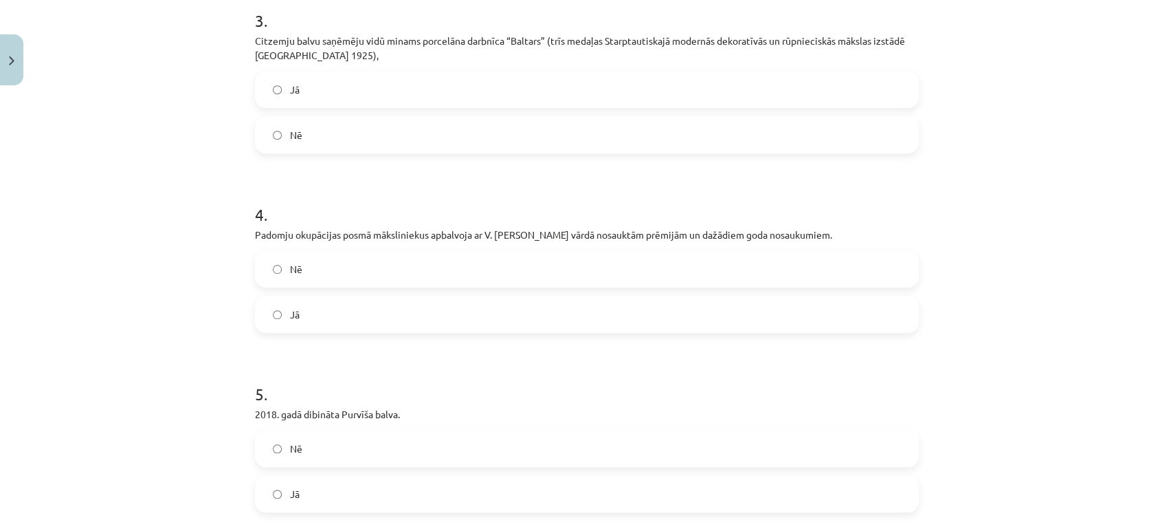
click at [309, 331] on label "Jā" at bounding box center [586, 314] width 661 height 34
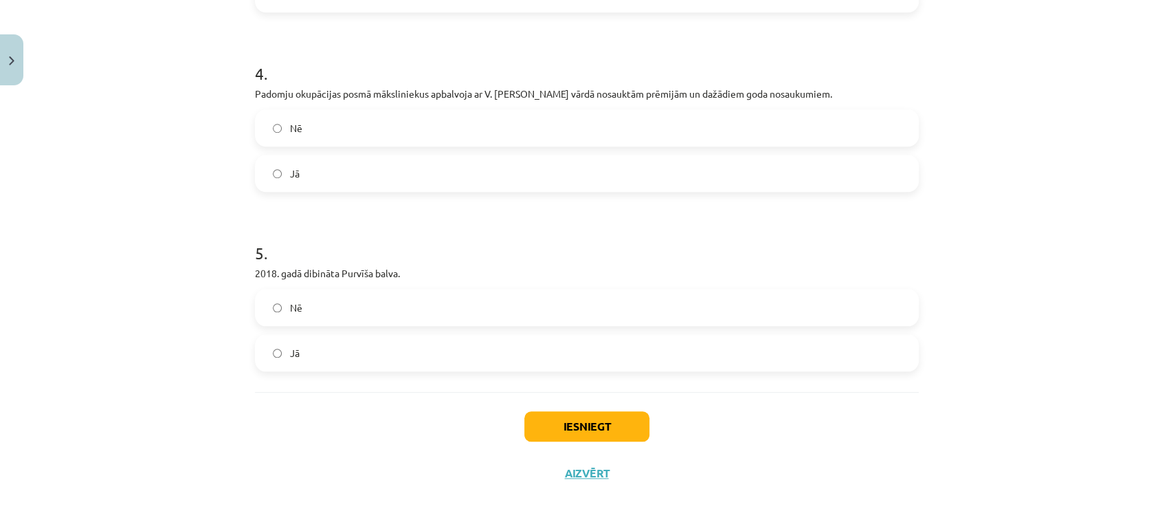
scroll to position [808, 0]
click at [300, 353] on label "Jā" at bounding box center [586, 352] width 661 height 34
drag, startPoint x: 219, startPoint y: 257, endPoint x: 384, endPoint y: 351, distance: 189.9
click at [384, 351] on div "Mācību tēma: Kultūras un mākslas i (vizuālā māksla) - 10. klases 4. ieskaites m…" at bounding box center [586, 265] width 1173 height 531
copy div "5 . 2018. gadā dibināta [GEOGRAPHIC_DATA] balva. Nē Jā"
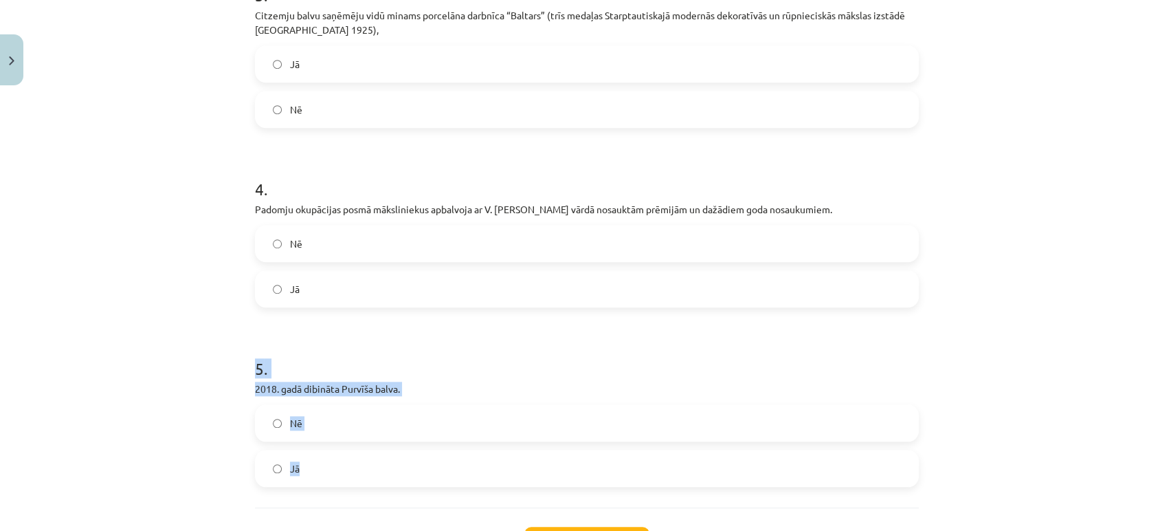
scroll to position [670, 0]
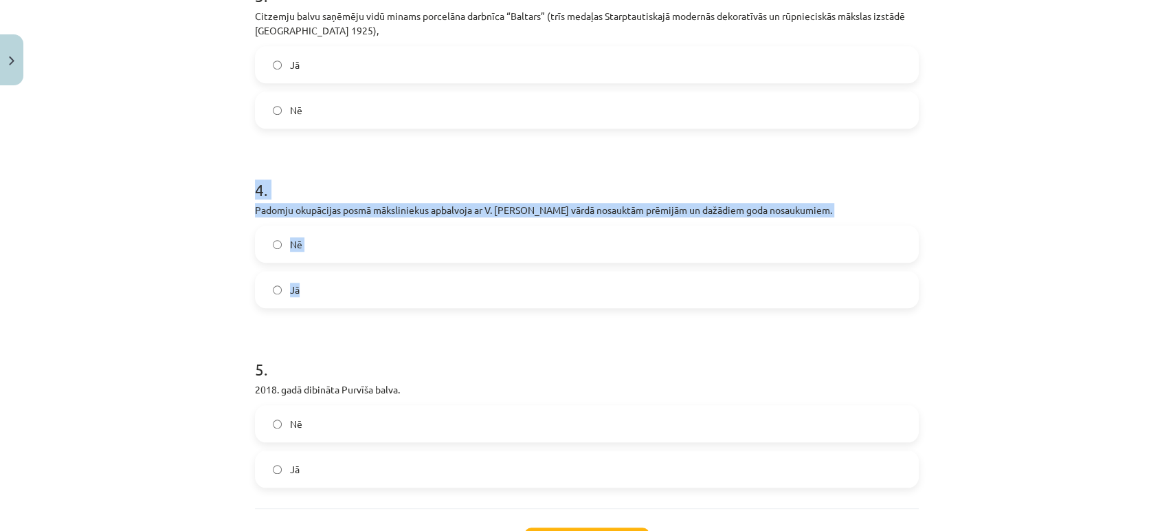
drag, startPoint x: 248, startPoint y: 214, endPoint x: 329, endPoint y: 325, distance: 137.8
click at [329, 308] on div "4 . Padomju okupācijas posmā māksliniekus apbalvoja ar V. [PERSON_NAME] vārdā n…" at bounding box center [587, 232] width 664 height 152
copy div "4 . Padomju okupācijas posmā māksliniekus apbalvoja ar V. [PERSON_NAME] vārdā n…"
click at [114, 254] on div "Mācību tēma: Kultūras un mākslas i (vizuālā māksla) - 10. klases 4. ieskaites m…" at bounding box center [586, 265] width 1173 height 531
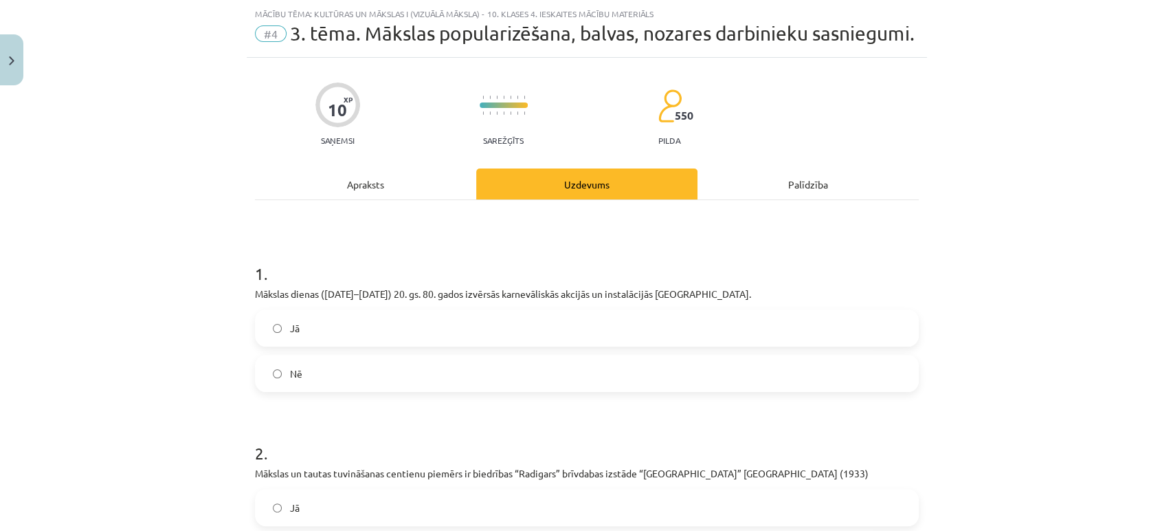
scroll to position [0, 0]
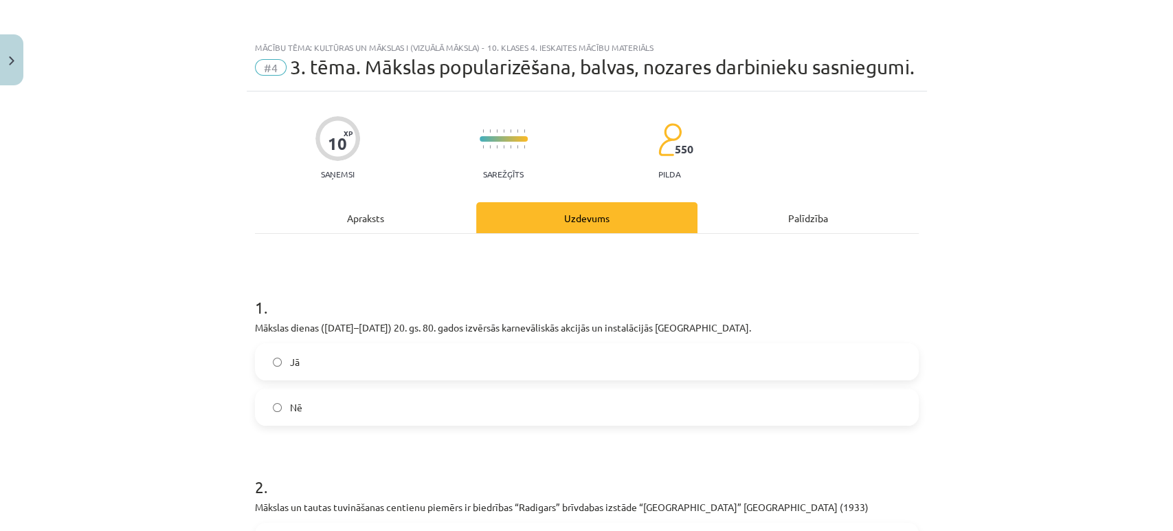
click at [326, 233] on div "Apraksts" at bounding box center [365, 217] width 221 height 31
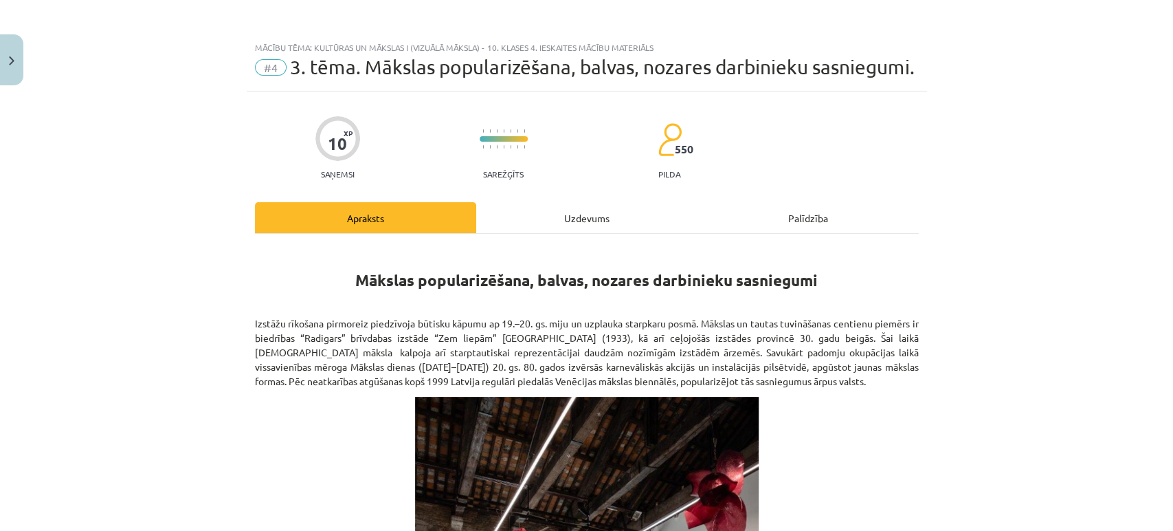
click at [595, 233] on div "Uzdevums" at bounding box center [586, 217] width 221 height 31
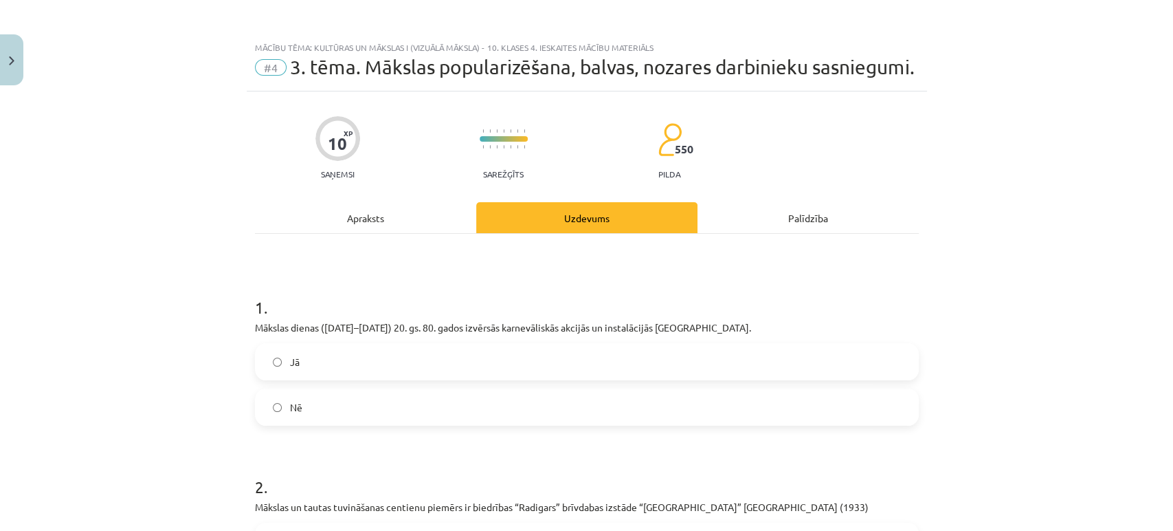
click at [347, 230] on div "Apraksts" at bounding box center [365, 217] width 221 height 31
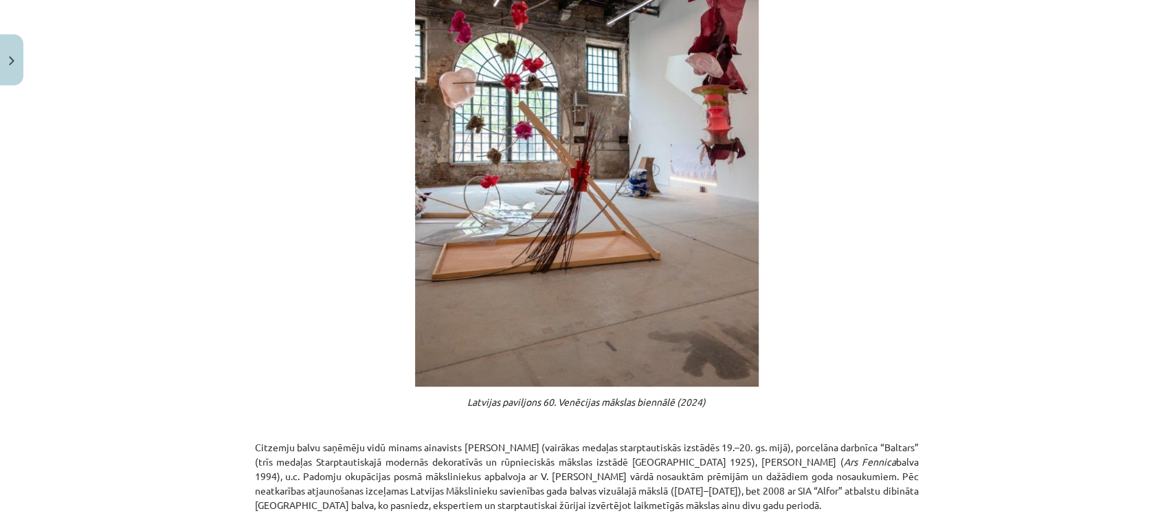
scroll to position [718, 0]
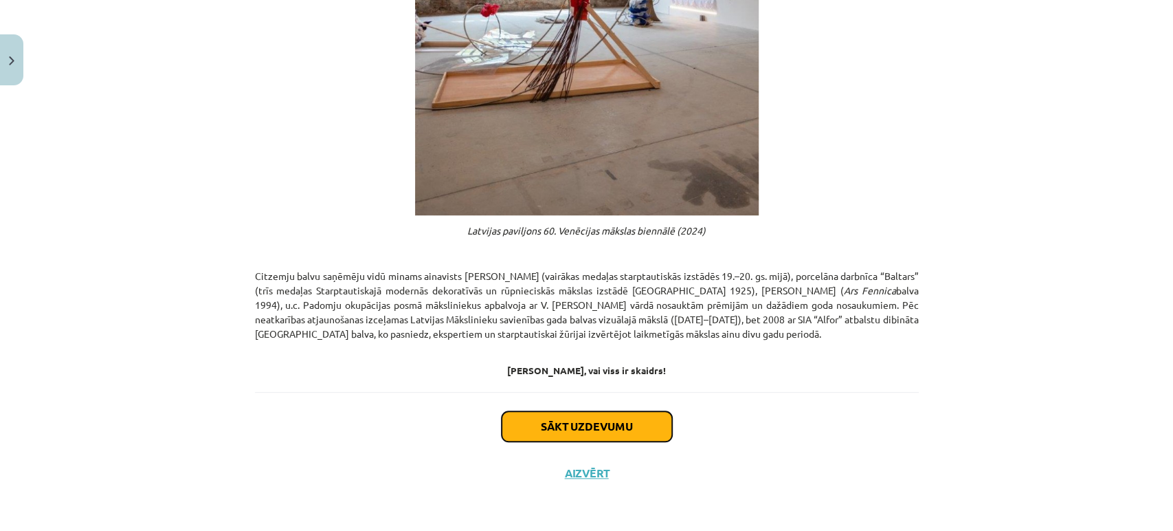
click at [563, 429] on button "Sākt uzdevumu" at bounding box center [587, 426] width 170 height 30
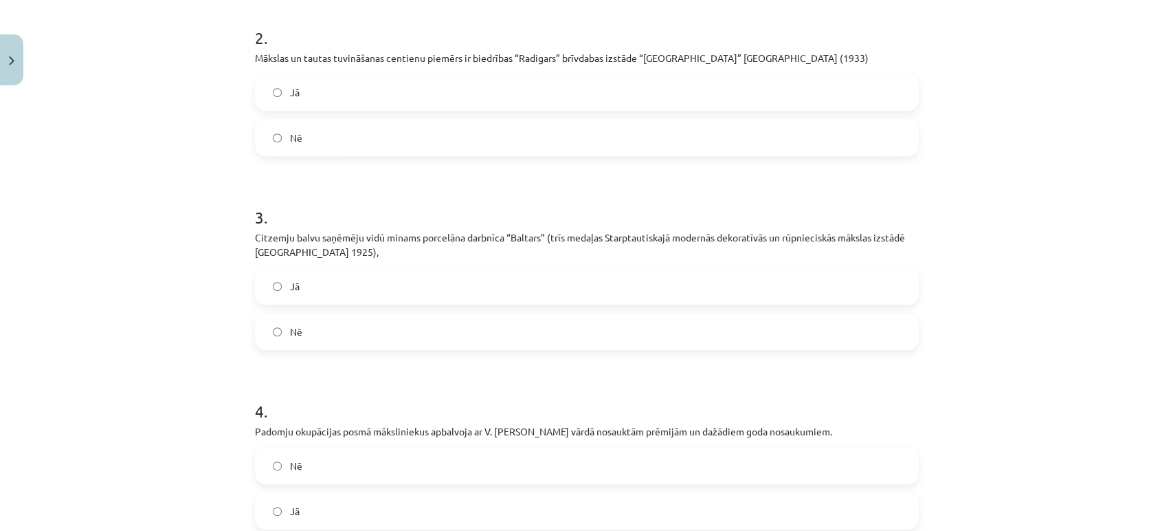
scroll to position [808, 0]
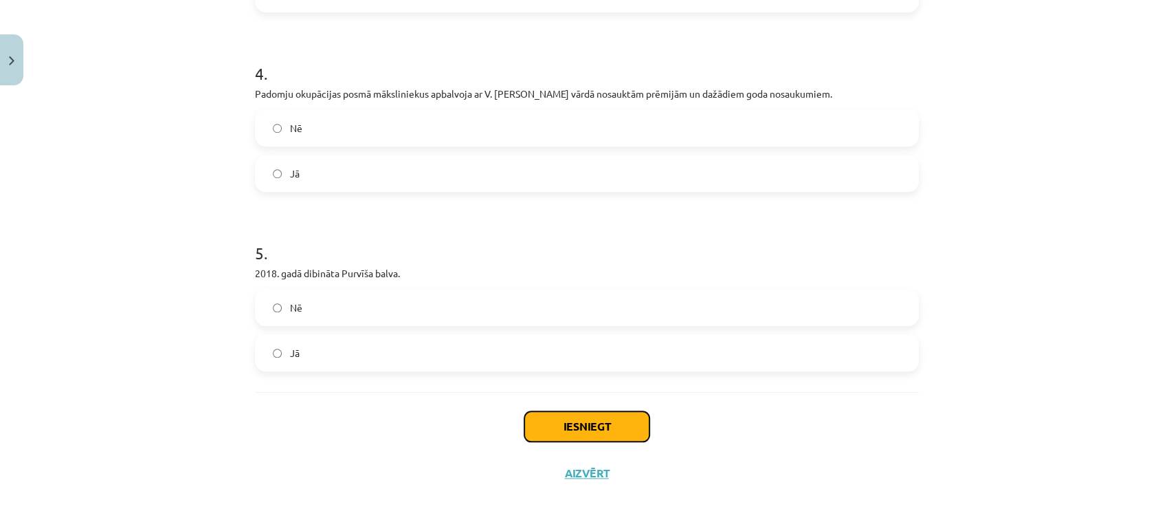
click at [571, 428] on button "Iesniegt" at bounding box center [586, 426] width 125 height 30
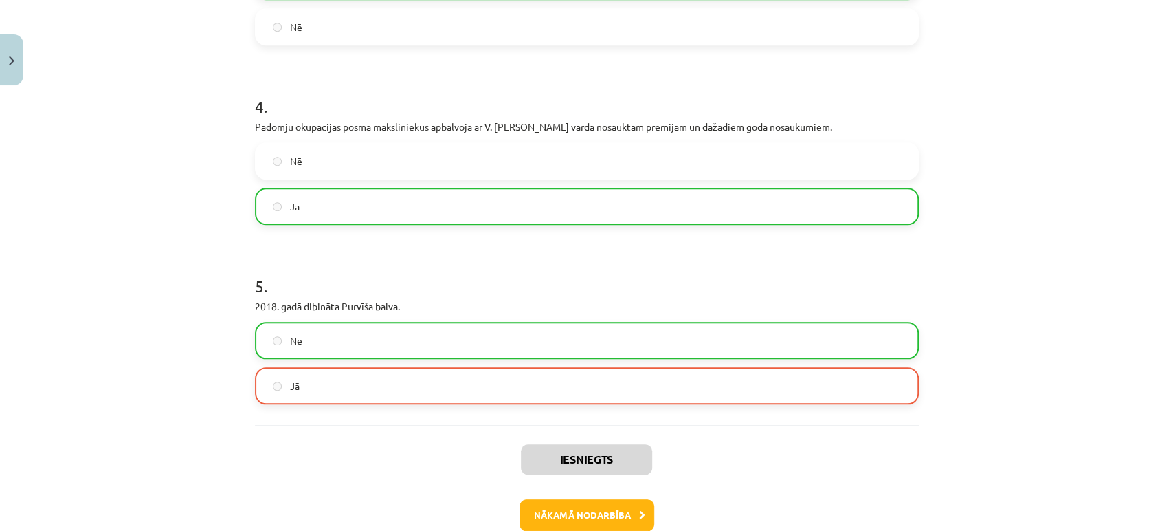
scroll to position [851, 0]
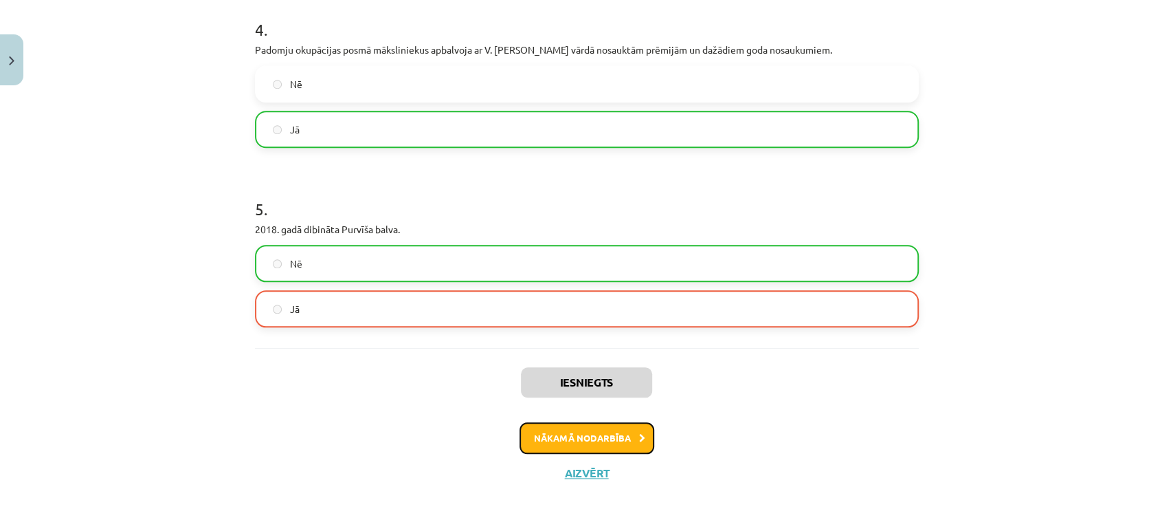
click at [566, 447] on button "Nākamā nodarbība" at bounding box center [587, 438] width 135 height 32
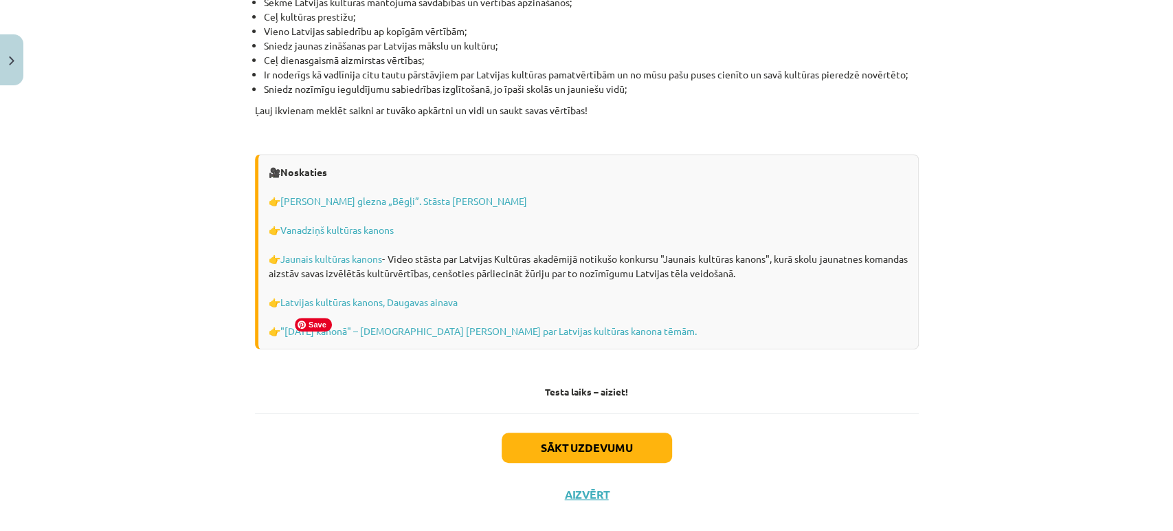
scroll to position [3888, 0]
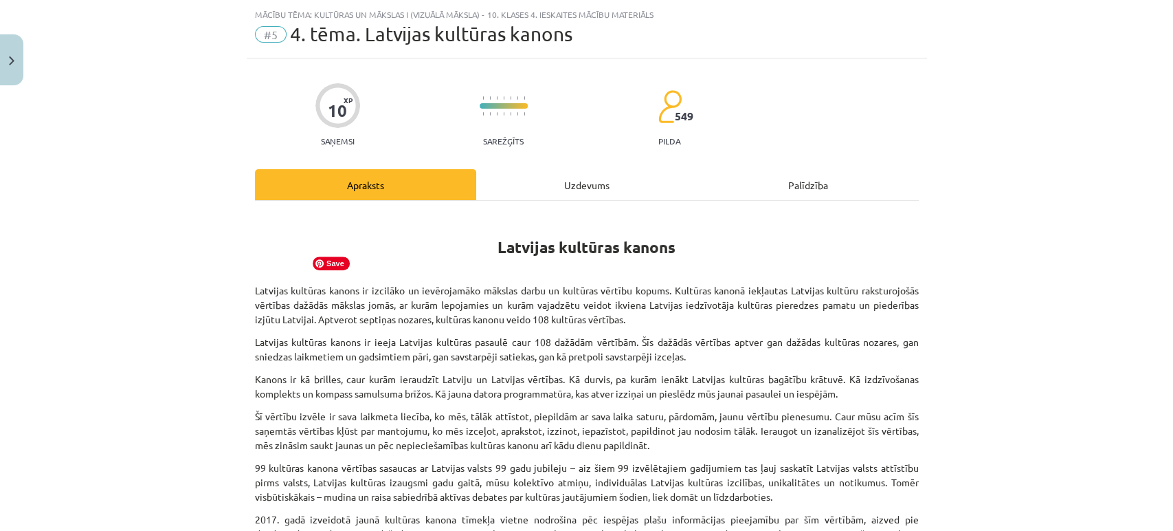
scroll to position [0, 0]
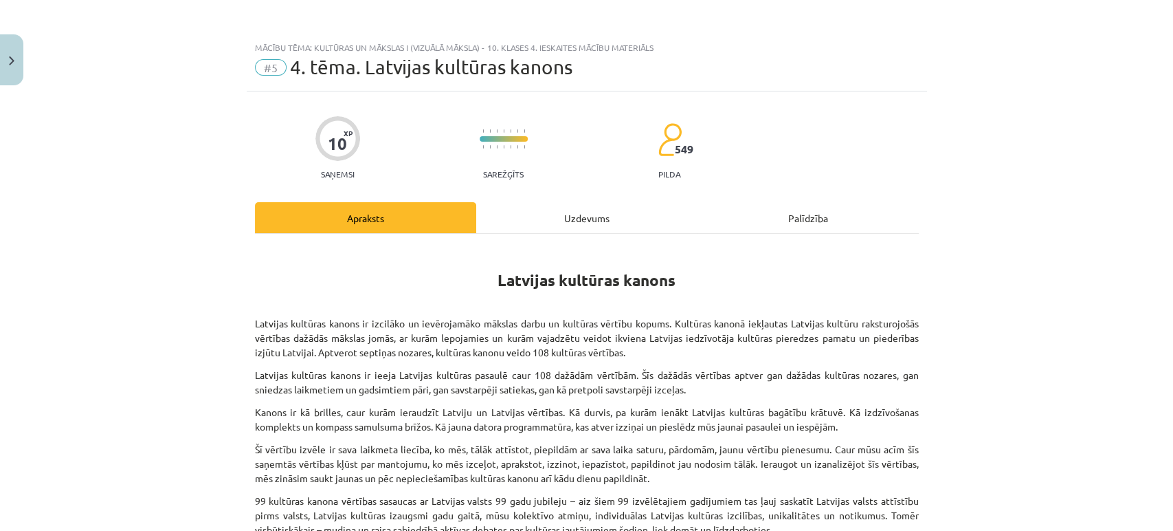
click at [577, 230] on div "Uzdevums" at bounding box center [586, 217] width 221 height 31
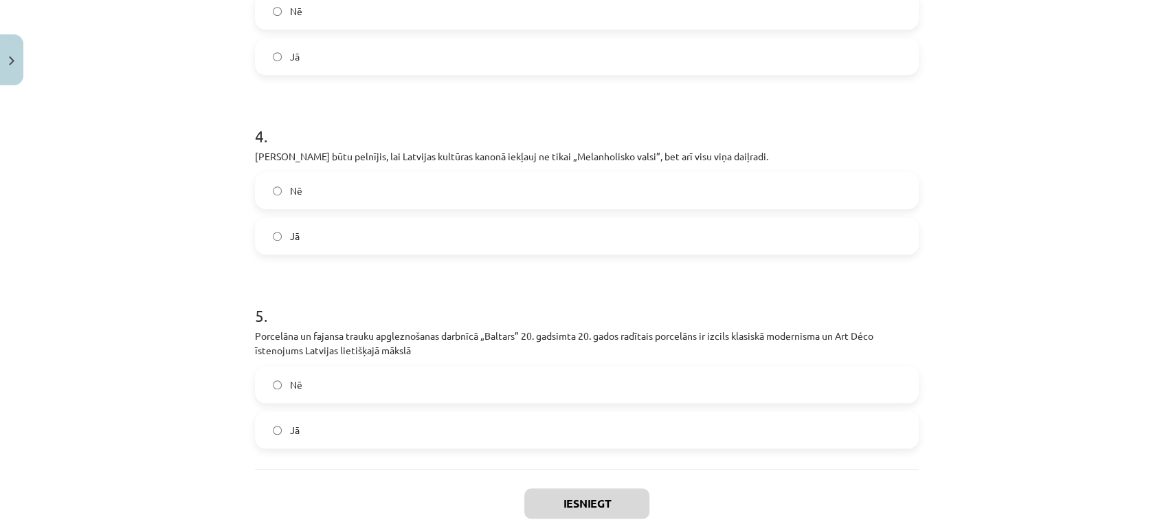
scroll to position [786, 0]
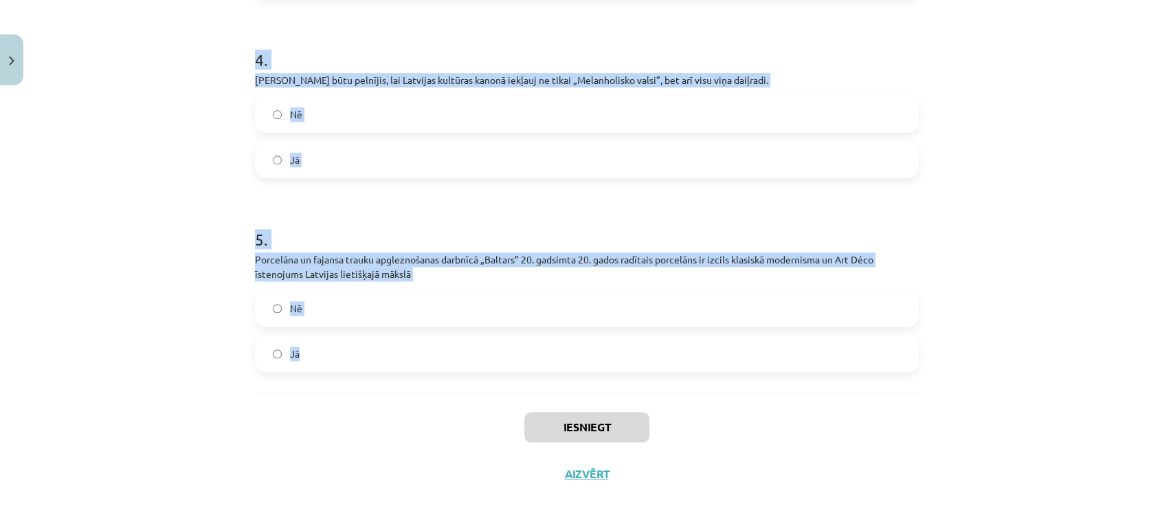
drag, startPoint x: 241, startPoint y: 274, endPoint x: 351, endPoint y: 338, distance: 127.6
copy form "1 . [PERSON_NAME] glezna „No baznīcas” ir trāpīgs un daudzslāņains latviešu tau…"
click at [165, 225] on div "Mācību tēma: Kultūras un mākslas i (vizuālā māksla) - 10. klases 4. ieskaites m…" at bounding box center [586, 265] width 1173 height 531
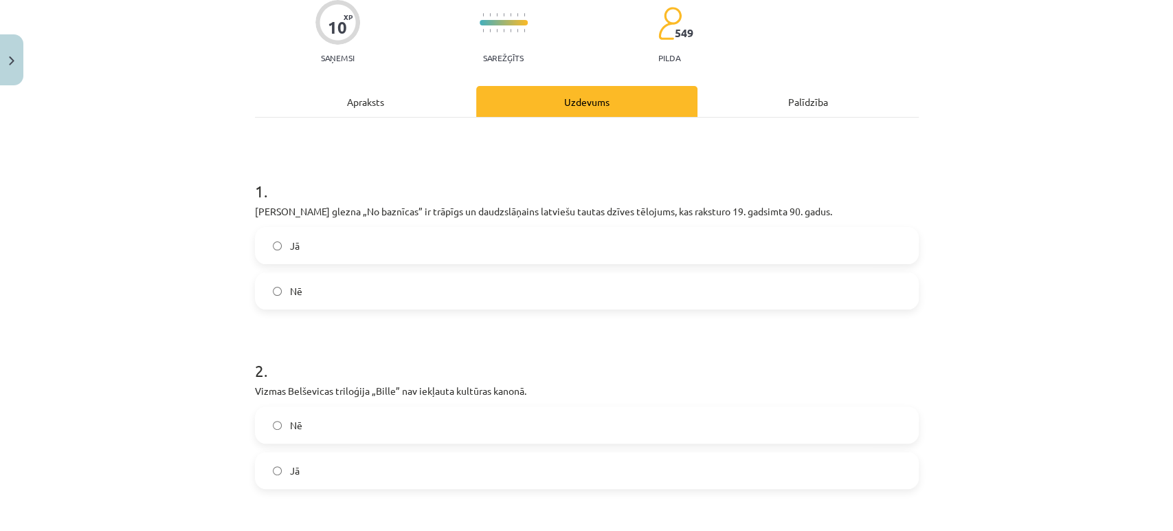
scroll to position [0, 0]
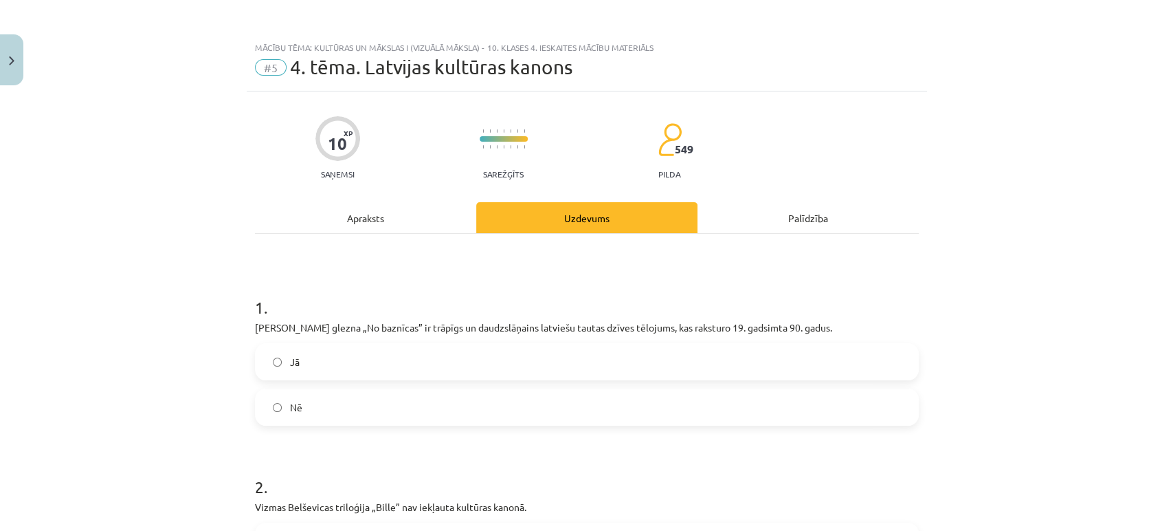
click at [282, 356] on label "Jā" at bounding box center [586, 361] width 661 height 34
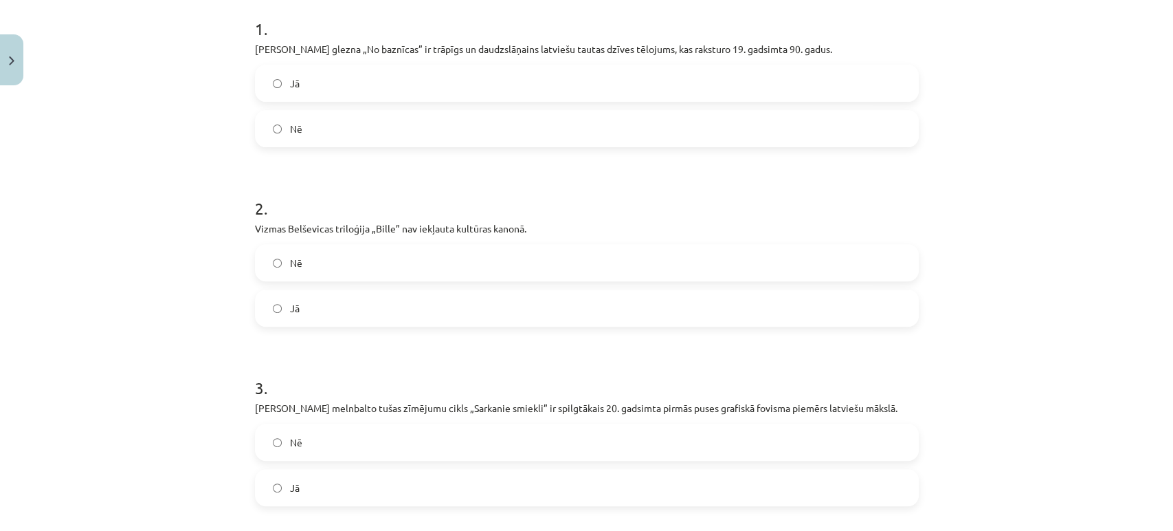
scroll to position [280, 0]
click at [280, 293] on label "Jā" at bounding box center [586, 306] width 661 height 34
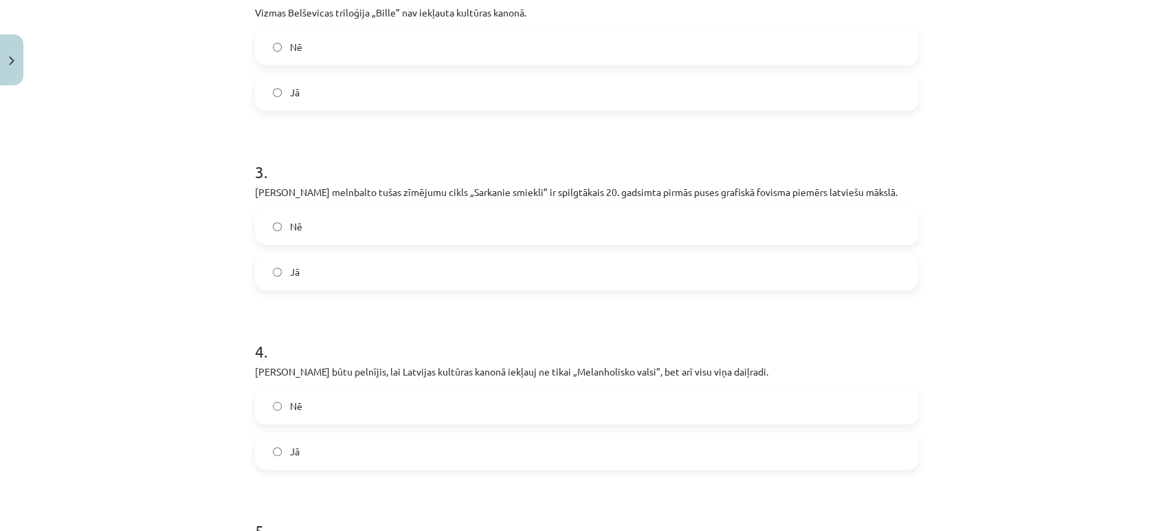
click at [280, 279] on label "Jā" at bounding box center [586, 271] width 661 height 34
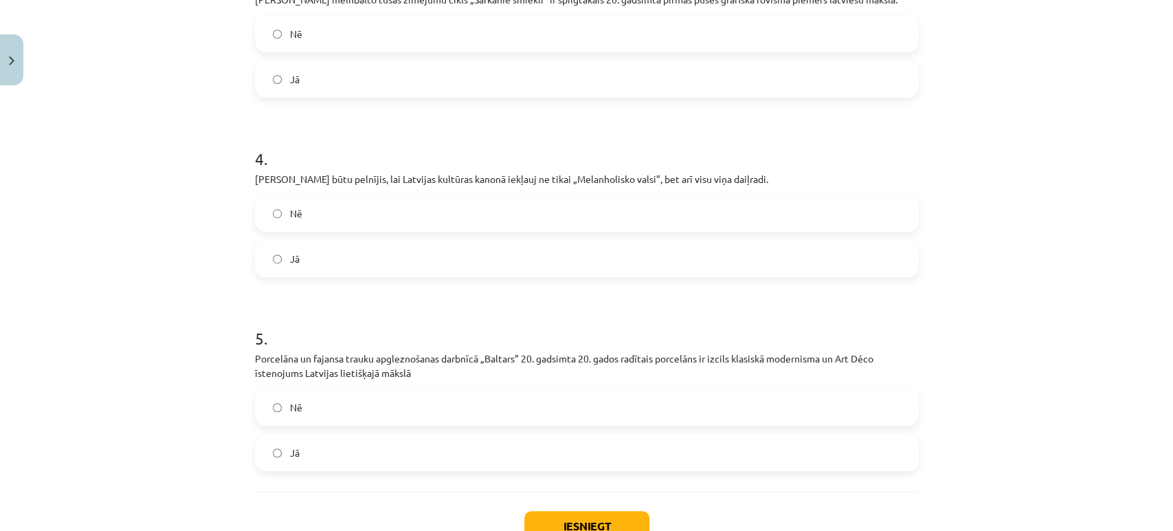
scroll to position [687, 0]
click at [281, 263] on label "Jā" at bounding box center [586, 258] width 661 height 34
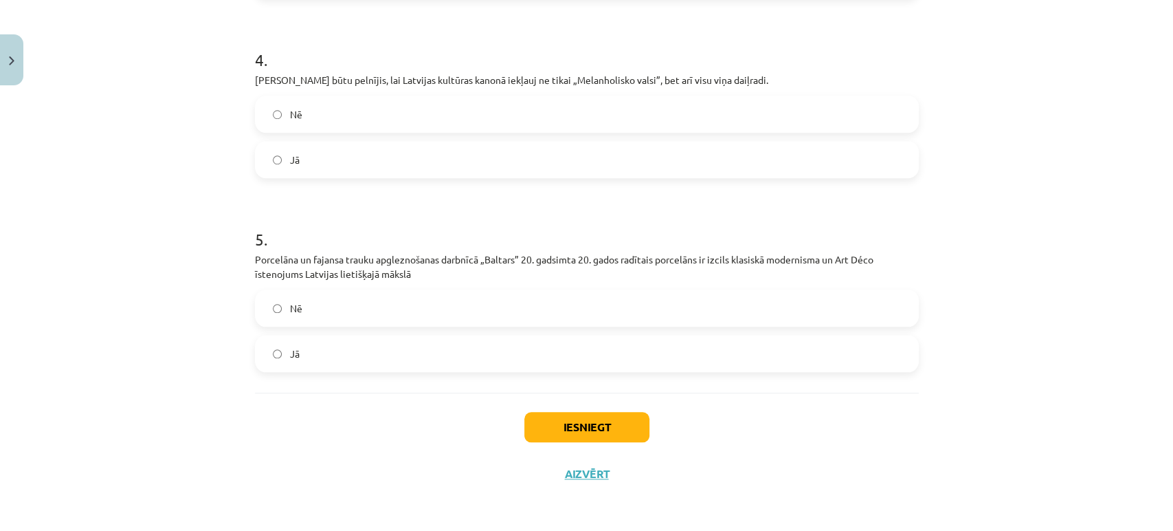
click at [278, 351] on label "Jā" at bounding box center [586, 353] width 661 height 34
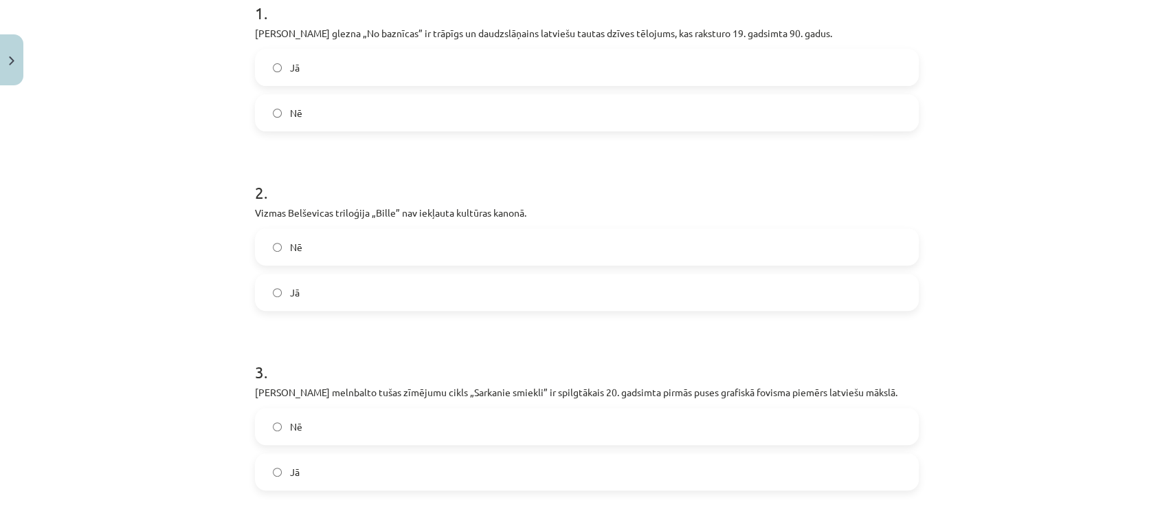
scroll to position [0, 0]
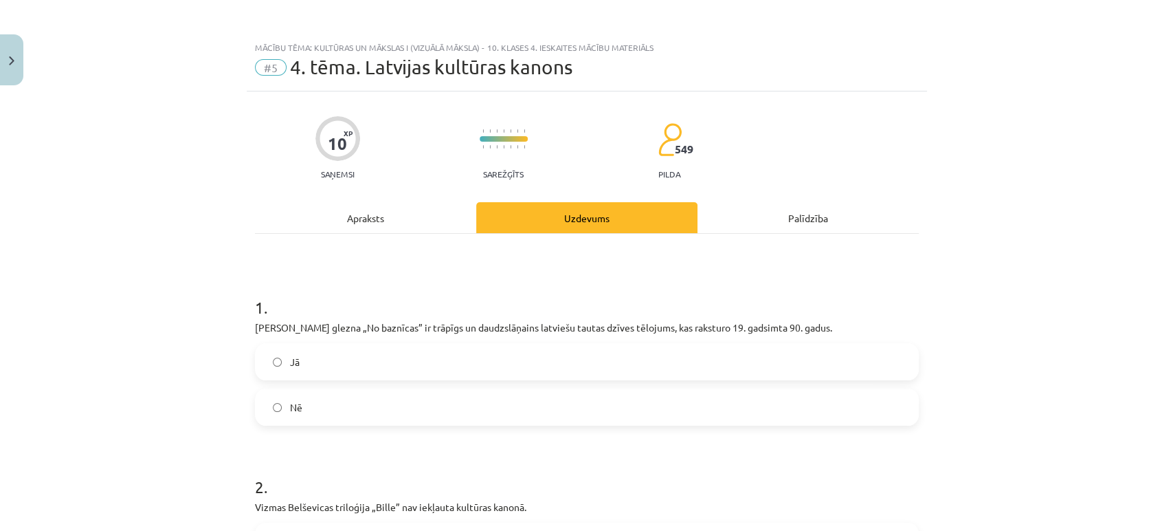
click at [352, 220] on div "Apraksts" at bounding box center [365, 217] width 221 height 31
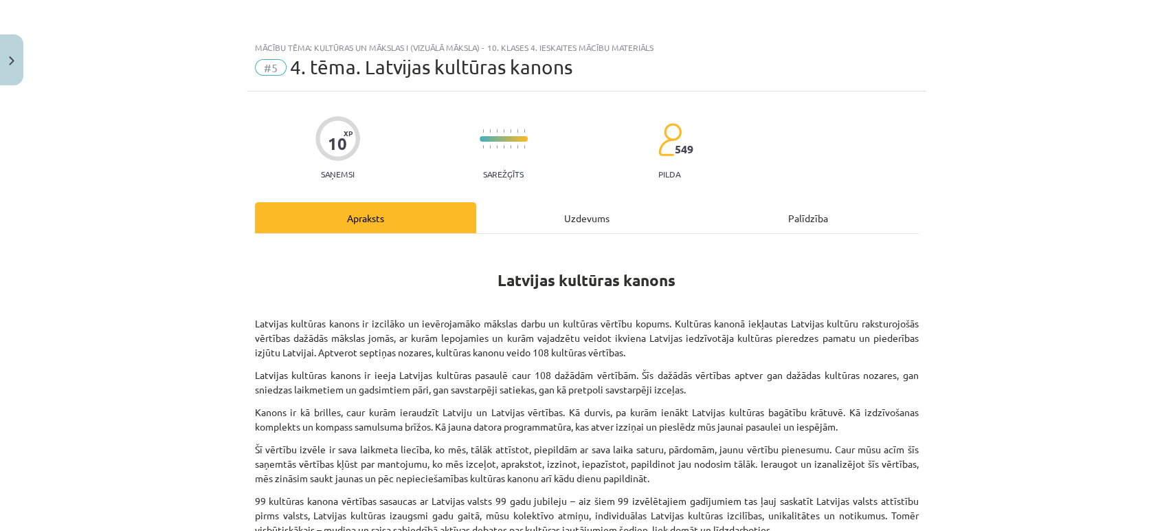
click at [595, 219] on div "Uzdevums" at bounding box center [586, 217] width 221 height 31
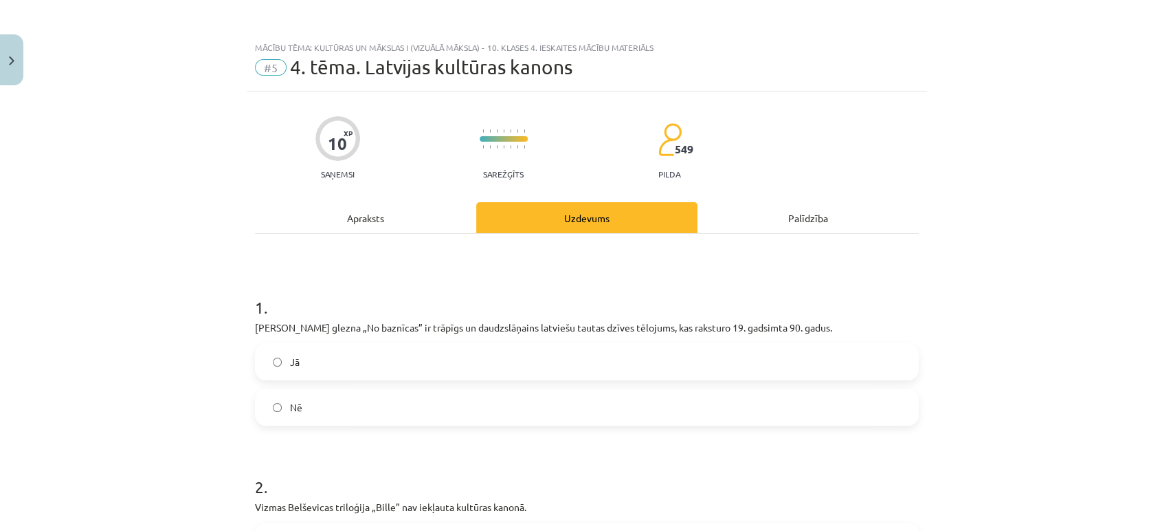
click at [386, 218] on div "Apraksts" at bounding box center [365, 217] width 221 height 31
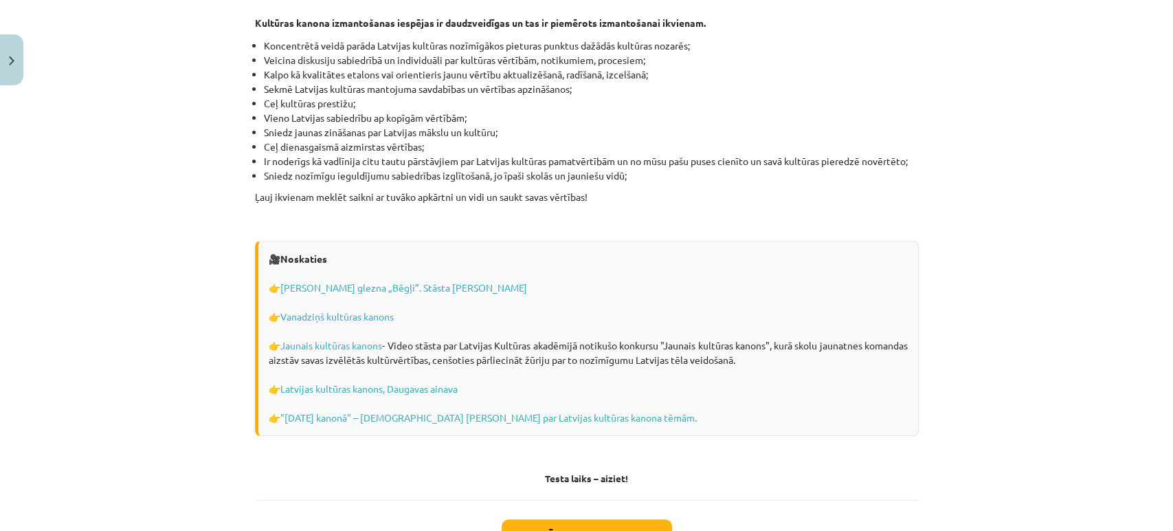
scroll to position [3798, 0]
click at [354, 280] on link "[PERSON_NAME] glezna „Bēgļi”. Stāsta [PERSON_NAME]" at bounding box center [403, 286] width 247 height 12
click at [371, 309] on link "Vanadziņš kultūras kanons" at bounding box center [336, 315] width 113 height 12
click at [300, 337] on link "Jaunais kultūras kanons" at bounding box center [331, 343] width 102 height 12
drag, startPoint x: 304, startPoint y: 406, endPoint x: 308, endPoint y: 399, distance: 7.1
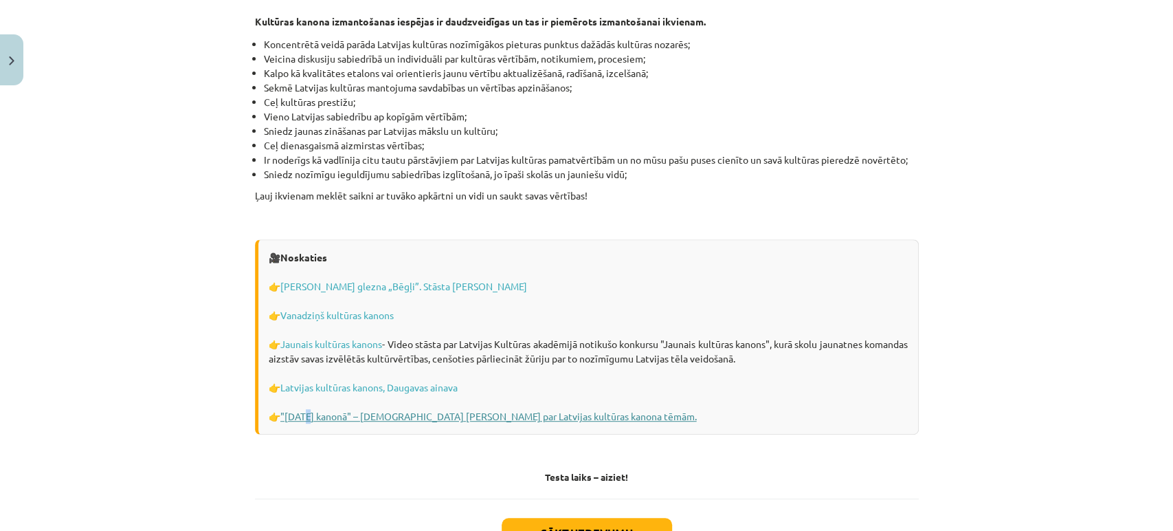
click at [308, 399] on div "🎥 Noskaties 👉 [PERSON_NAME] glezna „Bēgļi”. Stāsta [PERSON_NAME] 👉 Vanadziņš ku…" at bounding box center [587, 336] width 664 height 195
click at [308, 410] on link ""[DATE] kanonā" – [DEMOGRAPHIC_DATA] [PERSON_NAME] par Latvijas kultūras kanona…" at bounding box center [488, 416] width 417 height 12
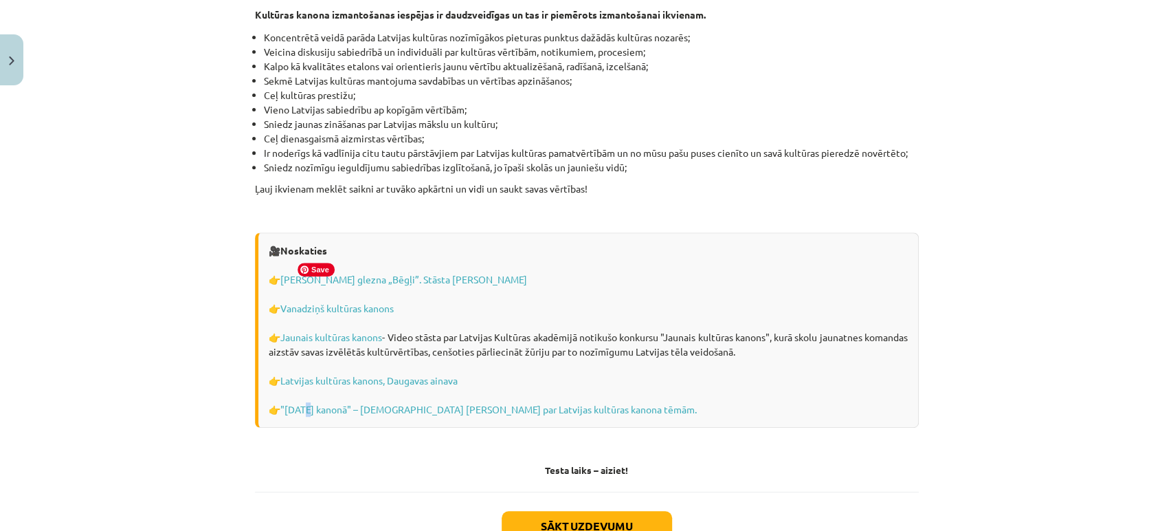
scroll to position [3888, 0]
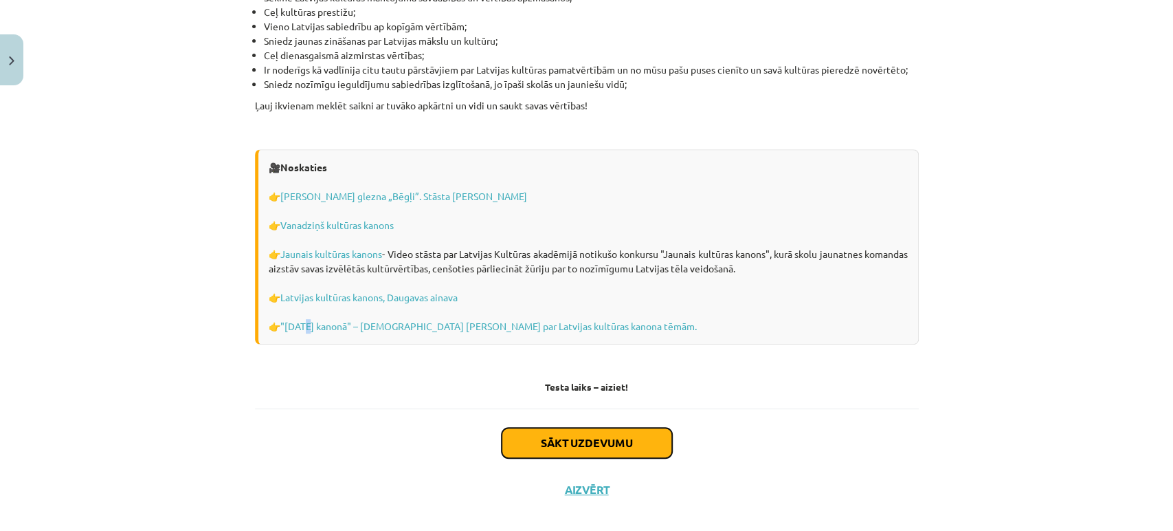
click at [611, 428] on button "Sākt uzdevumu" at bounding box center [587, 443] width 170 height 30
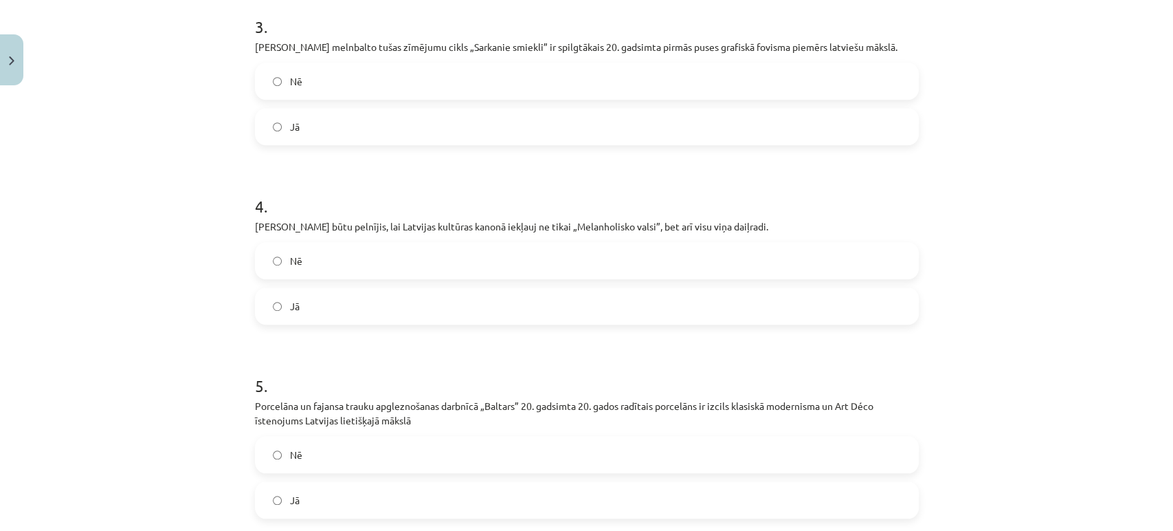
scroll to position [786, 0]
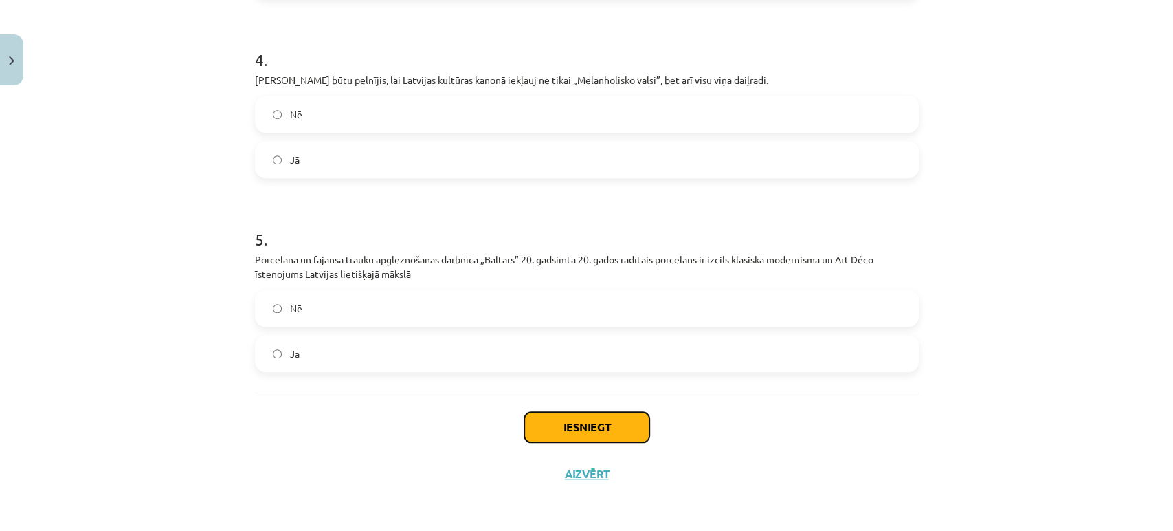
click at [611, 421] on button "Iesniegt" at bounding box center [586, 427] width 125 height 30
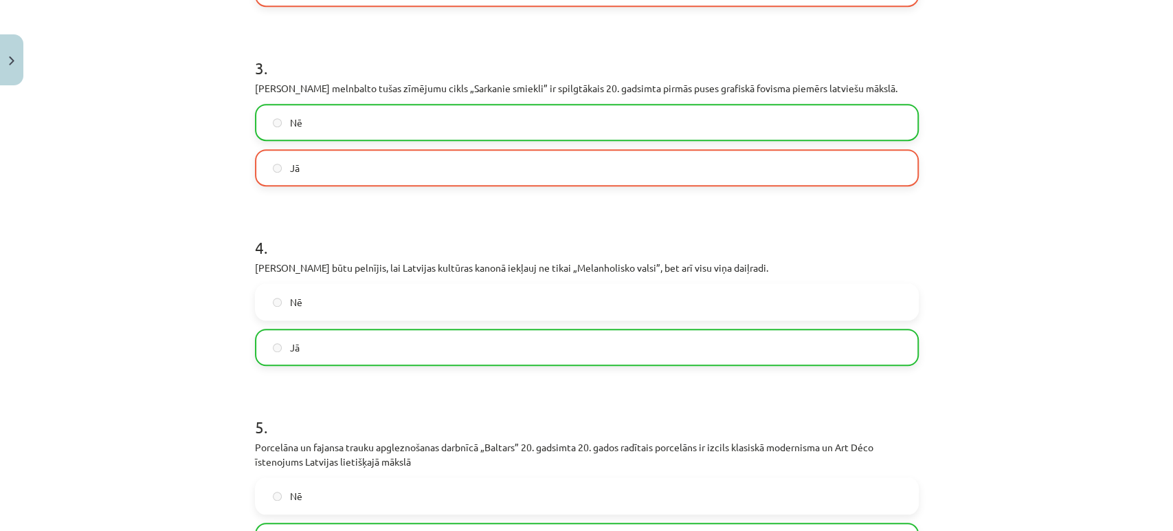
scroll to position [829, 0]
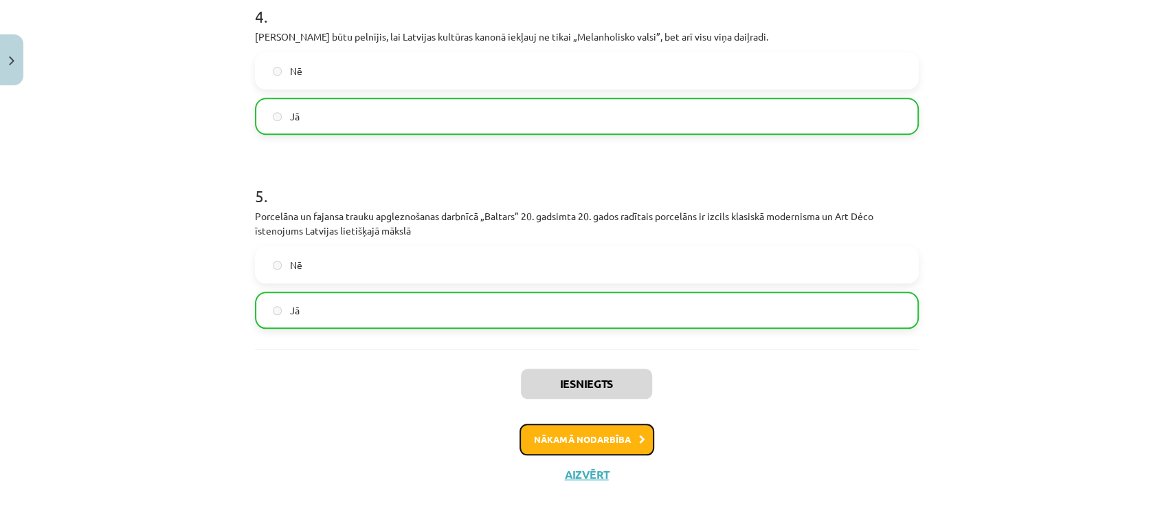
click at [603, 444] on button "Nākamā nodarbība" at bounding box center [587, 439] width 135 height 32
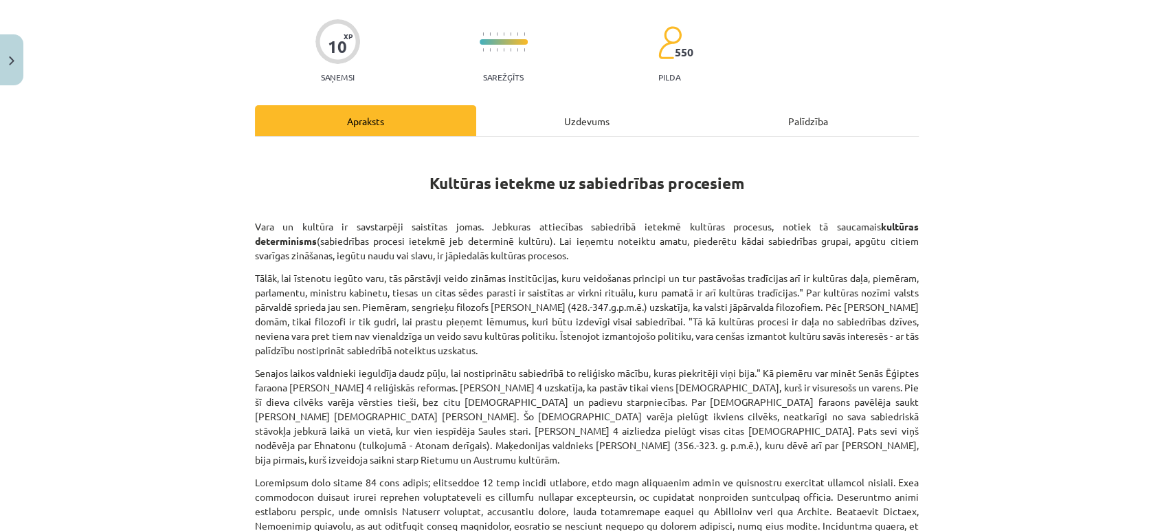
scroll to position [0, 0]
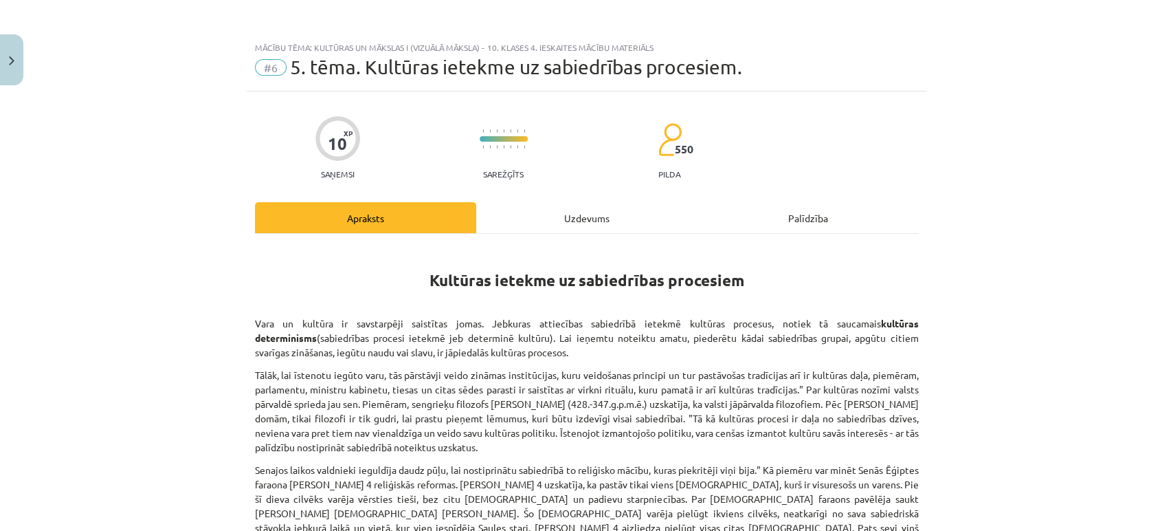
click at [565, 202] on div "Uzdevums" at bounding box center [586, 217] width 221 height 31
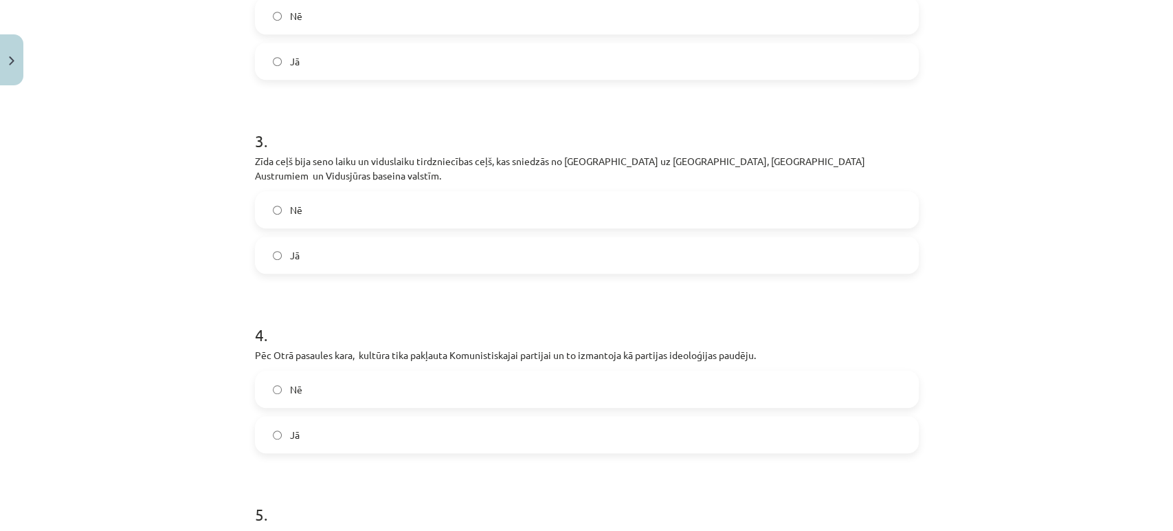
scroll to position [771, 0]
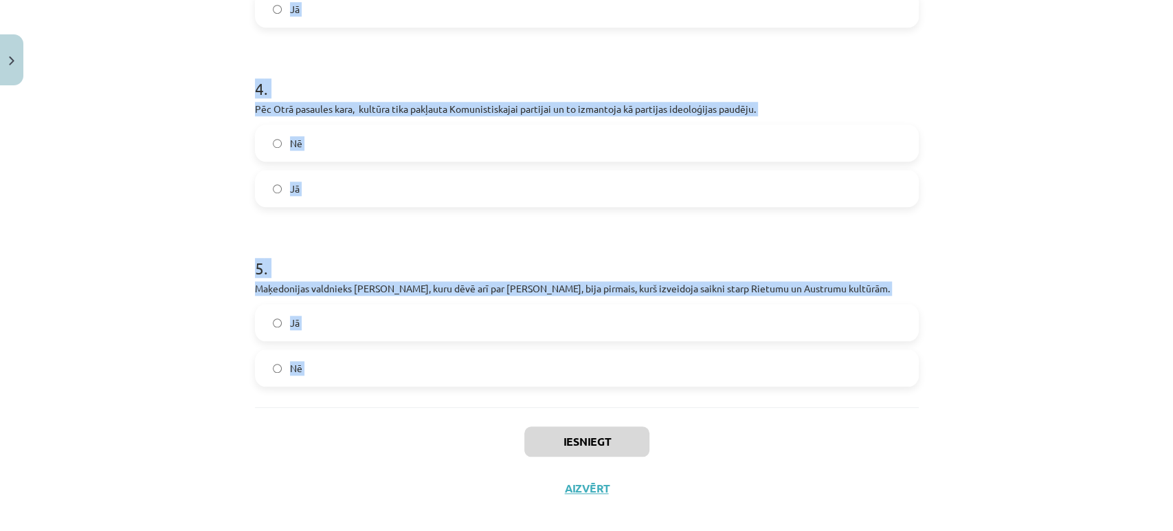
drag, startPoint x: 237, startPoint y: 271, endPoint x: 368, endPoint y: 401, distance: 185.2
click at [368, 401] on div "Mācību tēma: Kultūras un mākslas i (vizuālā māksla) - 10. klases 4. ieskaites m…" at bounding box center [586, 265] width 1173 height 531
copy form "1 . Lai ieņemtu noteiktu amatu, piederētu kādai sabiedrības grupai, apgūtu citi…"
click at [170, 256] on div "Mācību tēma: Kultūras un mākslas i (vizuālā māksla) - 10. klases 4. ieskaites m…" at bounding box center [586, 265] width 1173 height 531
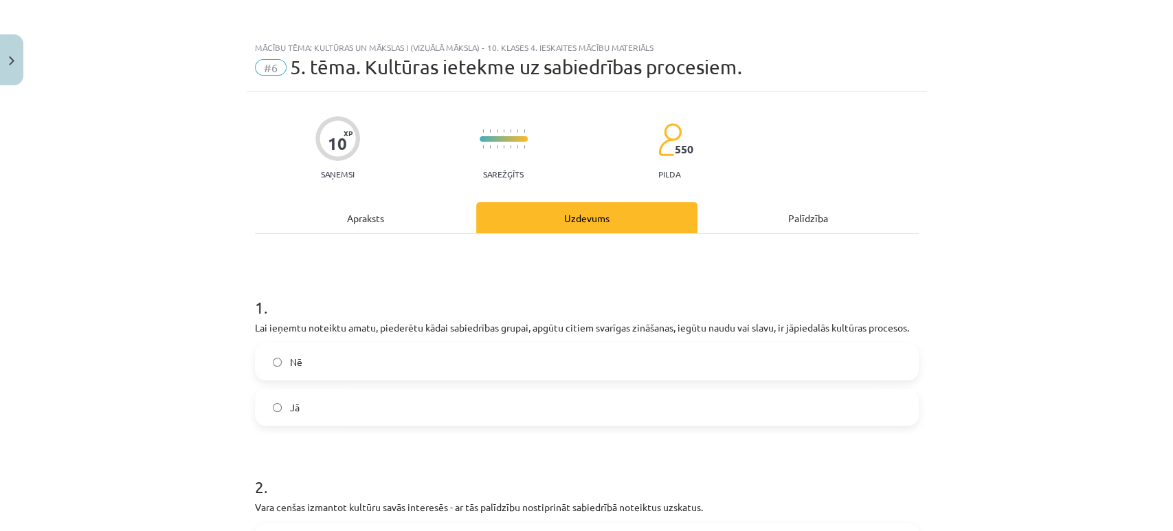
scroll to position [0, 0]
click at [294, 397] on label "Jā" at bounding box center [586, 407] width 661 height 34
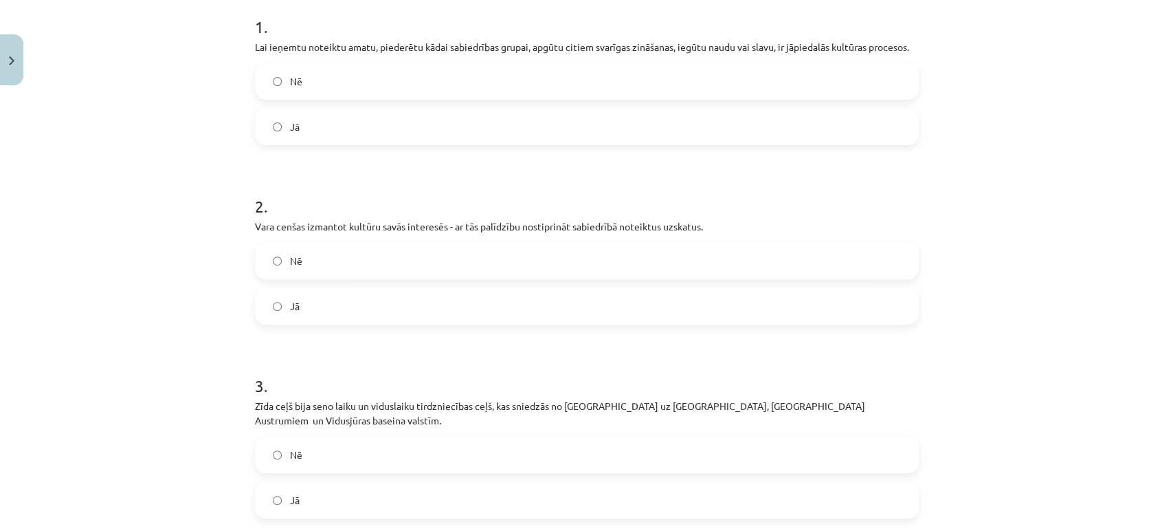
click at [292, 313] on label "Jā" at bounding box center [586, 306] width 661 height 34
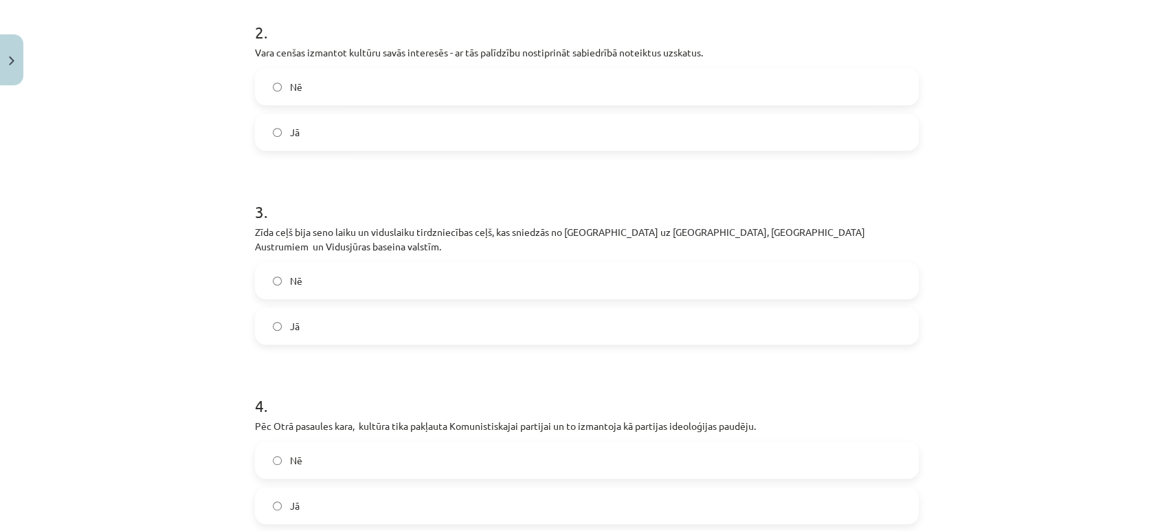
click at [292, 319] on span "Jā" at bounding box center [295, 326] width 10 height 14
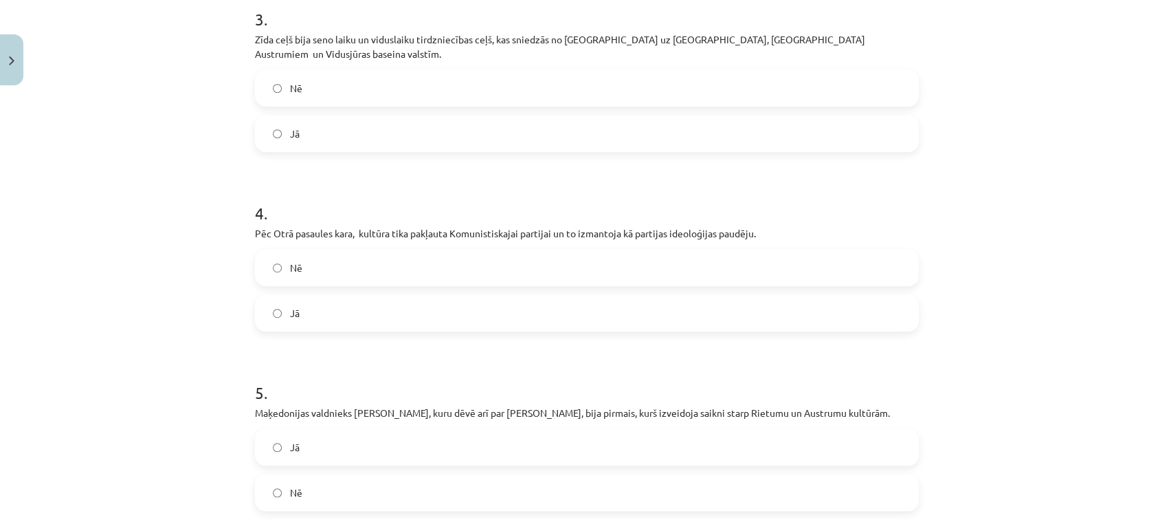
click at [292, 313] on label "Jā" at bounding box center [586, 313] width 661 height 34
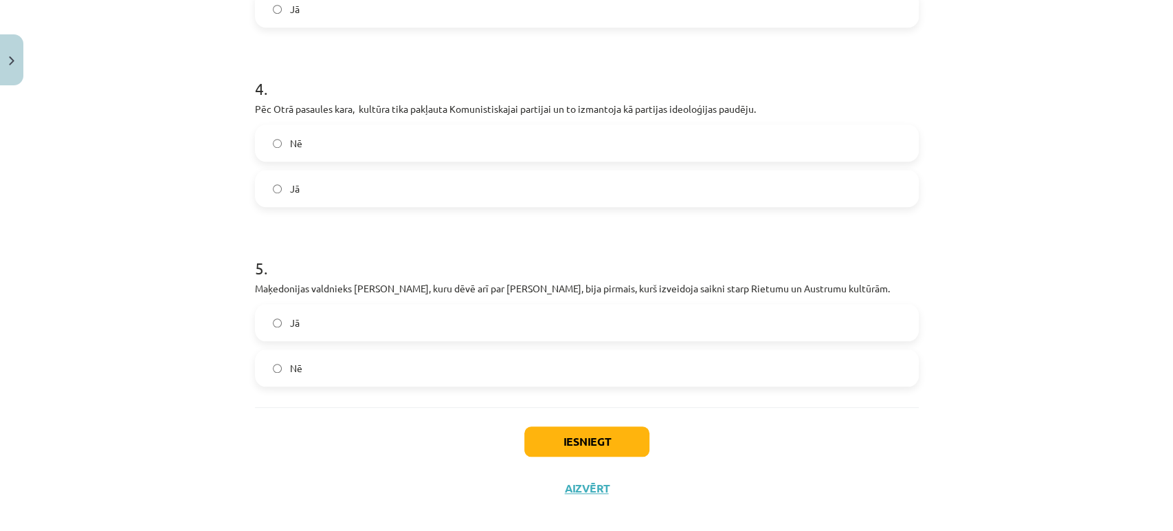
click at [286, 351] on label "Nē" at bounding box center [586, 368] width 661 height 34
click at [290, 315] on span "Jā" at bounding box center [295, 322] width 10 height 14
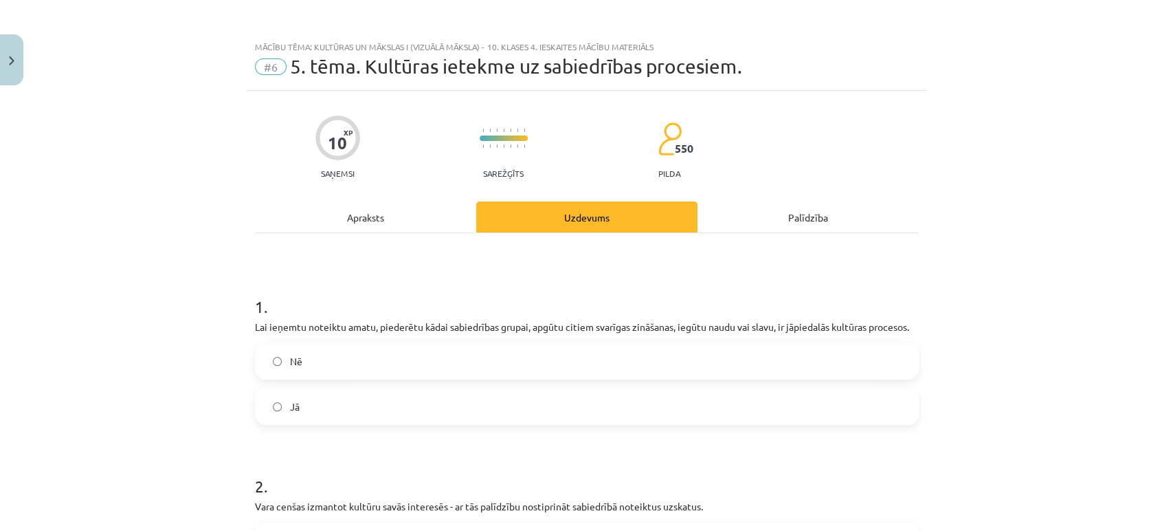
scroll to position [0, 0]
click at [364, 217] on div "Apraksts" at bounding box center [365, 217] width 221 height 31
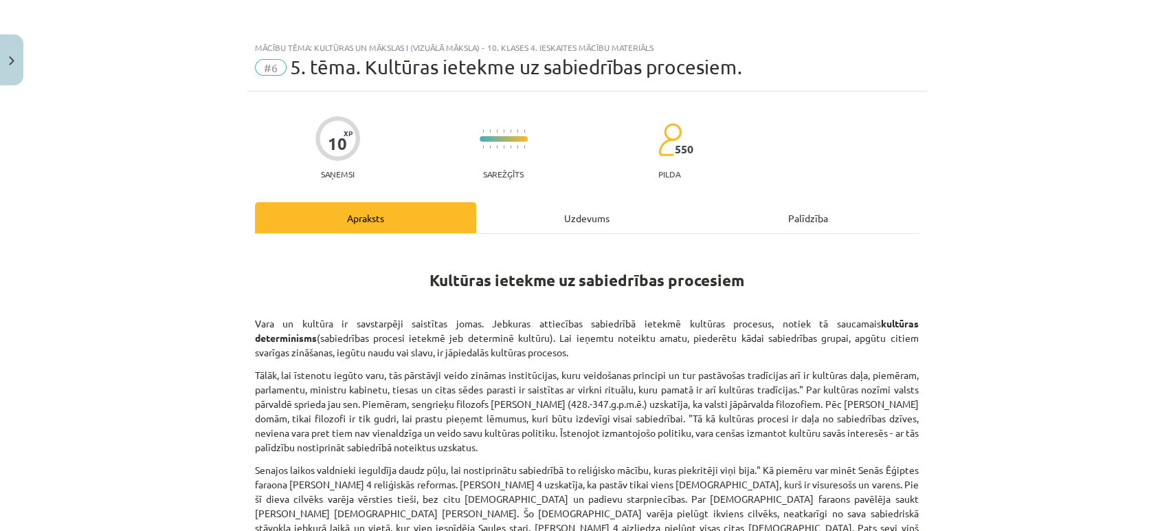
click at [581, 204] on div "Uzdevums" at bounding box center [586, 217] width 221 height 31
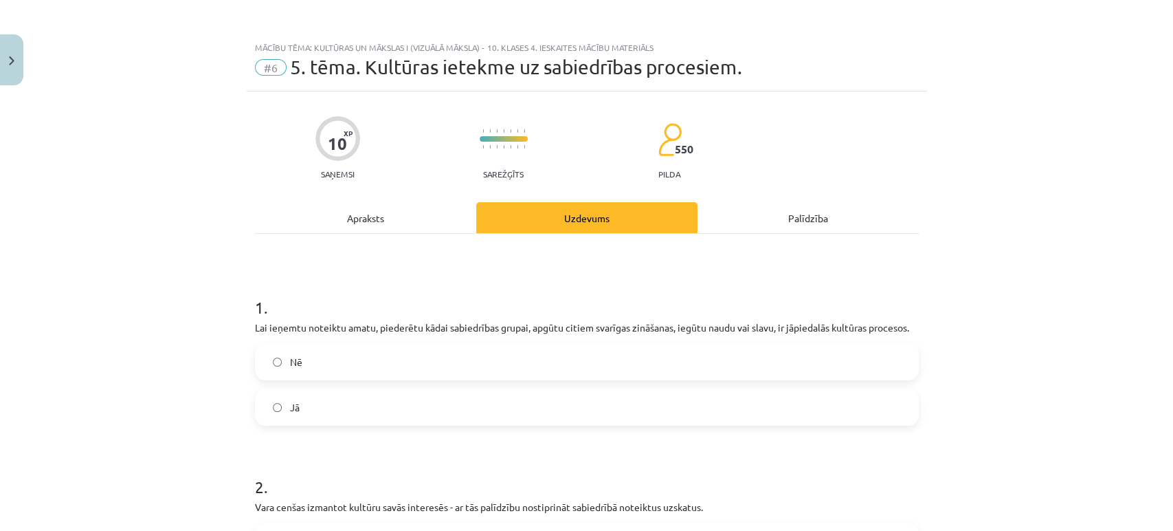
click at [356, 227] on div "Apraksts" at bounding box center [365, 217] width 221 height 31
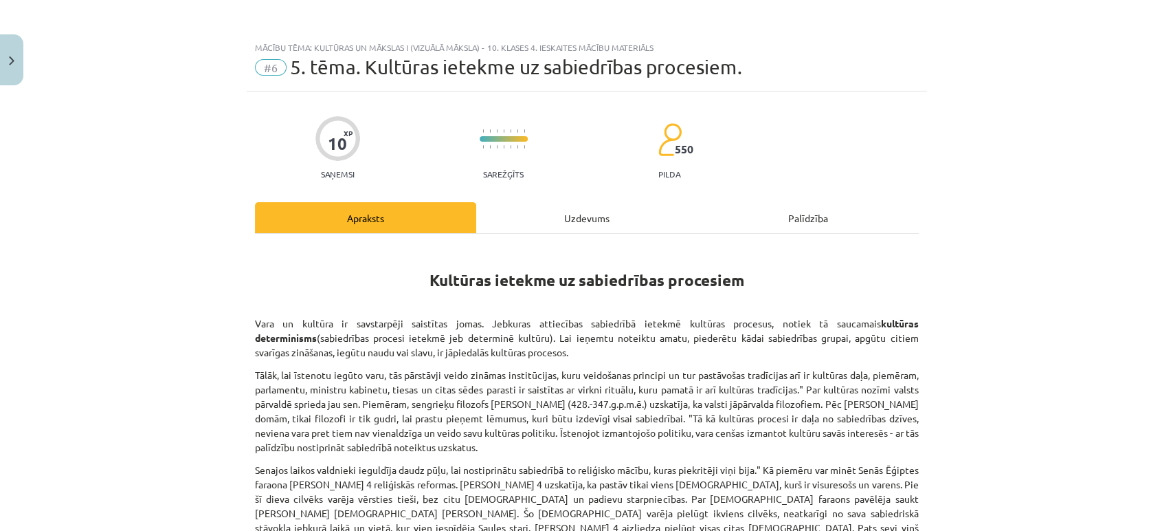
click at [545, 216] on div "Uzdevums" at bounding box center [586, 217] width 221 height 31
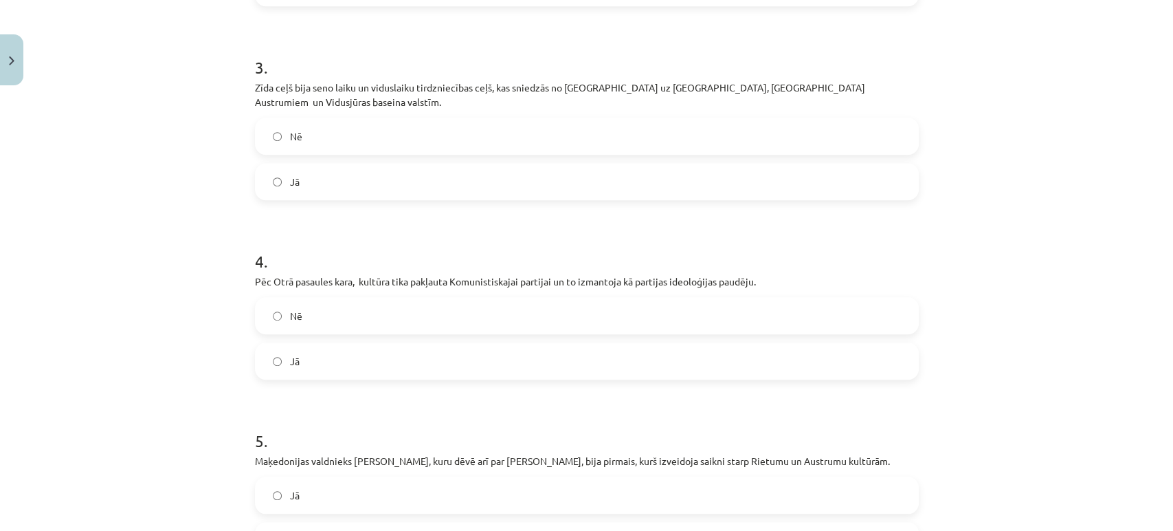
scroll to position [771, 0]
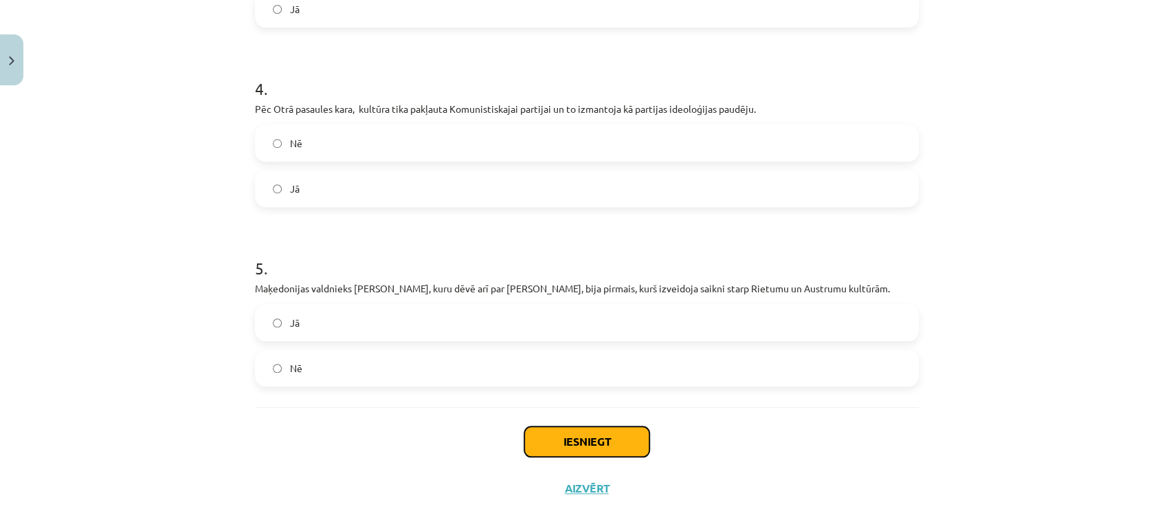
click at [575, 440] on button "Iesniegt" at bounding box center [586, 441] width 125 height 30
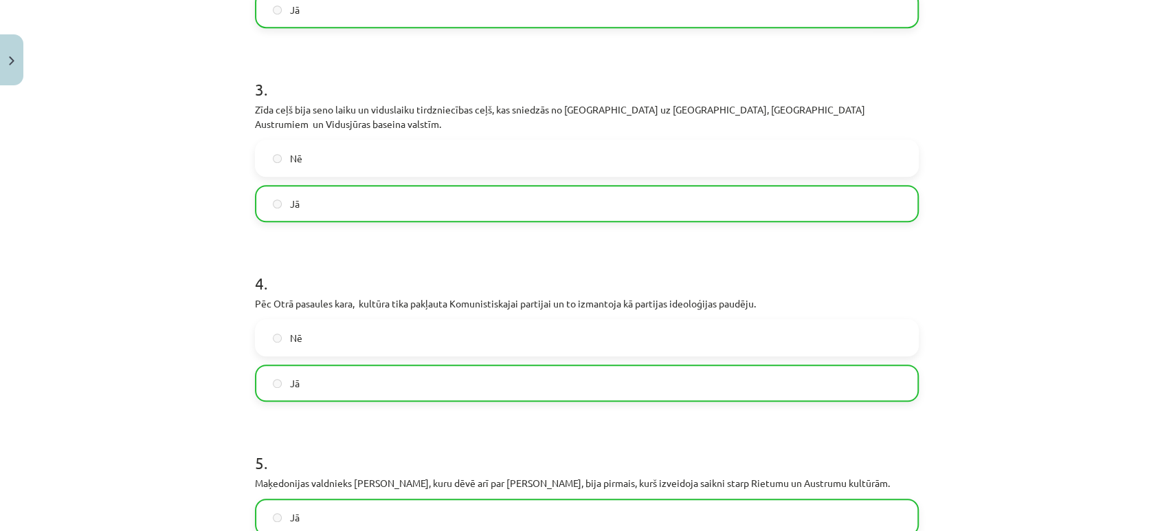
scroll to position [815, 0]
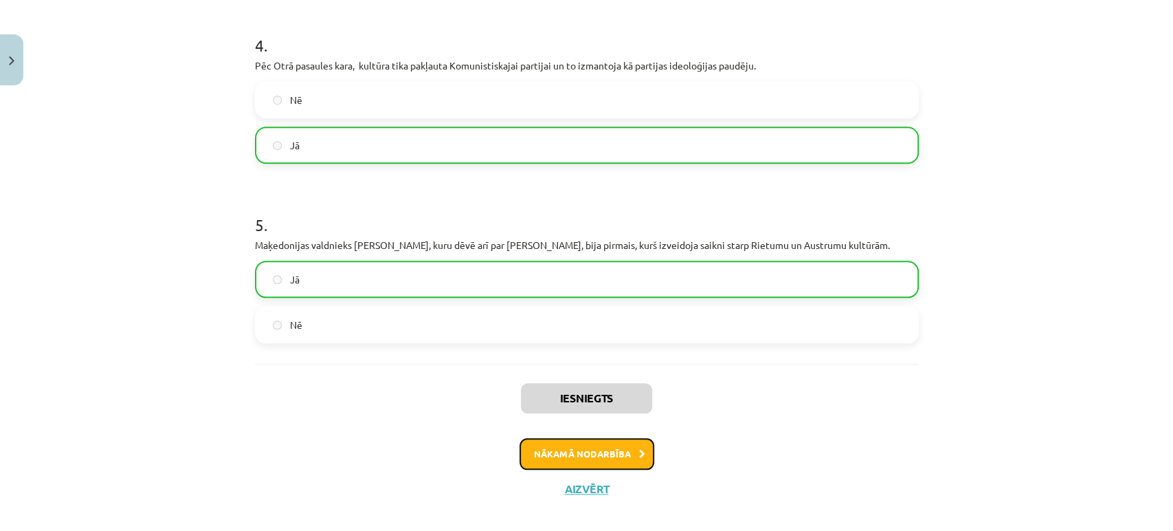
click at [566, 438] on button "Nākamā nodarbība" at bounding box center [587, 454] width 135 height 32
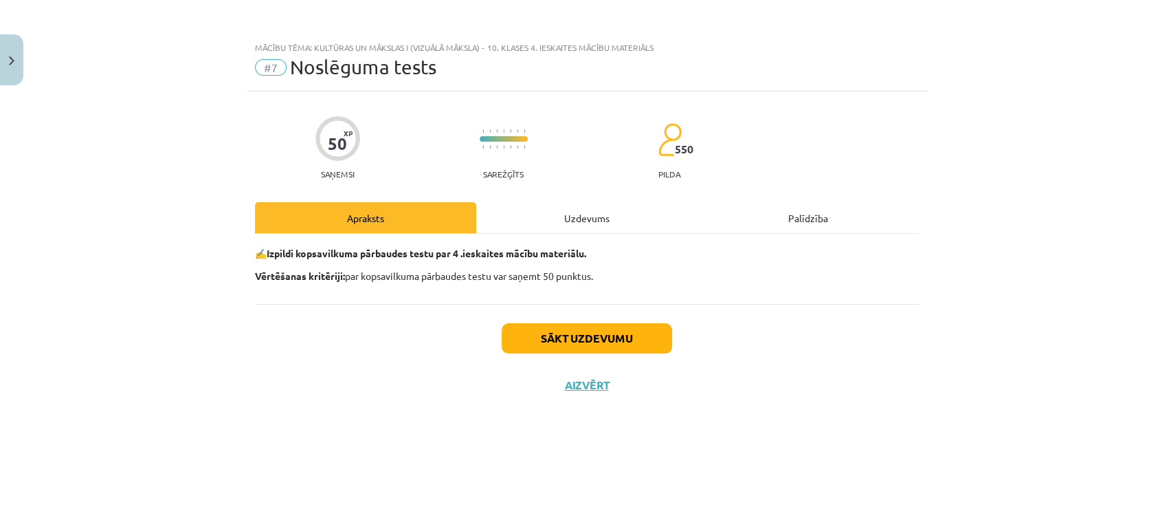
scroll to position [0, 0]
click at [579, 220] on div "Uzdevums" at bounding box center [586, 217] width 221 height 31
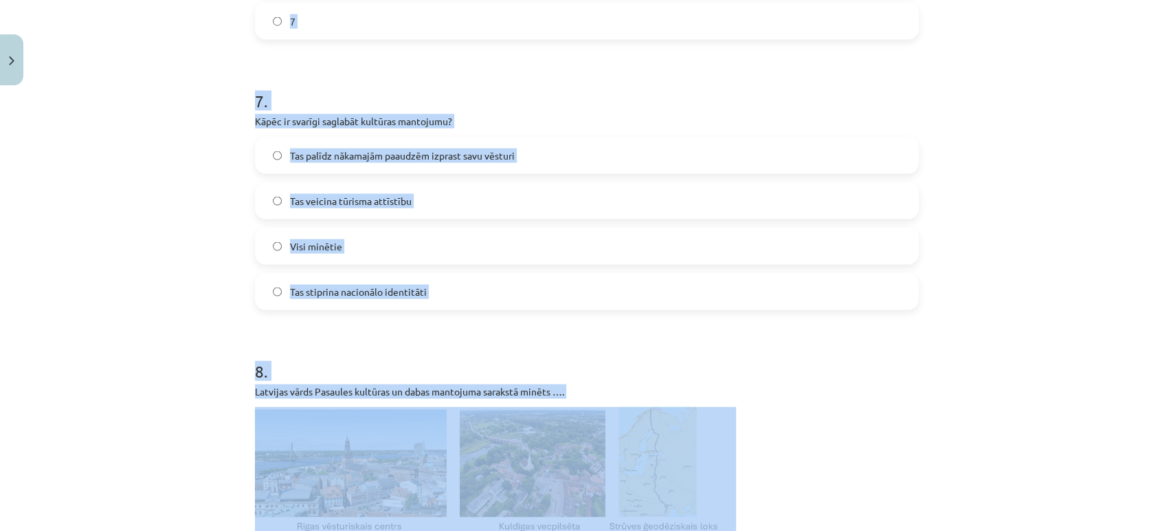
scroll to position [1854, 0]
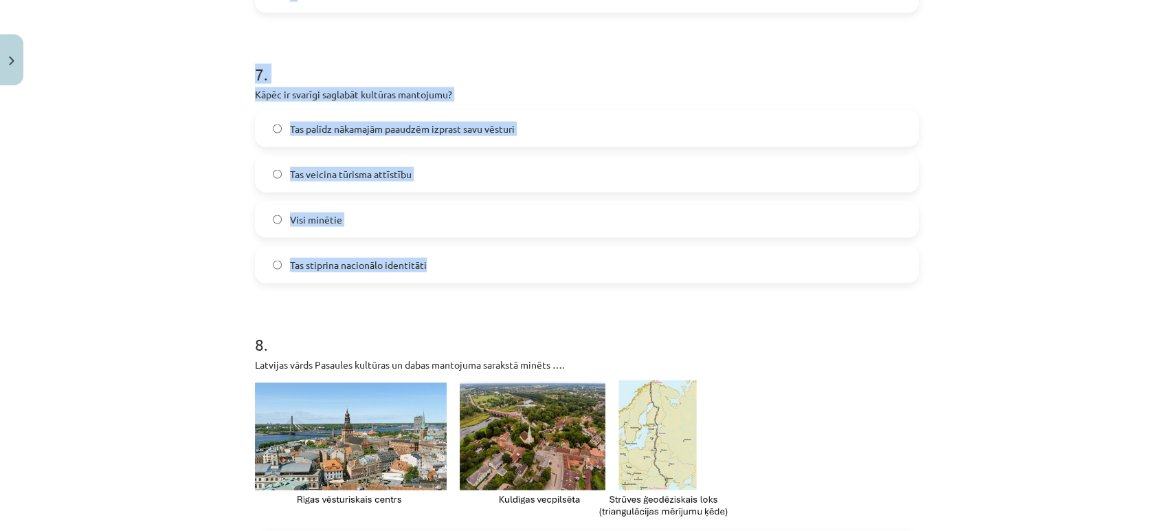
drag, startPoint x: 242, startPoint y: 181, endPoint x: 484, endPoint y: 267, distance: 257.0
click at [484, 267] on label "Tas stiprina nacionālo identitāti" at bounding box center [586, 264] width 661 height 34
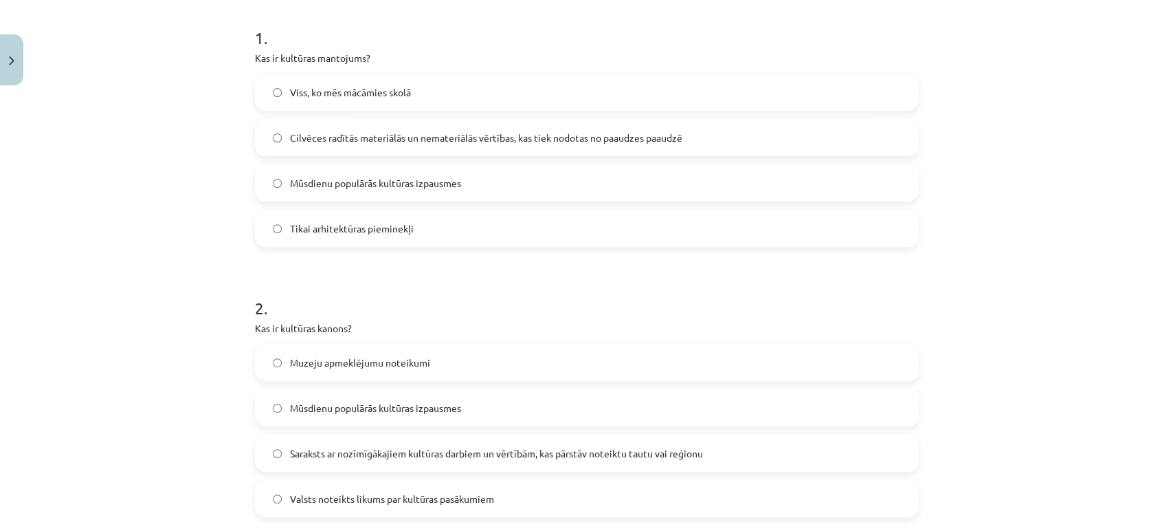
scroll to position [0, 0]
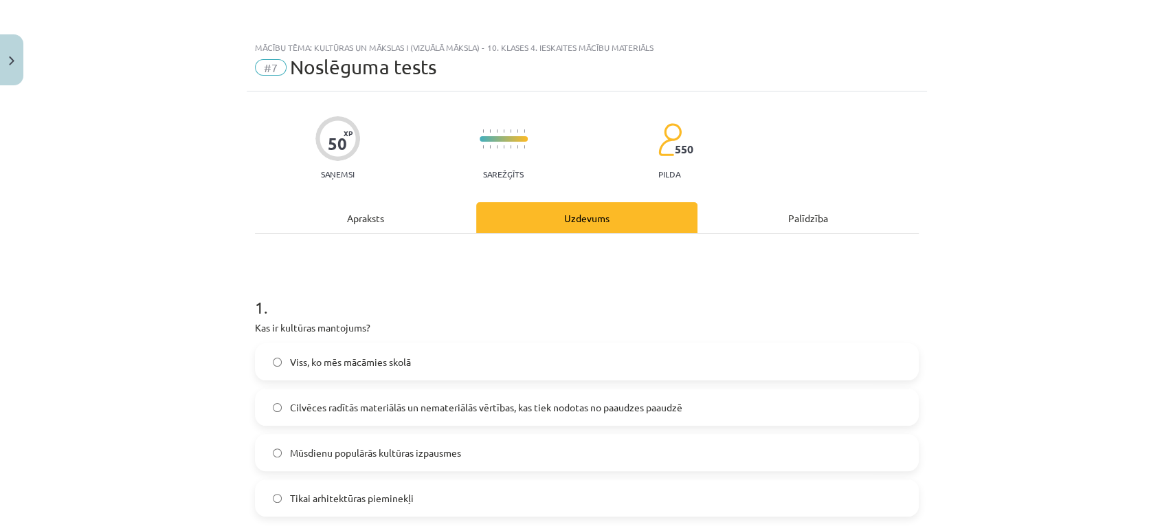
click at [285, 285] on h1 "1 ." at bounding box center [587, 295] width 664 height 43
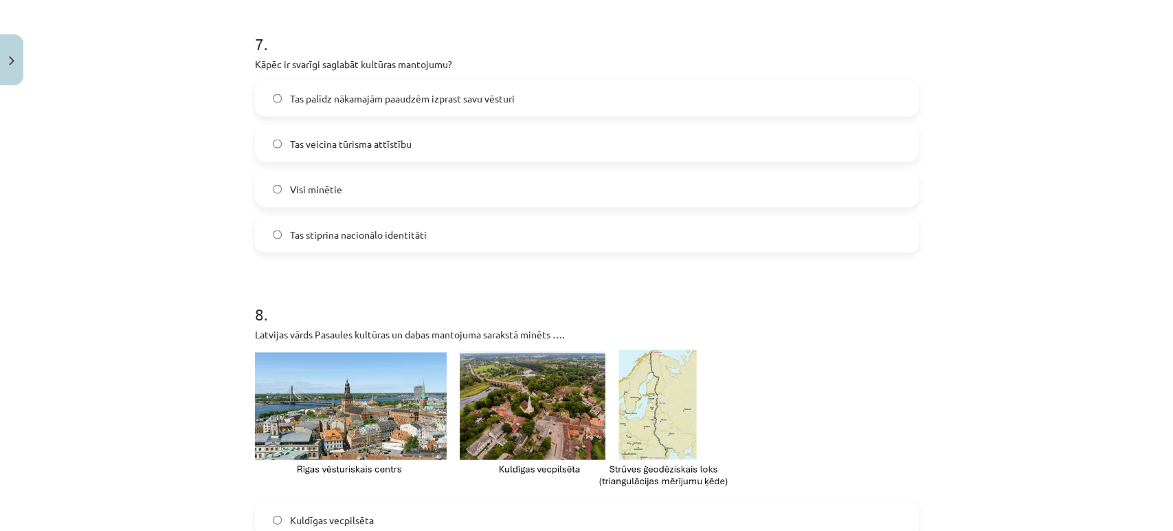
scroll to position [1993, 0]
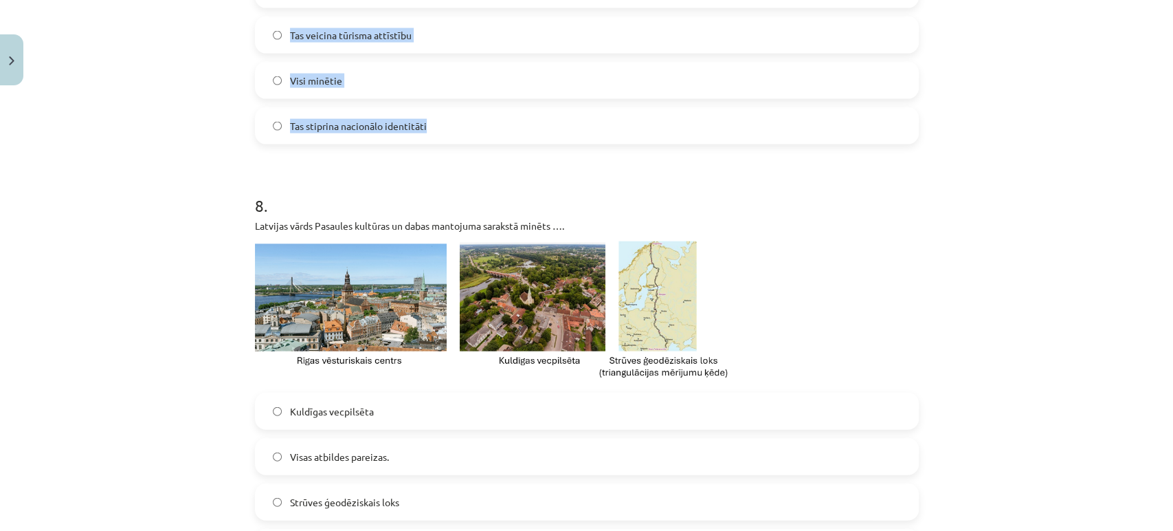
drag, startPoint x: 232, startPoint y: 292, endPoint x: 435, endPoint y: 138, distance: 254.6
click at [435, 138] on div "Mācību tēma: Kultūras un mākslas i (vizuālā māksla) - 10. klases 4. ieskaites m…" at bounding box center [586, 265] width 1173 height 531
copy form "0 . Lor ip dolorsit ametconse? Adip, el sed doeiusmo tempo Incididu utlabor etd…"
click at [134, 175] on div "Mācību tēma: Kultūras un mākslas i (vizuālā māksla) - 10. klases 4. ieskaites m…" at bounding box center [586, 265] width 1173 height 531
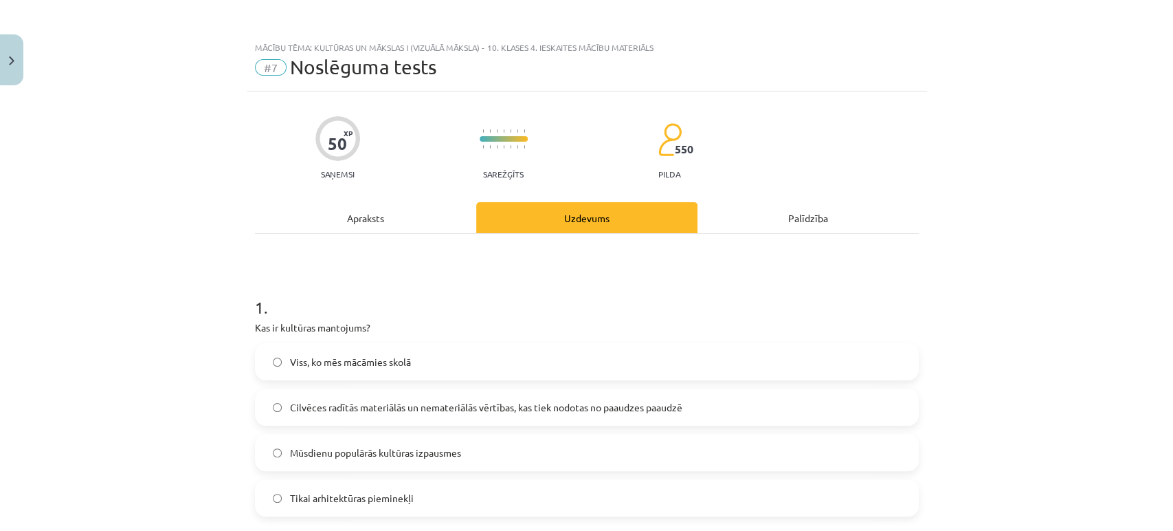
scroll to position [159, 0]
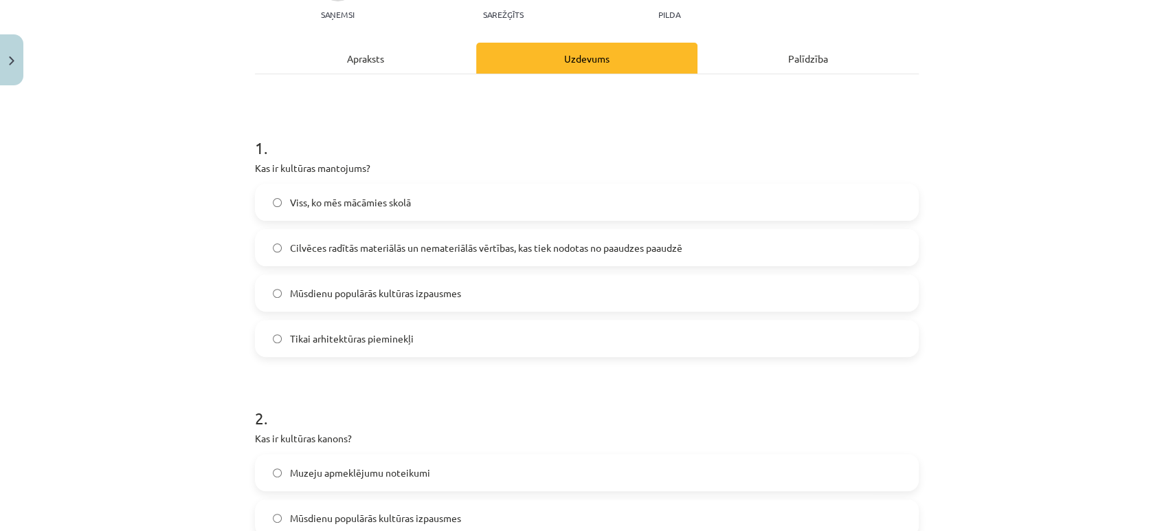
click at [304, 254] on label "Cilvēces radītās materiālās un nemateriālās vērtības, kas tiek nodotas no paaud…" at bounding box center [586, 247] width 661 height 34
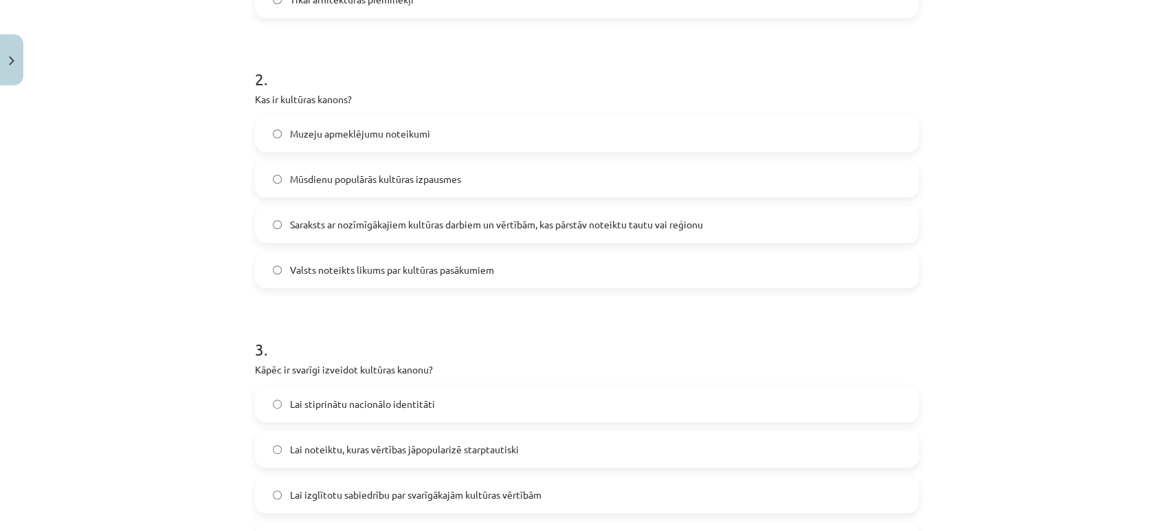
scroll to position [500, 0]
click at [285, 235] on label "Saraksts ar nozīmīgākajiem kultūras darbiem un vērtībām, kas pārstāv noteiktu t…" at bounding box center [586, 223] width 661 height 34
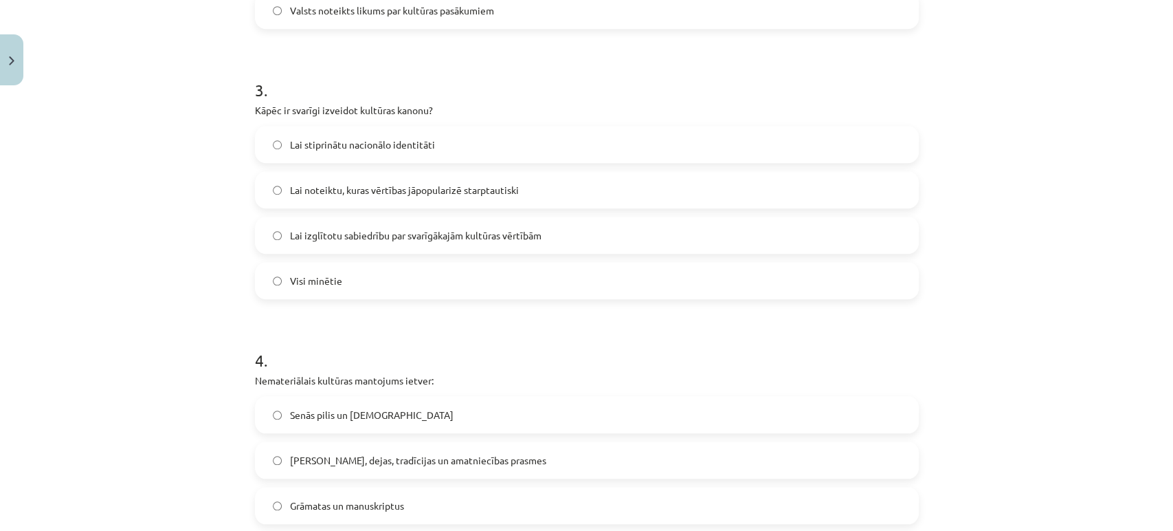
click at [336, 268] on label "Visi minētie" at bounding box center [586, 280] width 661 height 34
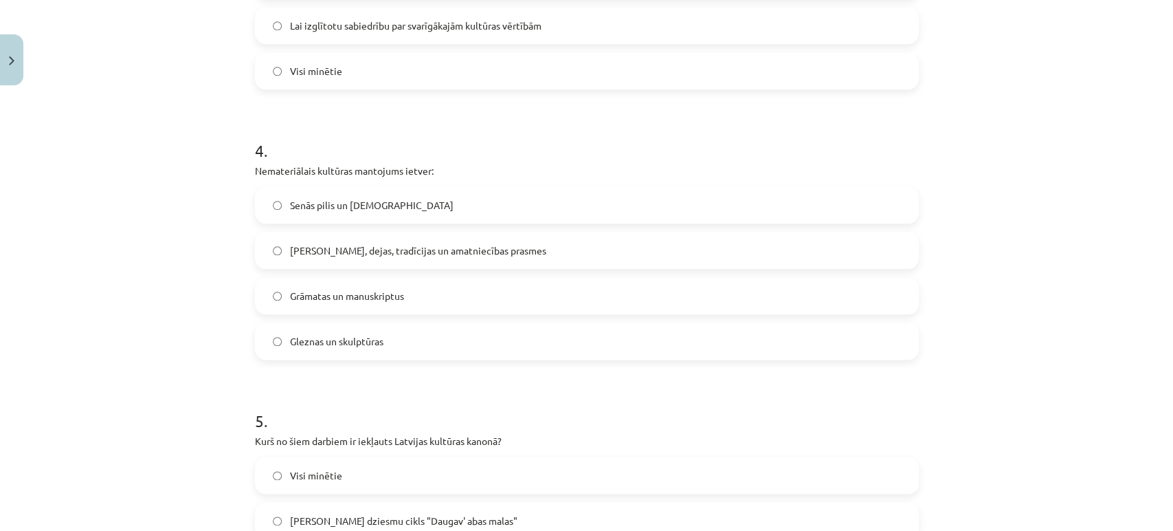
scroll to position [1004, 0]
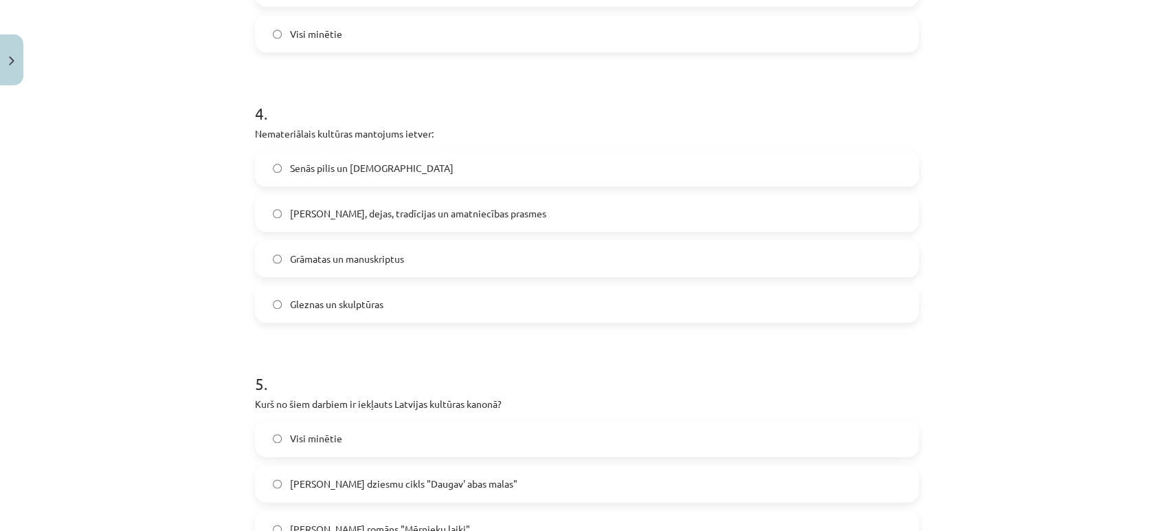
click at [348, 208] on span "[PERSON_NAME], dejas, tradīcijas un amatniecības prasmes" at bounding box center [418, 213] width 256 height 14
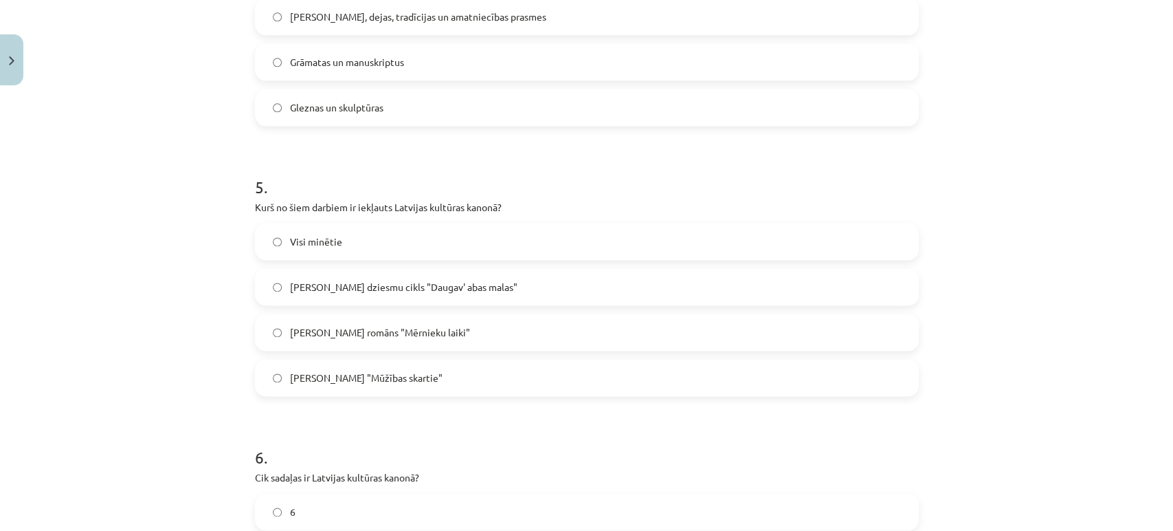
scroll to position [1234, 0]
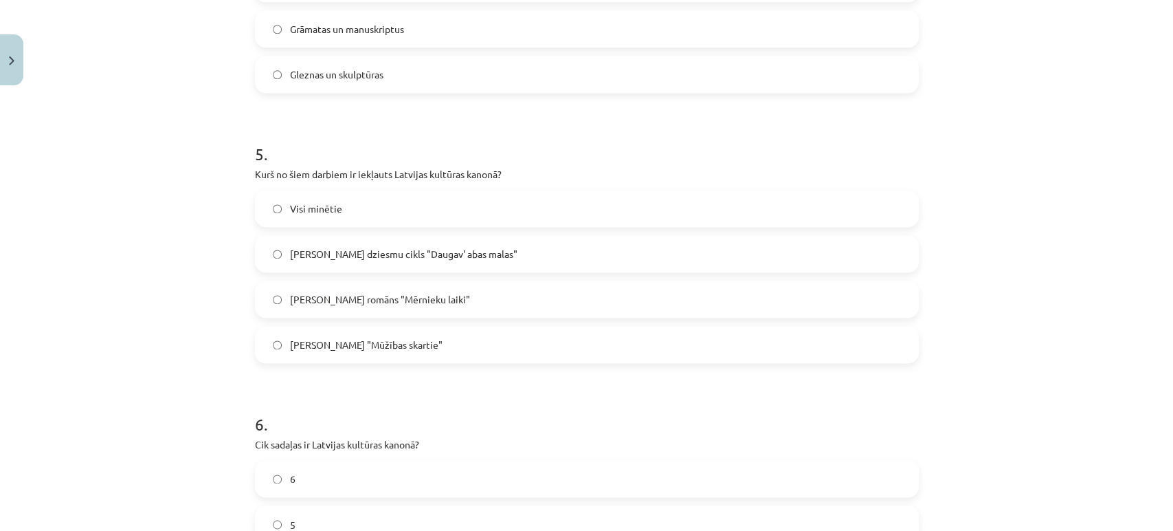
click at [302, 224] on label "Visi minētie" at bounding box center [586, 208] width 661 height 34
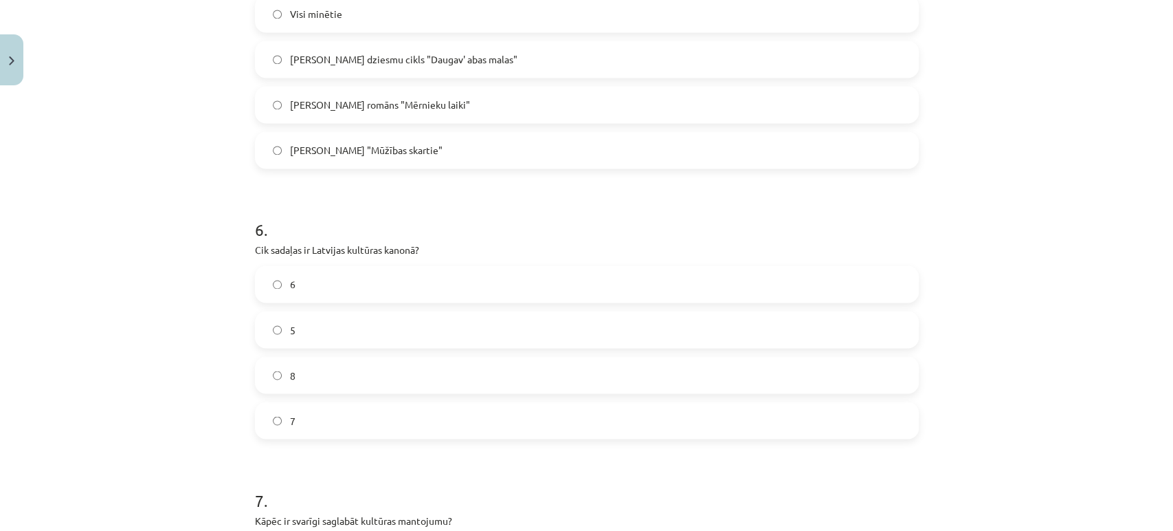
scroll to position [1431, 0]
click at [377, 265] on label "6" at bounding box center [586, 281] width 661 height 34
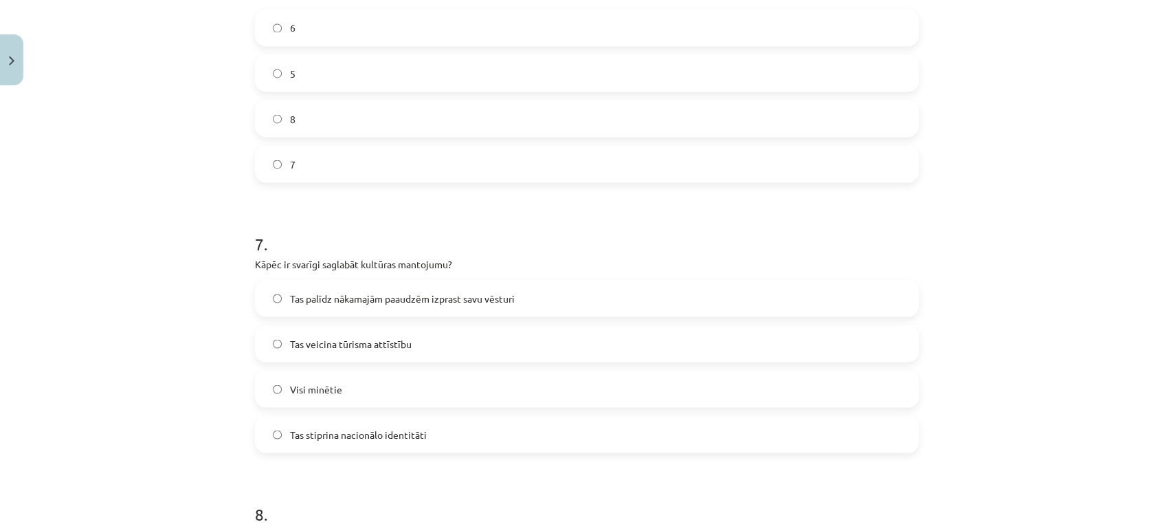
scroll to position [1746, 0]
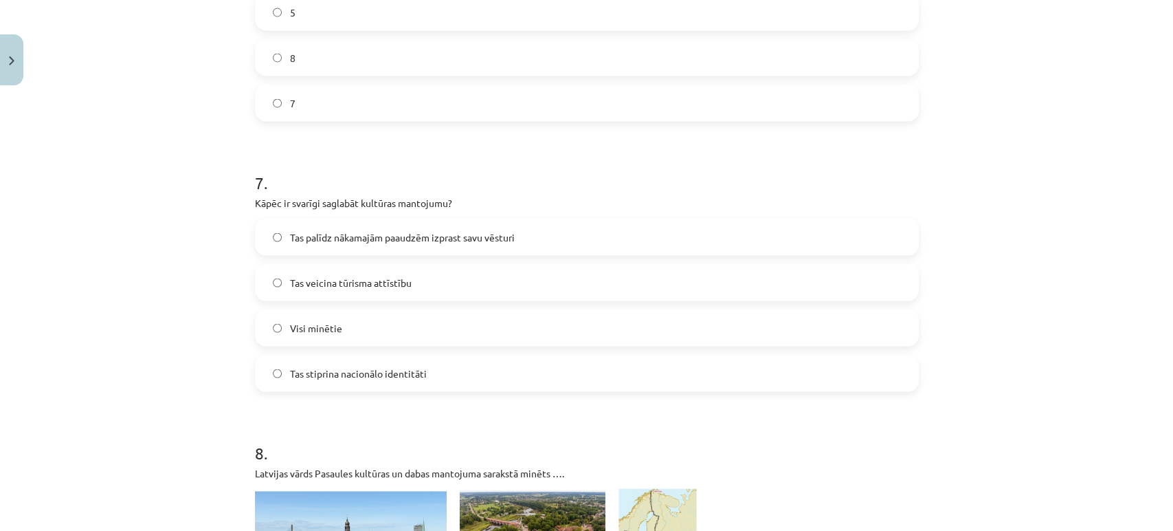
click at [324, 326] on span "Visi minētie" at bounding box center [316, 327] width 52 height 14
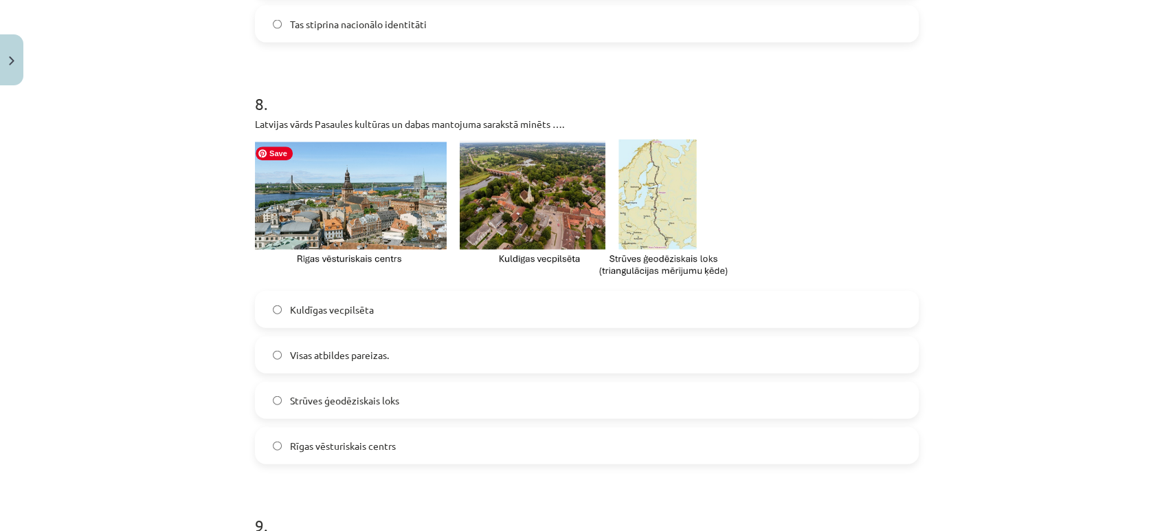
scroll to position [2162, 0]
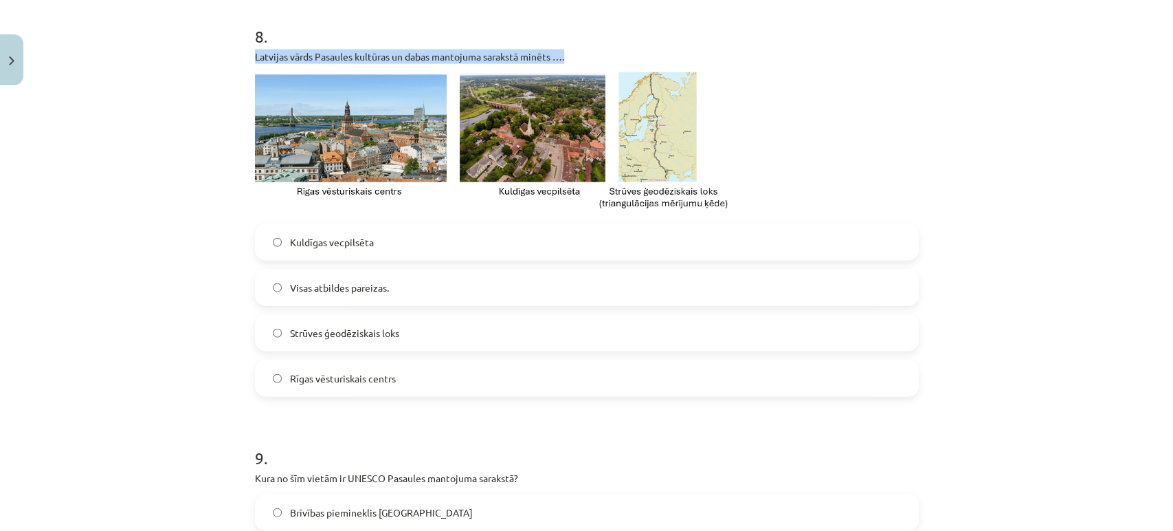
drag, startPoint x: 241, startPoint y: 54, endPoint x: 565, endPoint y: 56, distance: 324.4
copy p "Latvijas vārds Pasaules kultūras un dabas mantojuma sarakstā minēts …."
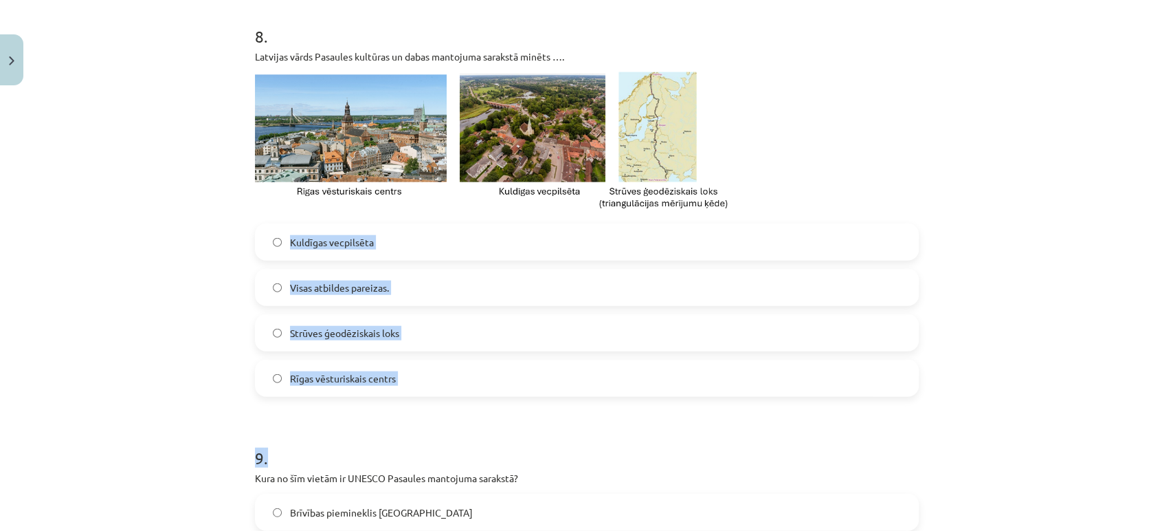
drag, startPoint x: 278, startPoint y: 238, endPoint x: 445, endPoint y: 403, distance: 235.7
click at [211, 384] on div "Mācību tēma: Kultūras un mākslas i (vizuālā māksla) - 10. klases 4. ieskaites m…" at bounding box center [586, 265] width 1173 height 531
drag, startPoint x: 278, startPoint y: 239, endPoint x: 406, endPoint y: 383, distance: 192.4
click at [406, 383] on div "Kuldīgas vecpilsēta Visas atbildes pareizas. Strūves ģeodēziskais loks Rīgas vē…" at bounding box center [587, 309] width 664 height 173
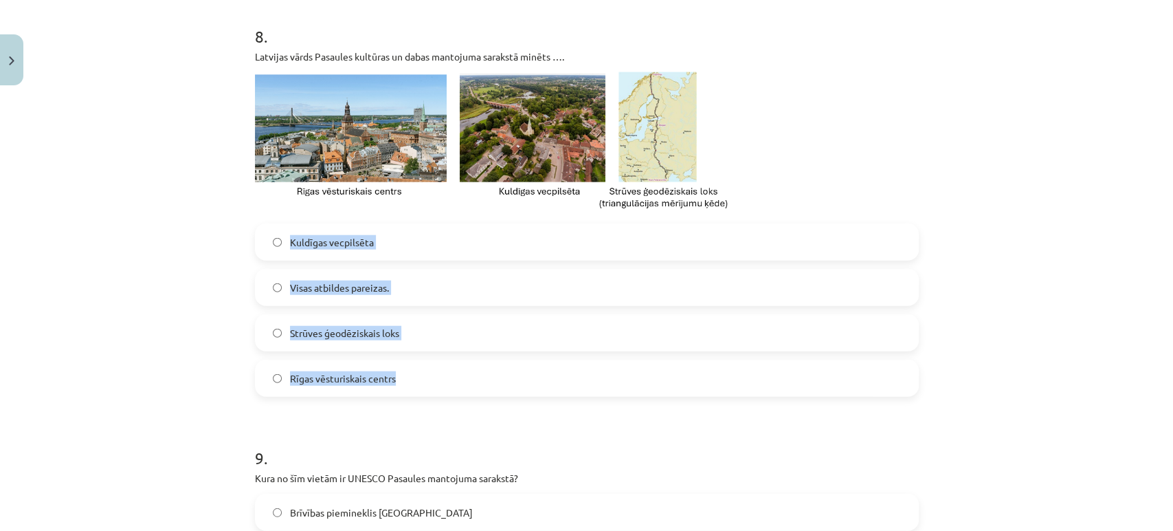
copy div "Kuldīgas vecpilsēta Visas atbildes pareizas. Strūves ģeodēziskais loks Rīgas vē…"
click at [314, 290] on span "Visas atbildes pareizas." at bounding box center [339, 287] width 99 height 14
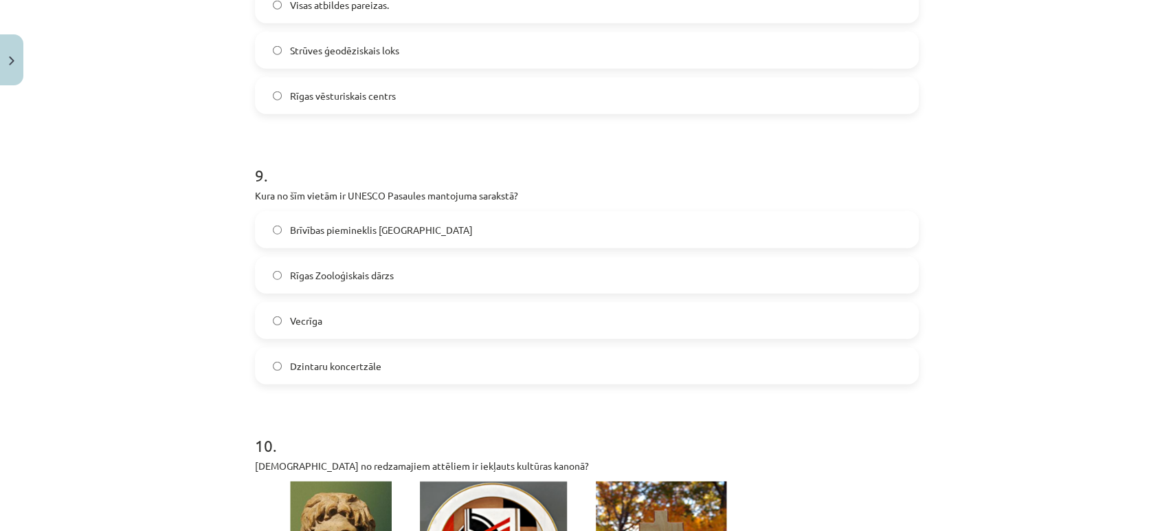
scroll to position [2446, 0]
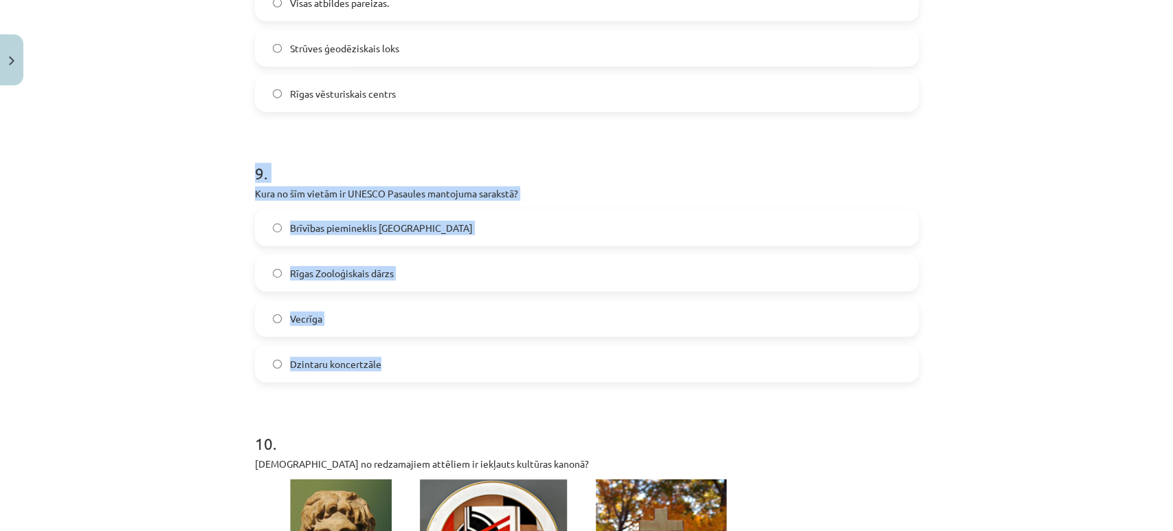
drag, startPoint x: 230, startPoint y: 161, endPoint x: 381, endPoint y: 356, distance: 246.5
click at [381, 356] on div "Mācību tēma: Kultūras un mākslas i (vizuālā māksla) - 10. klases 4. ieskaites m…" at bounding box center [586, 265] width 1173 height 531
click at [301, 324] on span "Vecrīga" at bounding box center [306, 318] width 32 height 14
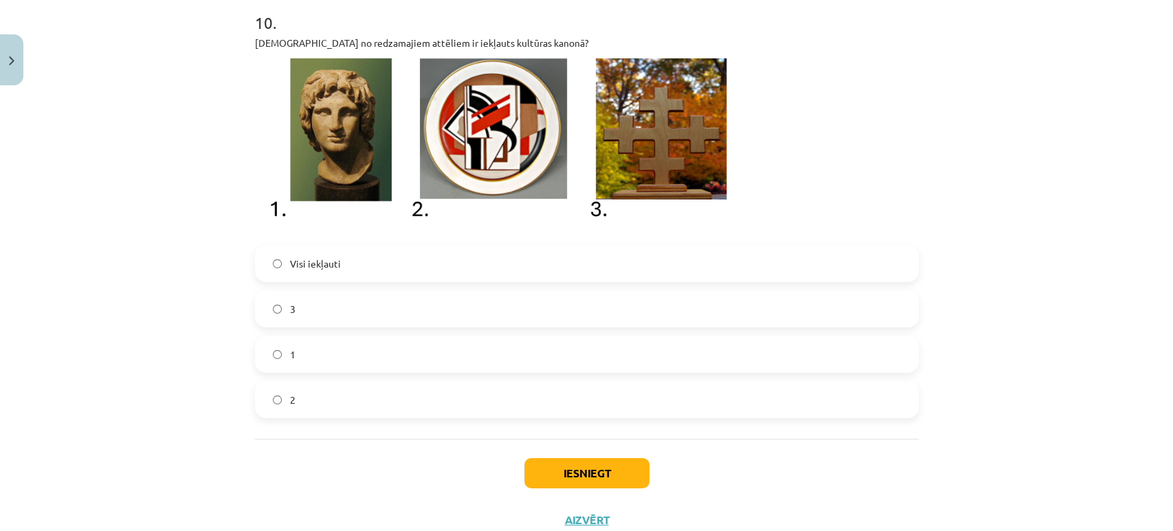
scroll to position [2868, 0]
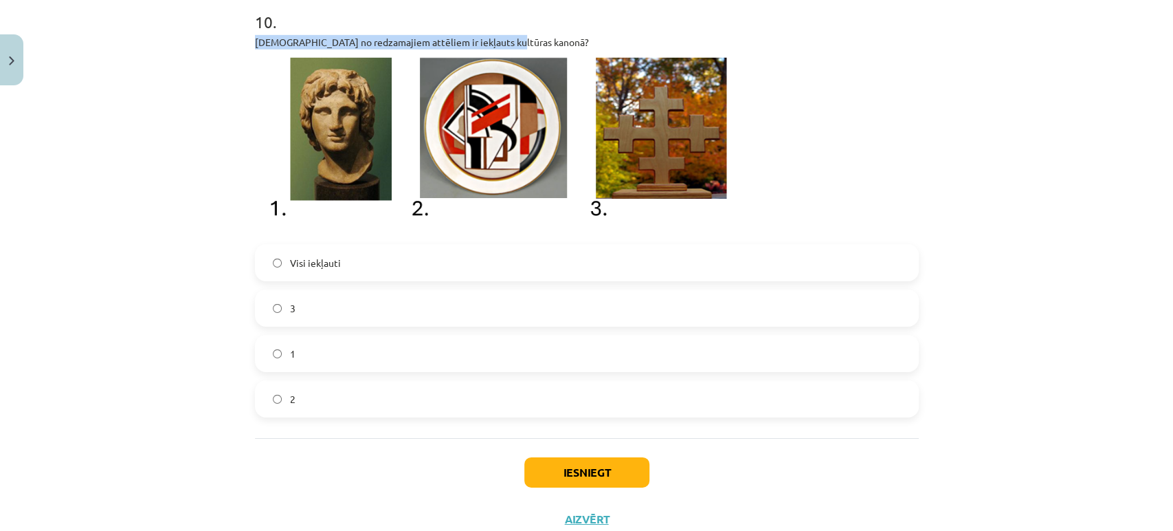
drag, startPoint x: 266, startPoint y: 45, endPoint x: 512, endPoint y: 37, distance: 246.2
click at [220, 254] on div "Mācību tēma: Kultūras un mākslas i (vizuālā māksla) - 10. klases 4. ieskaites m…" at bounding box center [586, 265] width 1173 height 531
click at [294, 269] on span "Visi iekļauti" at bounding box center [315, 263] width 51 height 14
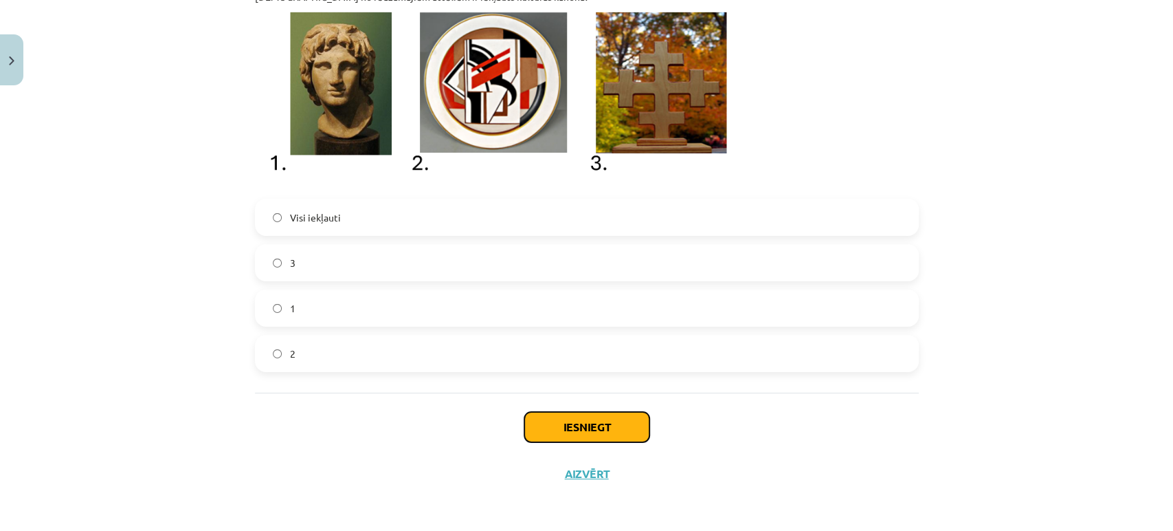
click at [593, 429] on button "Iesniegt" at bounding box center [586, 427] width 125 height 30
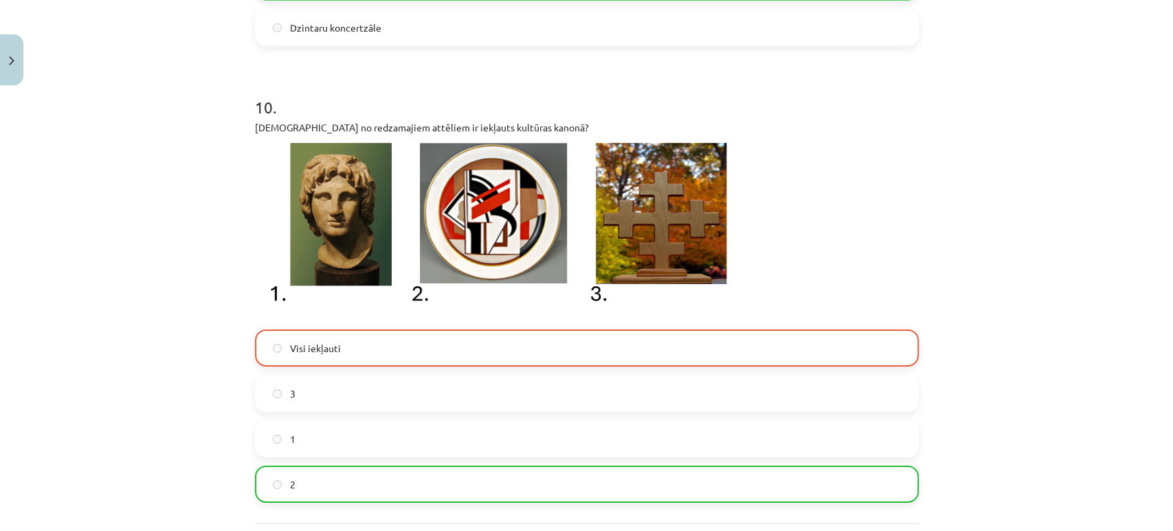
scroll to position [2956, 0]
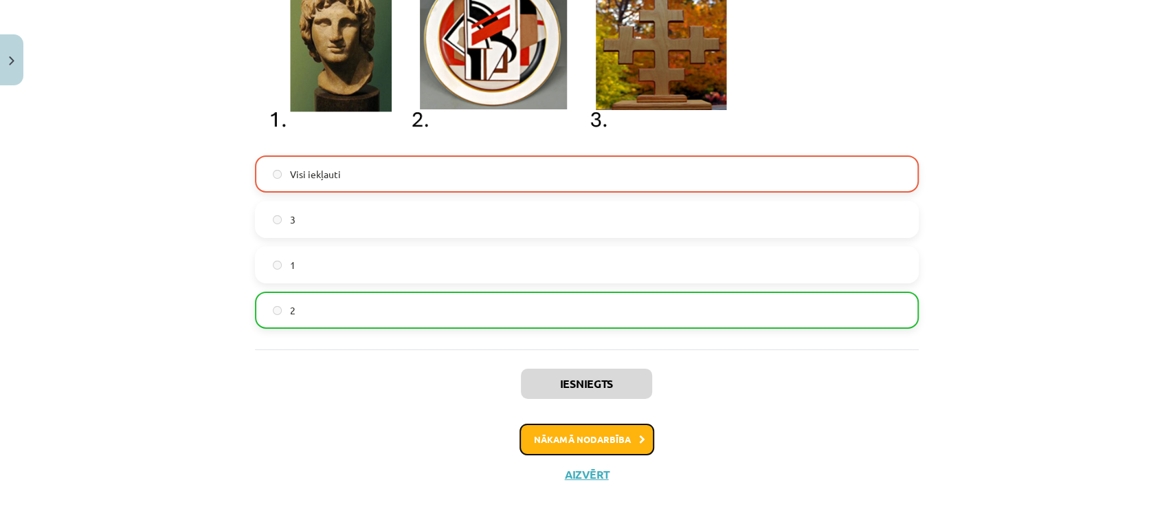
click at [565, 446] on button "Nākamā nodarbība" at bounding box center [587, 439] width 135 height 32
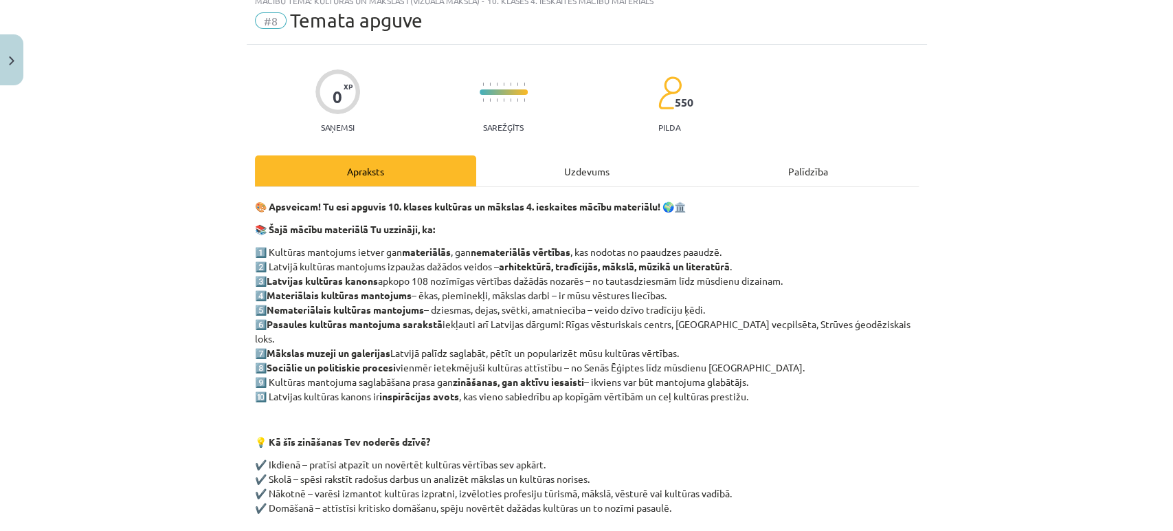
scroll to position [45, 0]
click at [552, 175] on div "Uzdevums" at bounding box center [586, 172] width 221 height 31
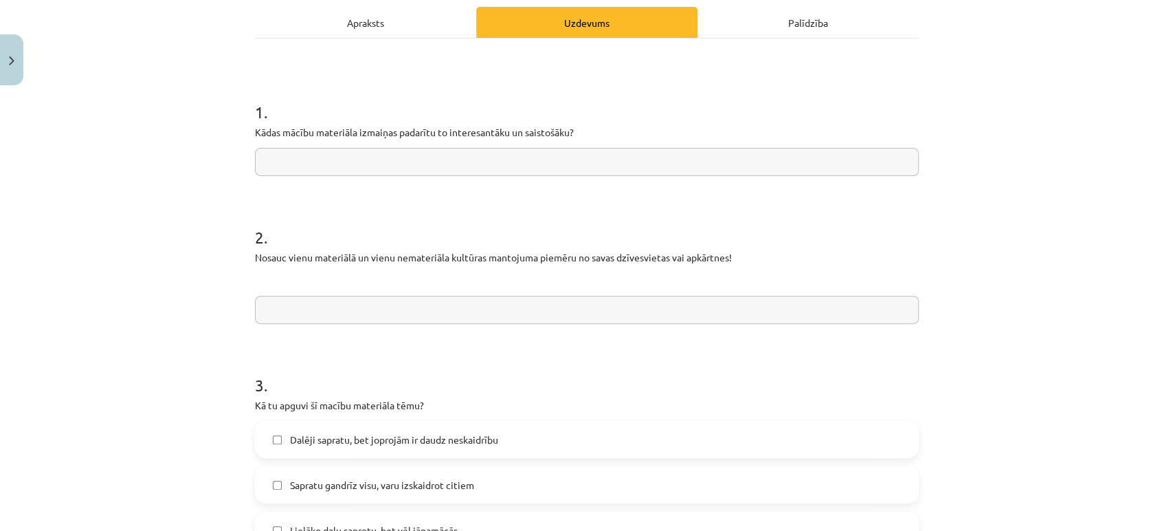
scroll to position [228, 0]
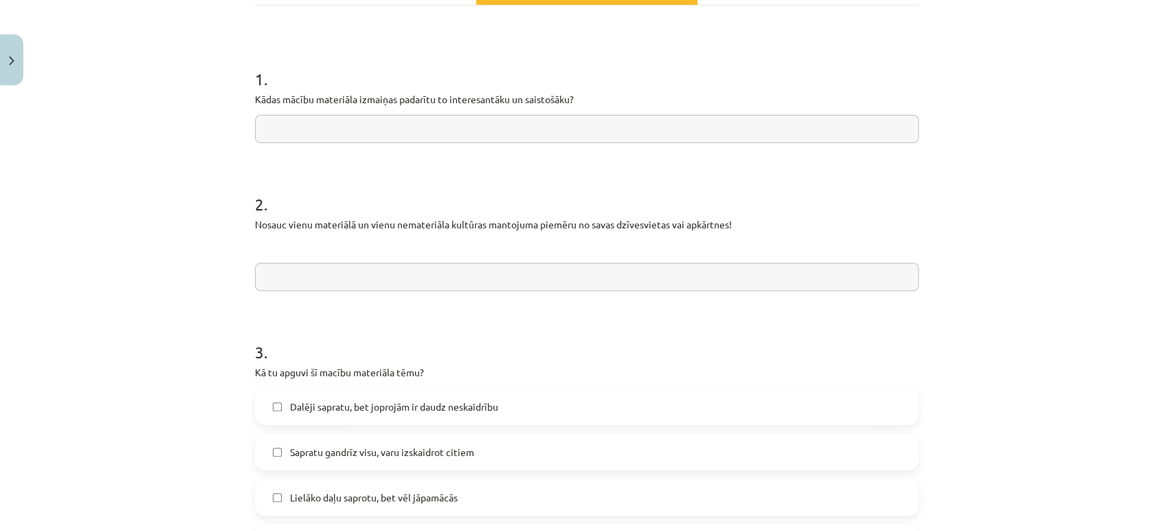
click at [522, 139] on input "text" at bounding box center [587, 129] width 664 height 28
type input "**********"
click at [388, 273] on input "text" at bounding box center [587, 277] width 664 height 28
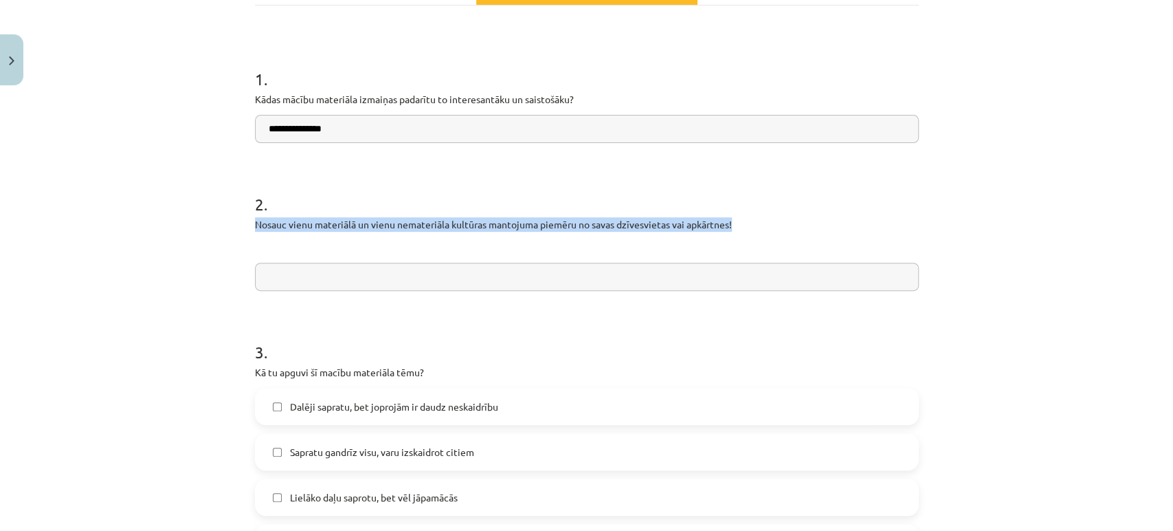
drag, startPoint x: 235, startPoint y: 224, endPoint x: 739, endPoint y: 220, distance: 503.8
click at [739, 220] on div "**********" at bounding box center [586, 265] width 1173 height 531
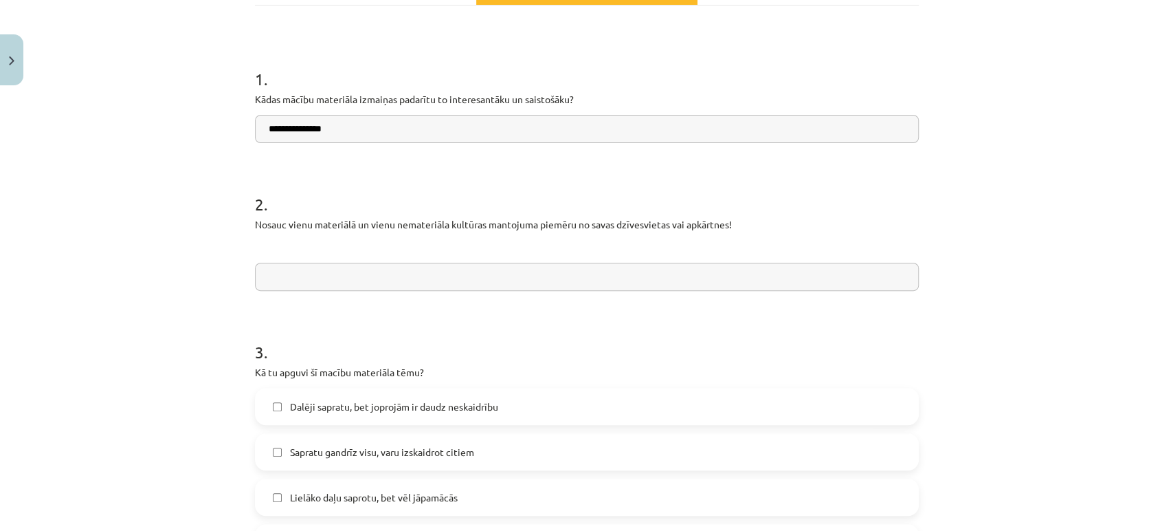
click at [330, 275] on input "text" at bounding box center [587, 277] width 664 height 28
paste input "**********"
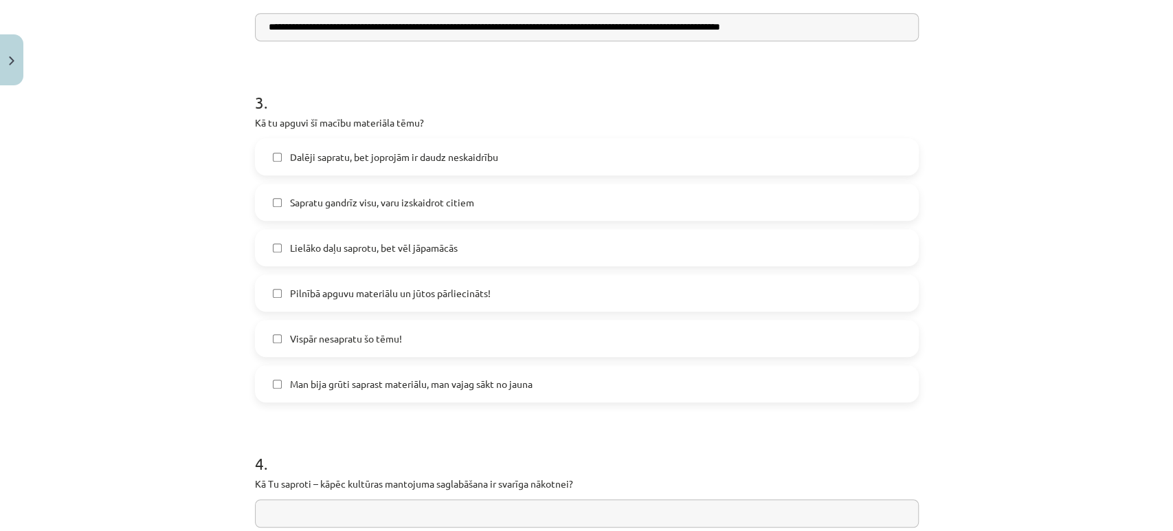
scroll to position [480, 0]
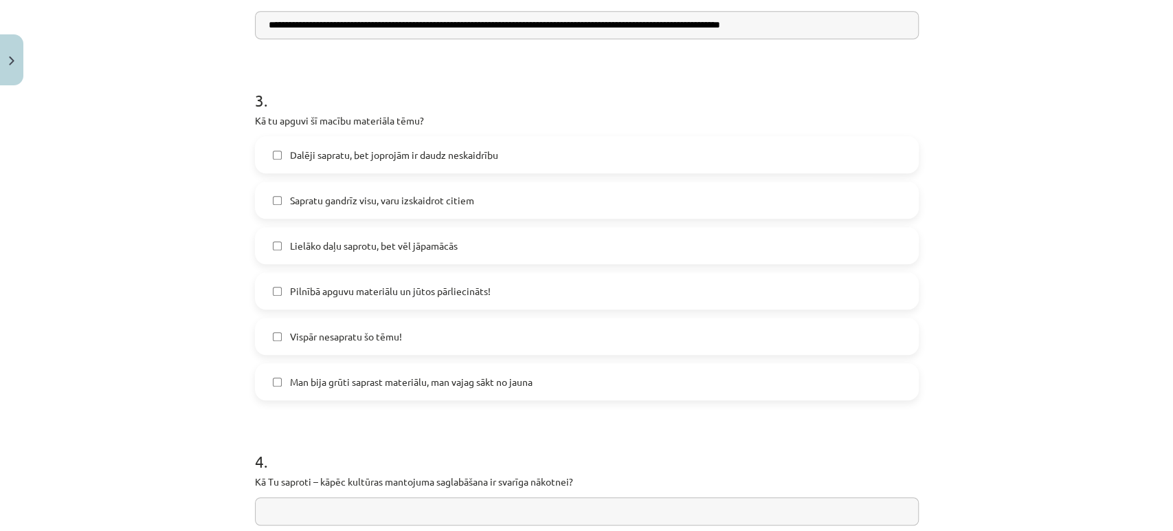
type input "**********"
click at [349, 157] on span "Dalēji sapratu, bet joprojām ir daudz neskaidrību" at bounding box center [394, 155] width 208 height 14
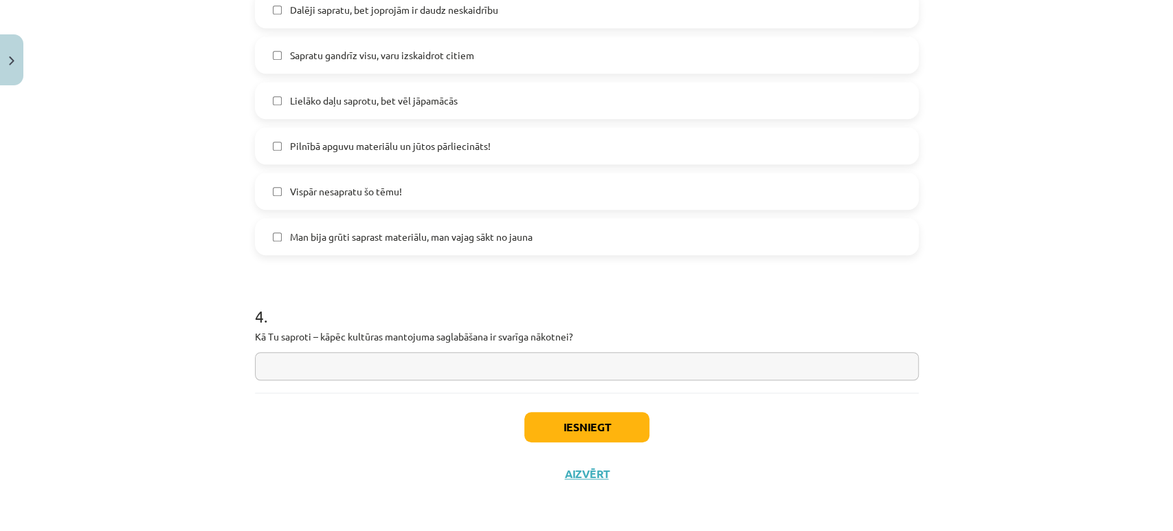
click at [355, 353] on input "text" at bounding box center [587, 366] width 664 height 28
drag, startPoint x: 237, startPoint y: 339, endPoint x: 595, endPoint y: 340, distance: 357.4
click at [595, 340] on div "**********" at bounding box center [586, 265] width 1173 height 531
click at [336, 379] on div "**********" at bounding box center [587, 1] width 664 height 784
click at [315, 364] on input "*******" at bounding box center [587, 366] width 664 height 28
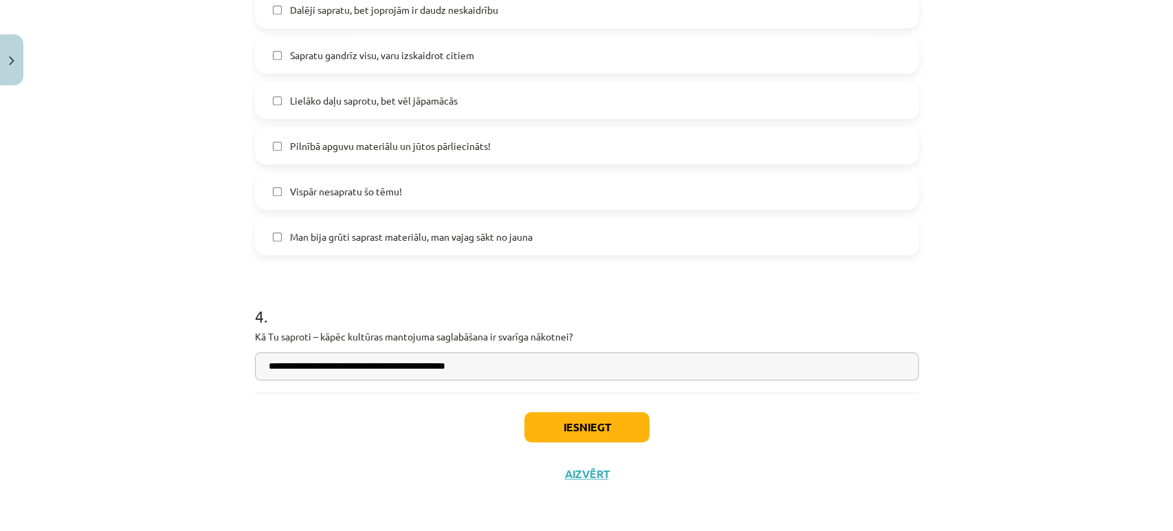
type input "**********"
click at [527, 418] on button "Iesniegt" at bounding box center [586, 427] width 125 height 30
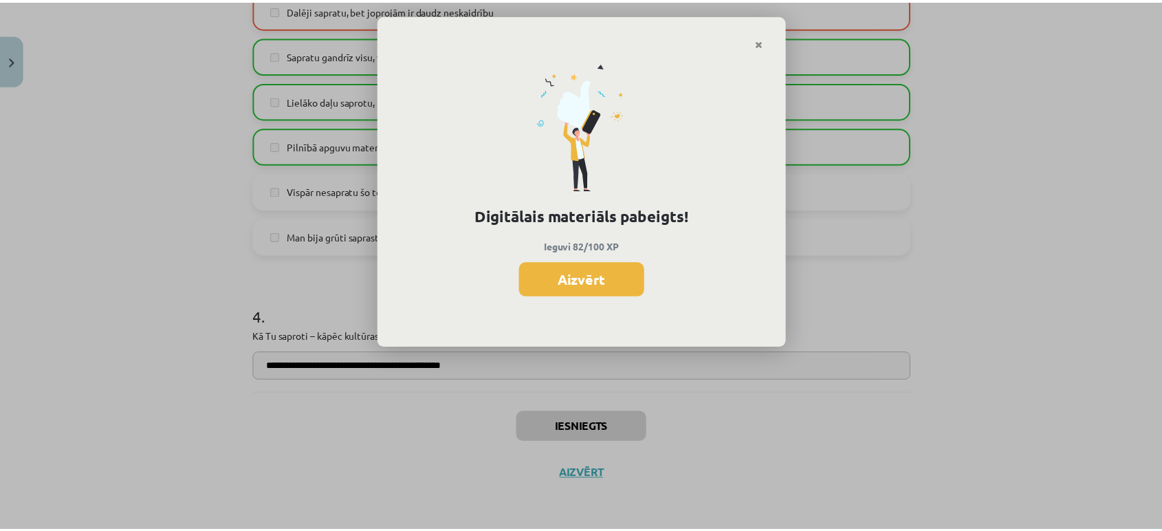
scroll to position [353, 0]
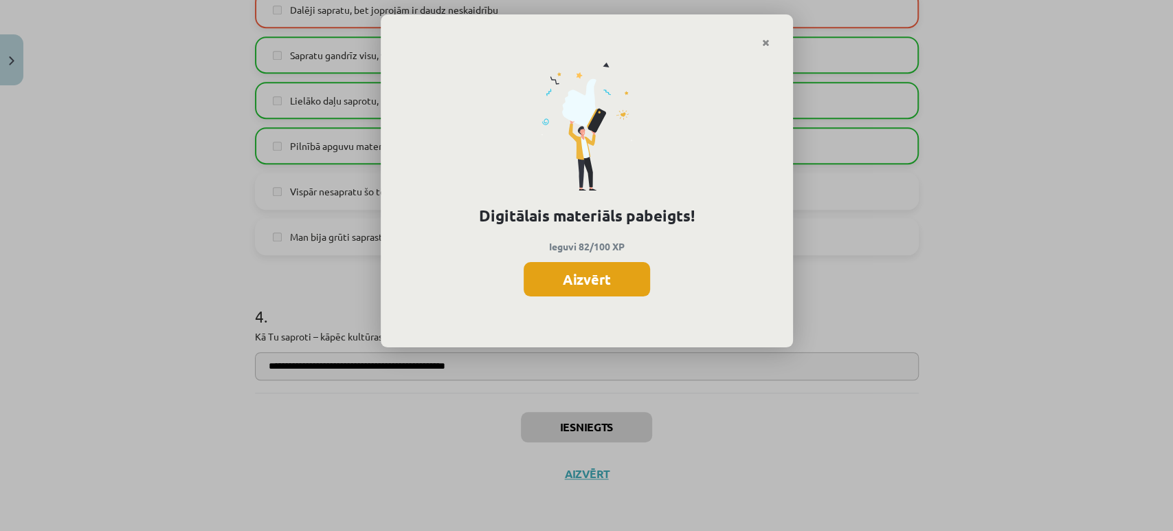
click at [588, 265] on button "Aizvērt" at bounding box center [587, 279] width 126 height 34
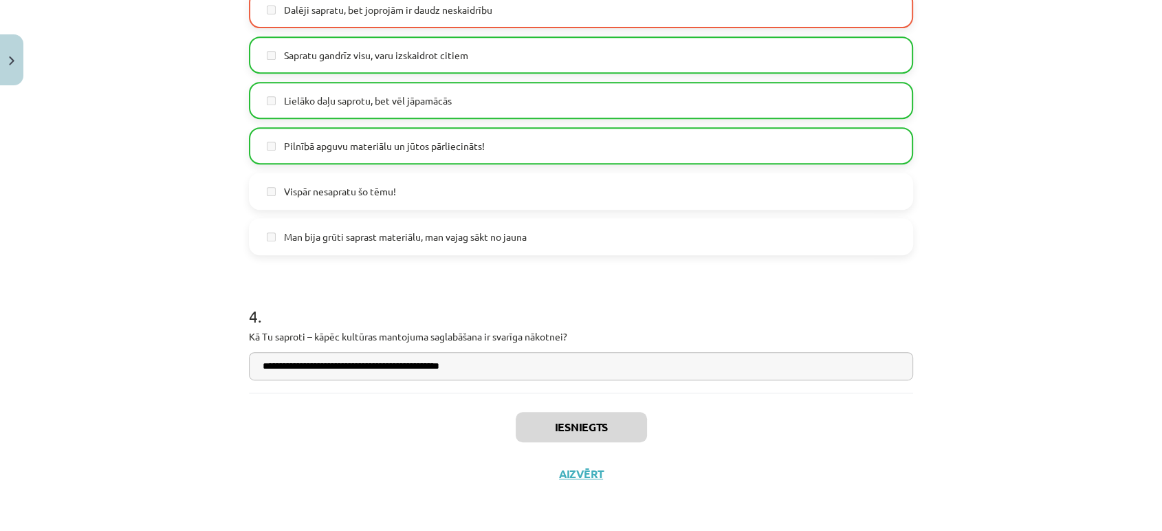
scroll to position [513, 0]
click at [565, 464] on div "Iesniegts Aizvērt" at bounding box center [581, 440] width 664 height 96
click at [565, 467] on button "Aizvērt" at bounding box center [581, 474] width 52 height 14
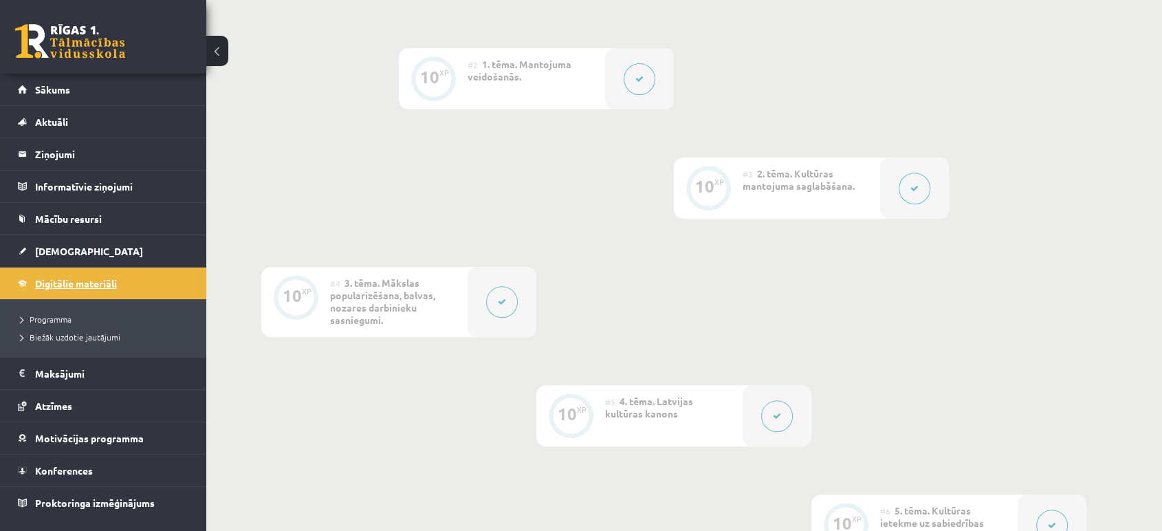
click at [73, 272] on link "Digitālie materiāli" at bounding box center [103, 283] width 171 height 32
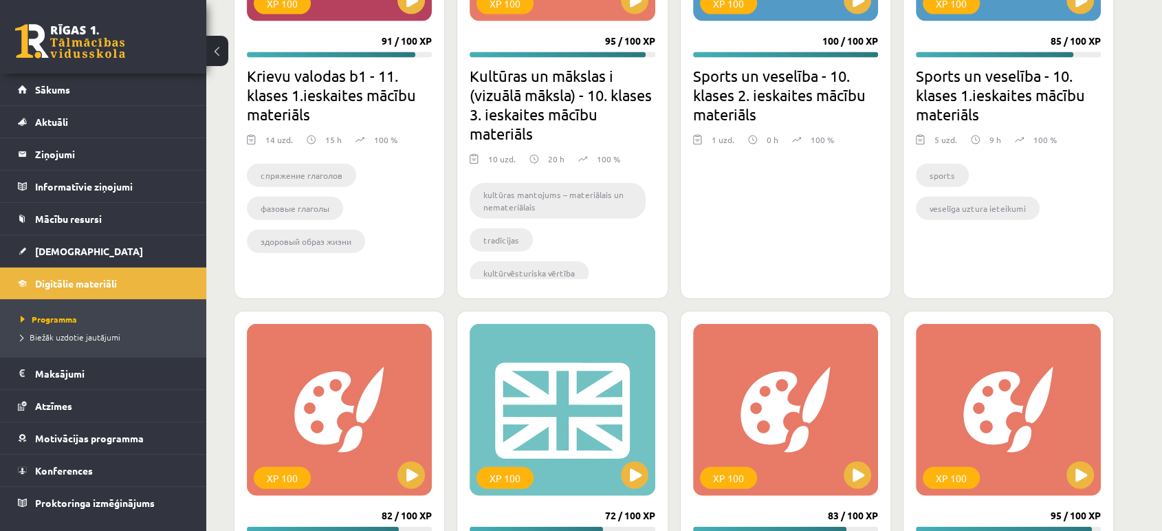
scroll to position [3165, 0]
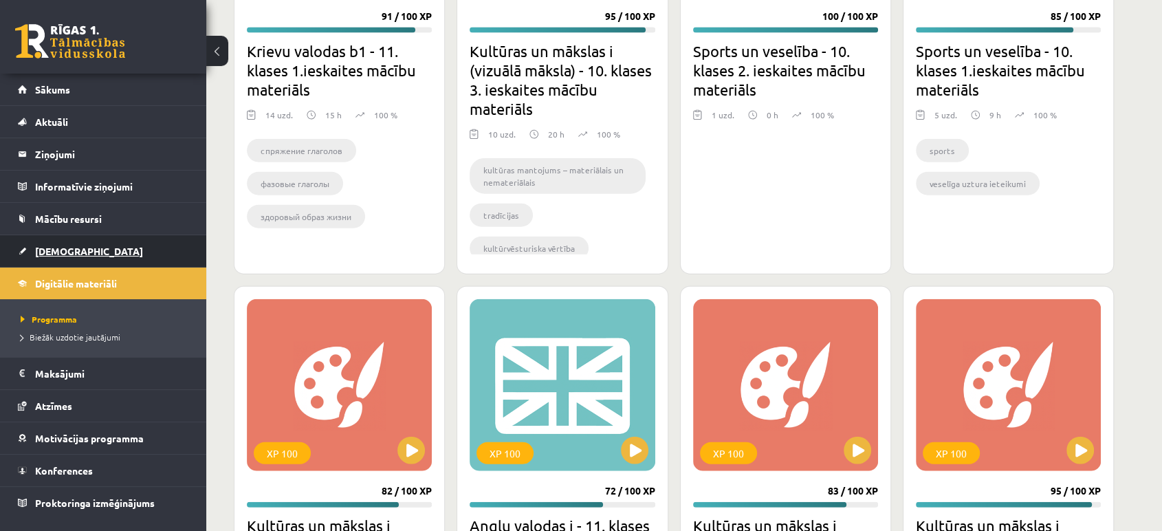
click at [49, 253] on span "[DEMOGRAPHIC_DATA]" at bounding box center [89, 251] width 108 height 12
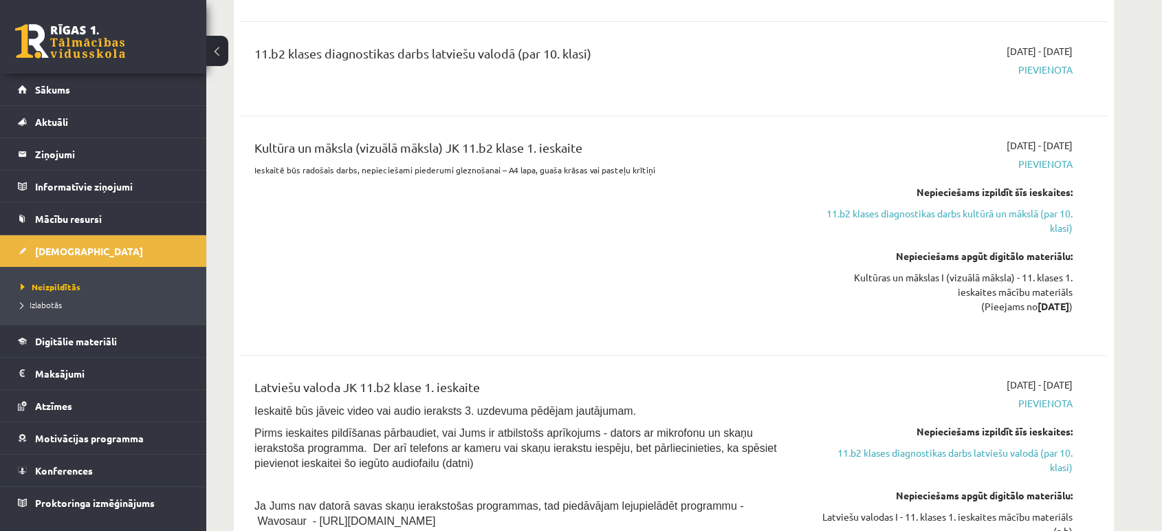
scroll to position [614, 0]
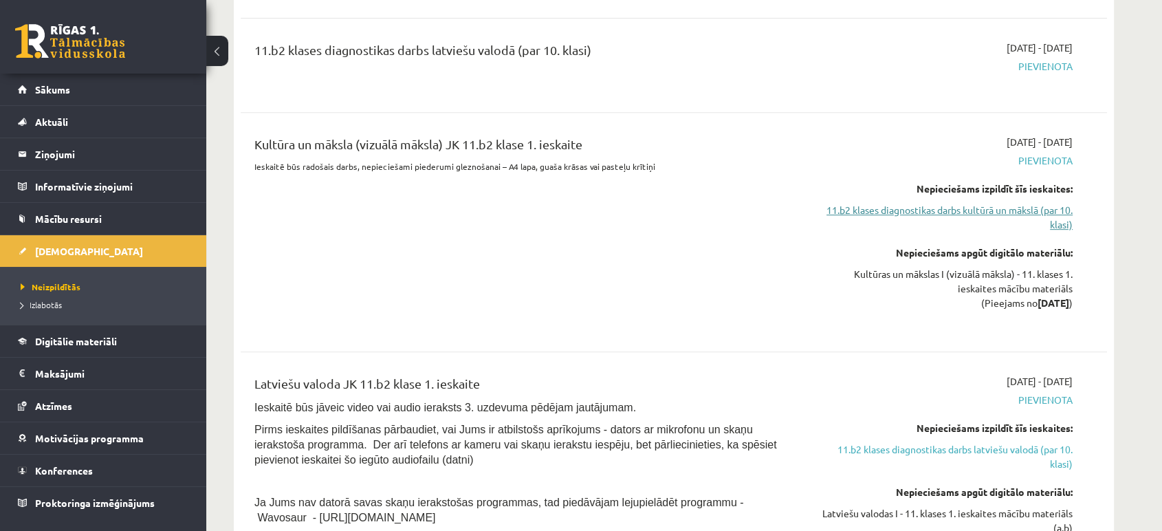
click at [836, 219] on link "11.b2 klases diagnostikas darbs kultūrā un mākslā (par 10. klasi)" at bounding box center [942, 217] width 259 height 29
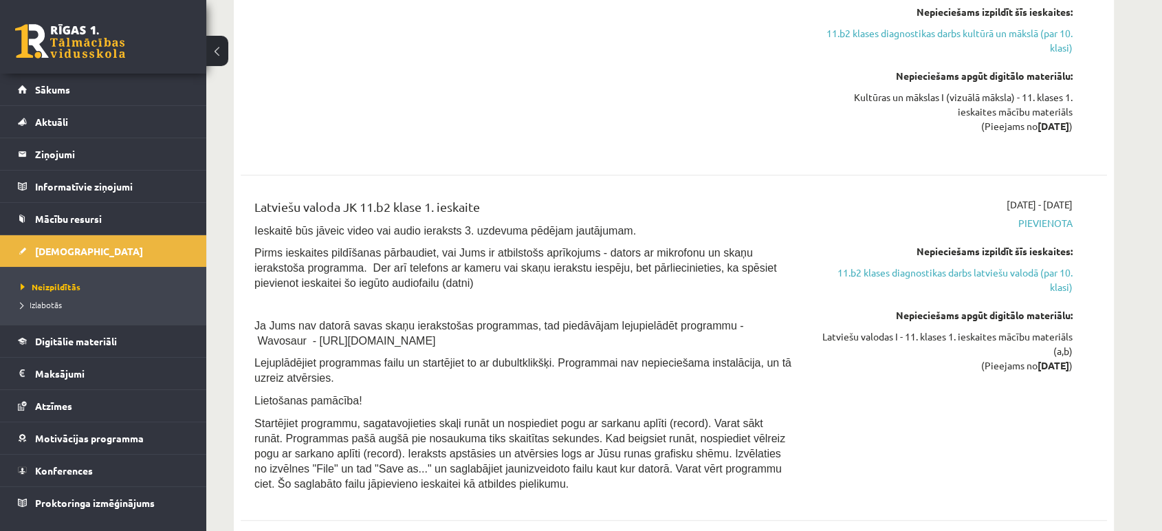
scroll to position [792, 0]
click at [105, 330] on link "Digitālie materiāli" at bounding box center [103, 341] width 171 height 32
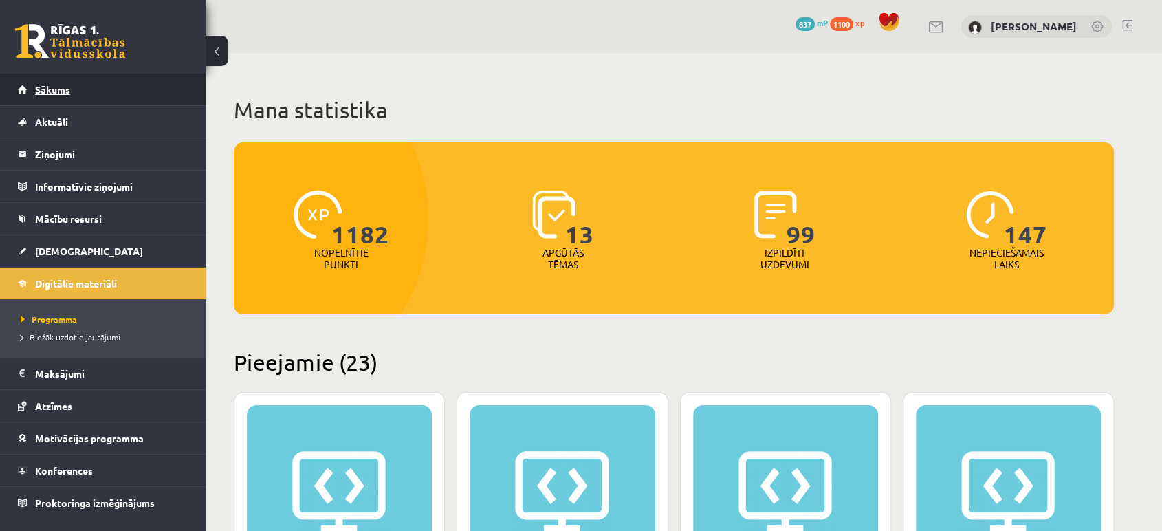
click at [48, 96] on link "Sākums" at bounding box center [103, 90] width 171 height 32
